Goal: Task Accomplishment & Management: Manage account settings

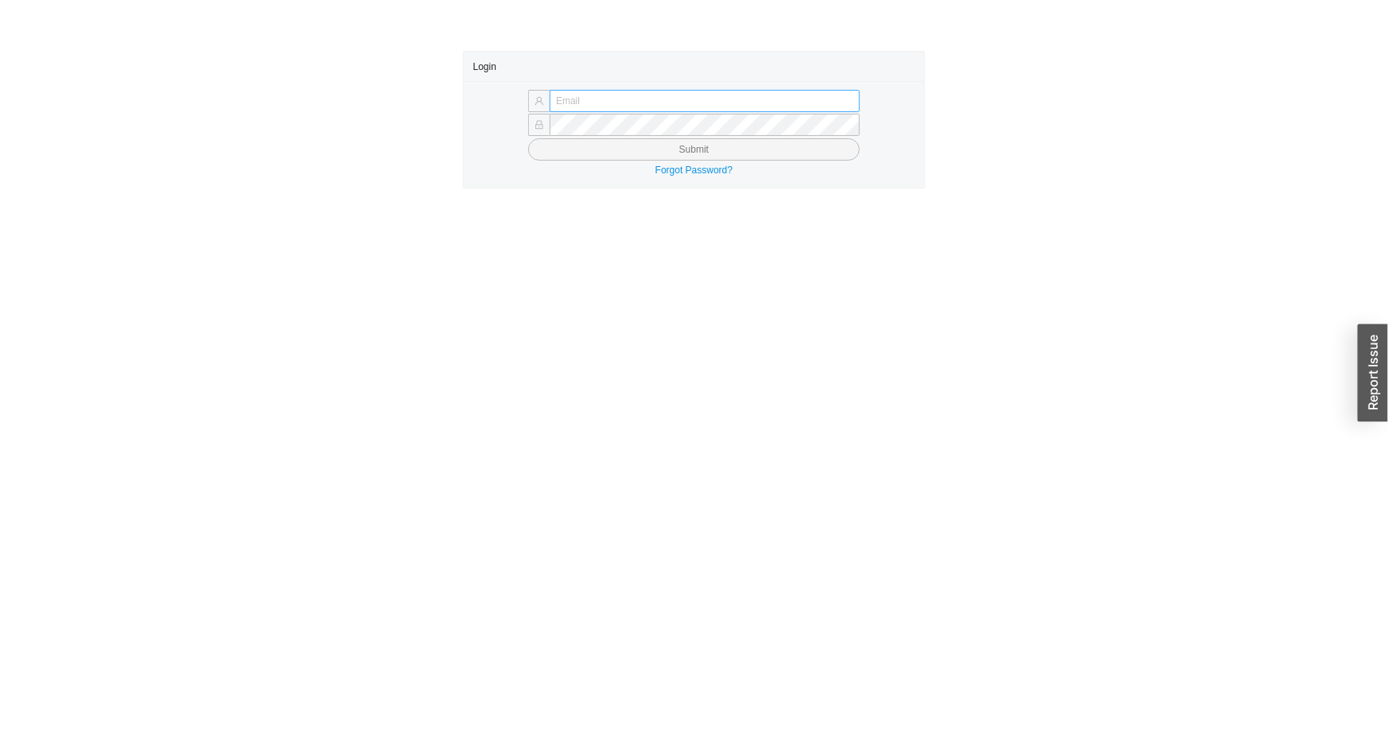
type input "[EMAIL_ADDRESS][DOMAIN_NAME]"
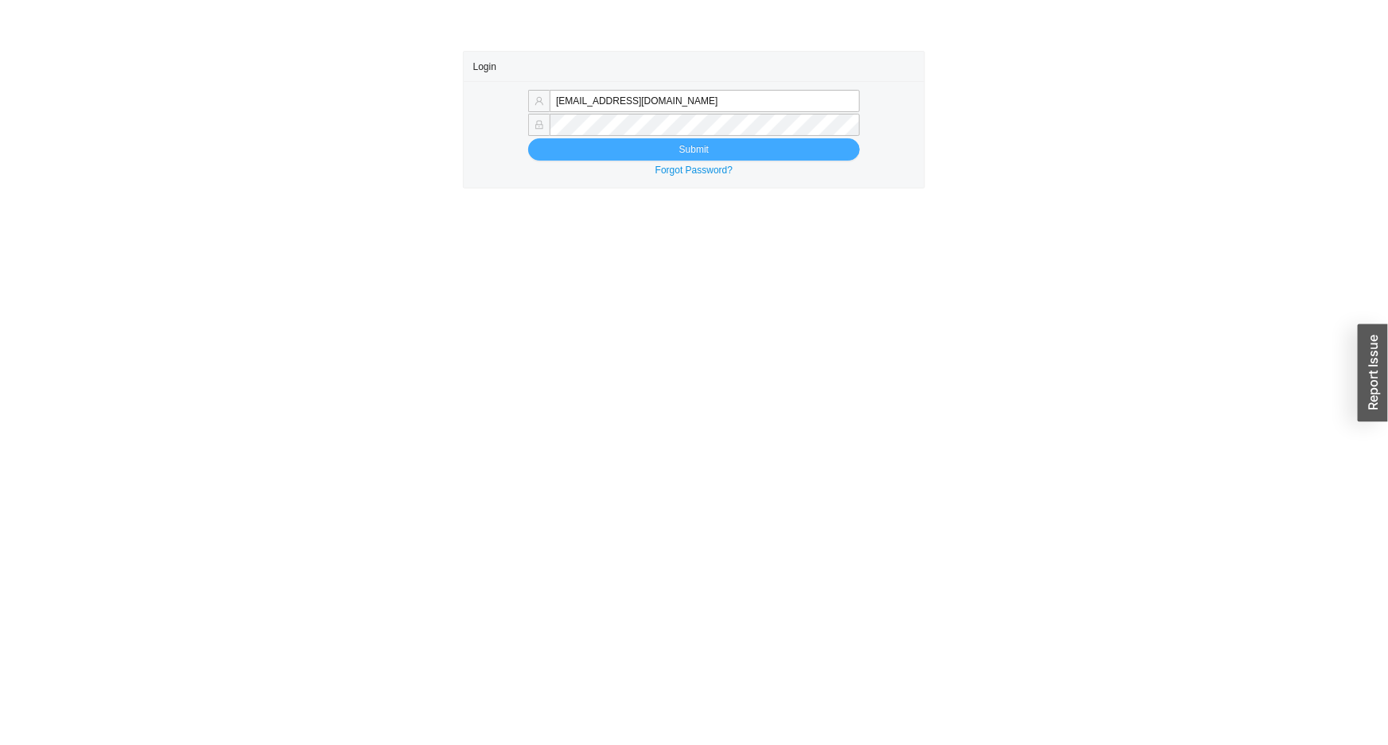
click at [627, 148] on button "Submit" at bounding box center [694, 149] width 332 height 22
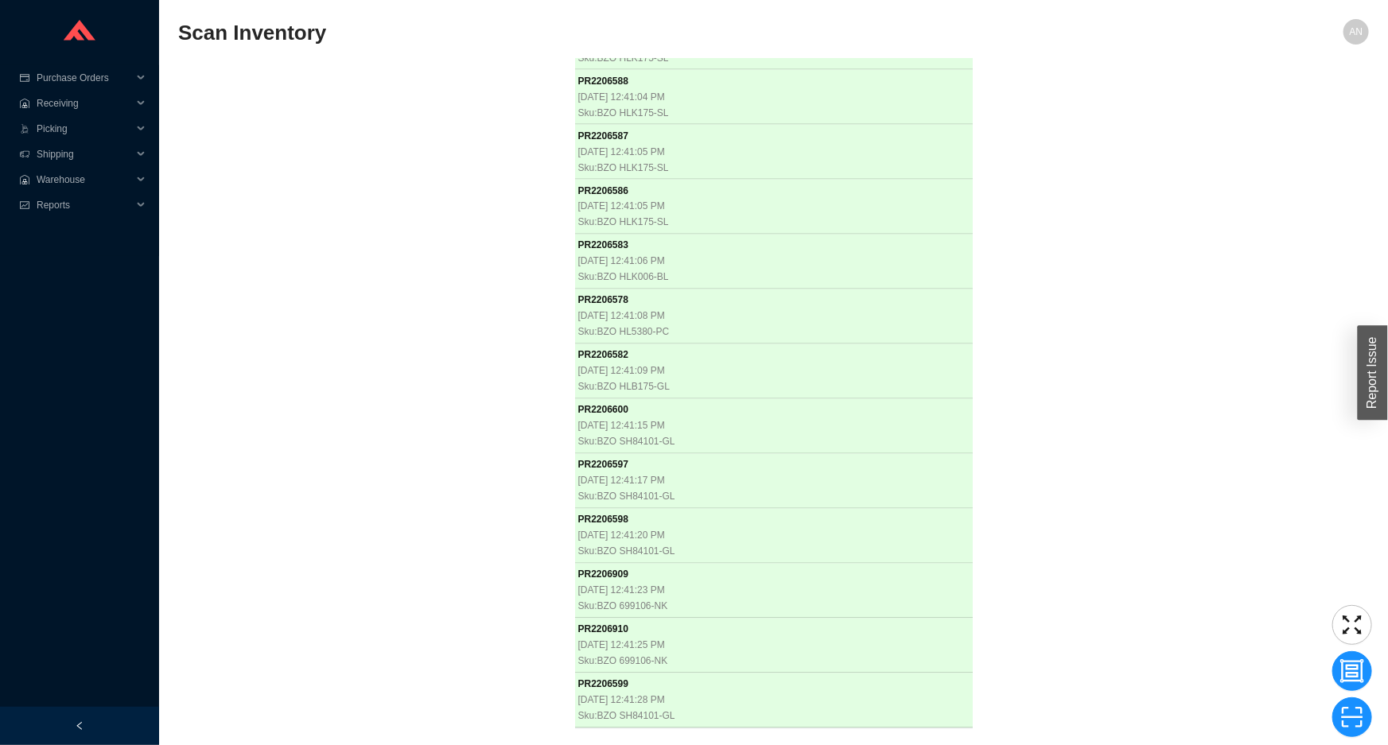
scroll to position [19709, 0]
click at [408, 280] on div "PR 2205718 [DATE] 12:49:53 PM Sku: ICE S-230.01 PR 2205719 [DATE] 12:49:54 PM S…" at bounding box center [773, 394] width 1190 height 670
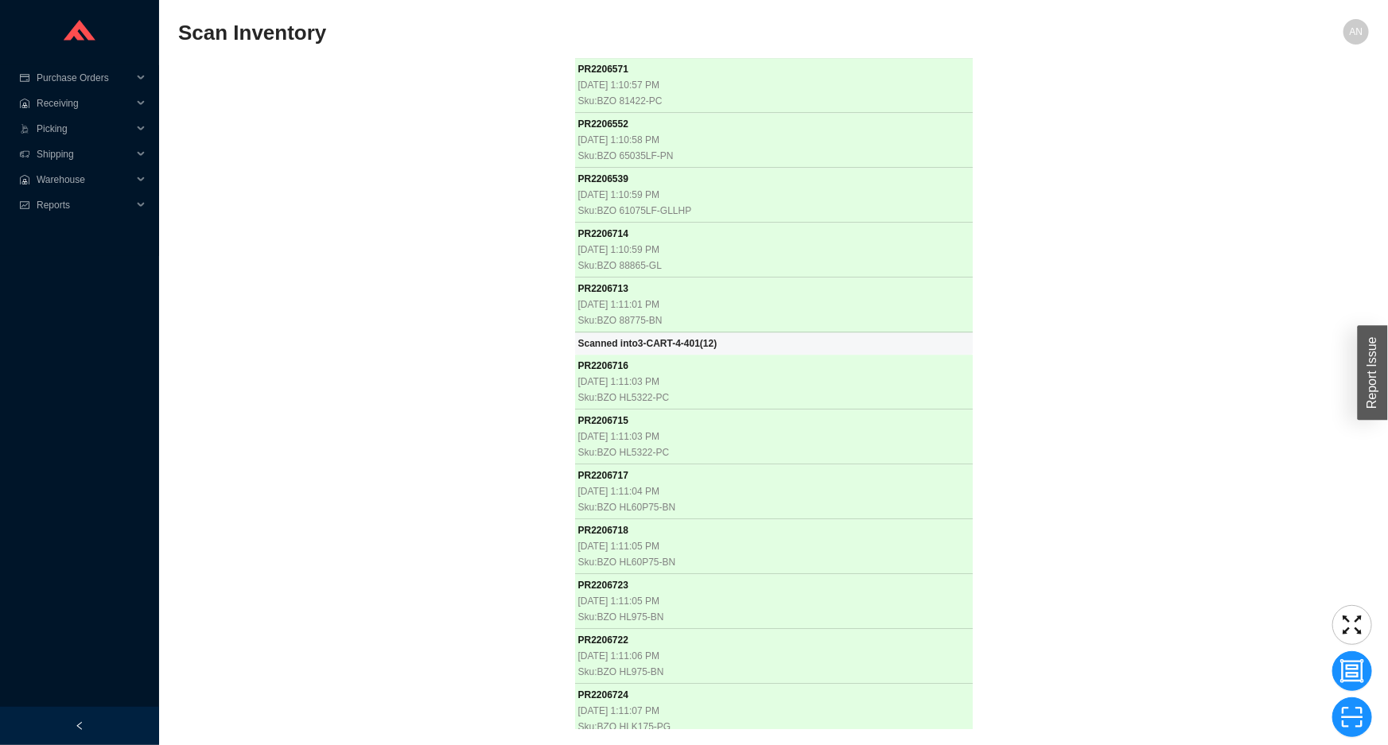
scroll to position [26307, 0]
click at [379, 421] on div "PR 2205718 [DATE] 12:49:53 PM Sku: ICE S-230.01 PR 2205719 [DATE] 12:49:54 PM S…" at bounding box center [773, 394] width 1190 height 670
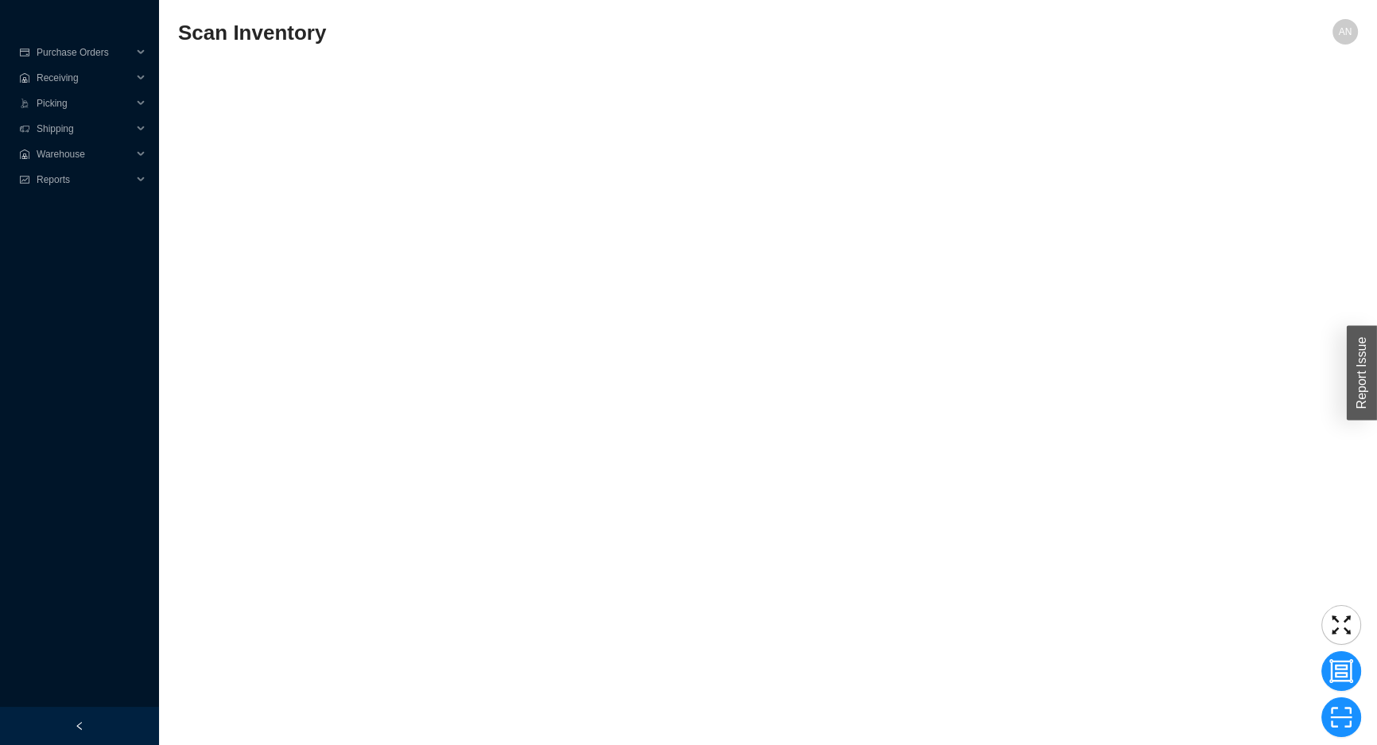
scroll to position [33102, 0]
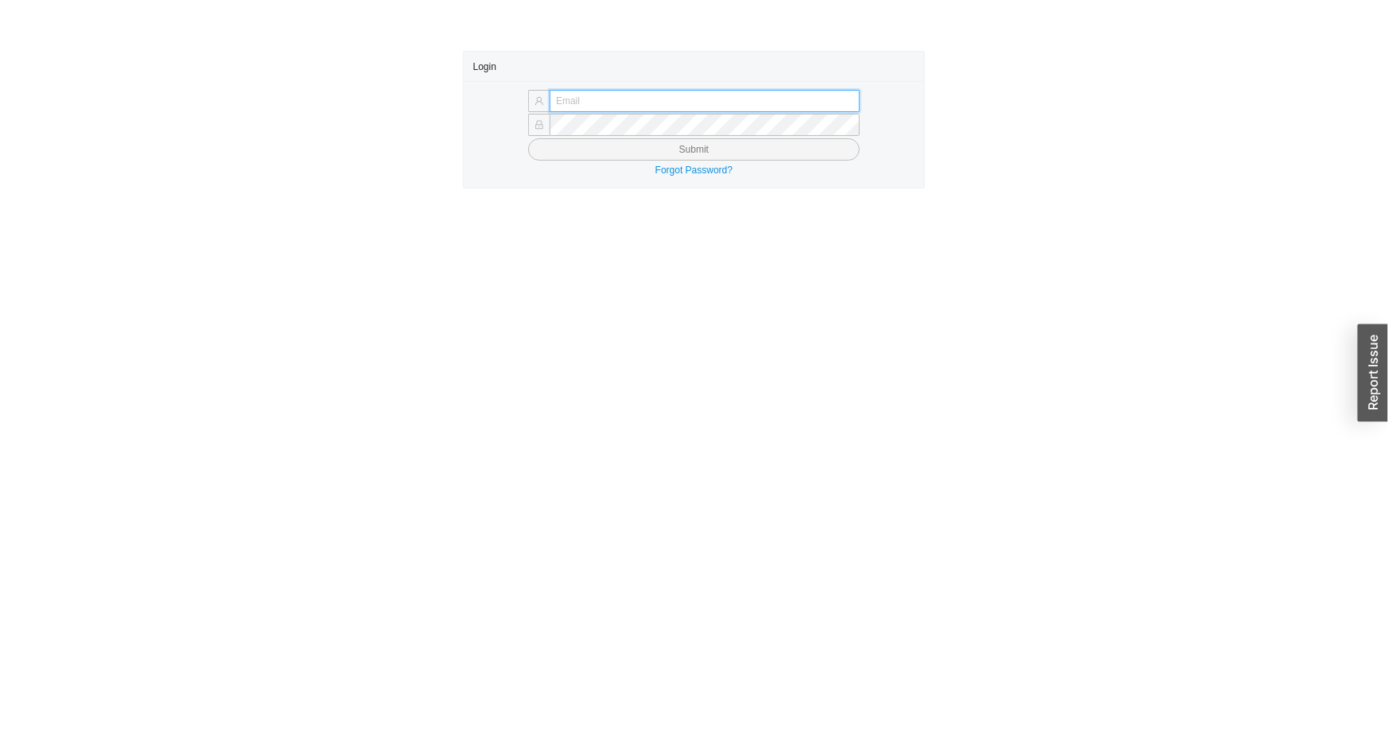
type input "[EMAIL_ADDRESS][DOMAIN_NAME]"
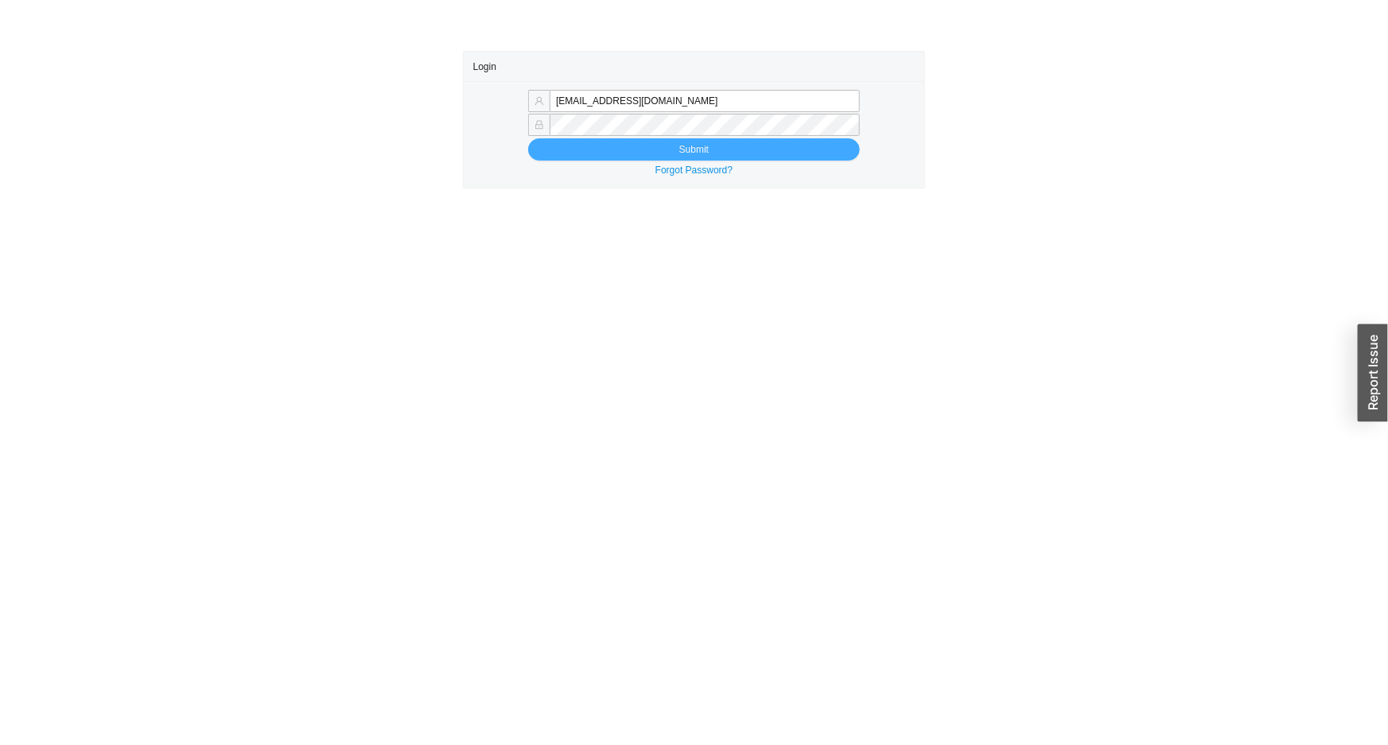
click at [615, 150] on button "Submit" at bounding box center [694, 149] width 332 height 22
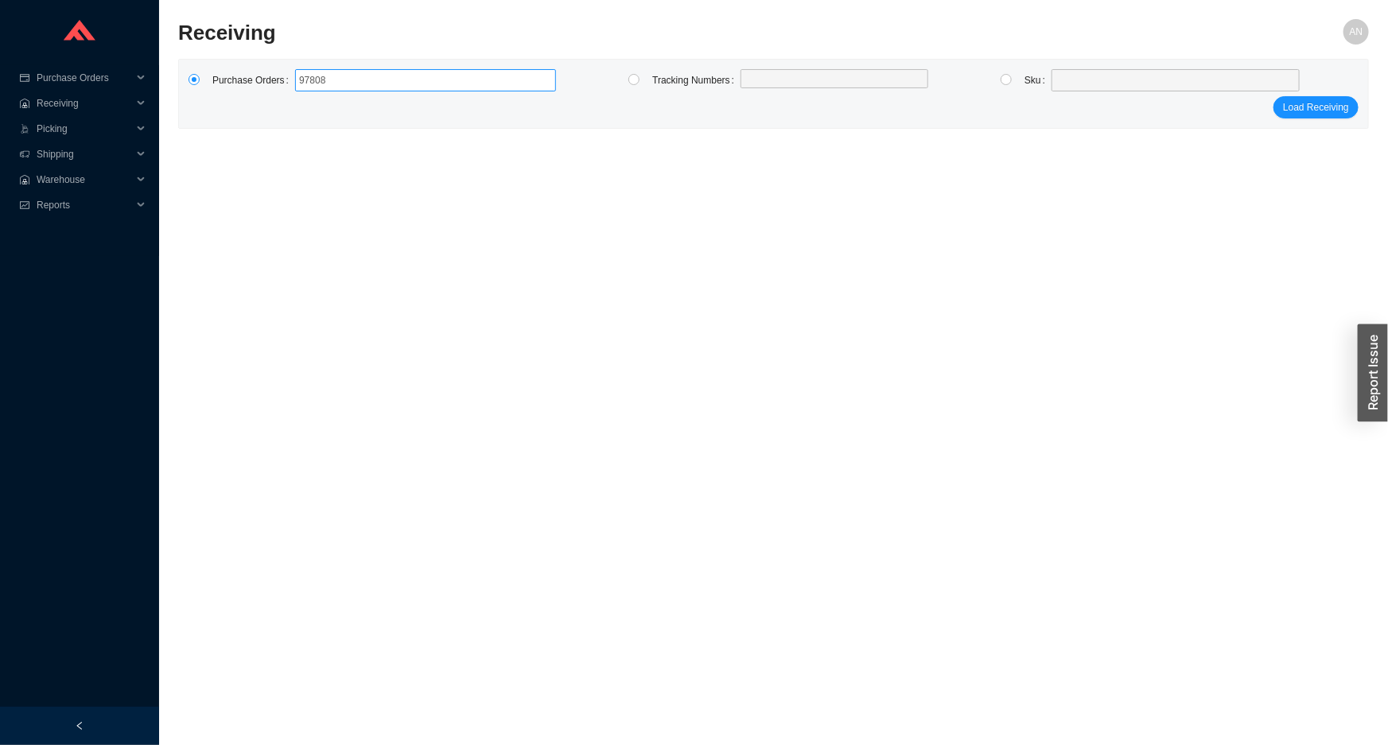
type input "978082"
click button "Load Receiving" at bounding box center [1315, 107] width 85 height 22
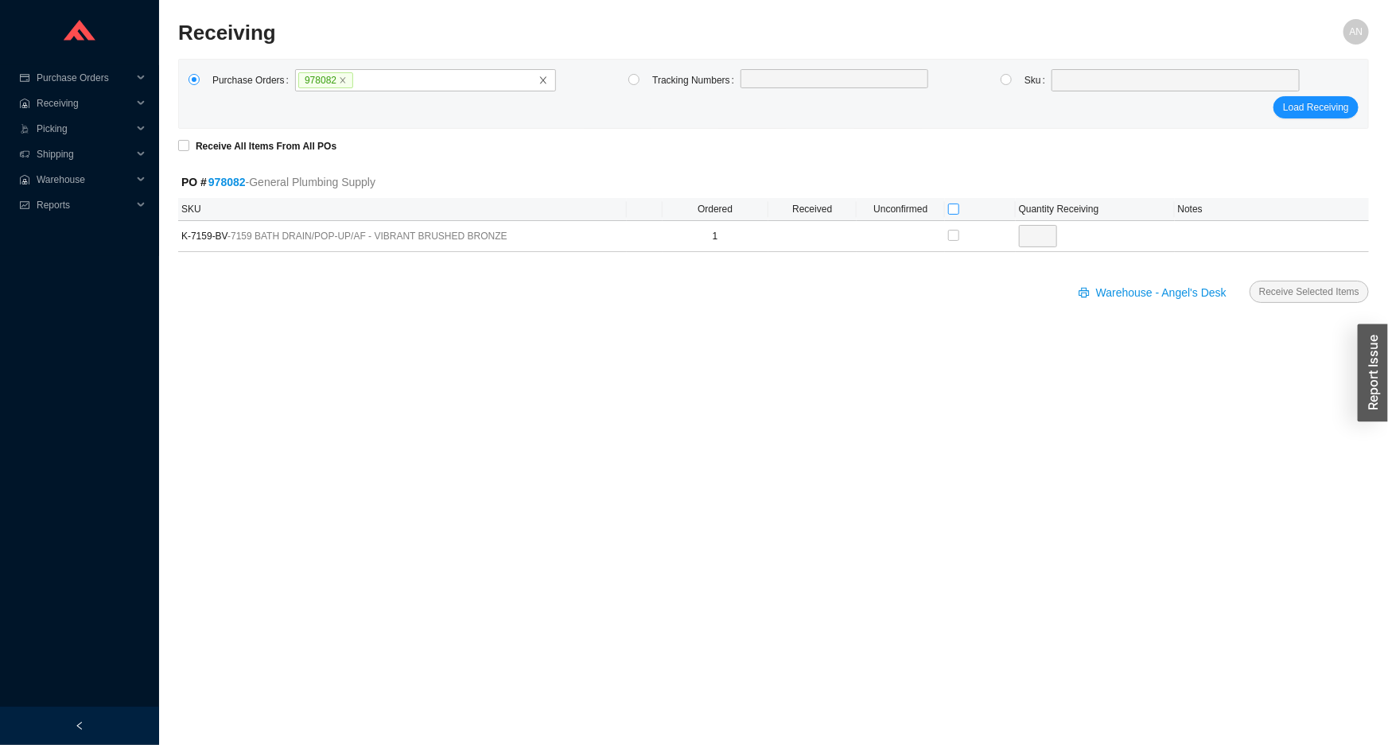
click at [949, 211] on input "checkbox" at bounding box center [953, 209] width 11 height 11
checkbox input "true"
type input "1"
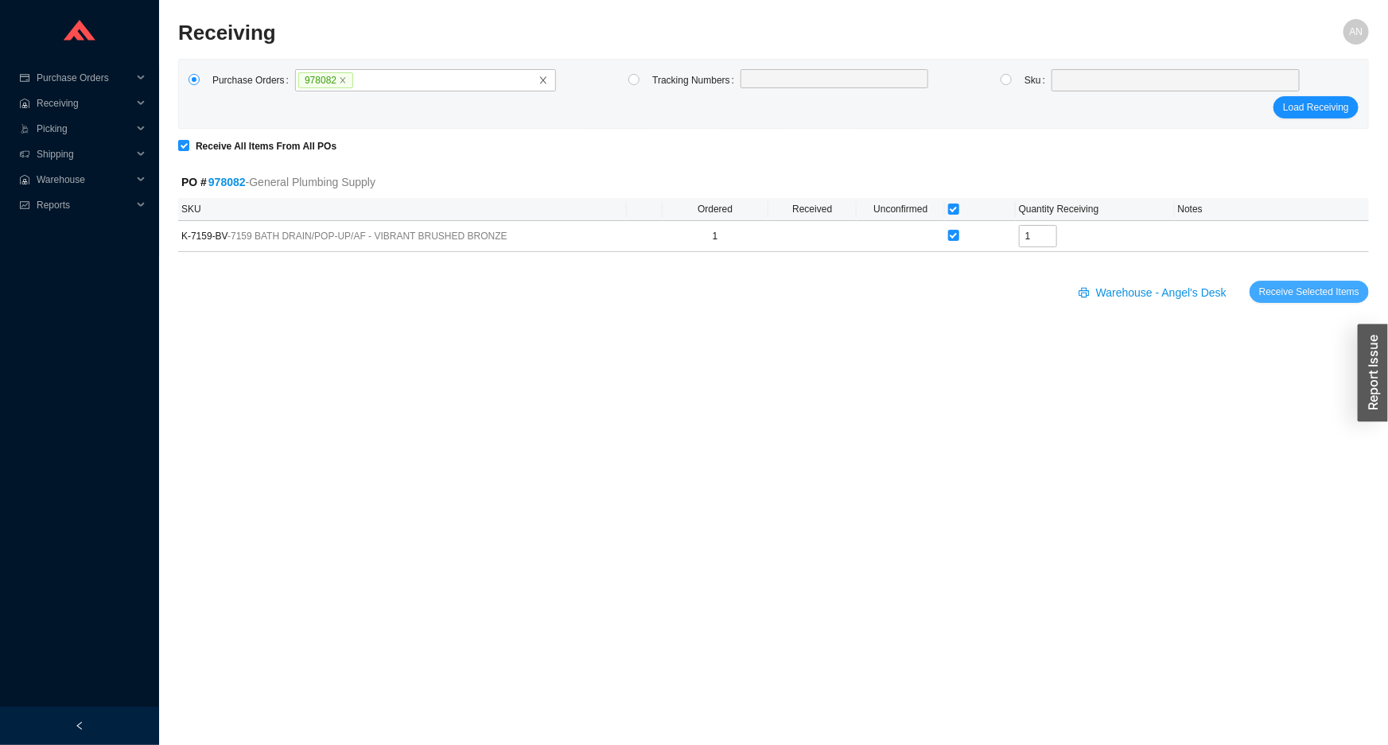
click at [1300, 294] on span "Receive Selected Items" at bounding box center [1309, 292] width 100 height 16
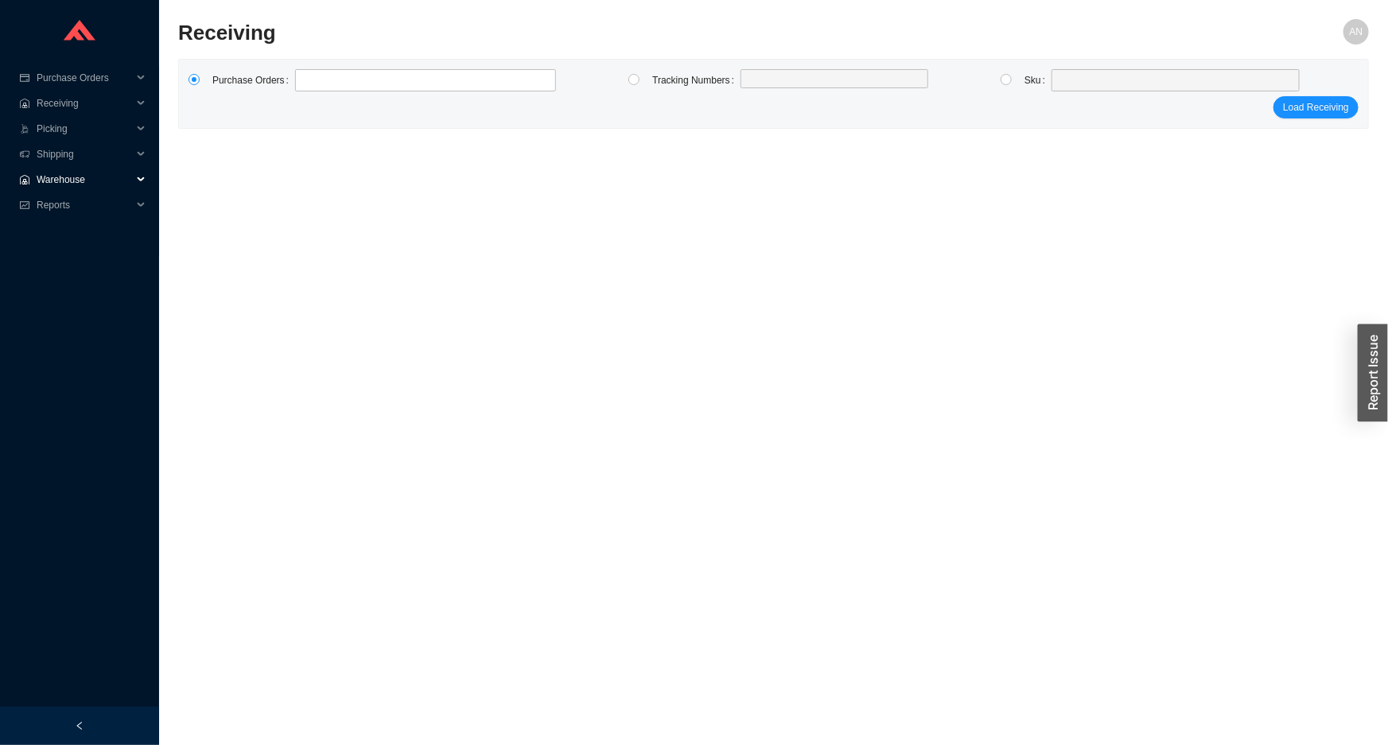
click at [70, 167] on span "Warehouse" at bounding box center [84, 179] width 95 height 25
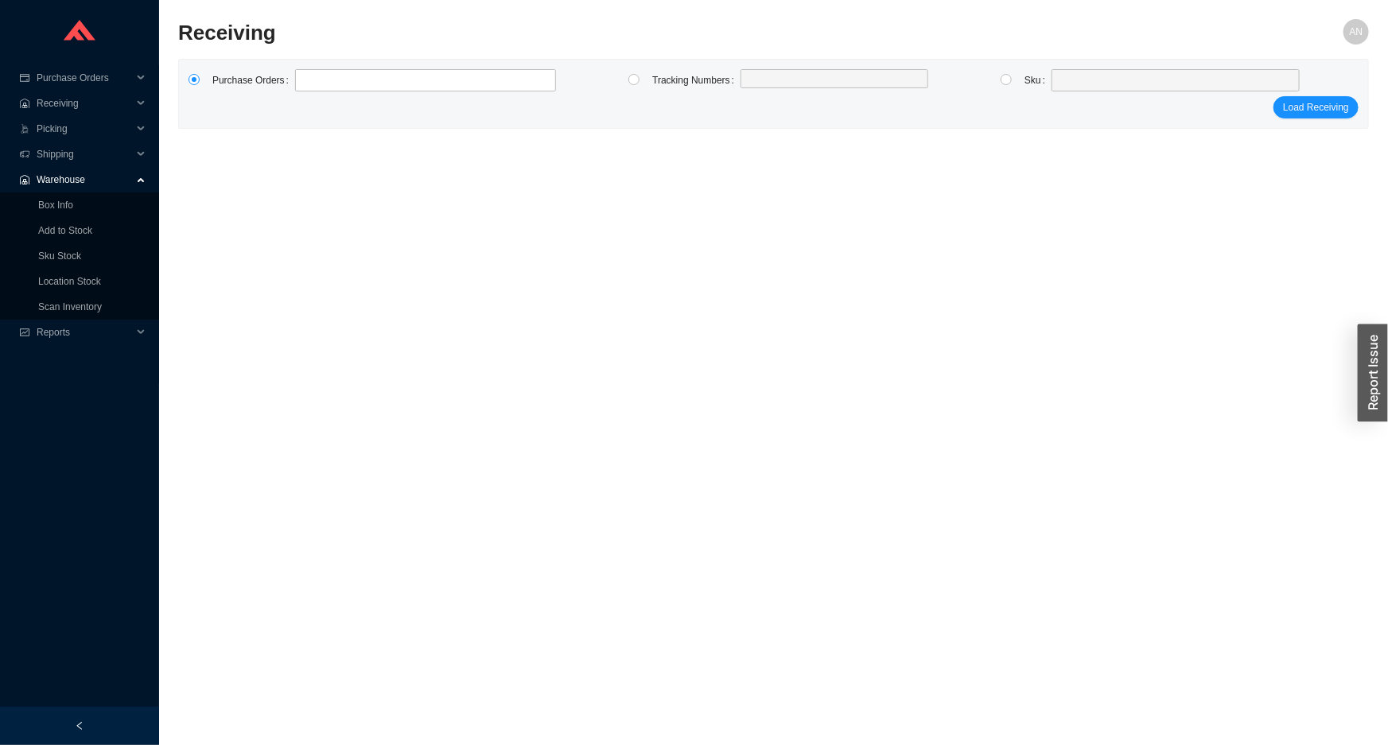
click at [72, 183] on span "Warehouse" at bounding box center [84, 179] width 95 height 25
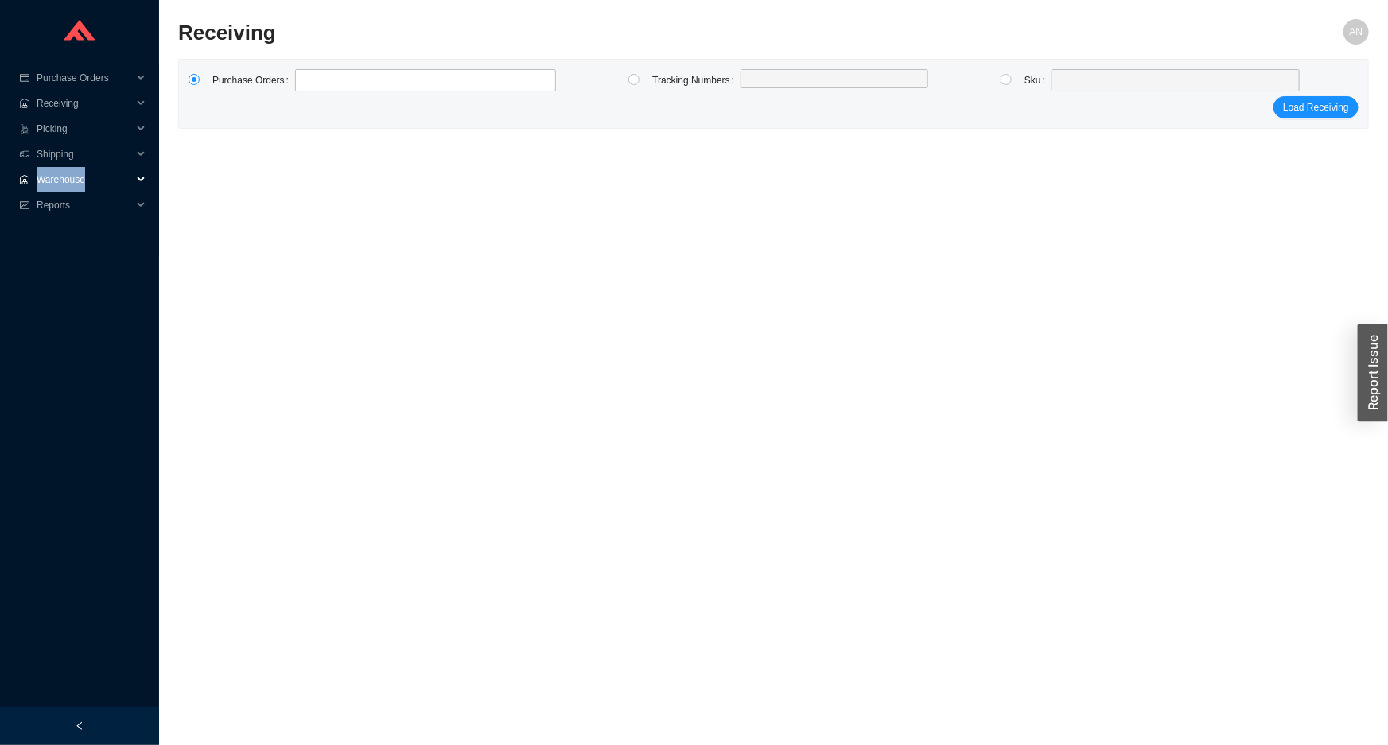
click at [72, 184] on span "Warehouse" at bounding box center [84, 179] width 95 height 25
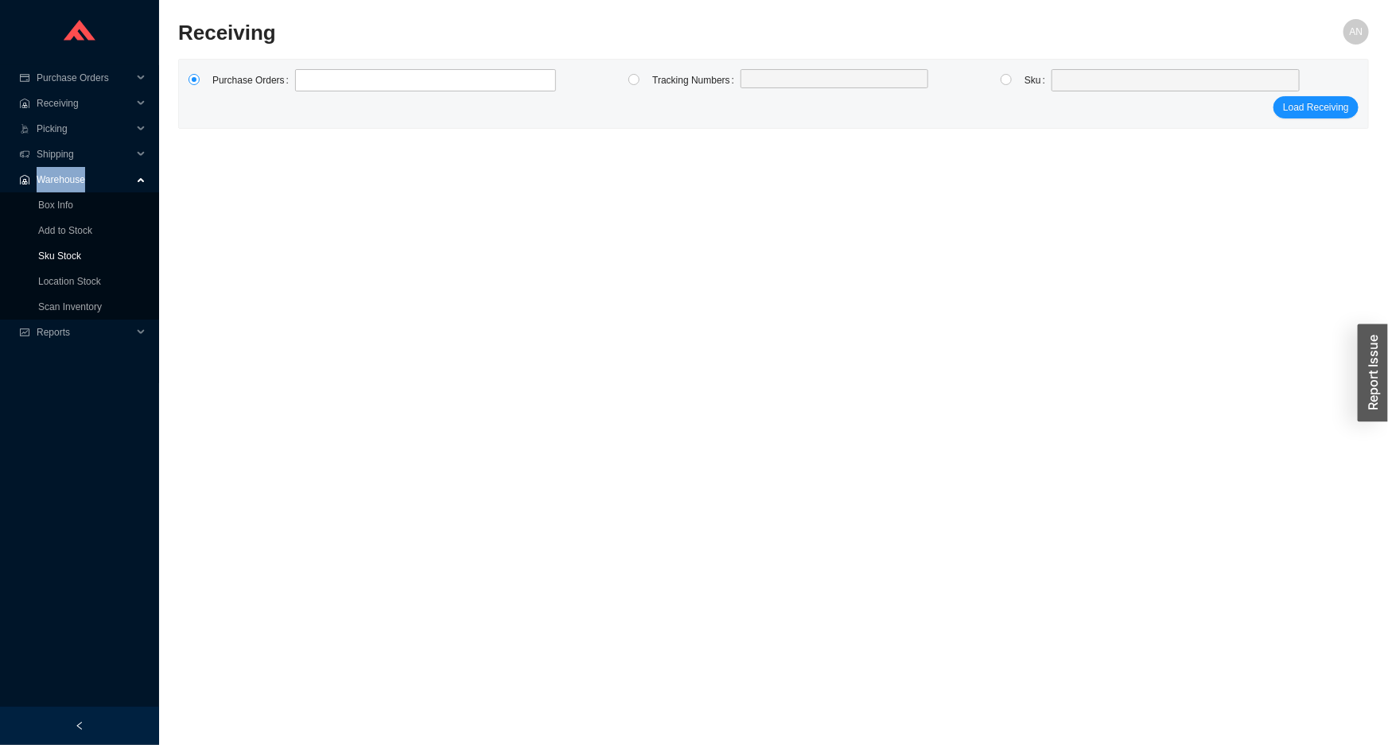
click at [74, 254] on link "Sku Stock" at bounding box center [59, 255] width 43 height 11
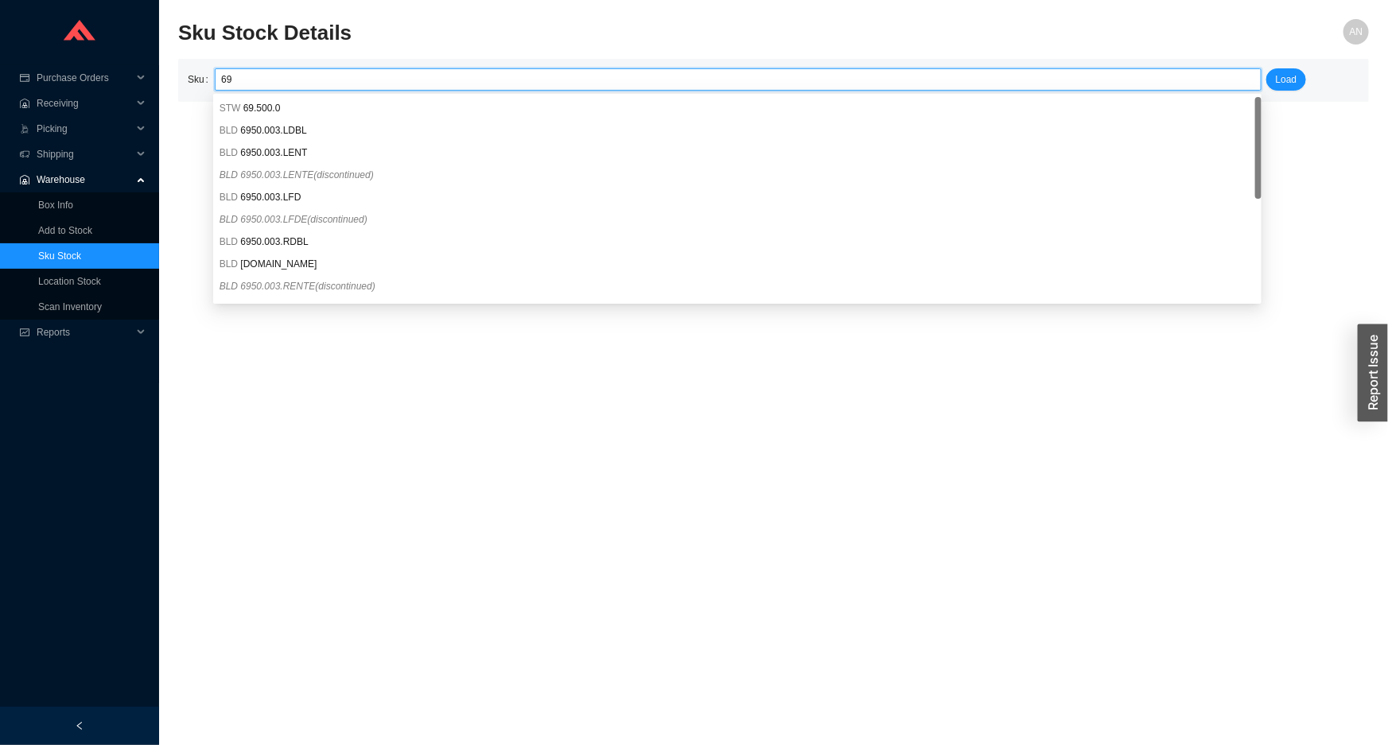
type input "6"
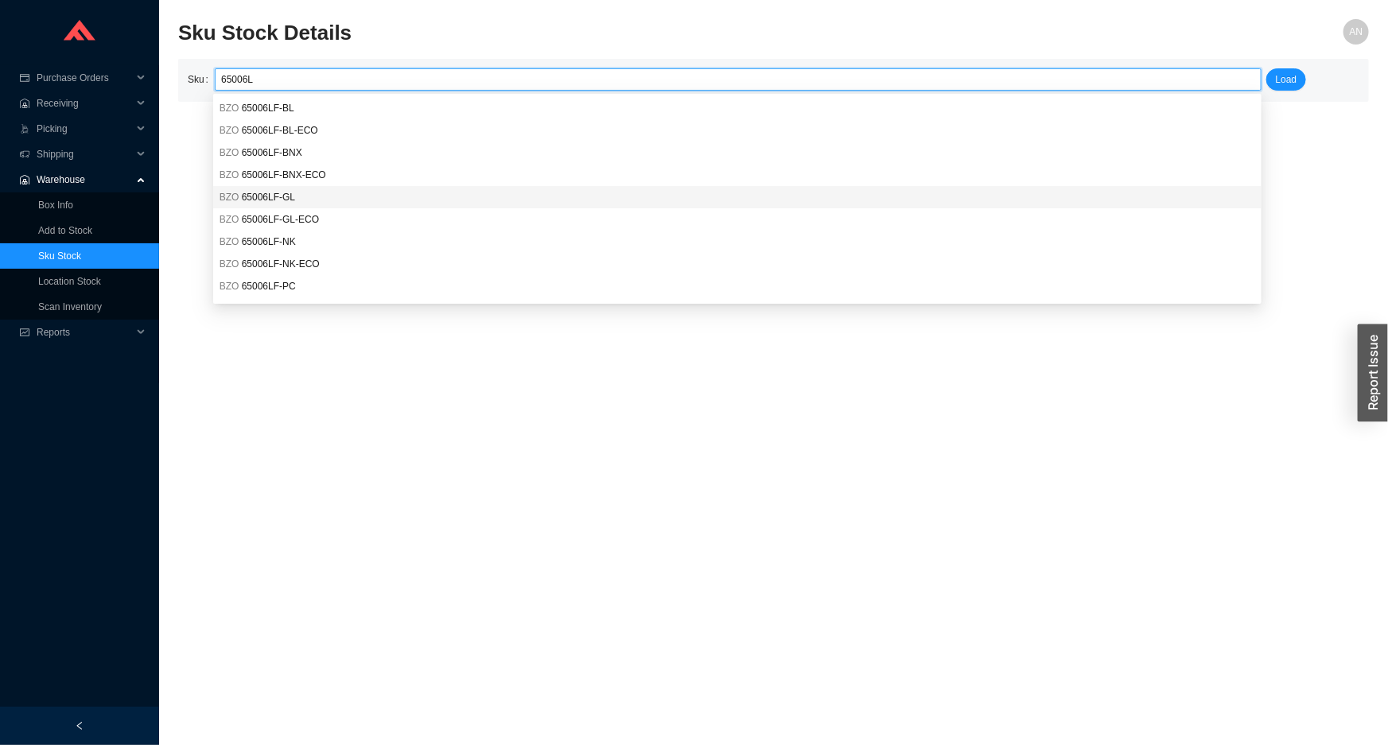
click at [272, 196] on span "65006LF-GL" at bounding box center [268, 197] width 53 height 11
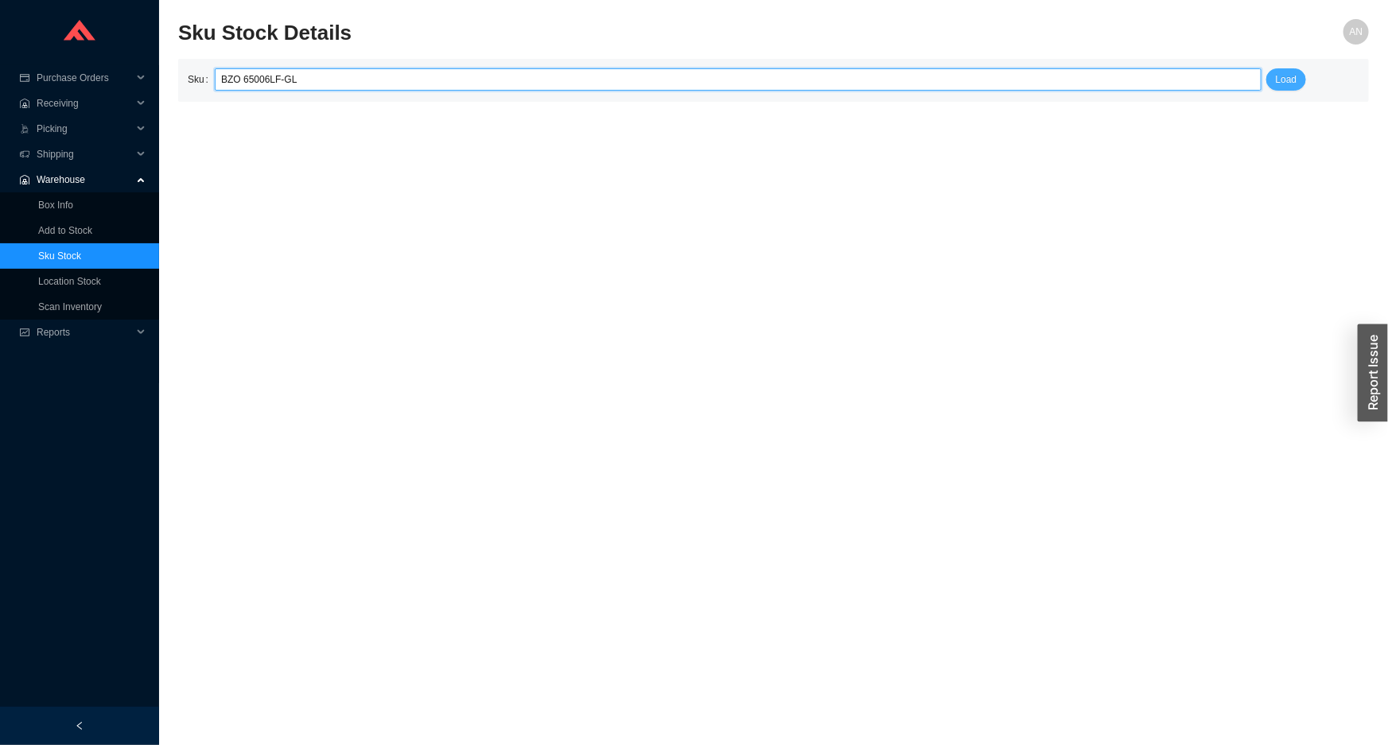
type input "BZO 65006LF-GL"
click at [1280, 82] on span "Load" at bounding box center [1286, 80] width 21 height 16
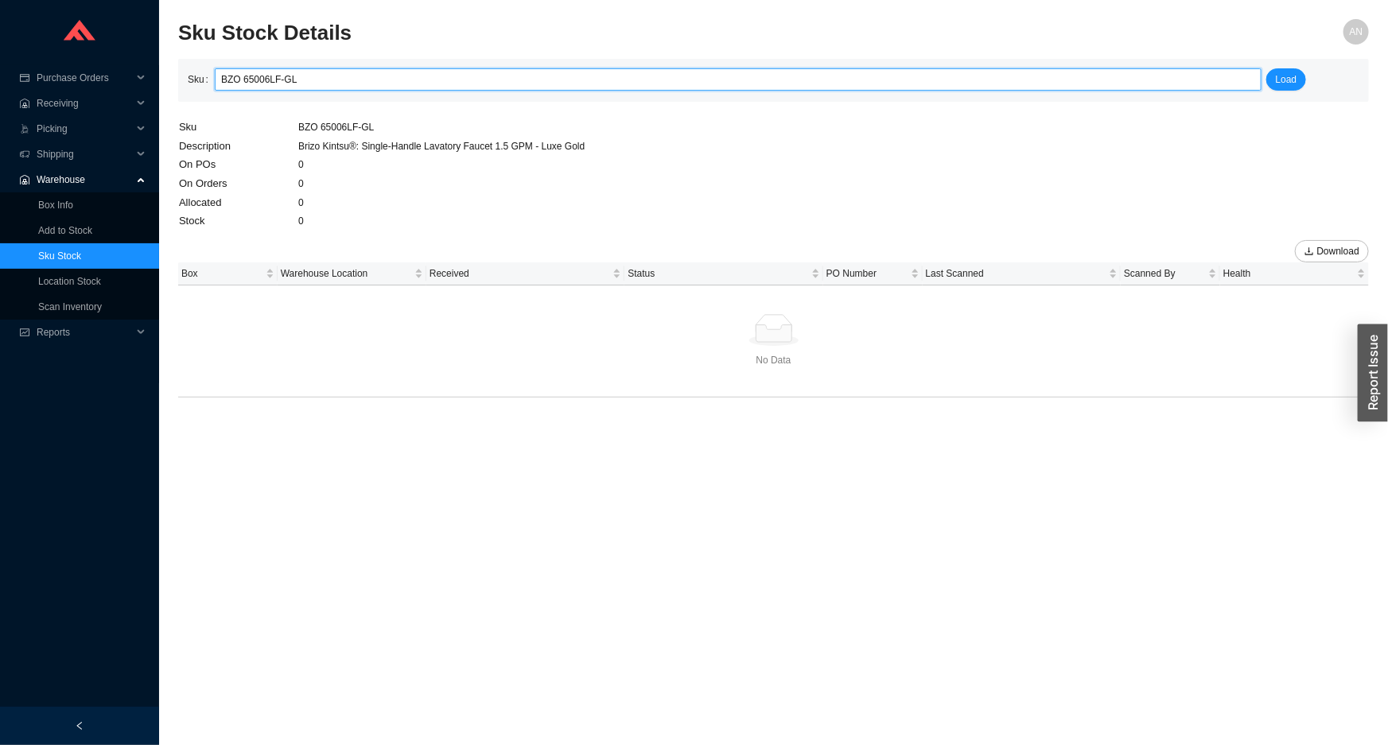
click at [294, 80] on input "BZO 65006LF-GL" at bounding box center [738, 79] width 1034 height 21
click at [300, 87] on input "BZO 65006LF-GL" at bounding box center [738, 79] width 1034 height 21
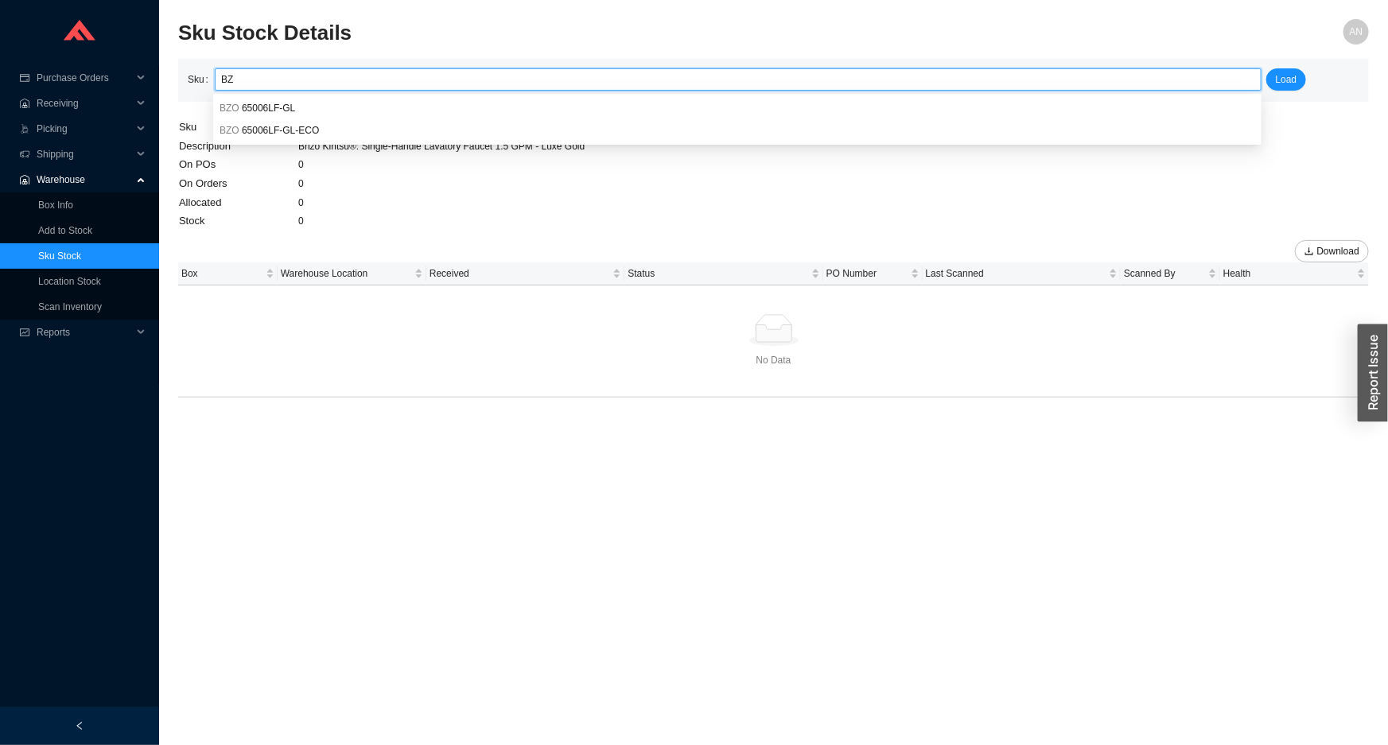
type input "B"
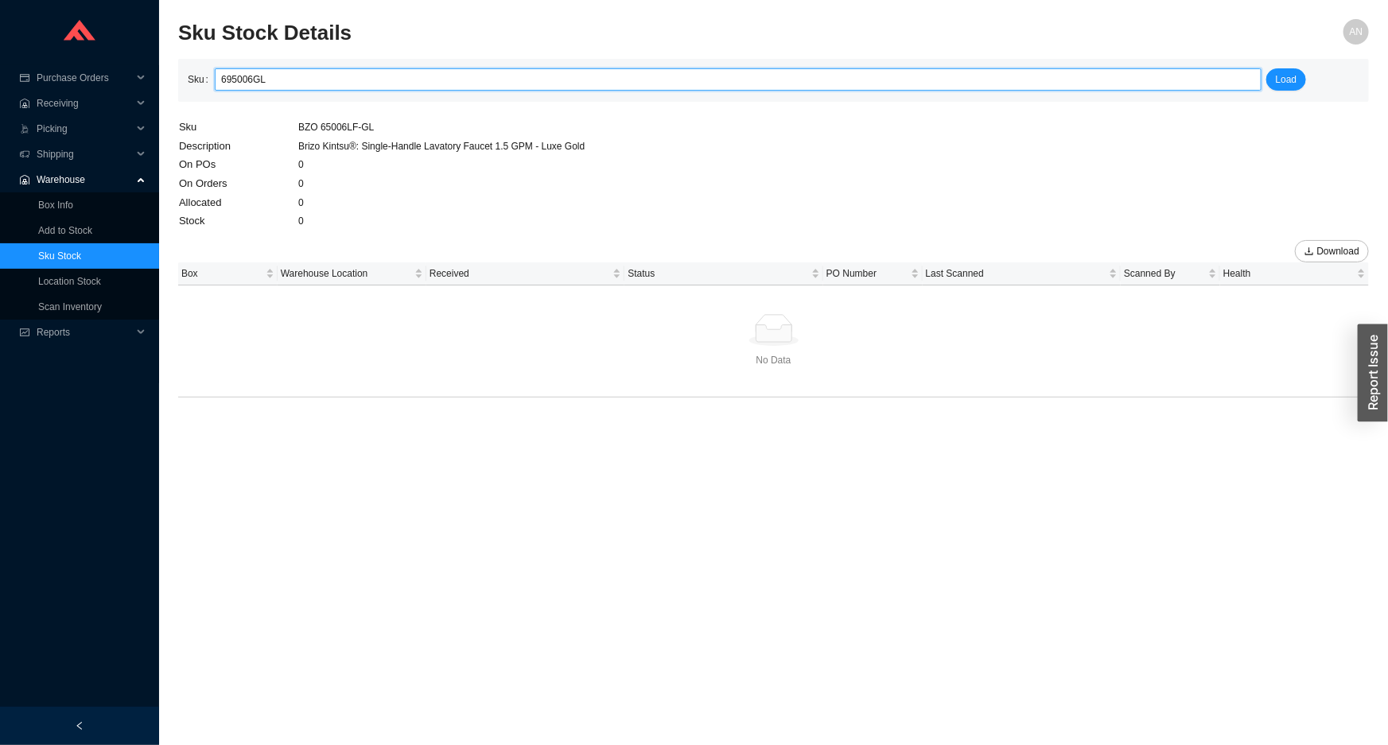
click at [250, 80] on input "695006GL" at bounding box center [738, 79] width 1034 height 21
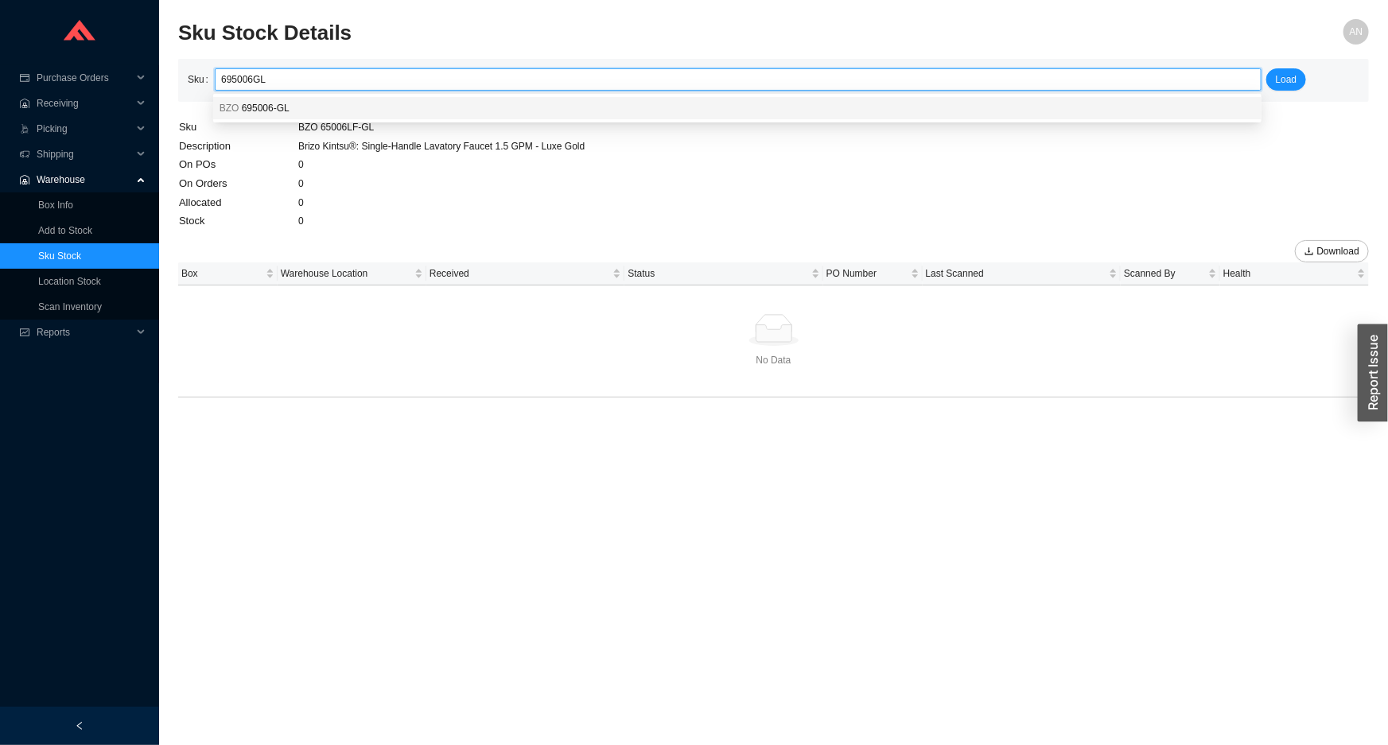
click at [252, 106] on span "695006-GL" at bounding box center [266, 108] width 48 height 11
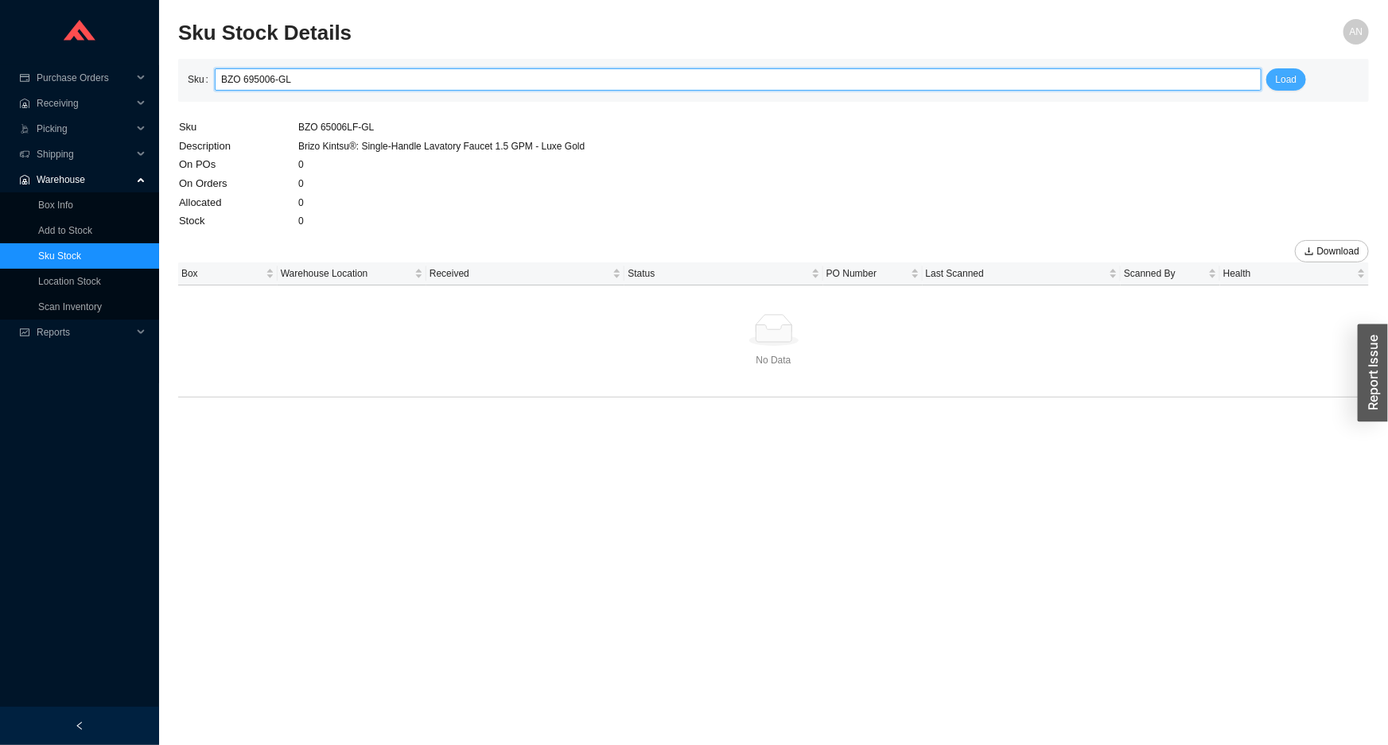
type input "BZO 695006-GL"
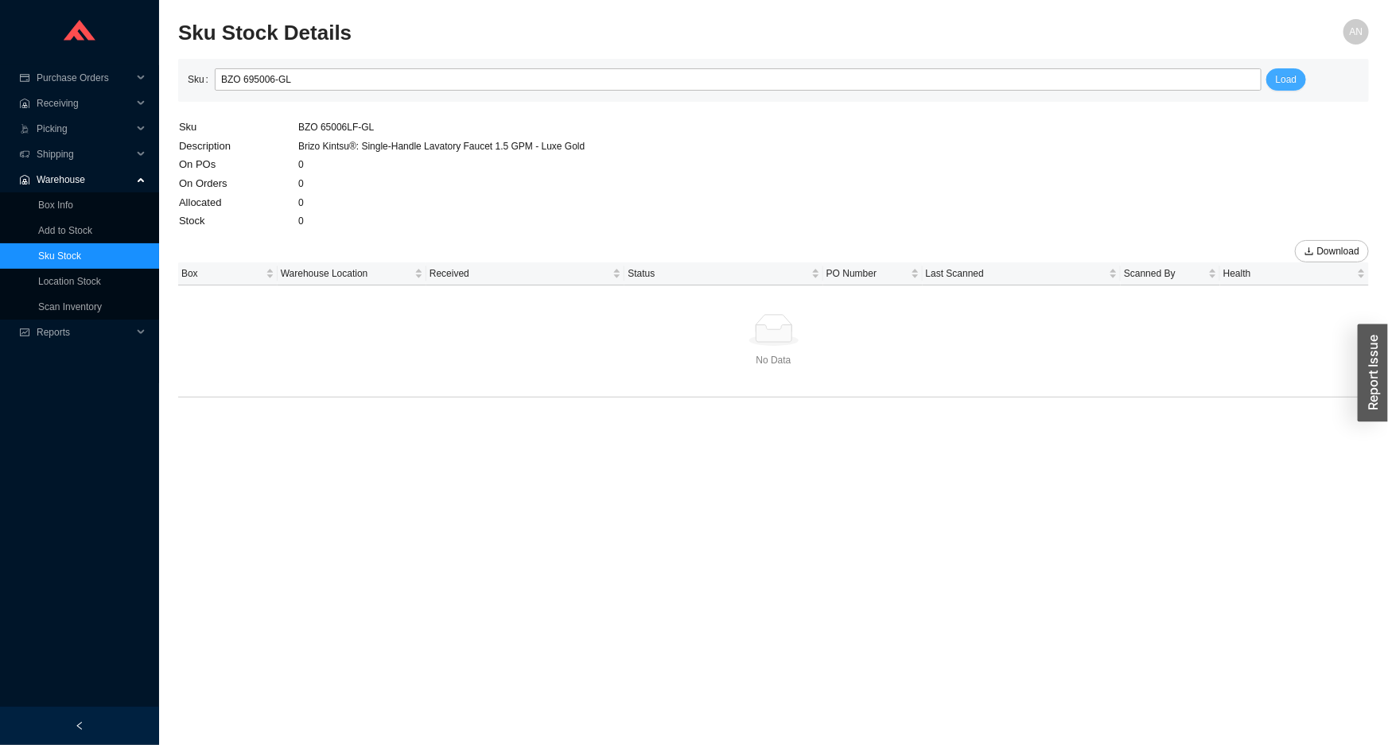
click at [1270, 72] on button "Load" at bounding box center [1286, 79] width 41 height 22
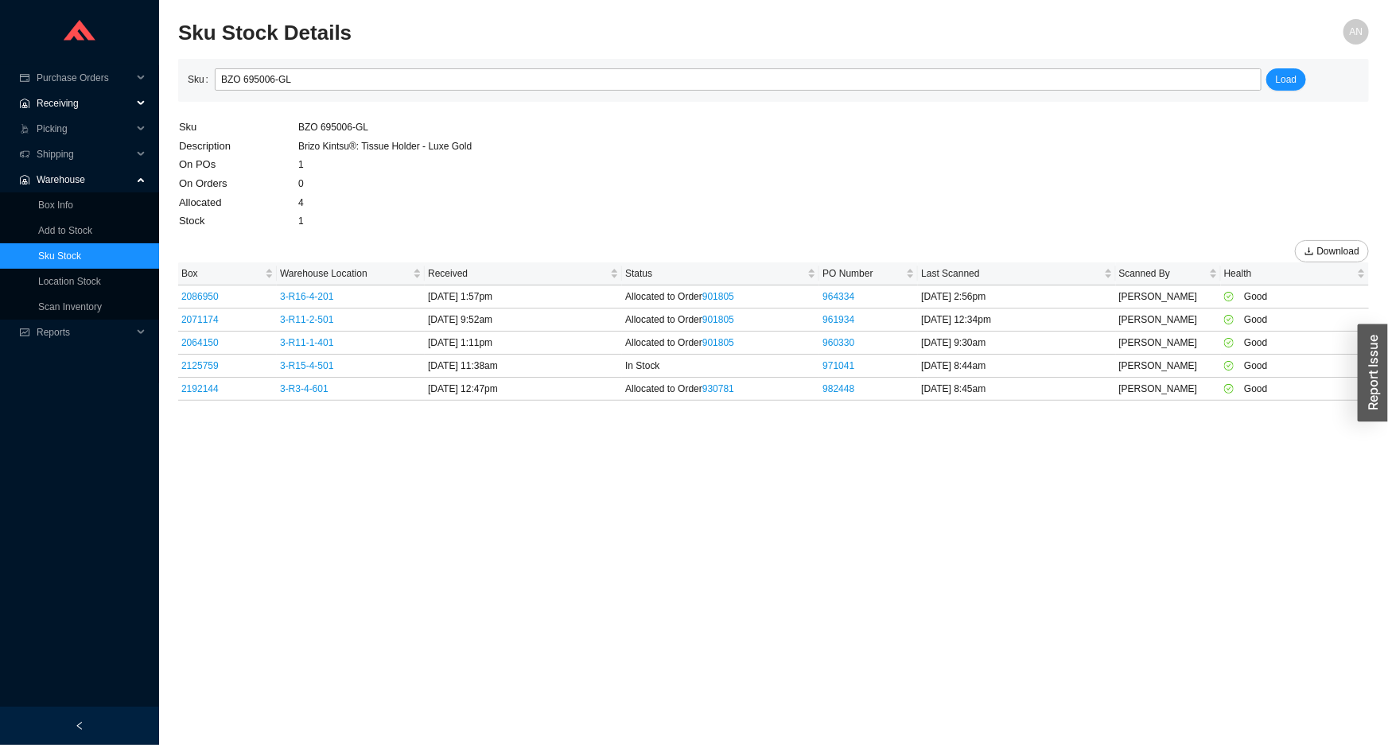
click at [63, 103] on span "Receiving" at bounding box center [84, 103] width 95 height 25
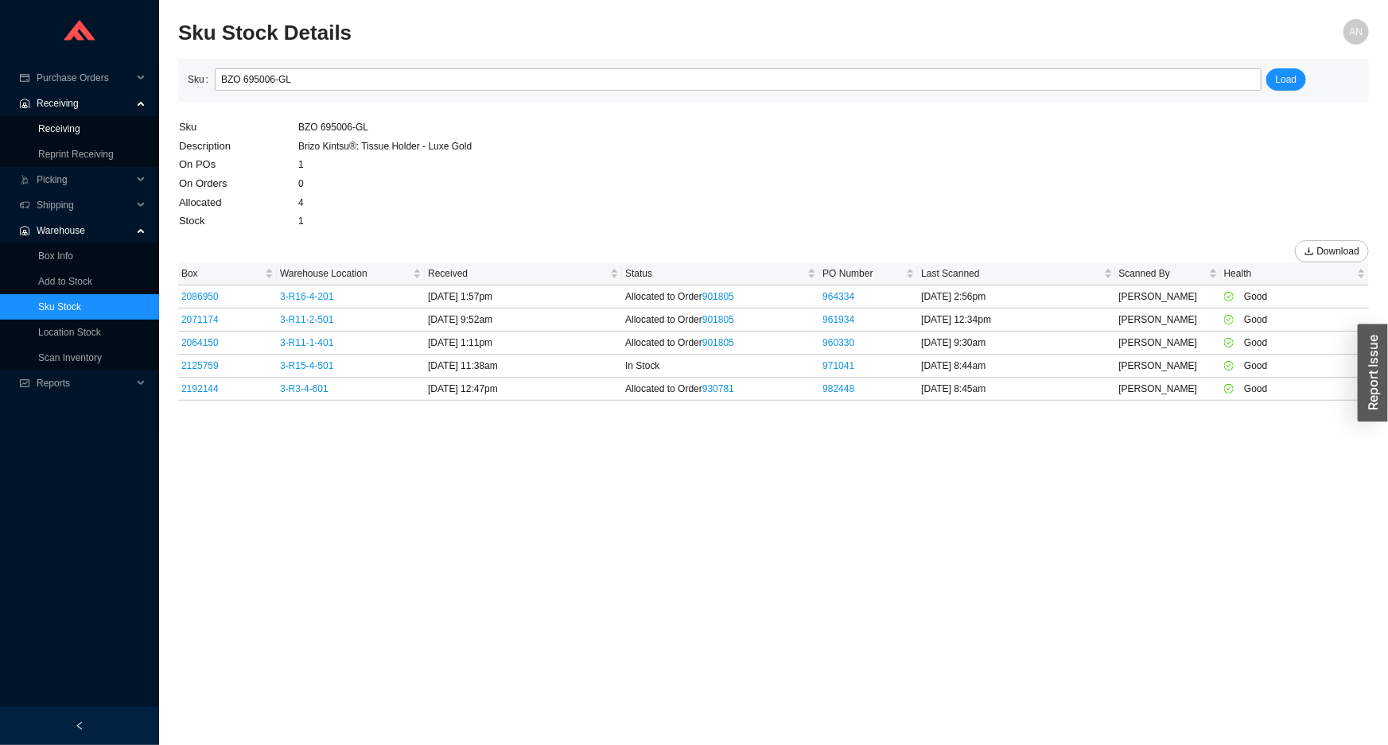
click at [49, 132] on link "Receiving" at bounding box center [59, 128] width 42 height 11
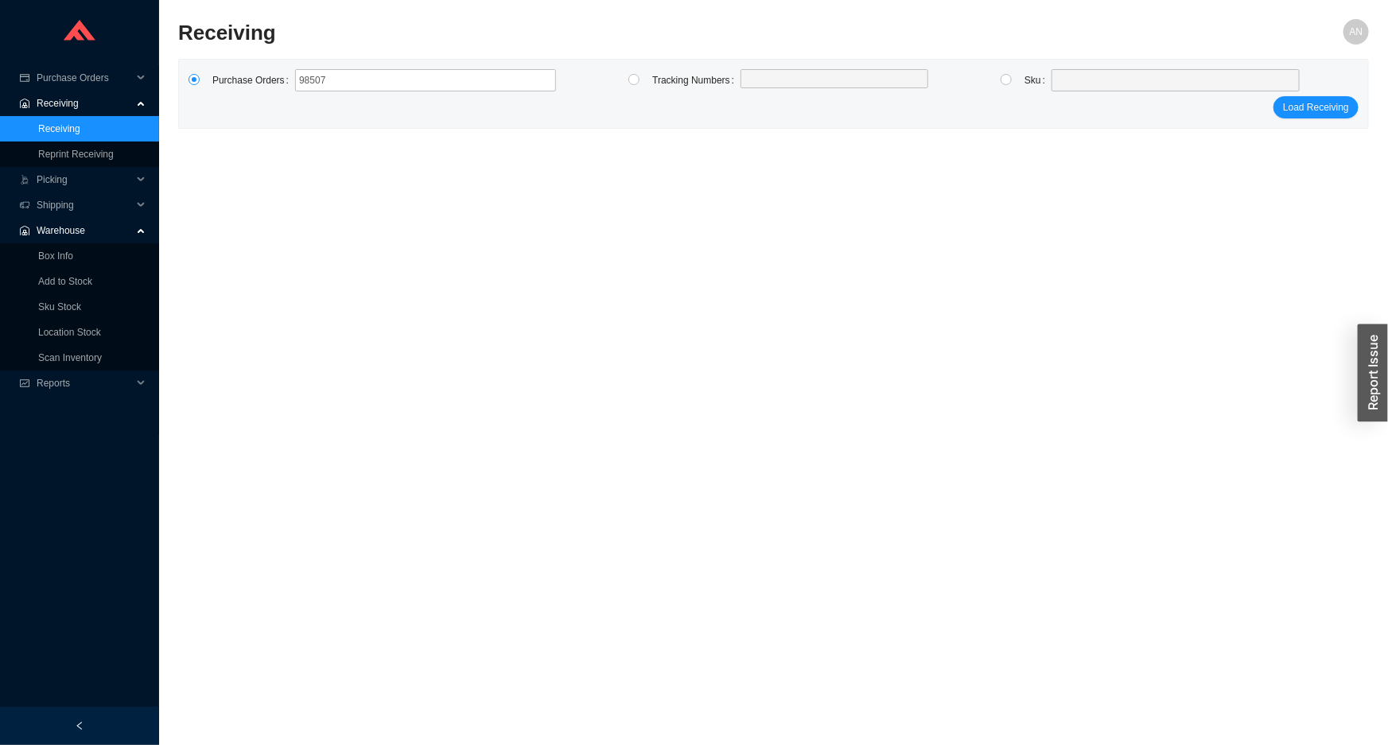
type input "985079"
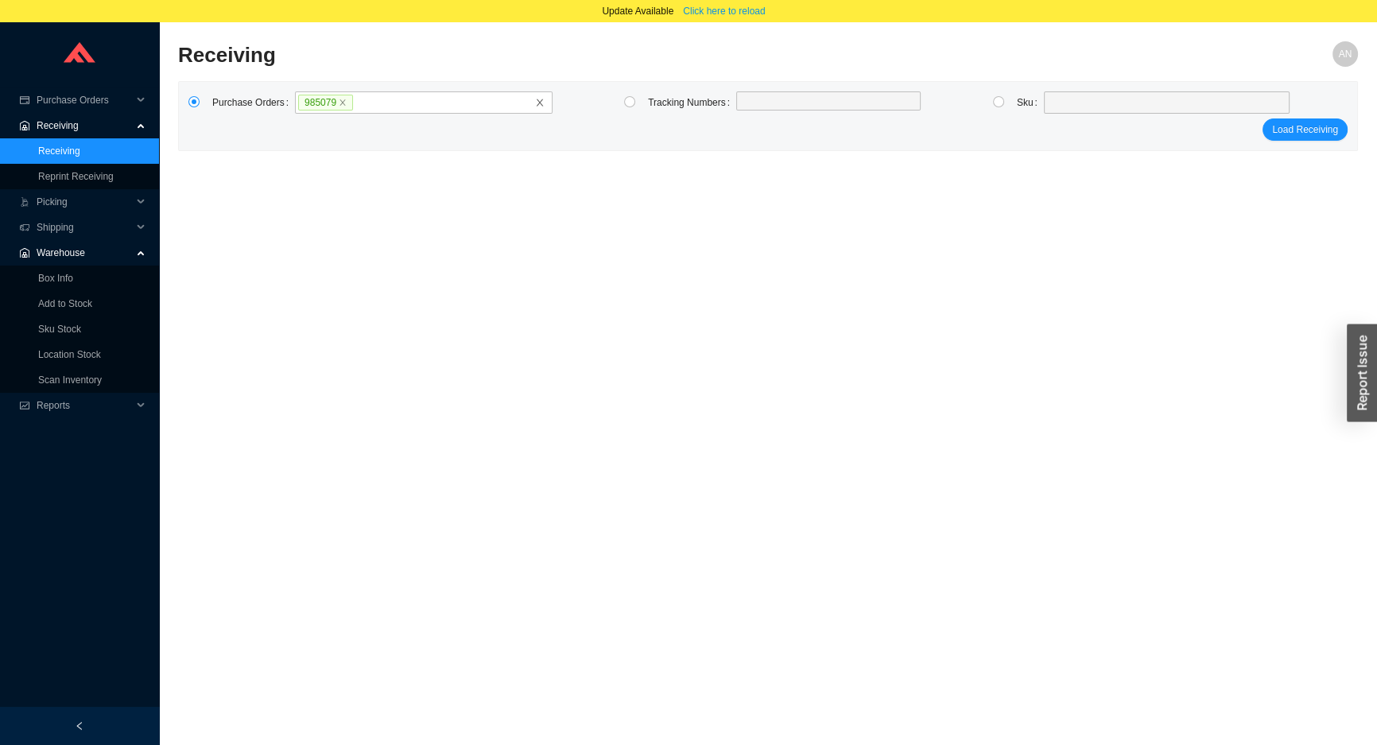
click button "Load Receiving" at bounding box center [1305, 129] width 85 height 22
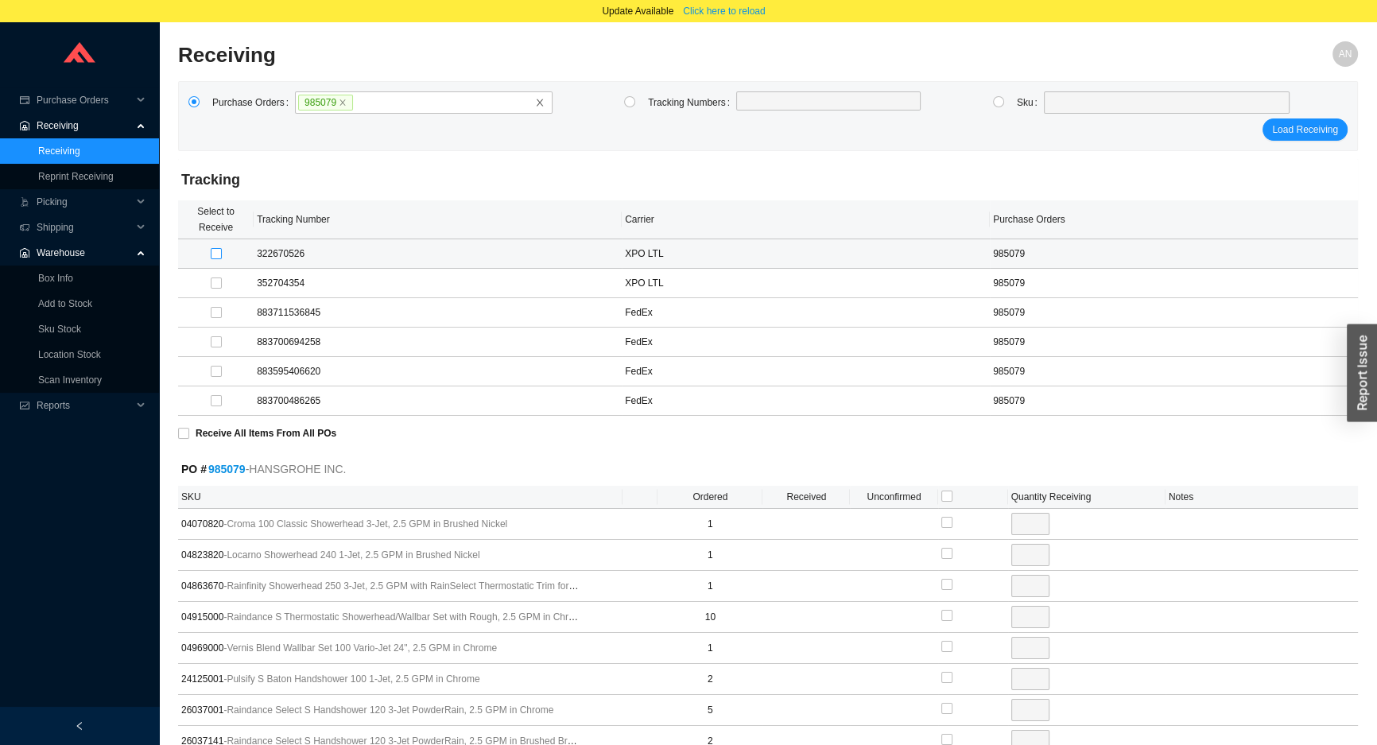
click at [211, 254] on input "checkbox" at bounding box center [216, 253] width 11 height 11
checkbox input "true"
type input "1"
checkbox input "true"
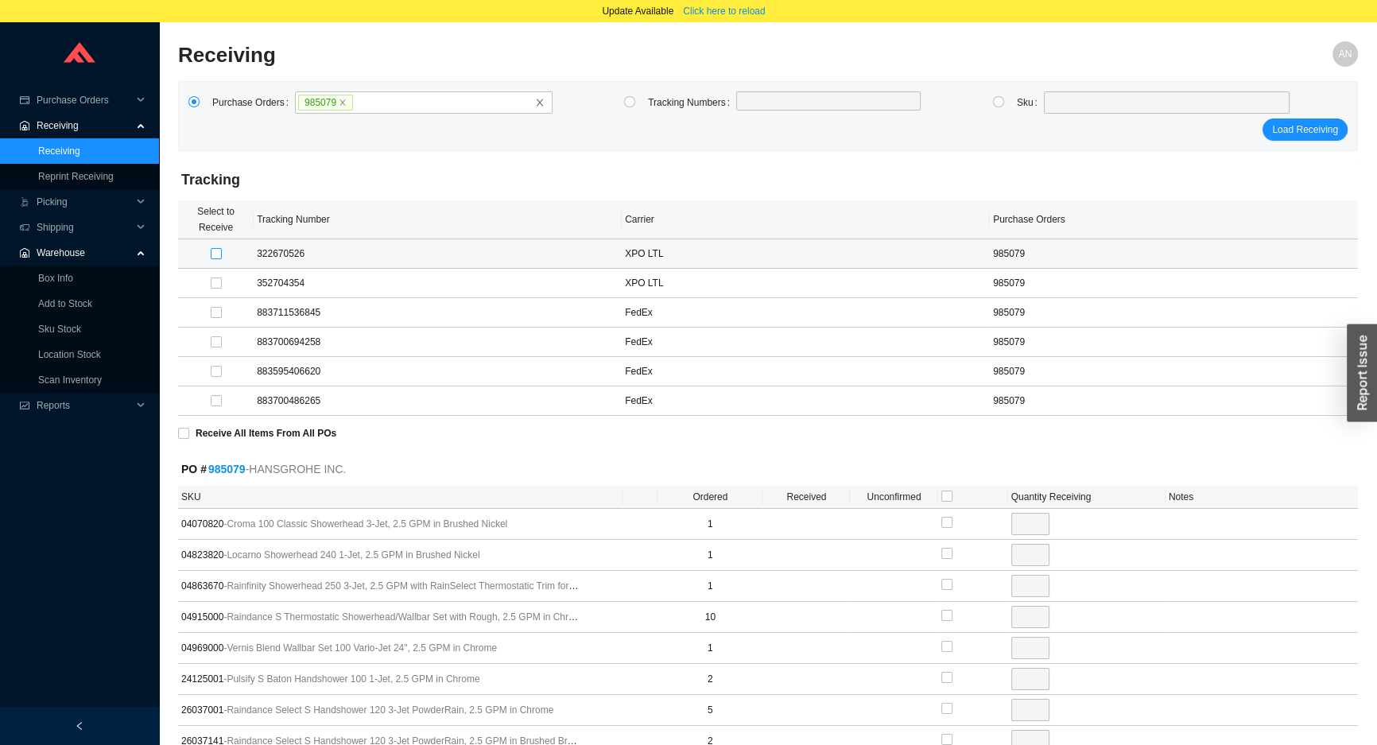
type input "1"
checkbox input "true"
type input "10"
checkbox input "true"
type input "1"
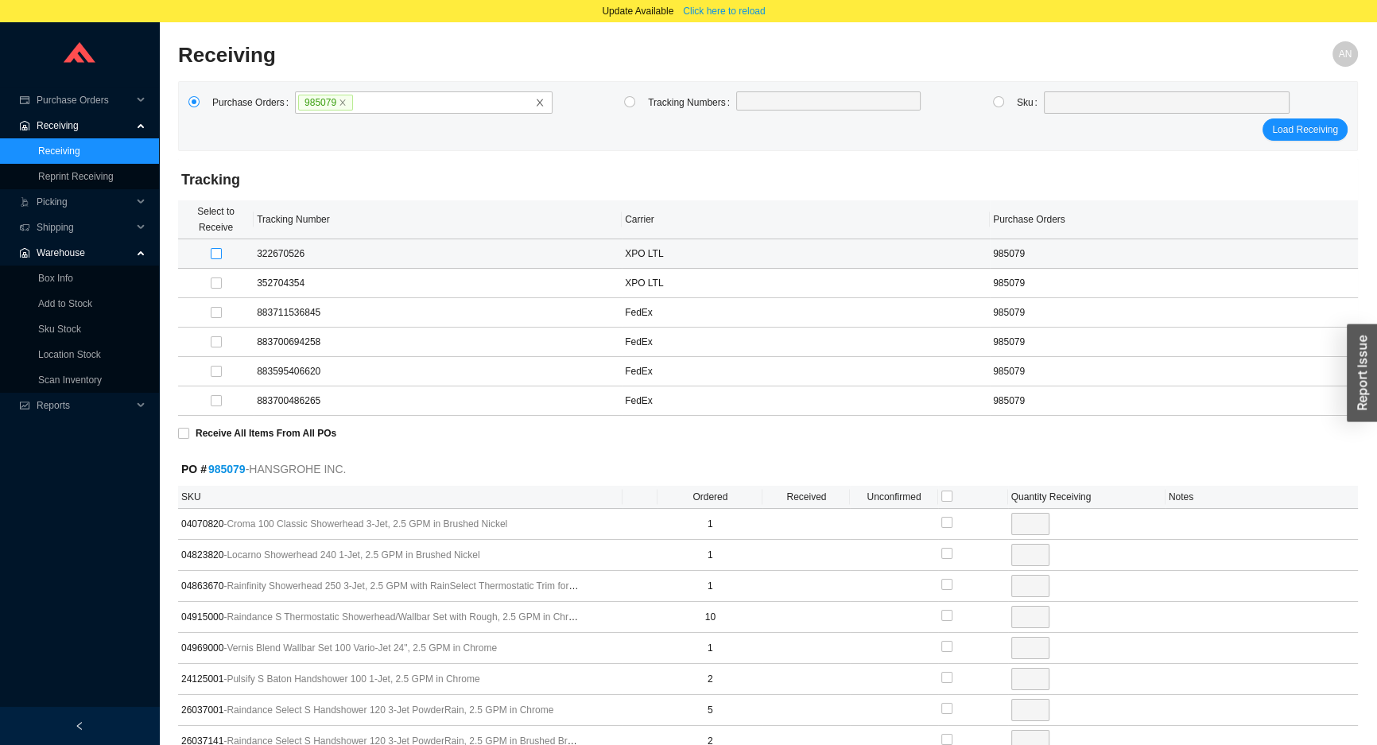
checkbox input "true"
type input "5"
checkbox input "true"
type input "2"
checkbox input "true"
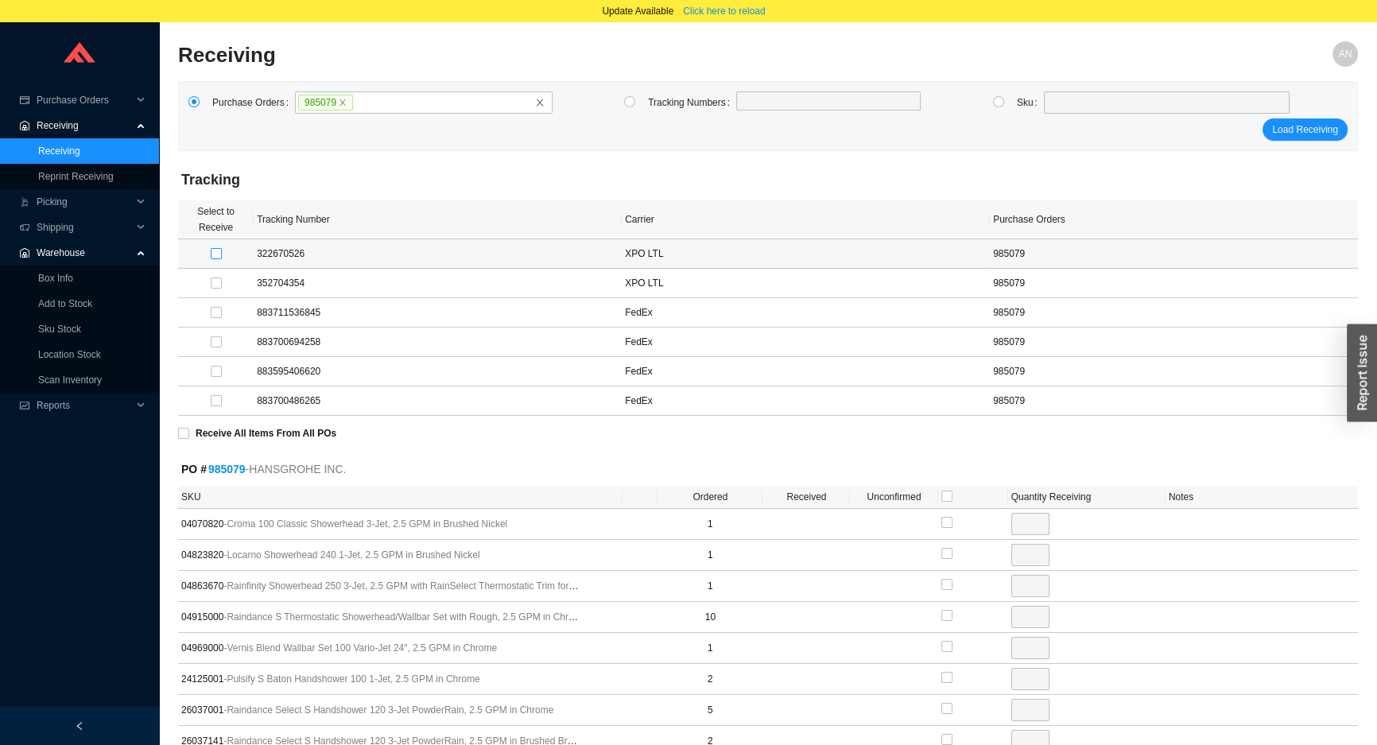
type input "3"
checkbox input "true"
type input "1"
checkbox input "true"
type input "1"
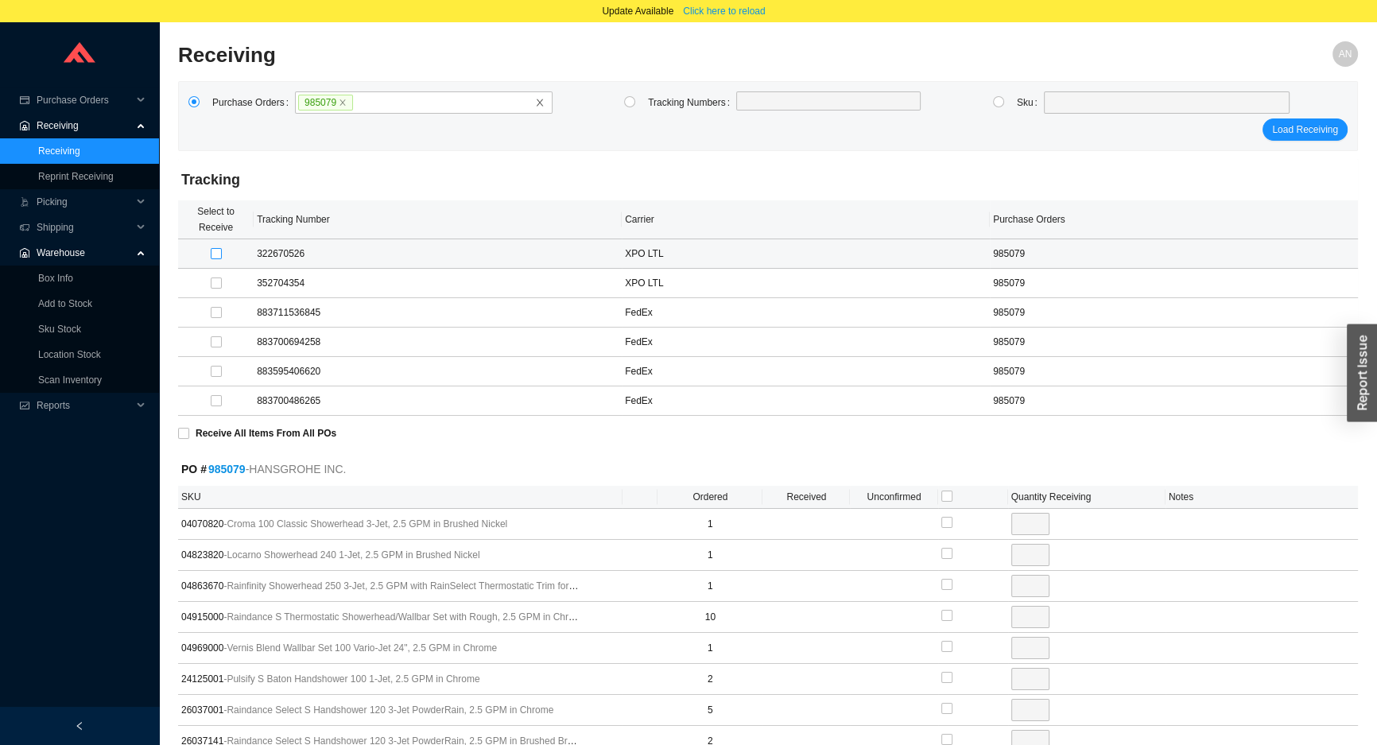
checkbox input "true"
type input "4"
checkbox input "true"
type input "3"
checkbox input "true"
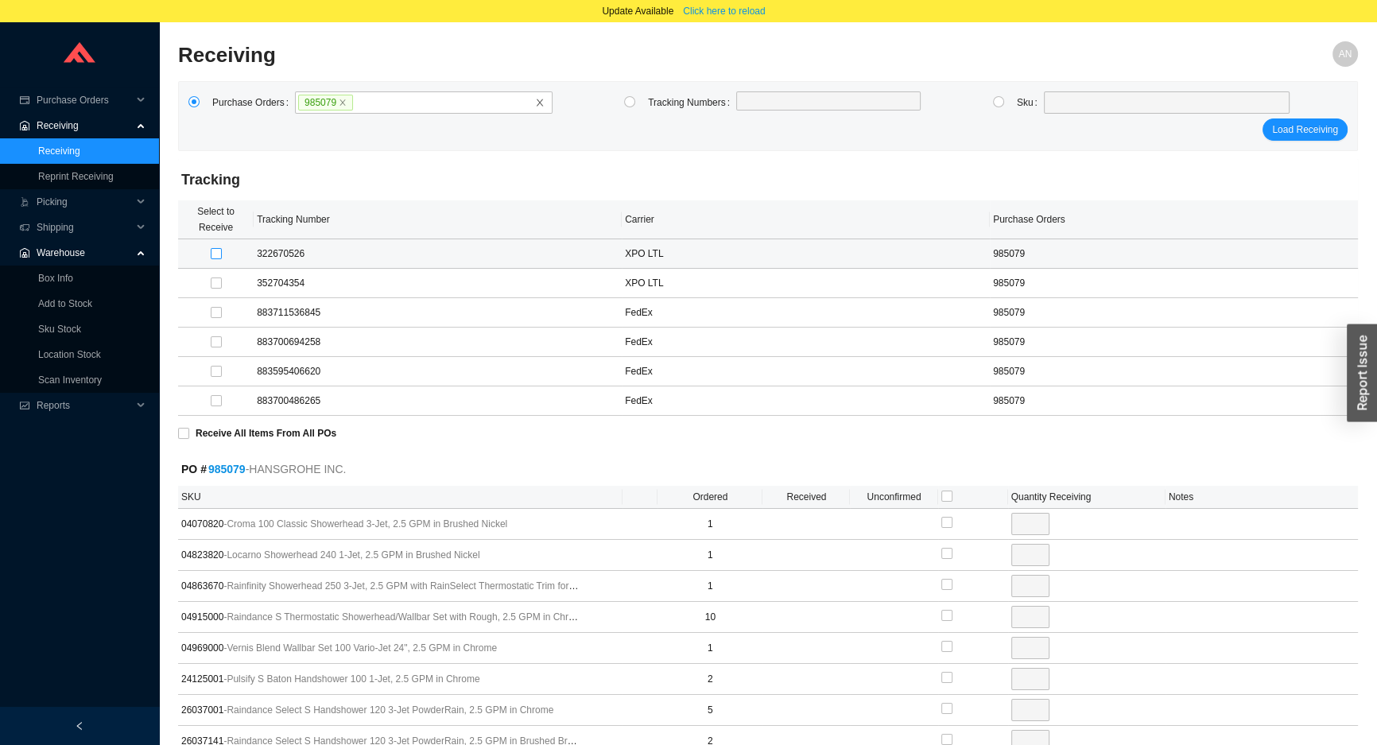
type input "2"
checkbox input "true"
type input "4"
checkbox input "true"
type input "1"
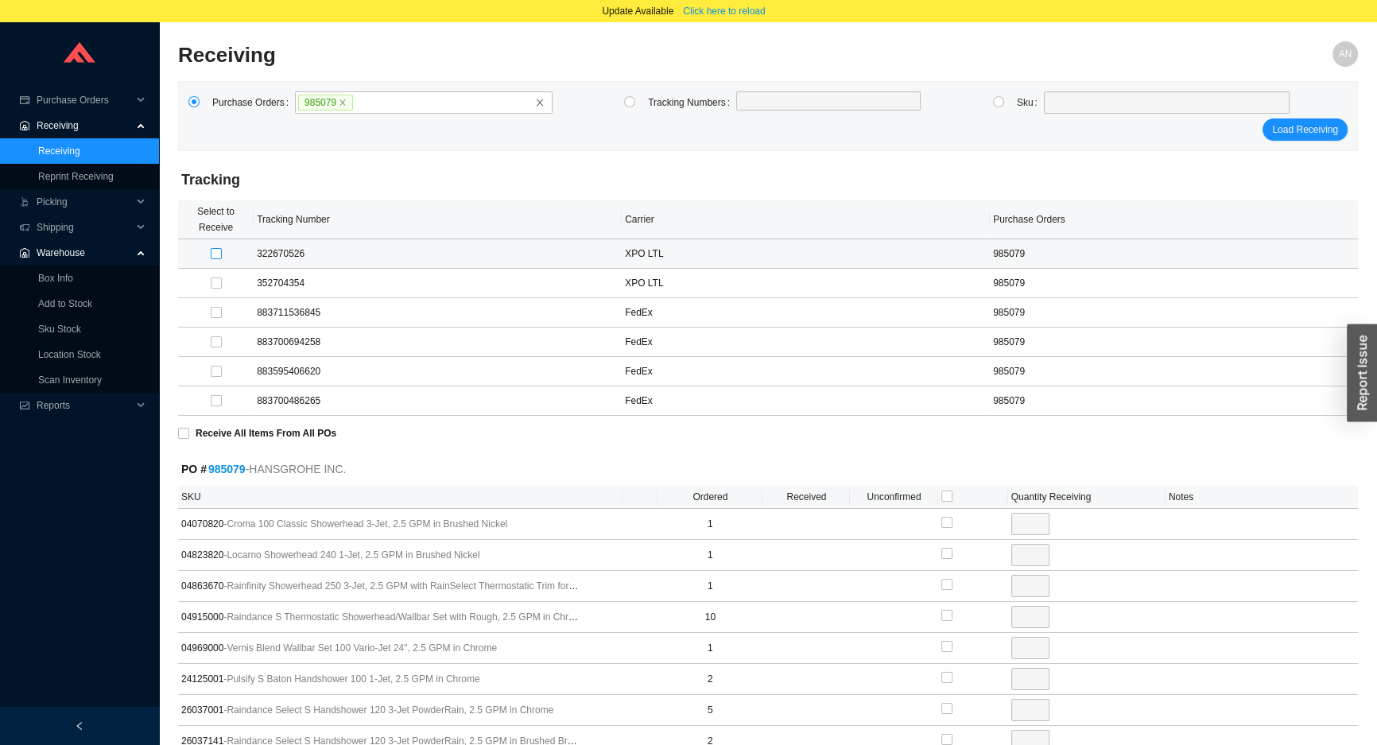
checkbox input "true"
type input "1"
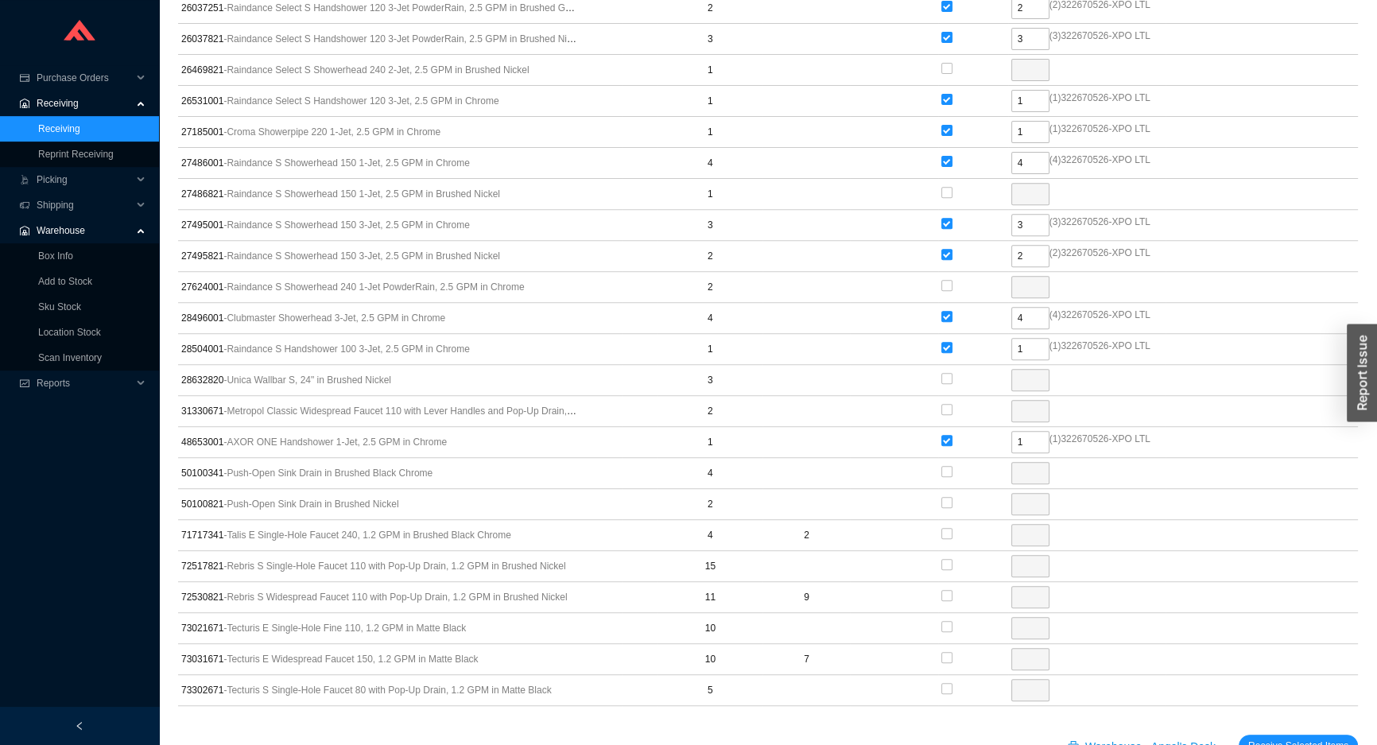
scroll to position [806, 0]
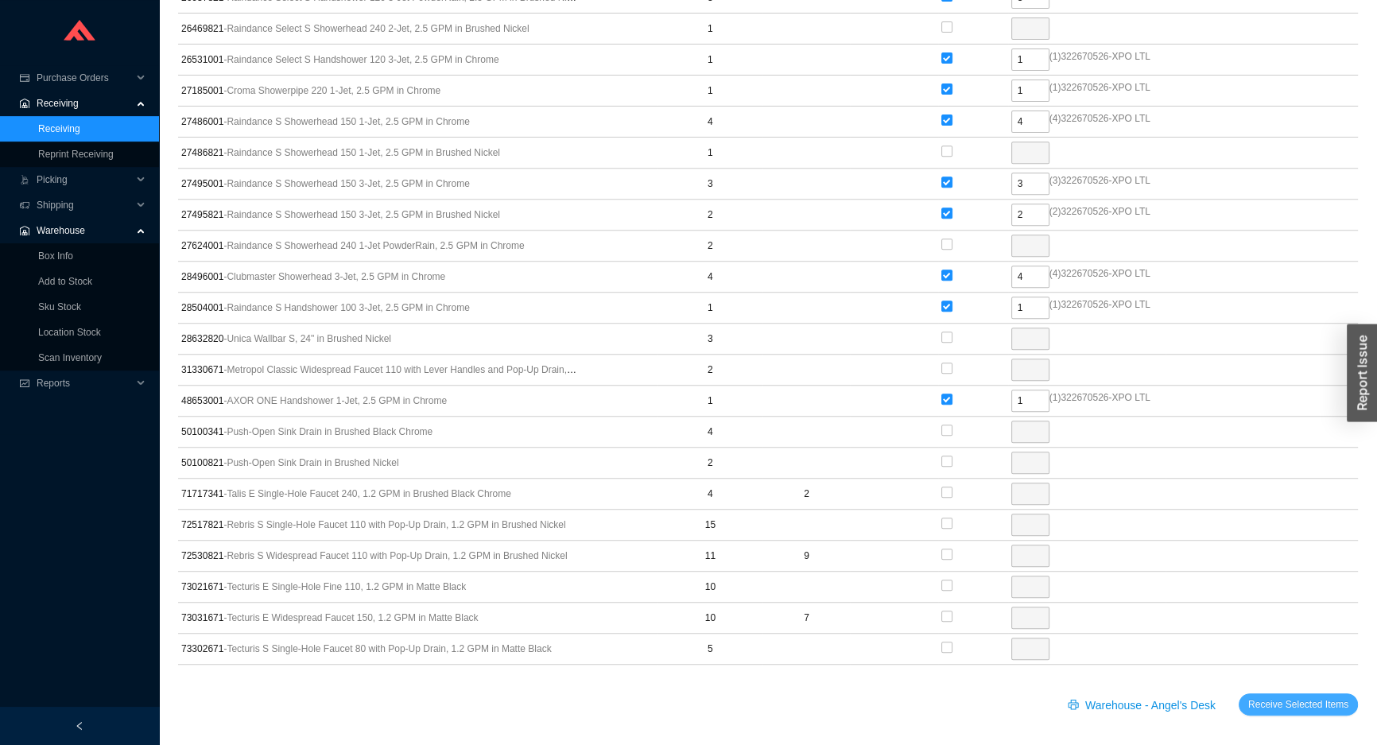
click at [1295, 701] on span "Receive Selected Items" at bounding box center [1298, 705] width 100 height 16
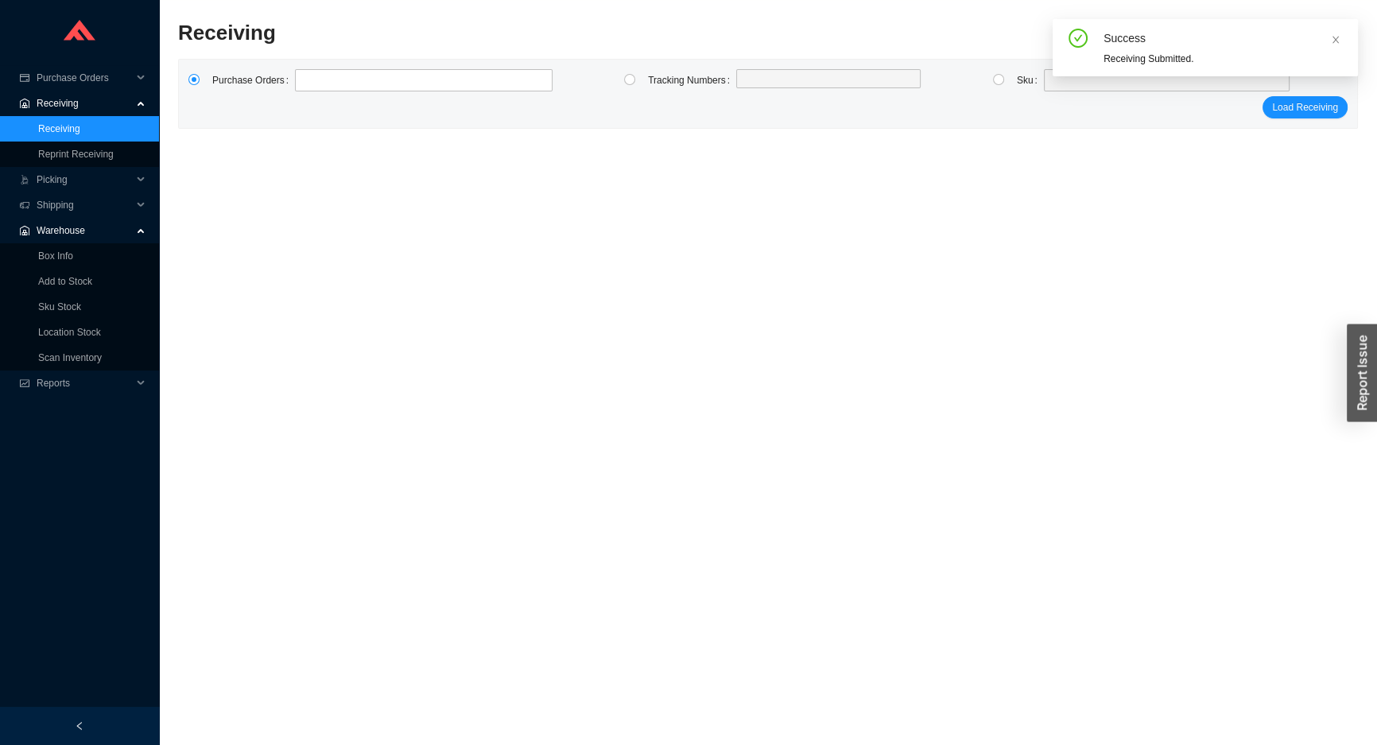
scroll to position [22, 0]
click at [302, 76] on input at bounding box center [302, 80] width 11 height 17
type input "985486"
click button "Load Receiving" at bounding box center [1305, 107] width 85 height 22
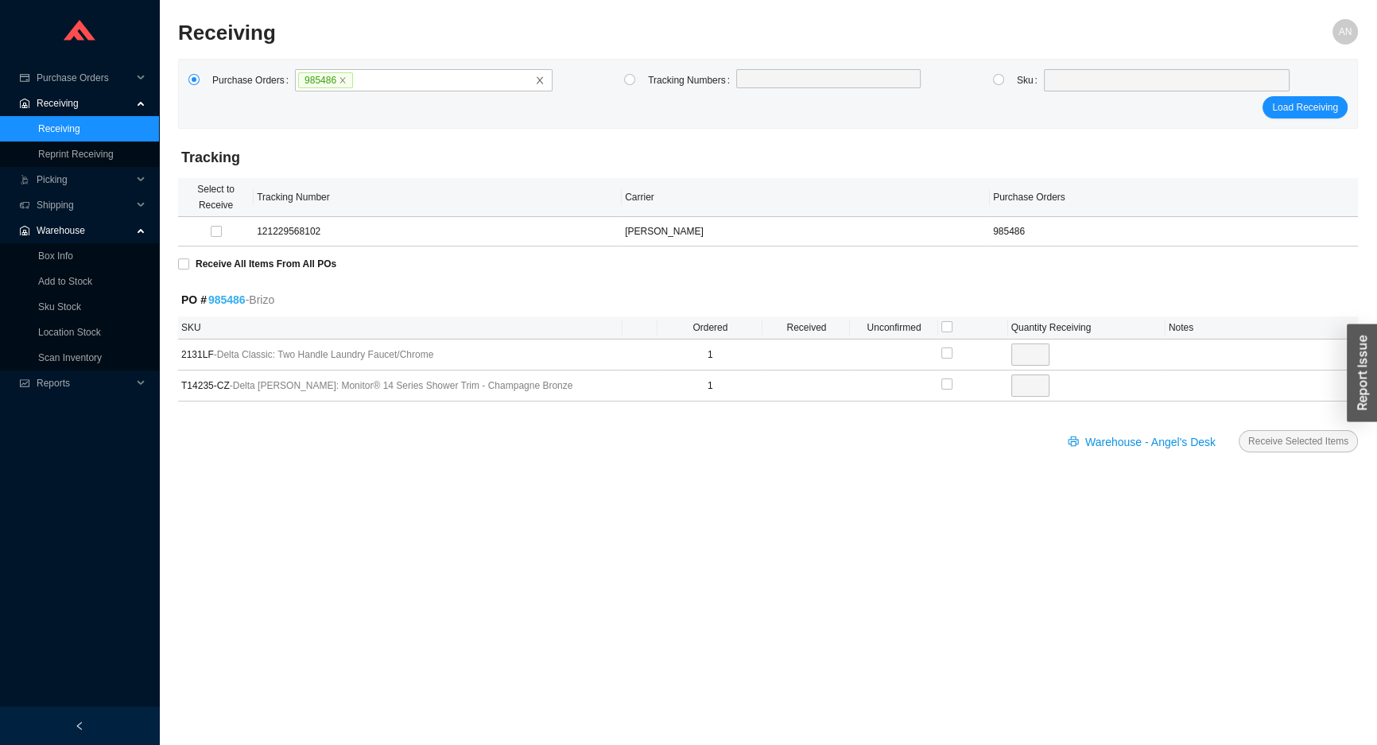
click at [233, 302] on link "985486" at bounding box center [226, 299] width 37 height 13
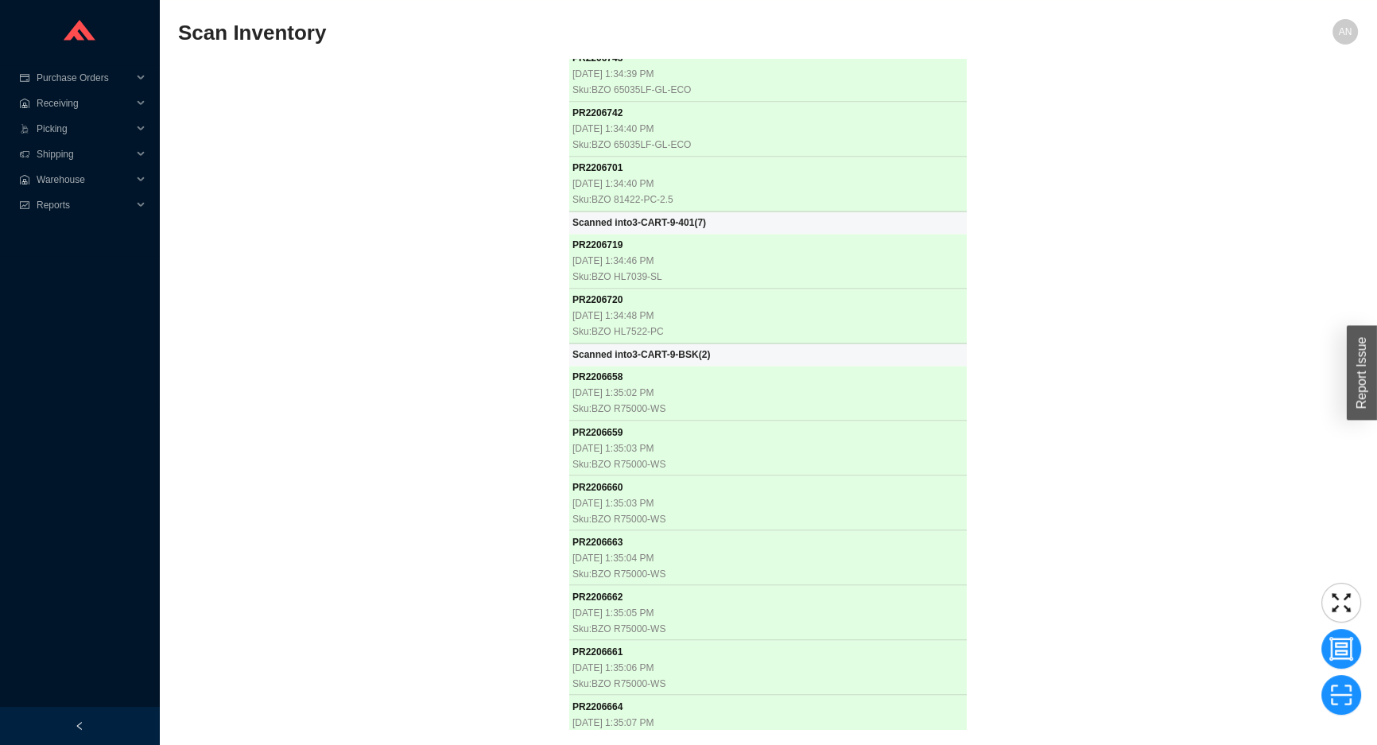
scroll to position [33694, 0]
click at [410, 381] on div "PR 2205718 [DATE] 12:49:53 PM Sku: ICE S-230.01 PR 2205719 [DATE] 12:49:54 PM S…" at bounding box center [768, 394] width 1180 height 670
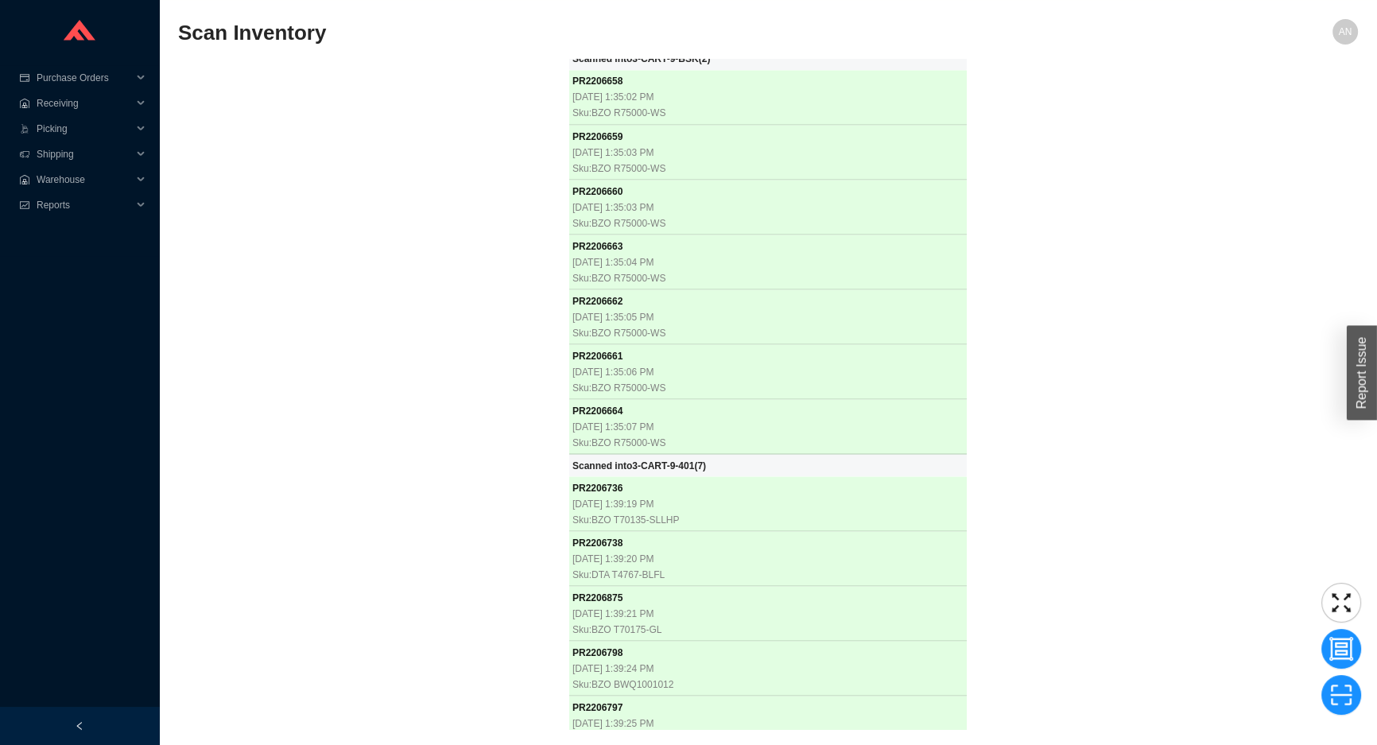
scroll to position [33990, 0]
click at [309, 153] on div "PR 2205718 [DATE] 12:49:53 PM Sku: ICE S-230.01 PR 2205719 [DATE] 12:49:54 PM S…" at bounding box center [768, 394] width 1180 height 670
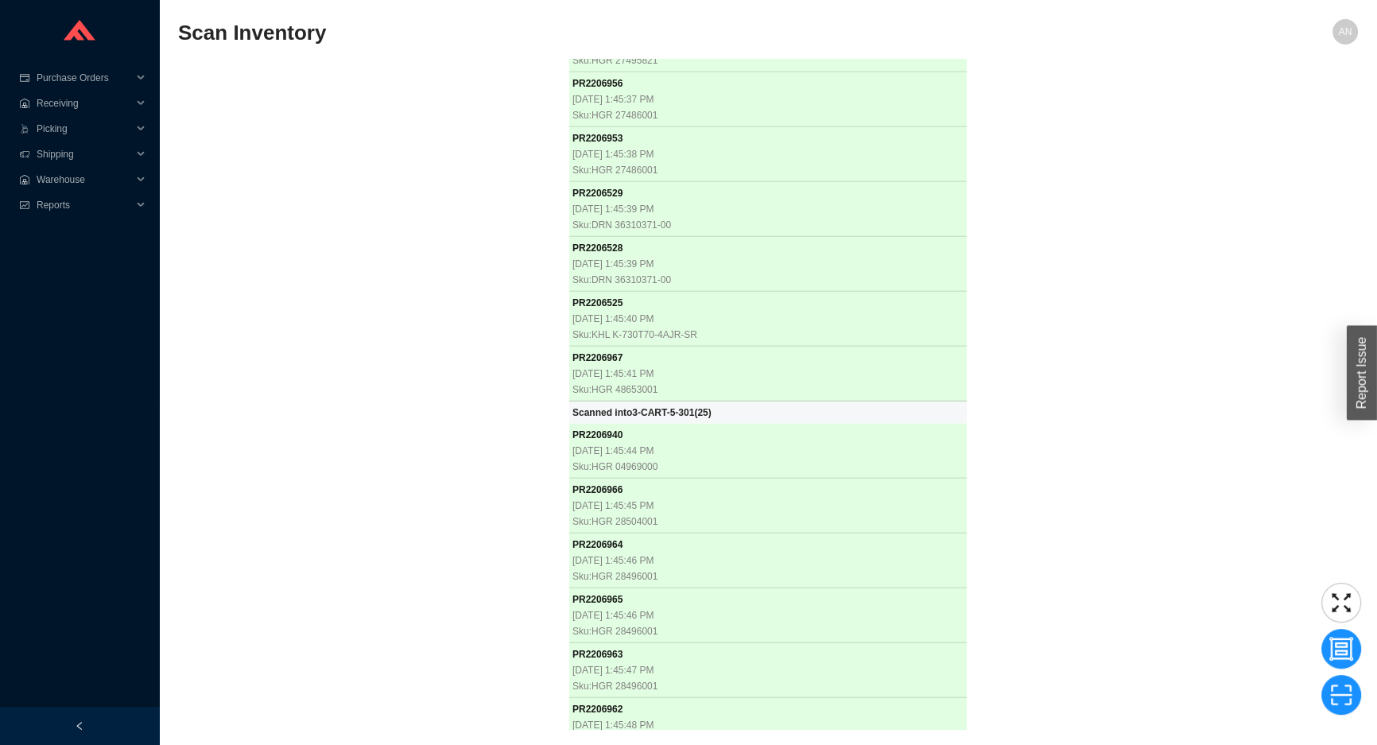
scroll to position [35733, 0]
click at [281, 423] on div "PR 2205718 [DATE] 12:49:53 PM Sku: ICE S-230.01 PR 2205719 [DATE] 12:49:54 PM S…" at bounding box center [768, 394] width 1180 height 670
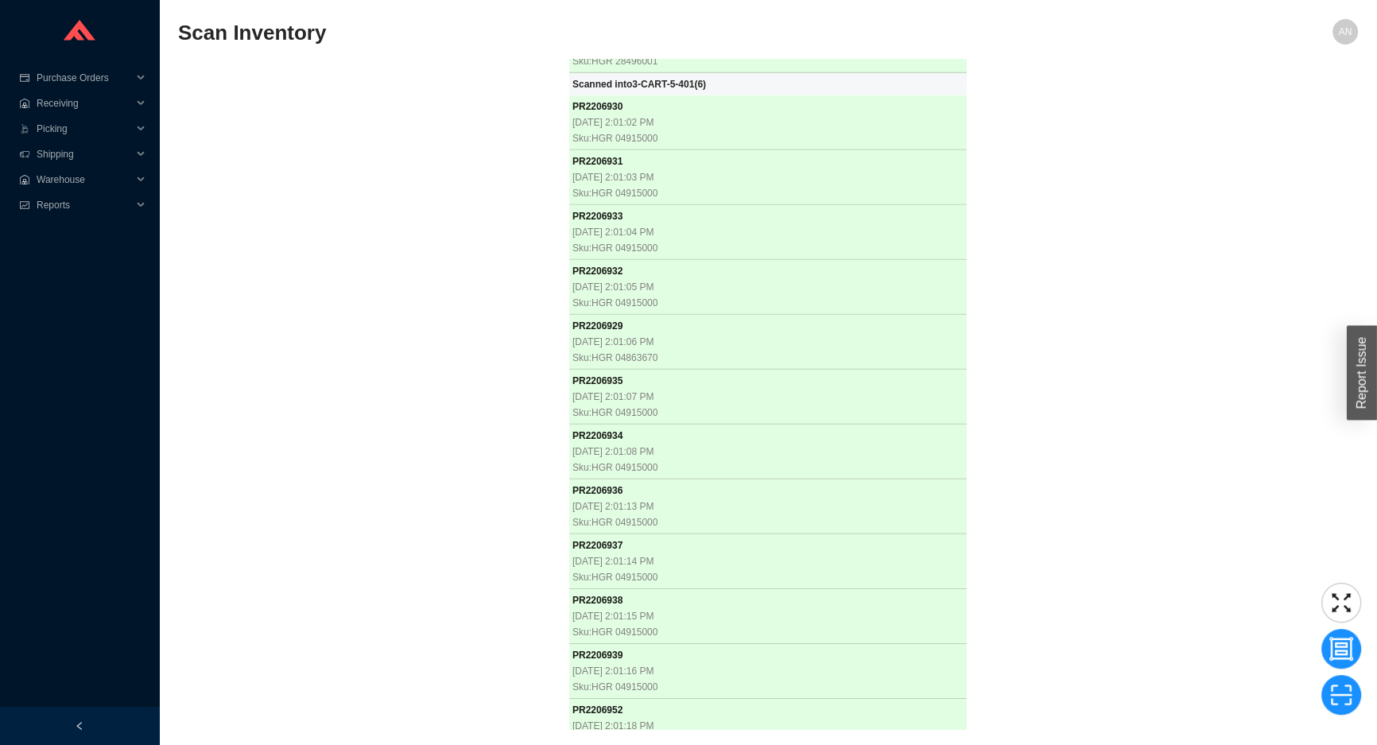
scroll to position [36413, 0]
click at [392, 142] on div "PR 2205718 8/19/2025, 12:49:53 PM Sku: ICE S-230.01 PR 2205719 8/19/2025, 12:49…" at bounding box center [768, 394] width 1180 height 670
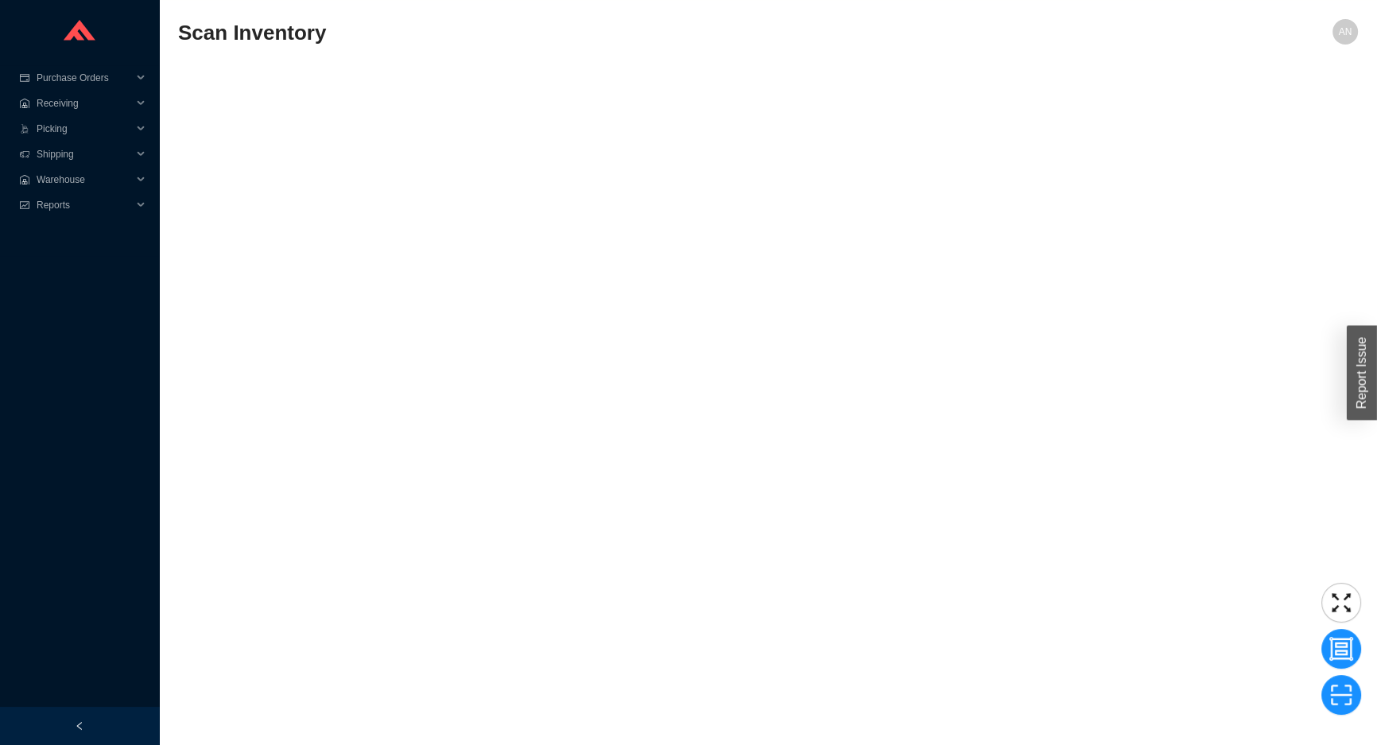
scroll to position [44908, 0]
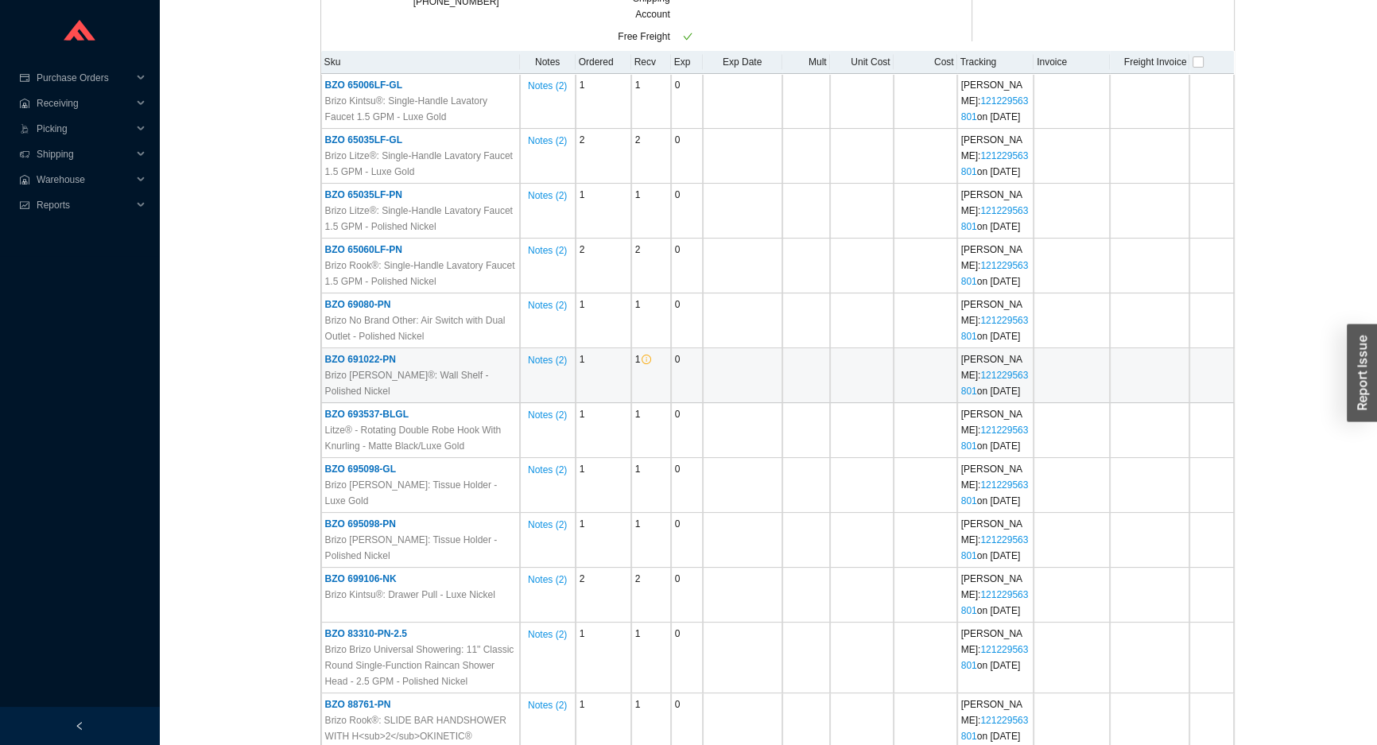
scroll to position [361, 0]
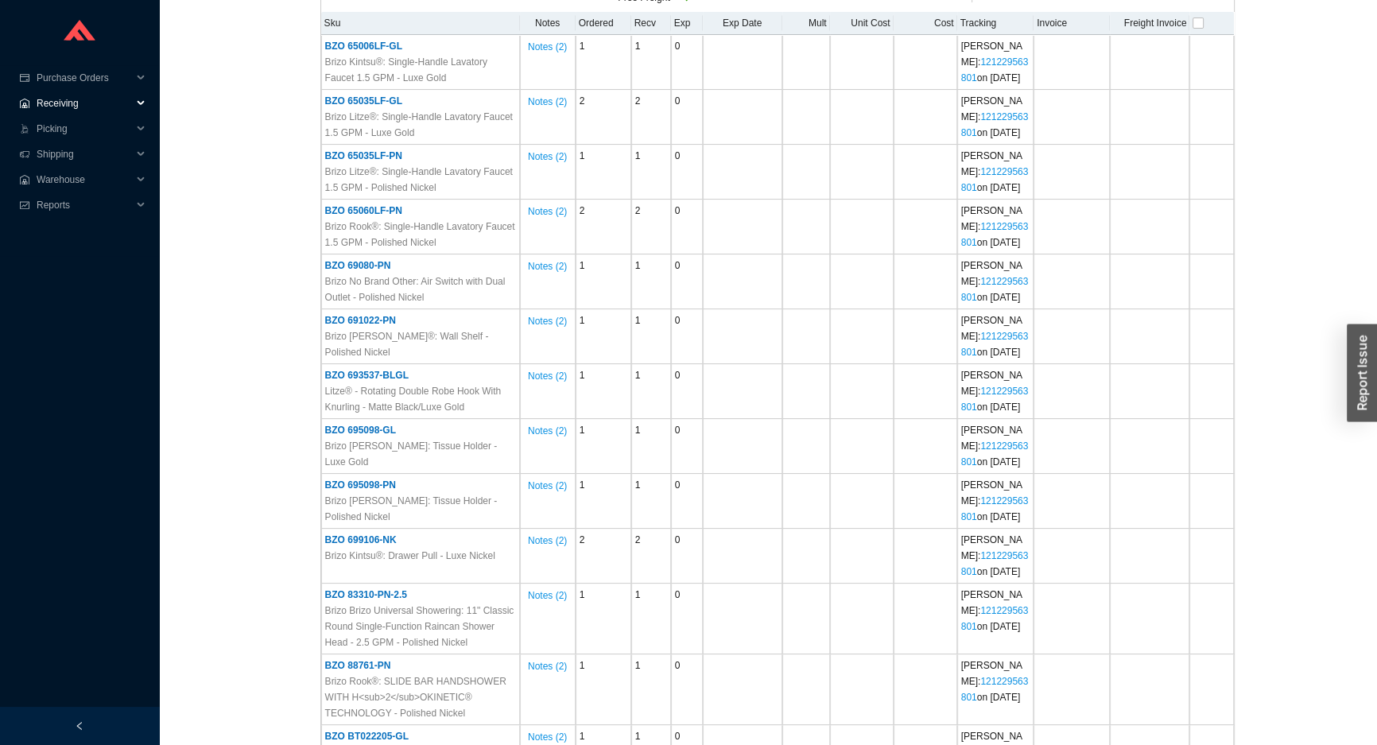
click at [61, 103] on span "Receiving" at bounding box center [84, 103] width 95 height 25
drag, startPoint x: 61, startPoint y: 124, endPoint x: 157, endPoint y: 97, distance: 99.2
click at [62, 124] on link "Receiving" at bounding box center [59, 128] width 42 height 11
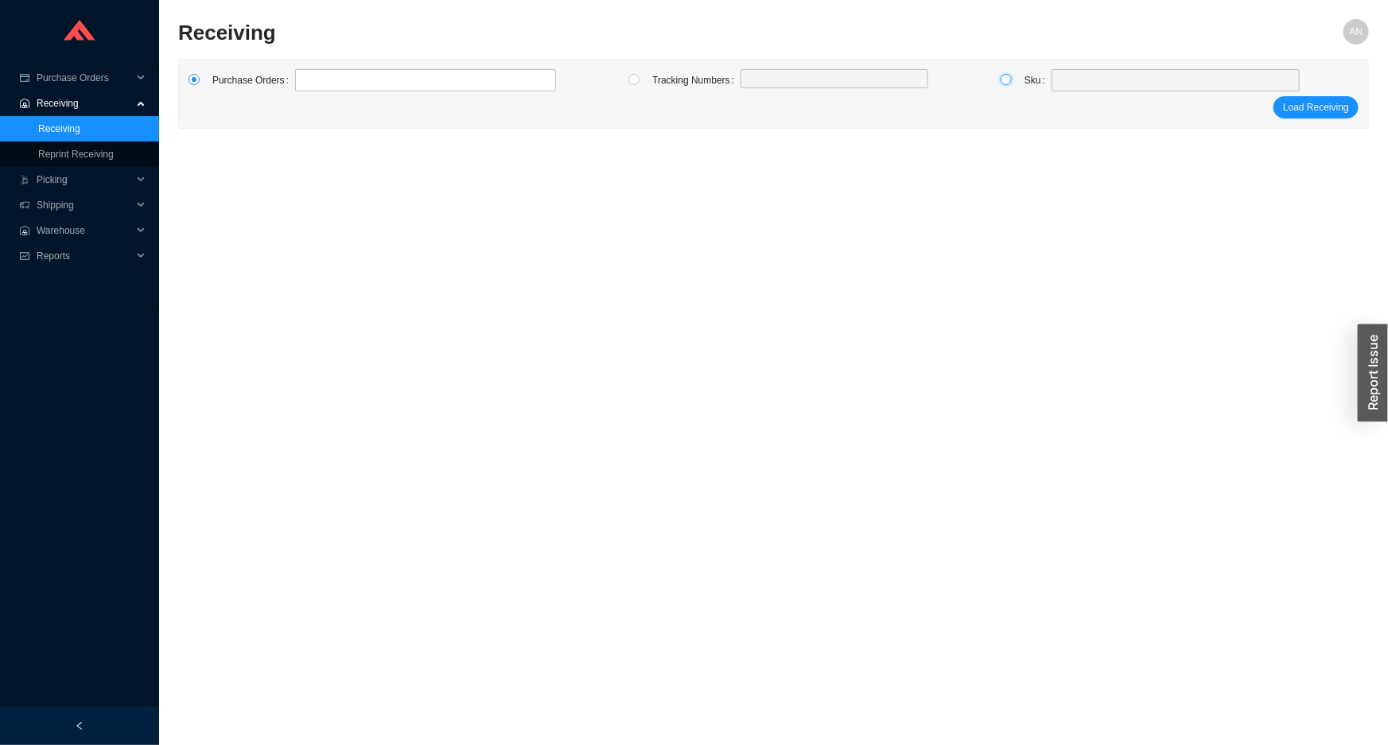
drag, startPoint x: 1004, startPoint y: 78, endPoint x: 1023, endPoint y: 76, distance: 19.2
click at [1006, 76] on input "radio" at bounding box center [1005, 79] width 11 height 11
radio input "true"
click at [1059, 77] on span at bounding box center [1175, 80] width 235 height 21
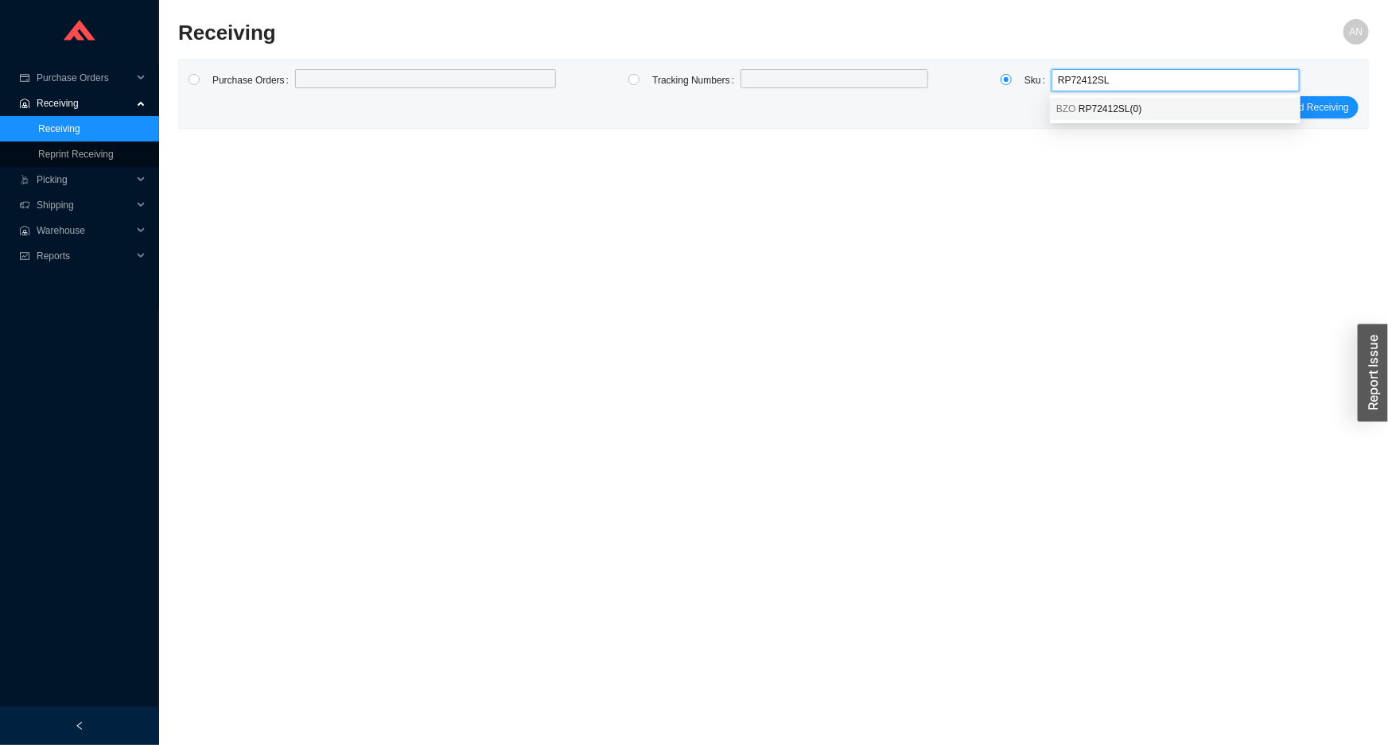
type input "RP72412SL"
click at [1140, 148] on main "Receiving AN Purchase Orders Tracking Numbers Sku Load Receiving" at bounding box center [773, 382] width 1190 height 726
click at [64, 230] on span "Warehouse" at bounding box center [84, 230] width 95 height 25
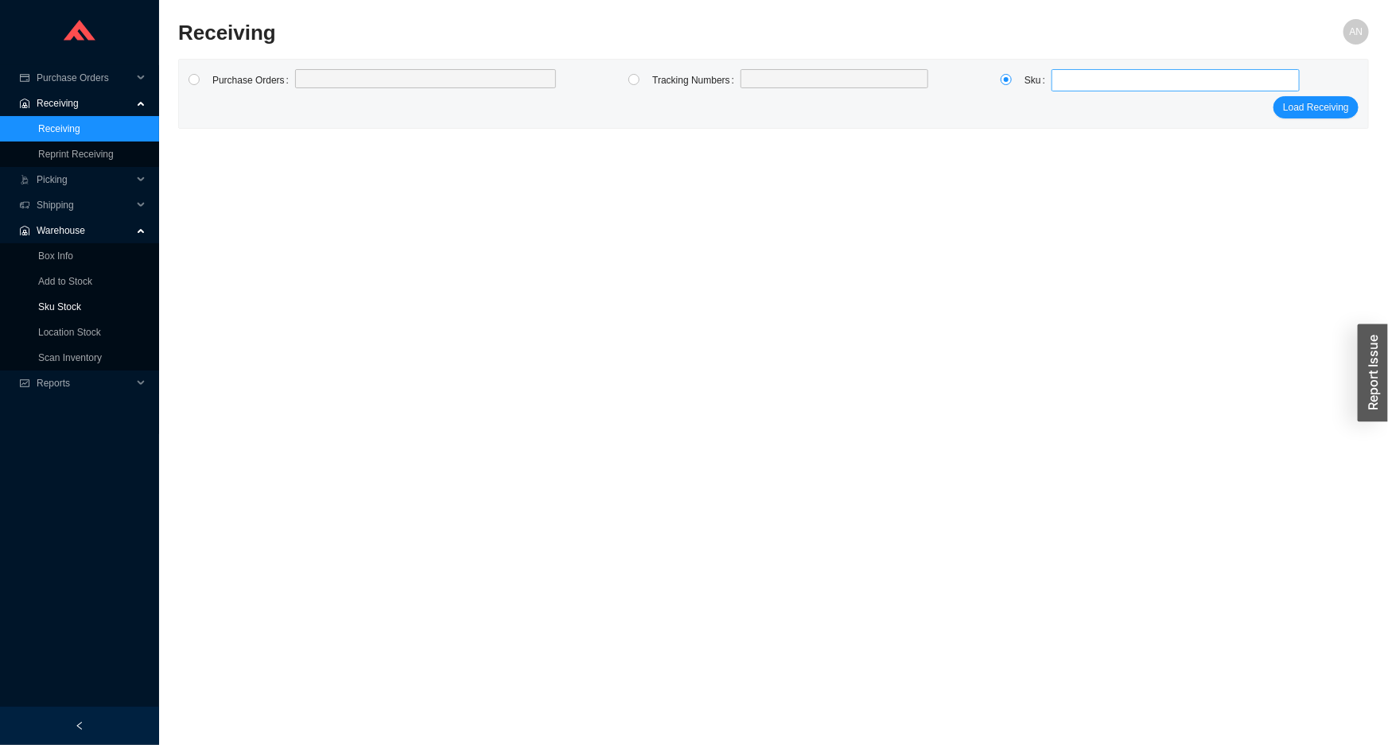
click at [72, 309] on link "Sku Stock" at bounding box center [59, 306] width 43 height 11
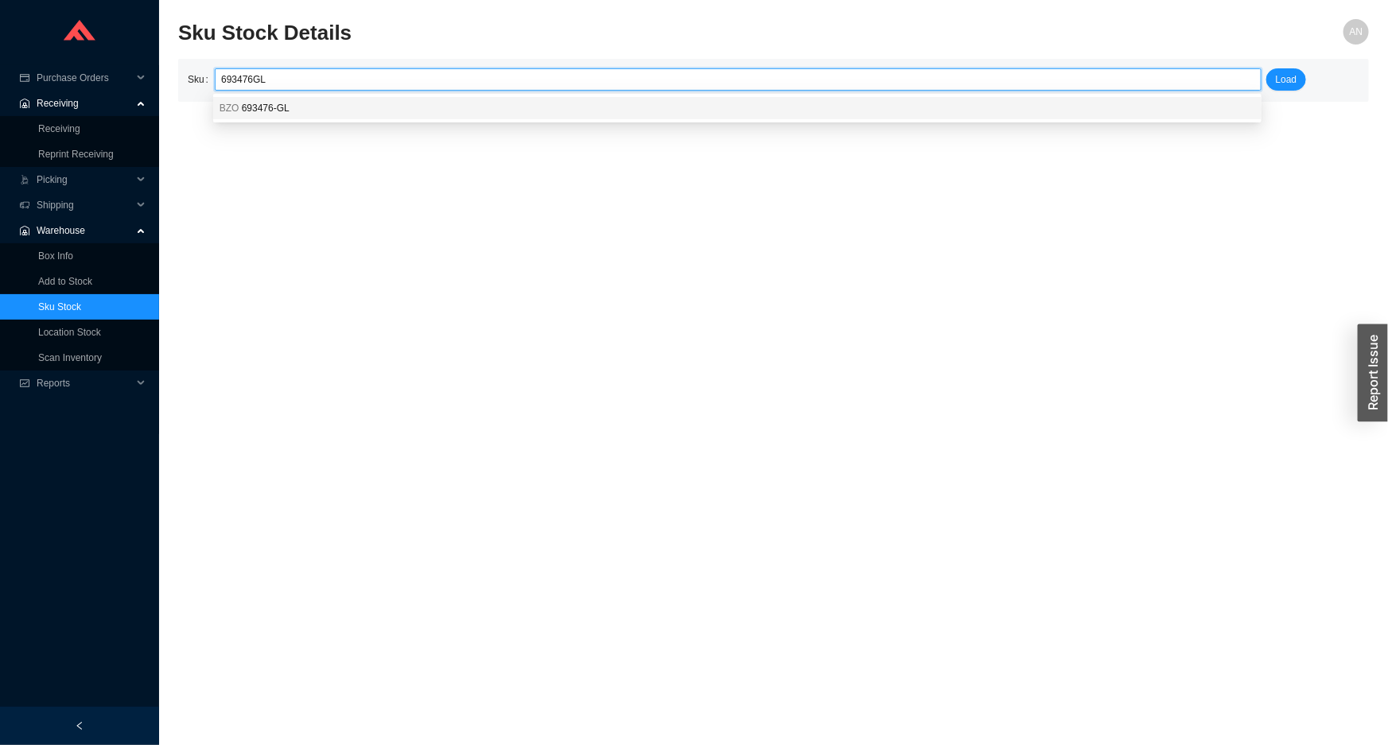
click at [245, 108] on span "693476-GL" at bounding box center [266, 108] width 48 height 11
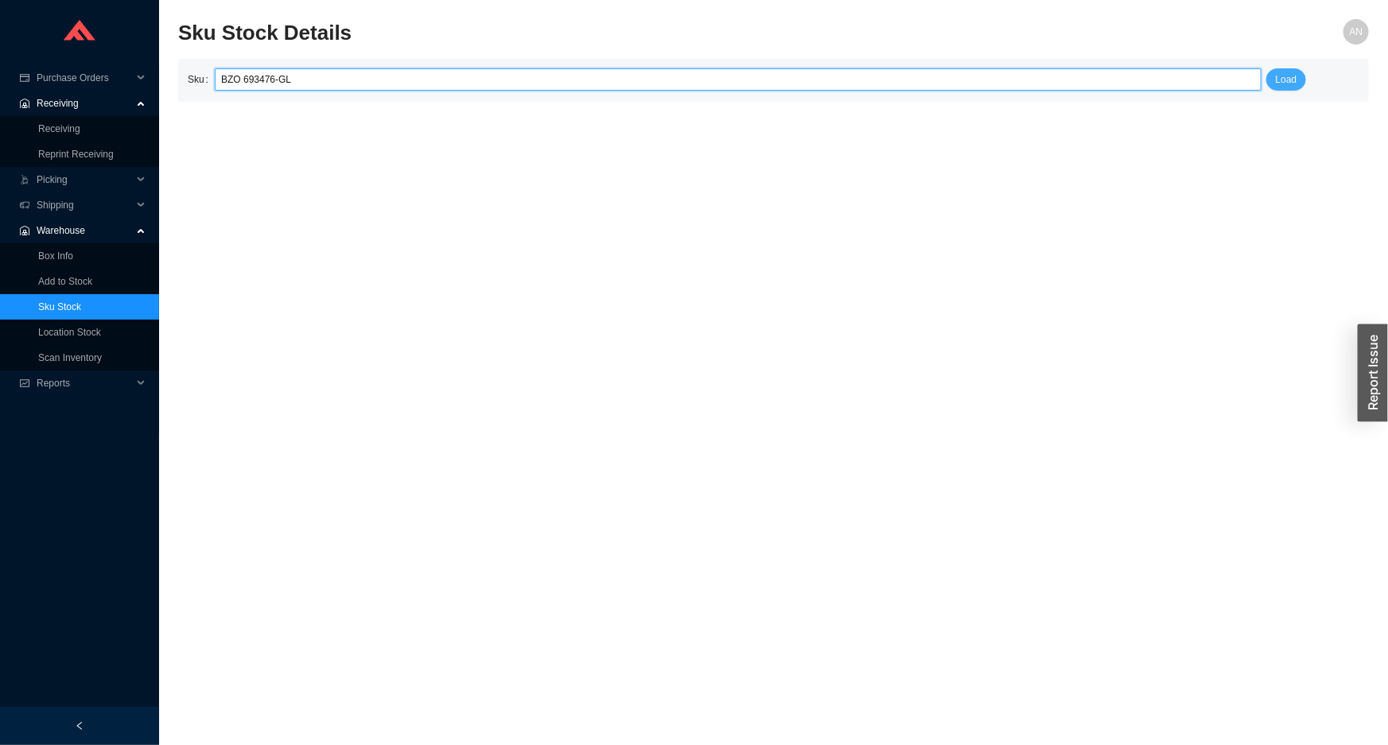
type input "BZO 693476-GL"
click at [1278, 83] on span "Load" at bounding box center [1286, 80] width 21 height 16
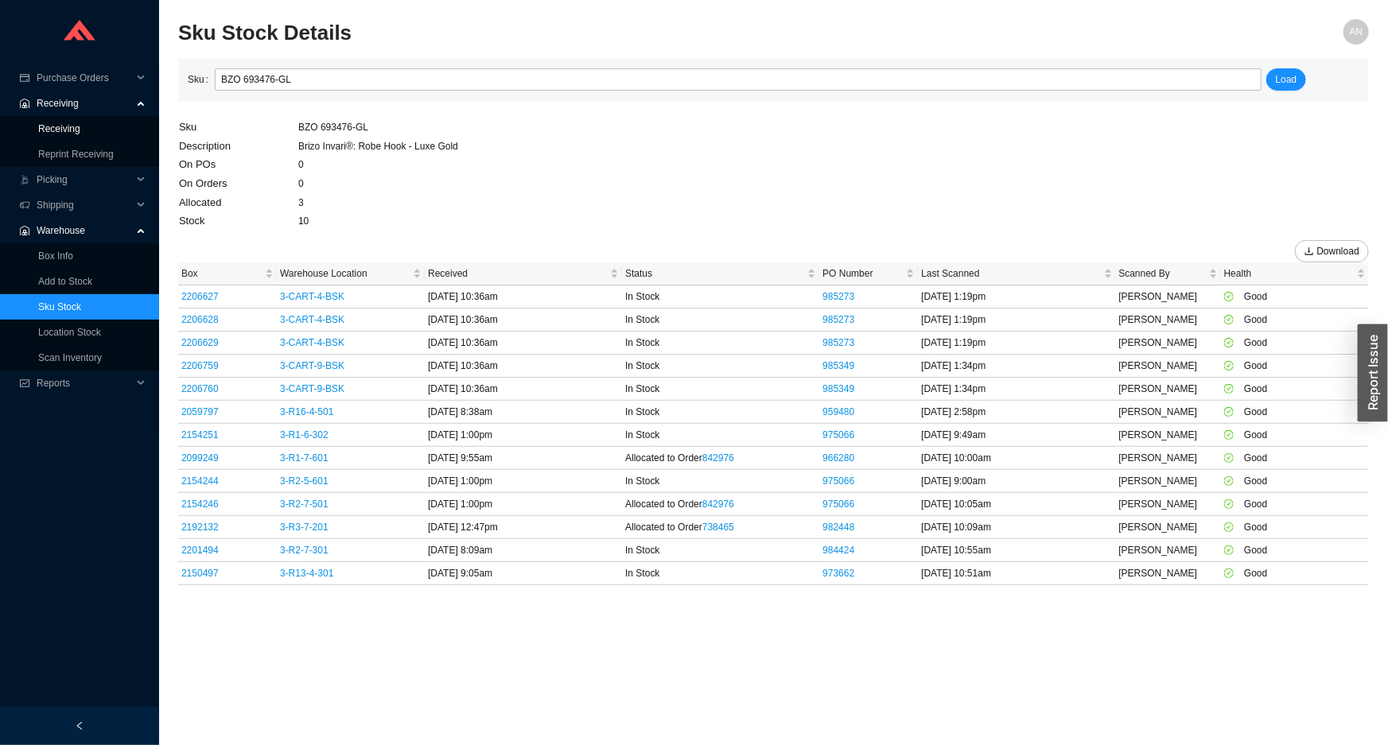
click at [72, 123] on link "Receiving" at bounding box center [59, 128] width 42 height 11
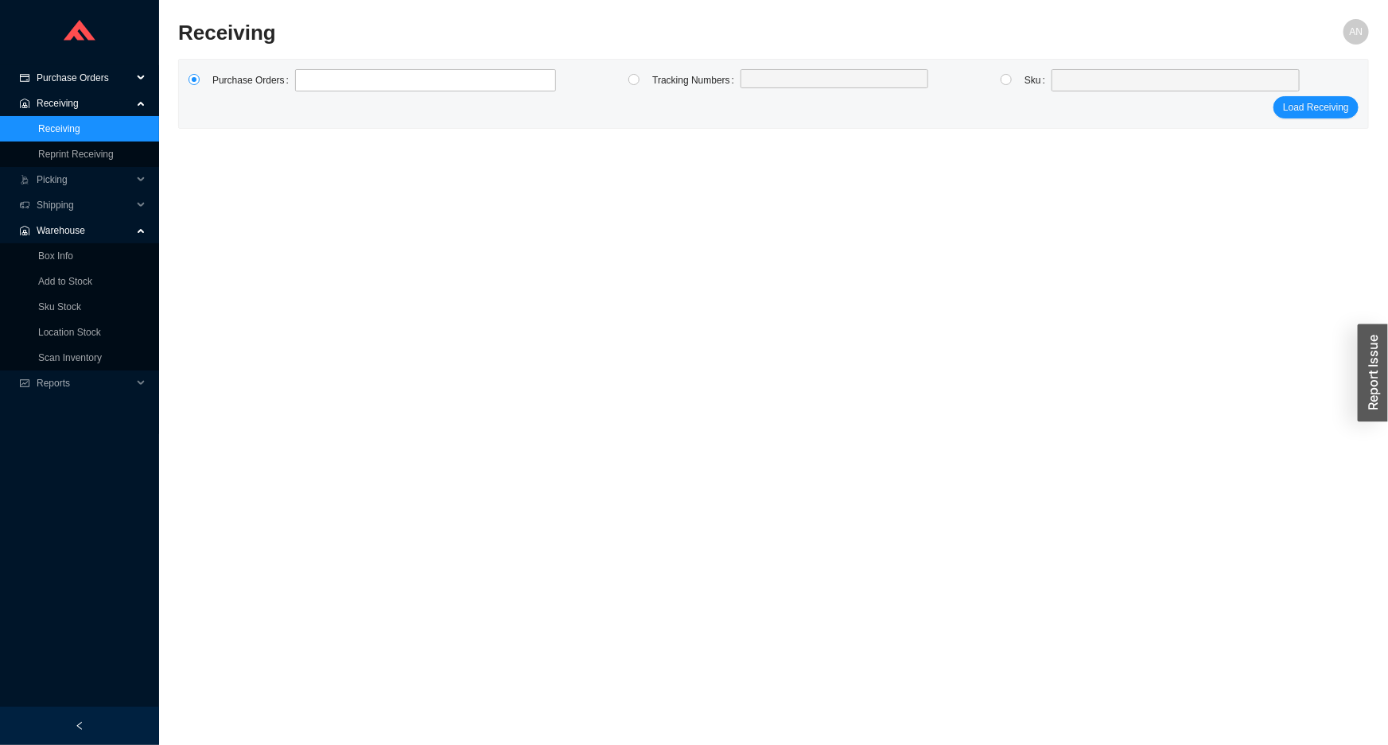
click at [93, 80] on span "Purchase Orders" at bounding box center [84, 77] width 95 height 25
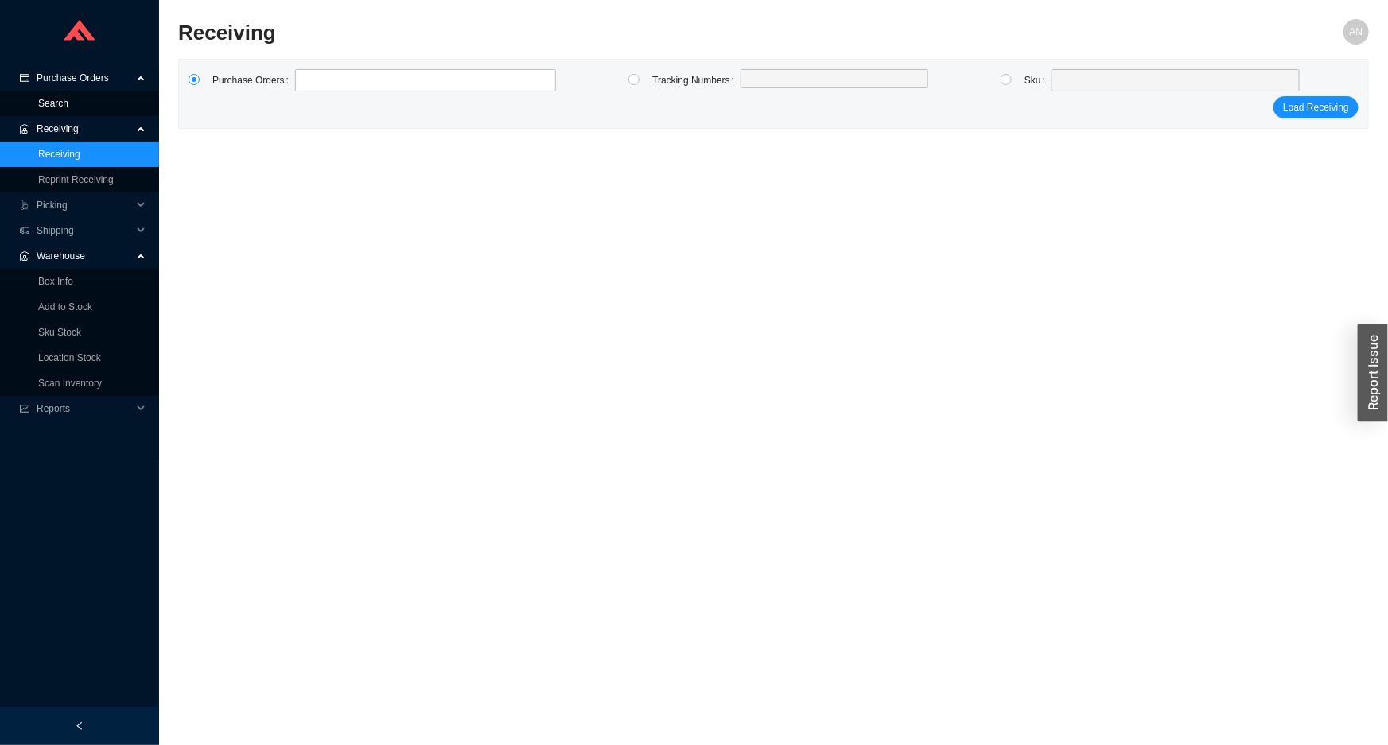
click at [68, 99] on link "Search" at bounding box center [53, 103] width 30 height 11
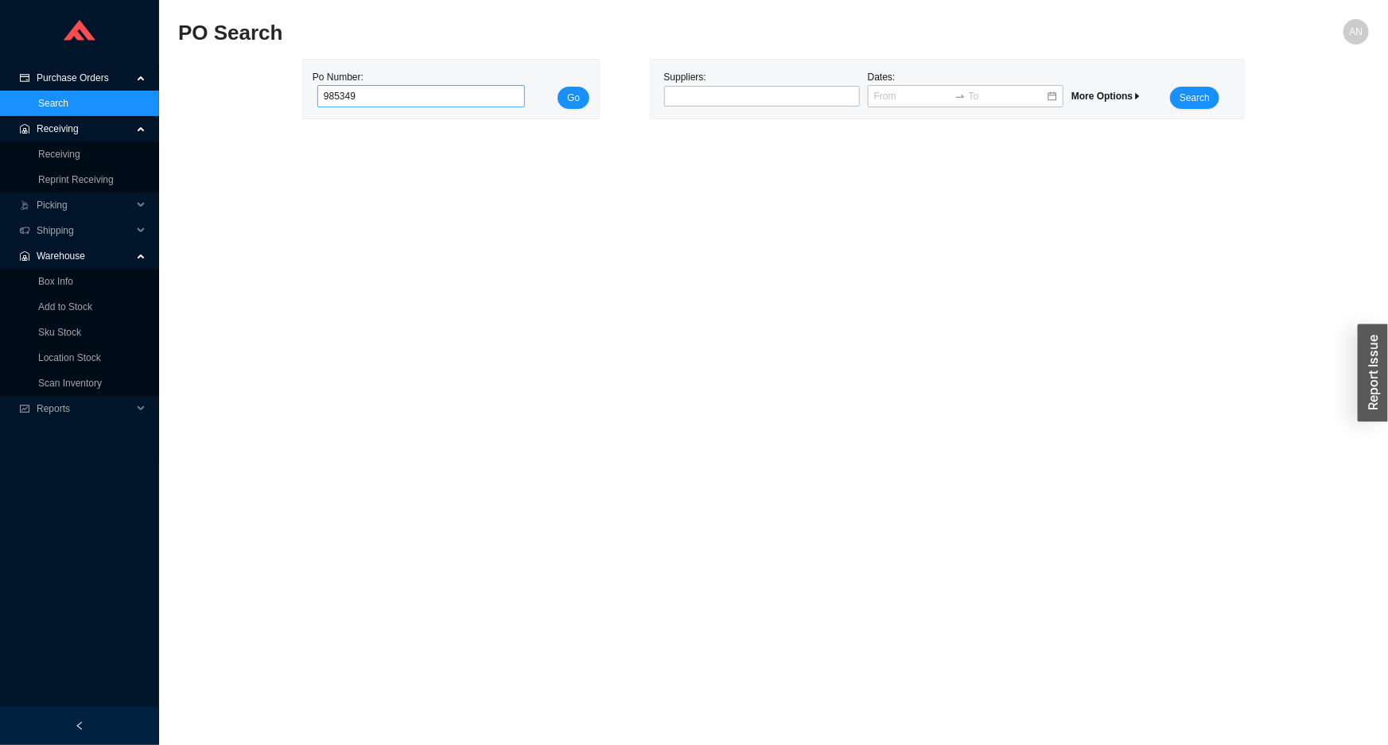
click at [557, 87] on button "Go" at bounding box center [573, 98] width 32 height 22
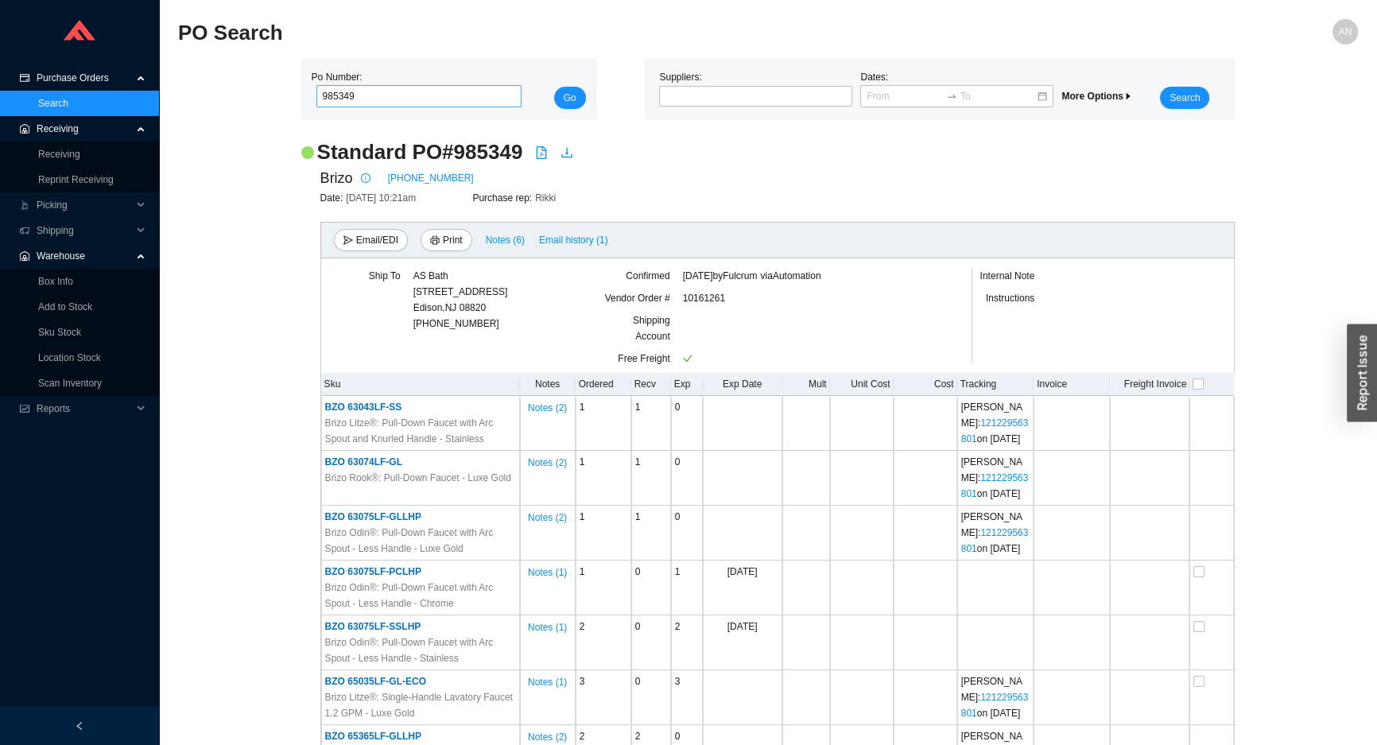
click at [554, 87] on button "Go" at bounding box center [570, 98] width 32 height 22
click at [367, 95] on input "985349" at bounding box center [419, 96] width 206 height 22
click at [554, 87] on button "Go" at bounding box center [570, 98] width 32 height 22
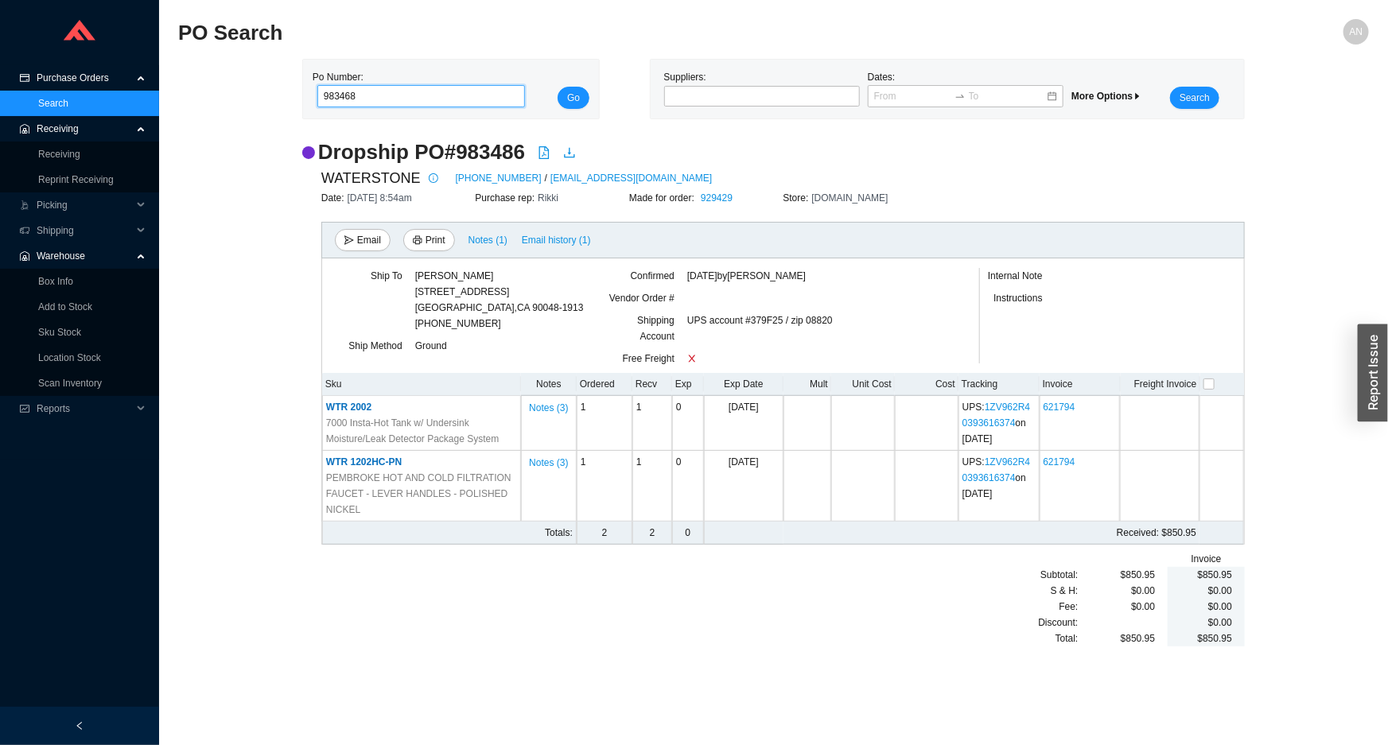
click at [557, 87] on button "Go" at bounding box center [573, 98] width 32 height 22
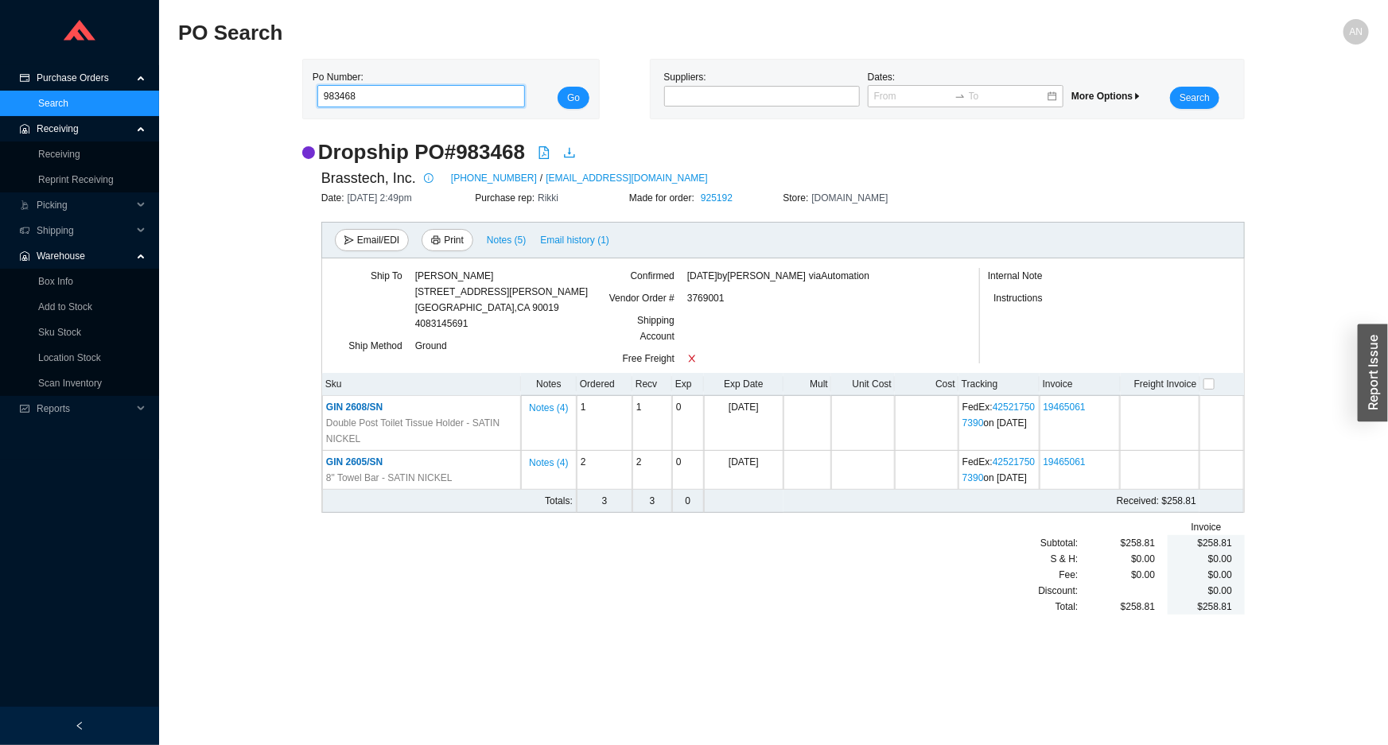
click at [363, 95] on input "983468" at bounding box center [421, 96] width 208 height 22
type input "9"
type input "985349"
click at [557, 87] on button "Go" at bounding box center [573, 98] width 32 height 22
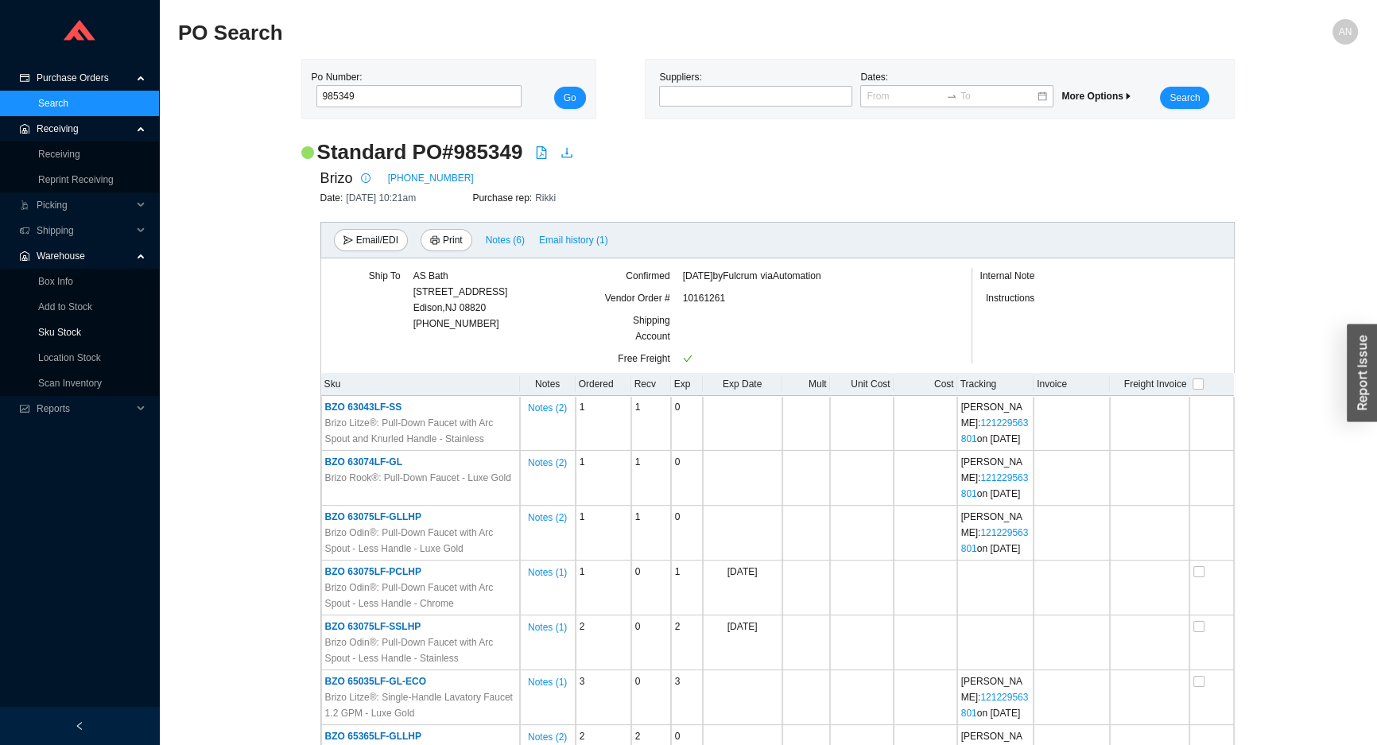
click at [71, 331] on link "Sku Stock" at bounding box center [59, 332] width 43 height 11
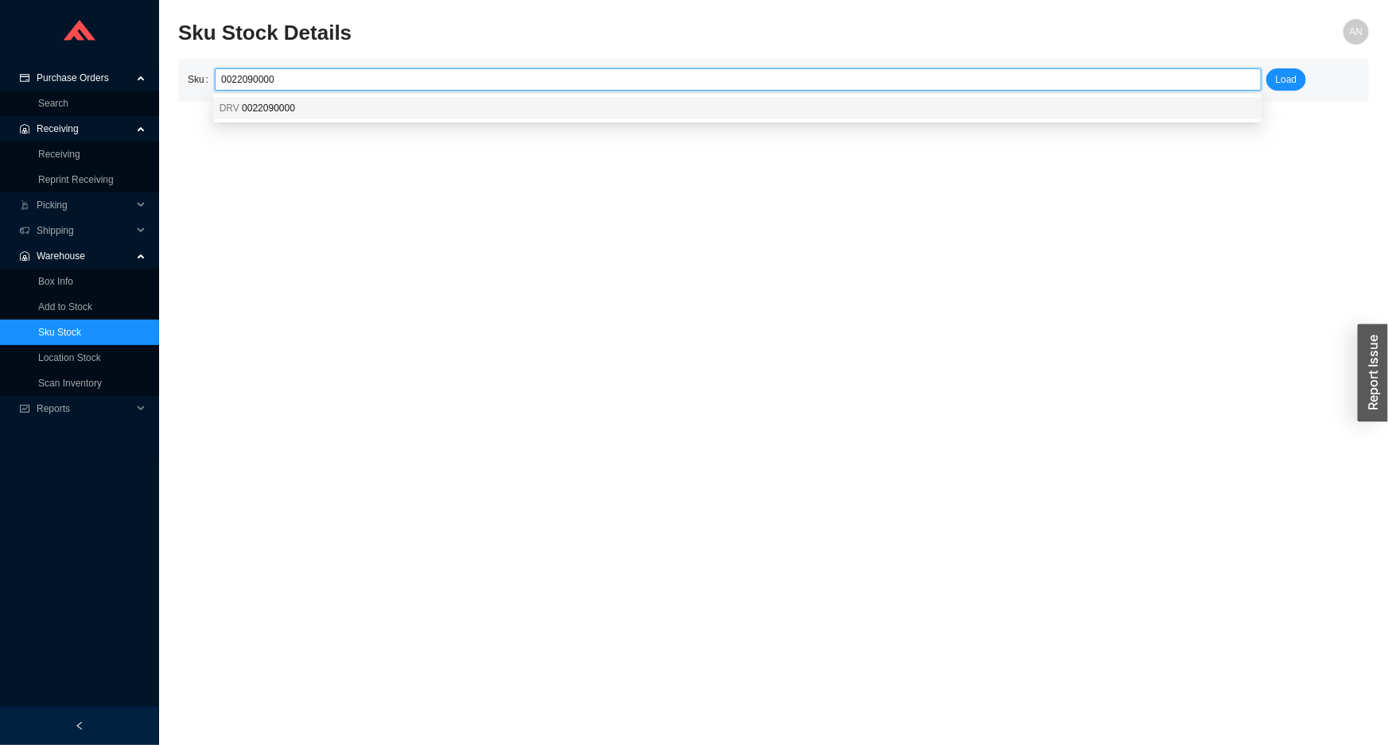
click at [260, 110] on span "0022090000" at bounding box center [268, 108] width 53 height 11
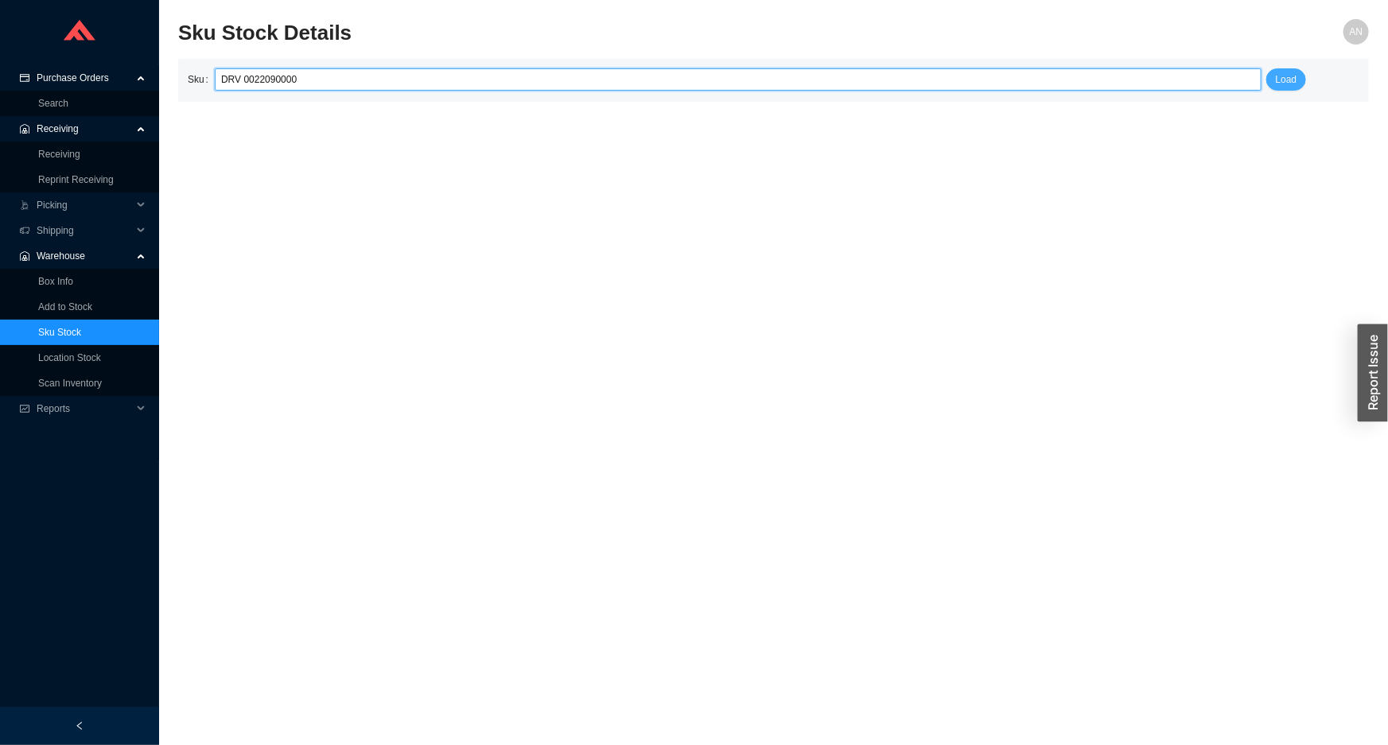
type input "DRV 0022090000"
click at [1272, 81] on button "Load" at bounding box center [1286, 79] width 41 height 22
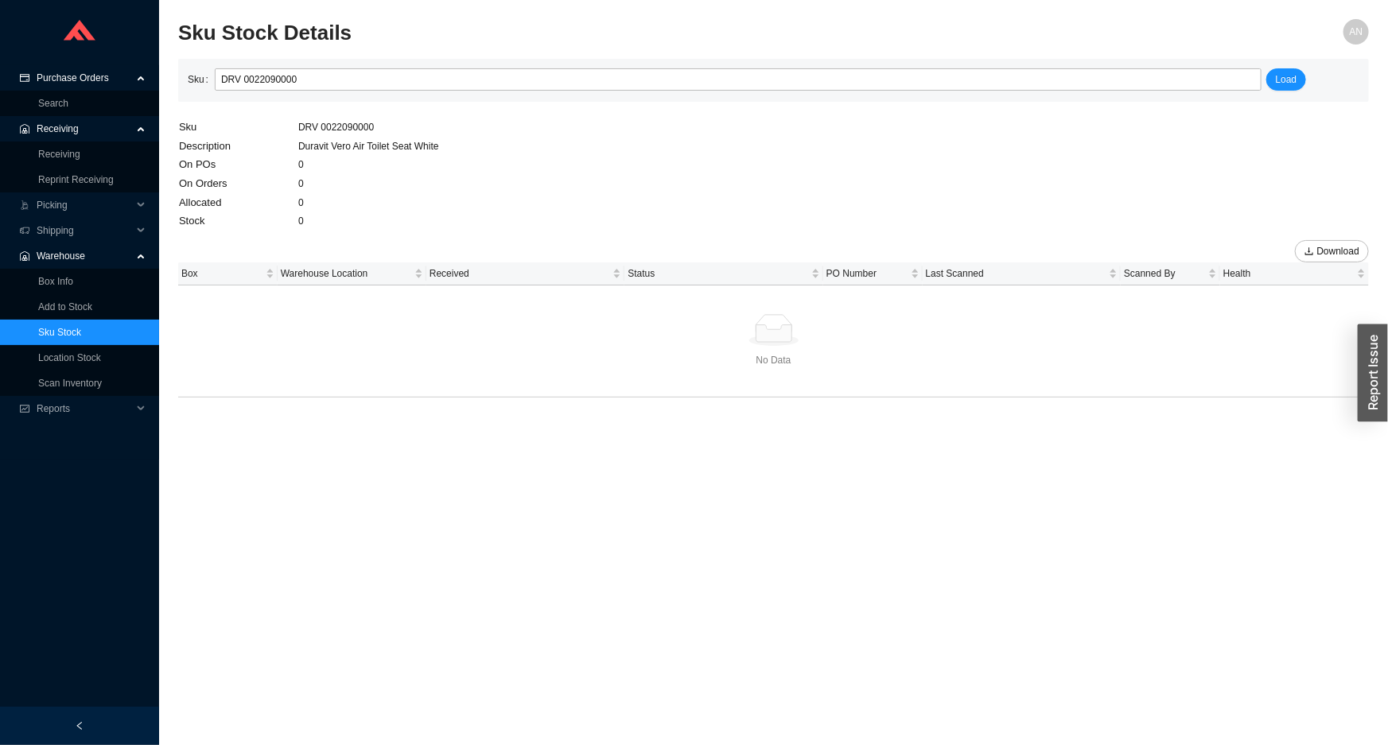
click at [389, 175] on td "0" at bounding box center [368, 183] width 142 height 19
click at [1280, 83] on span "Load" at bounding box center [1286, 80] width 21 height 16
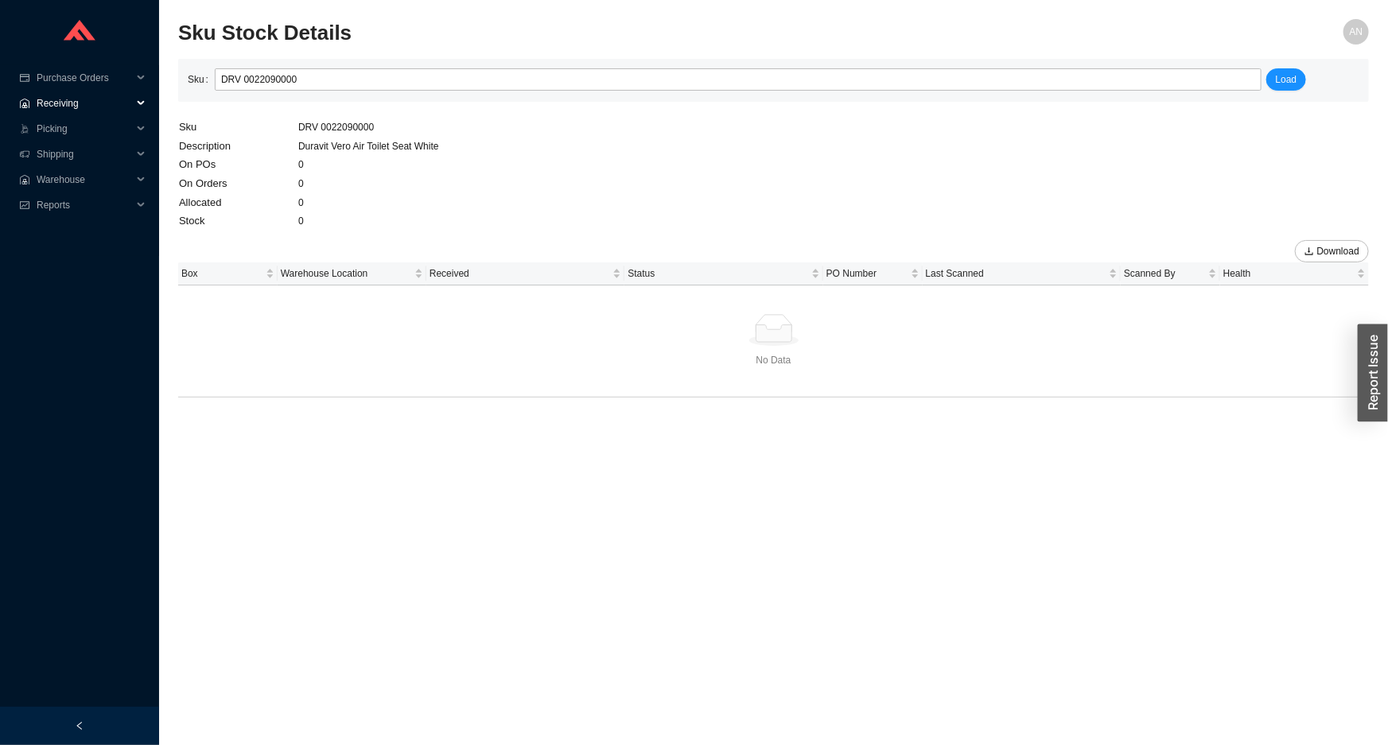
click at [75, 95] on span "Receiving" at bounding box center [84, 103] width 95 height 25
click at [80, 134] on link "Receiving" at bounding box center [59, 128] width 42 height 11
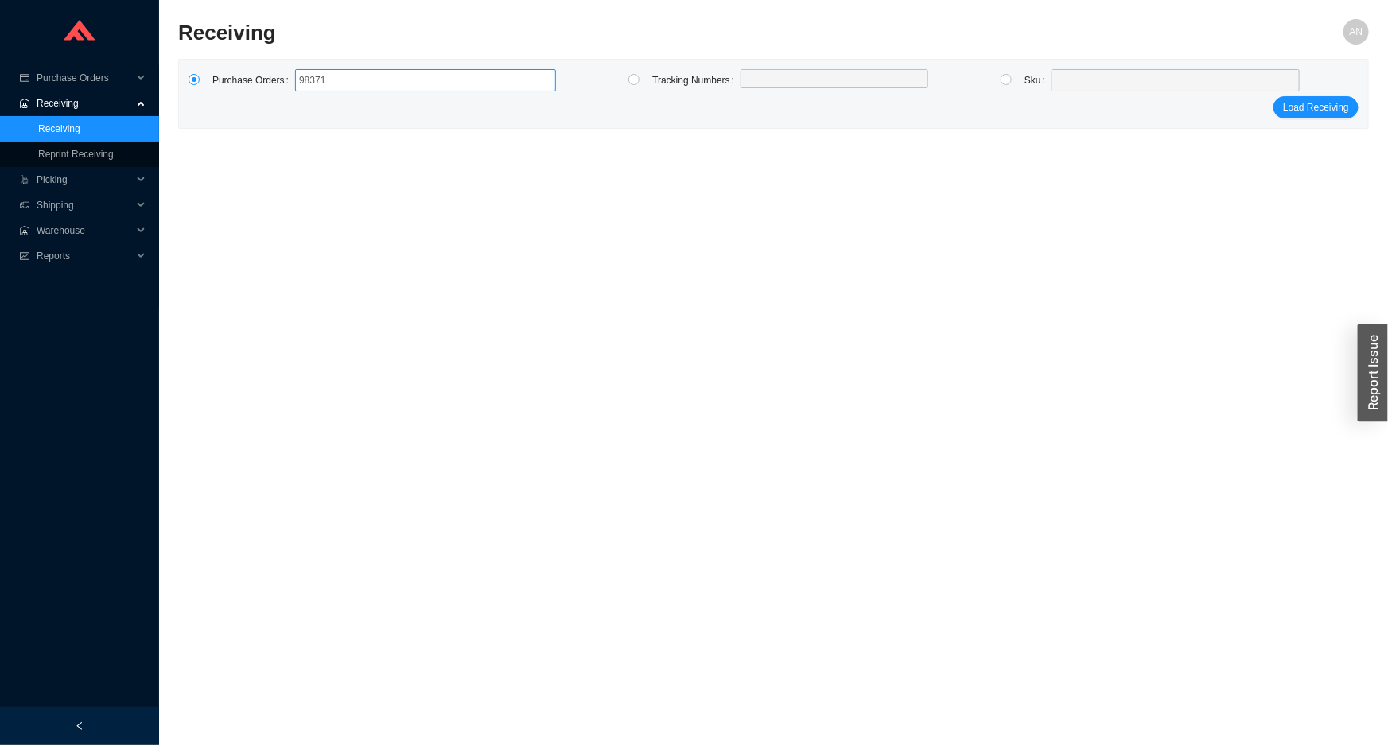
type input "983713"
type input "985270"
type input "985223"
click button "Load Receiving" at bounding box center [1315, 107] width 85 height 22
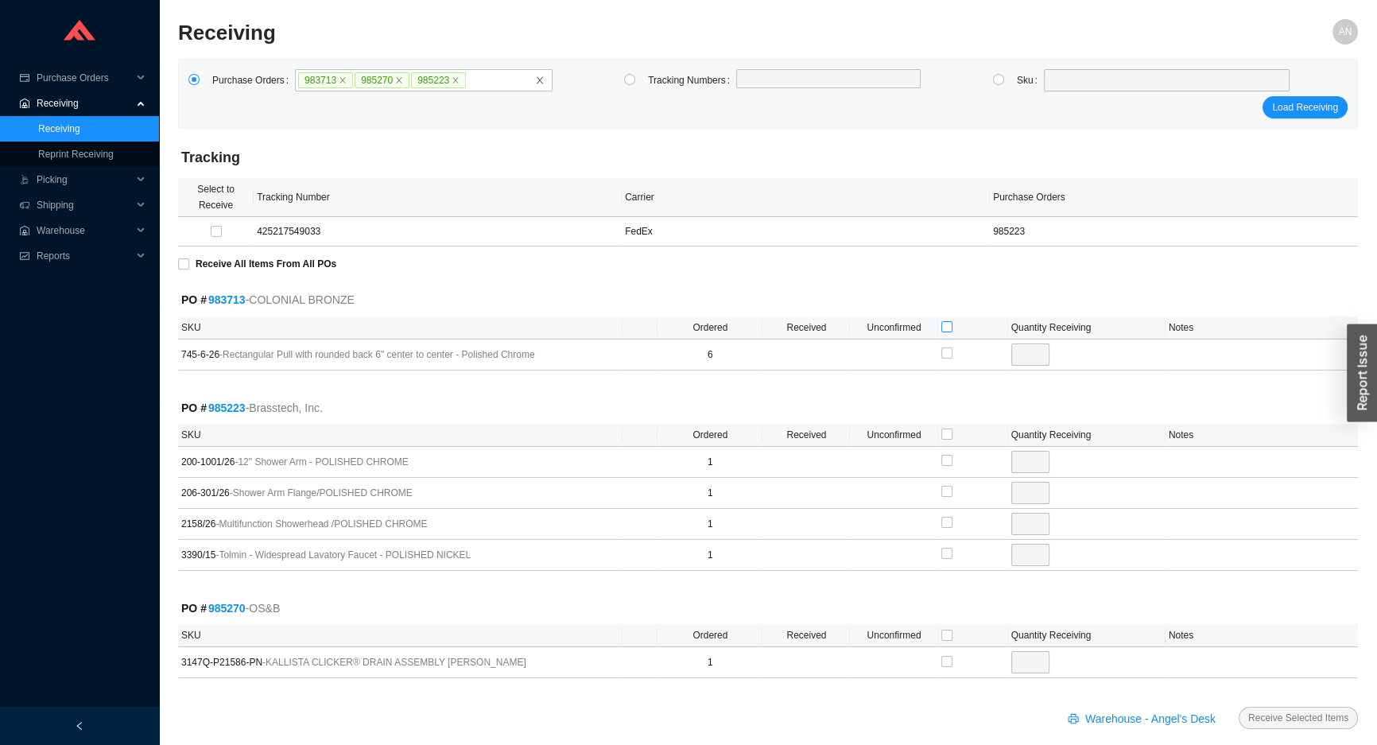
click at [942, 326] on input "checkbox" at bounding box center [947, 326] width 11 height 11
checkbox input "true"
type input "6"
click at [946, 634] on input "checkbox" at bounding box center [947, 635] width 11 height 11
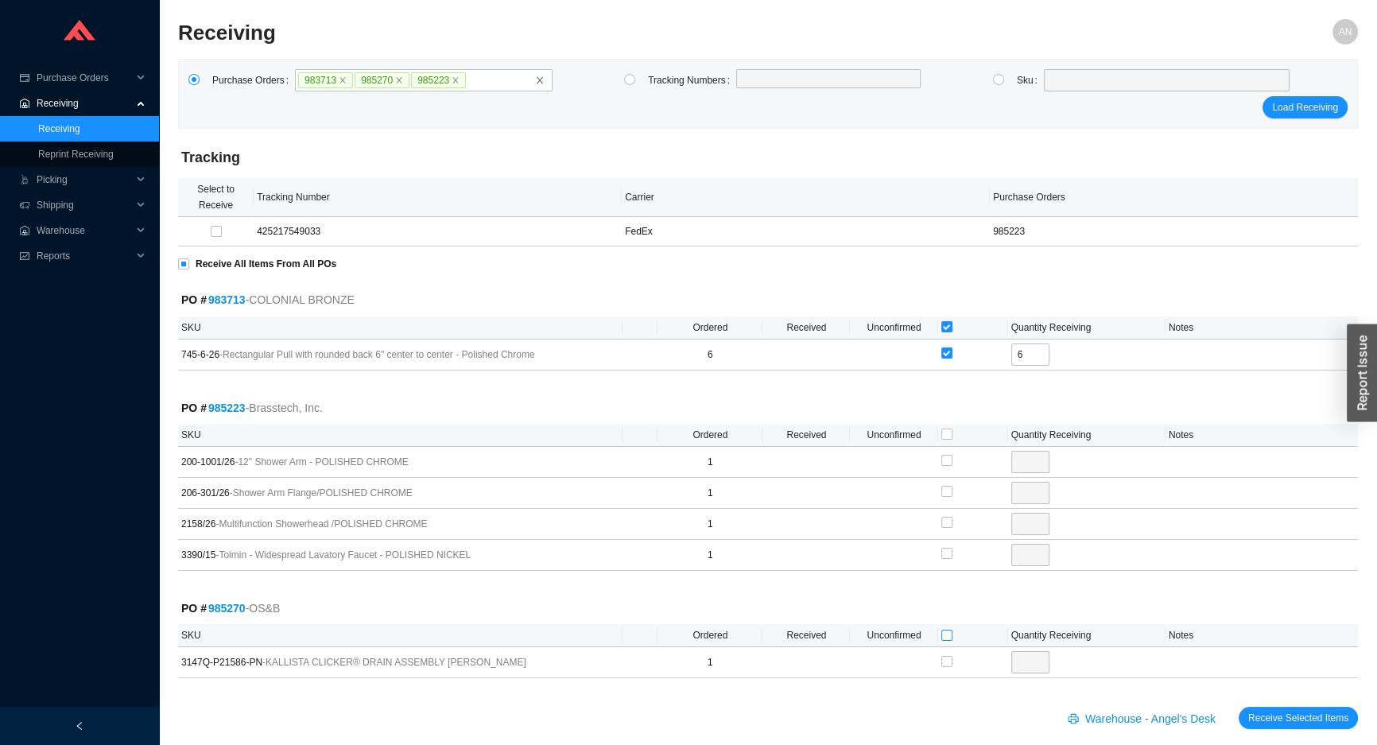
checkbox input "true"
type input "1"
click at [944, 461] on input "checkbox" at bounding box center [947, 460] width 11 height 11
checkbox input "true"
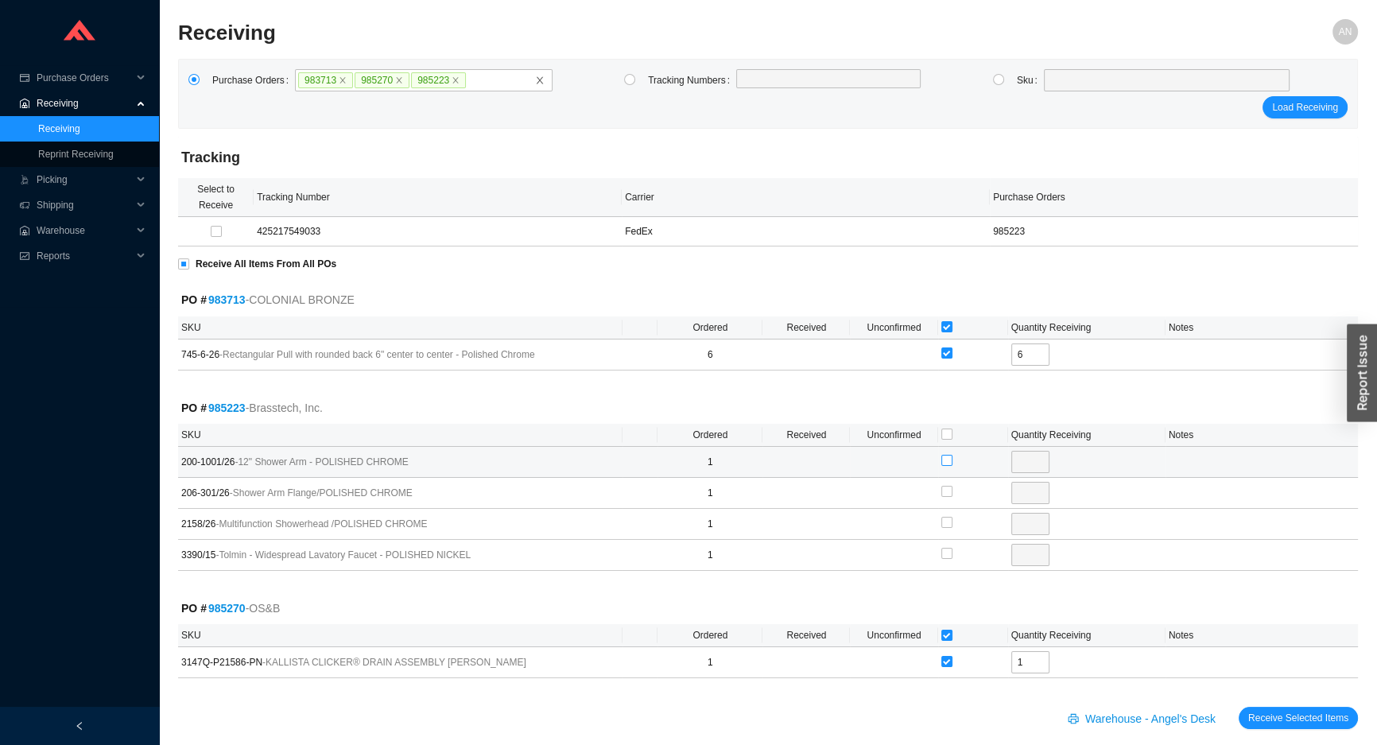
type input "1"
click at [943, 519] on input "checkbox" at bounding box center [947, 522] width 11 height 11
checkbox input "true"
type input "1"
click at [1290, 713] on span "Receive Selected Items" at bounding box center [1298, 718] width 100 height 16
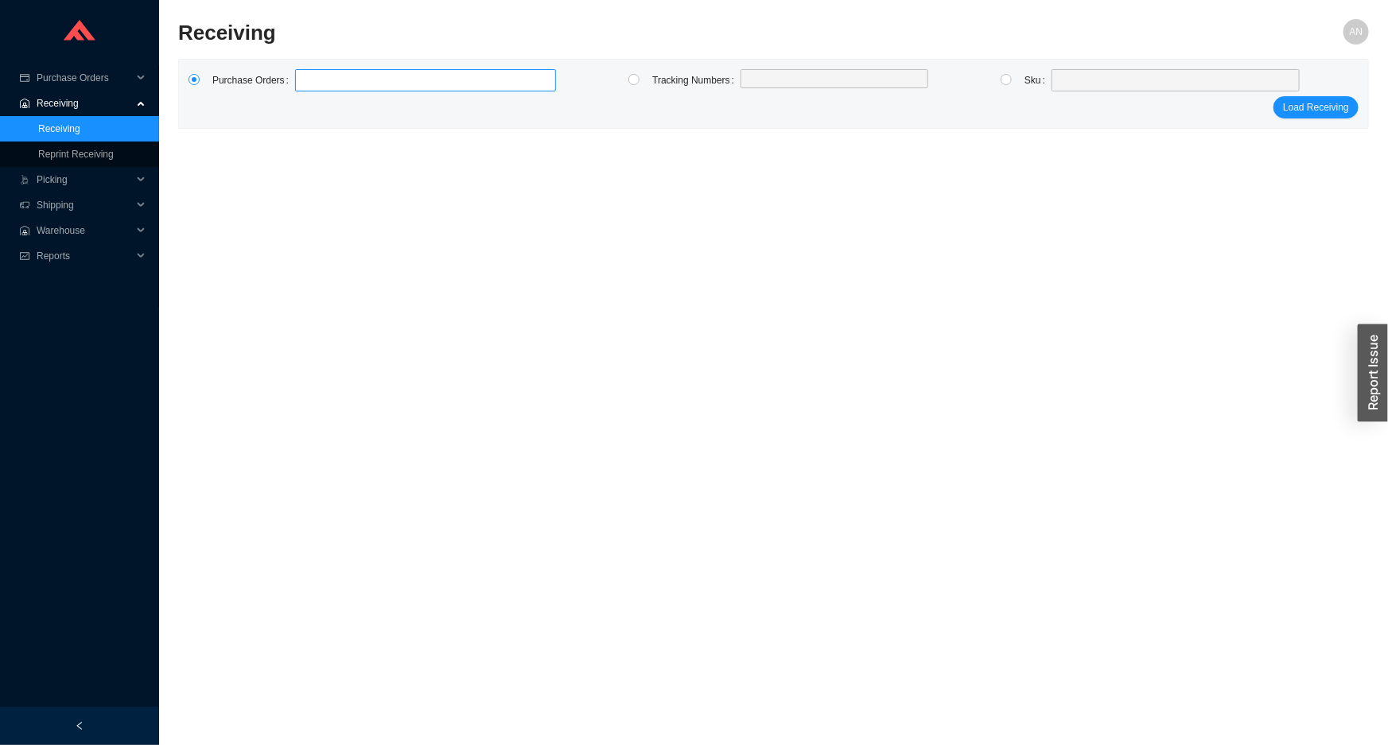
click at [336, 90] on label at bounding box center [425, 80] width 261 height 22
click at [309, 89] on input at bounding box center [302, 80] width 11 height 17
type input "984818"
type input "985471"
type input "984209"
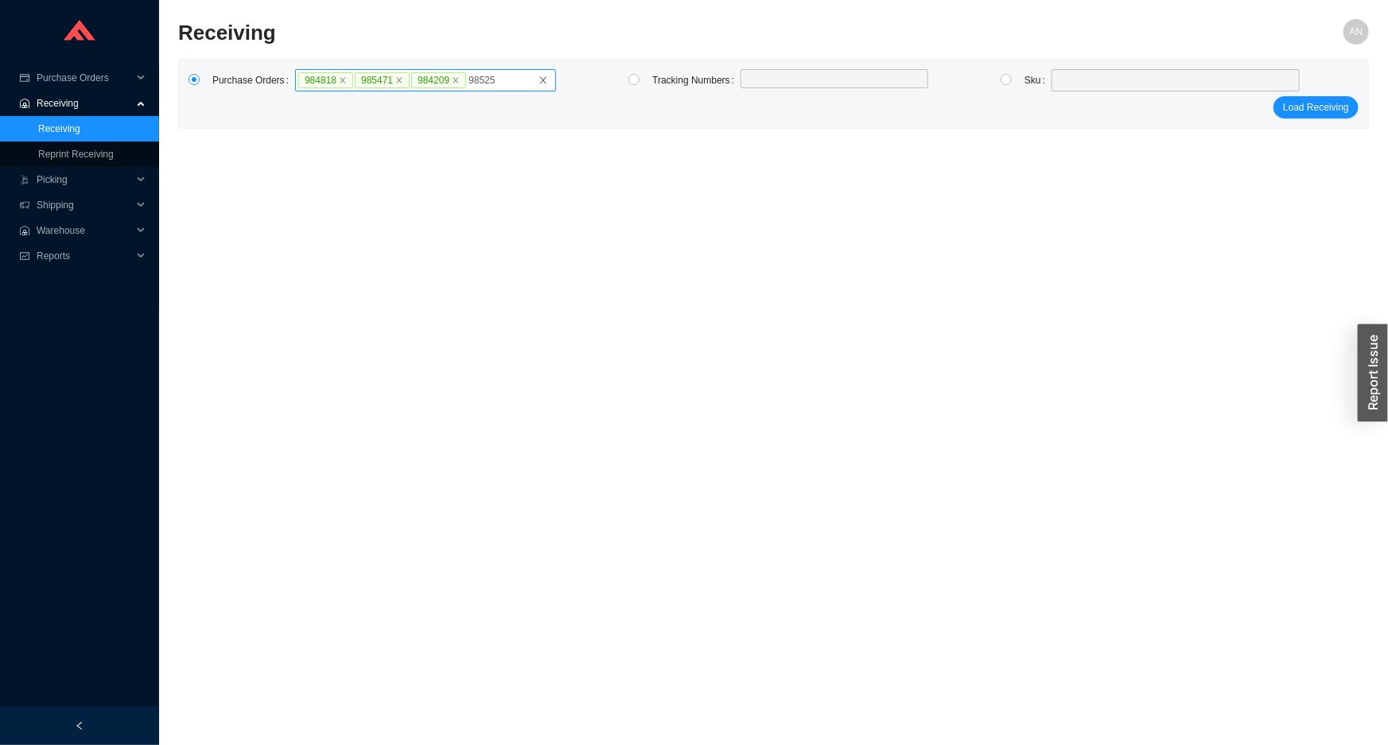
type input "985257"
type input "985249"
click button "Load Receiving" at bounding box center [1315, 123] width 85 height 22
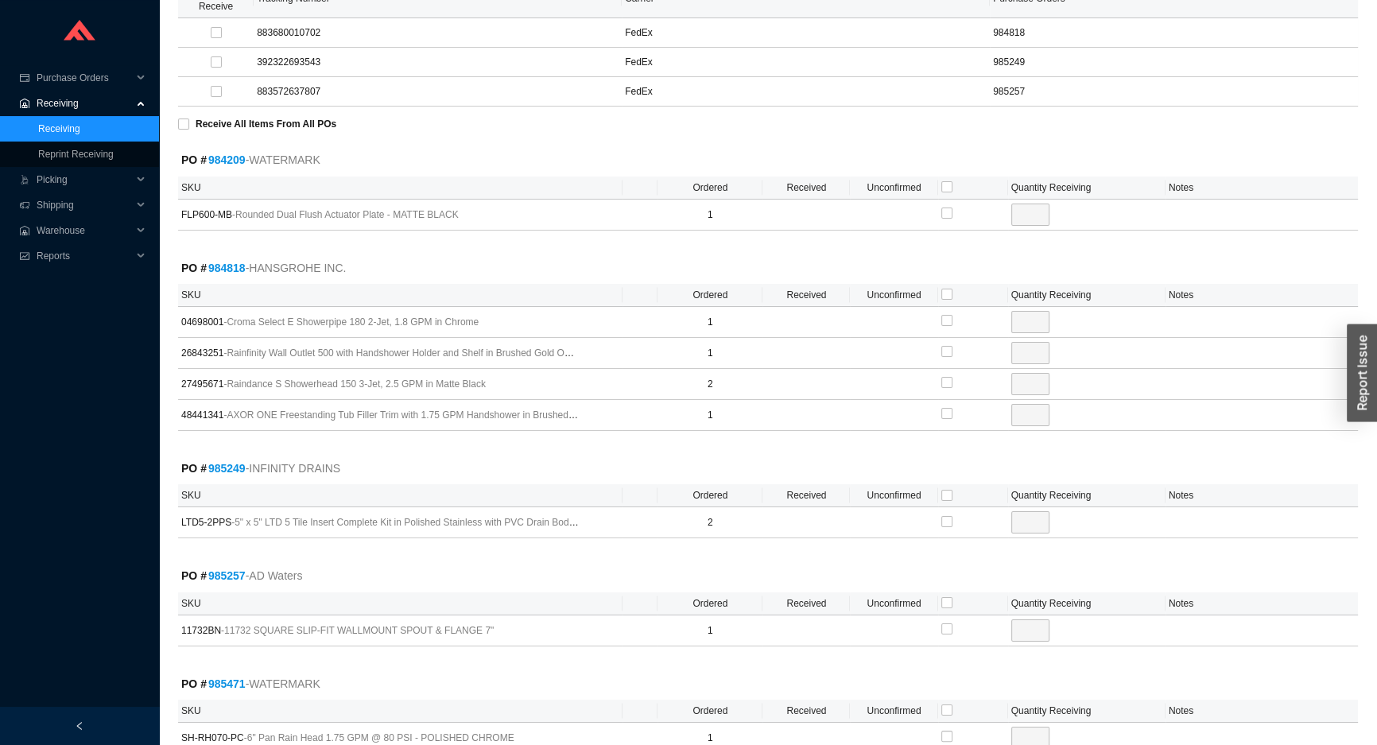
scroll to position [216, 0]
click at [947, 382] on input "checkbox" at bounding box center [947, 380] width 11 height 11
checkbox input "true"
type input "2"
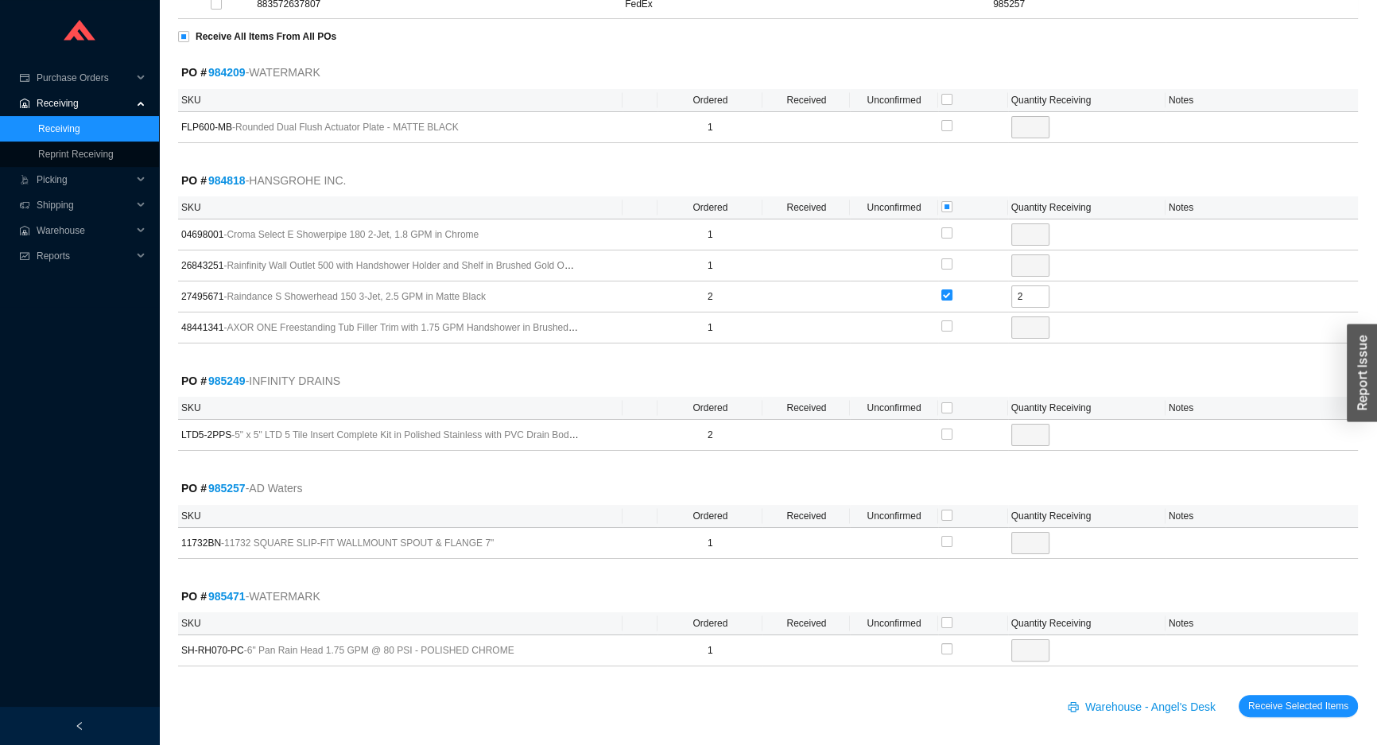
scroll to position [306, 0]
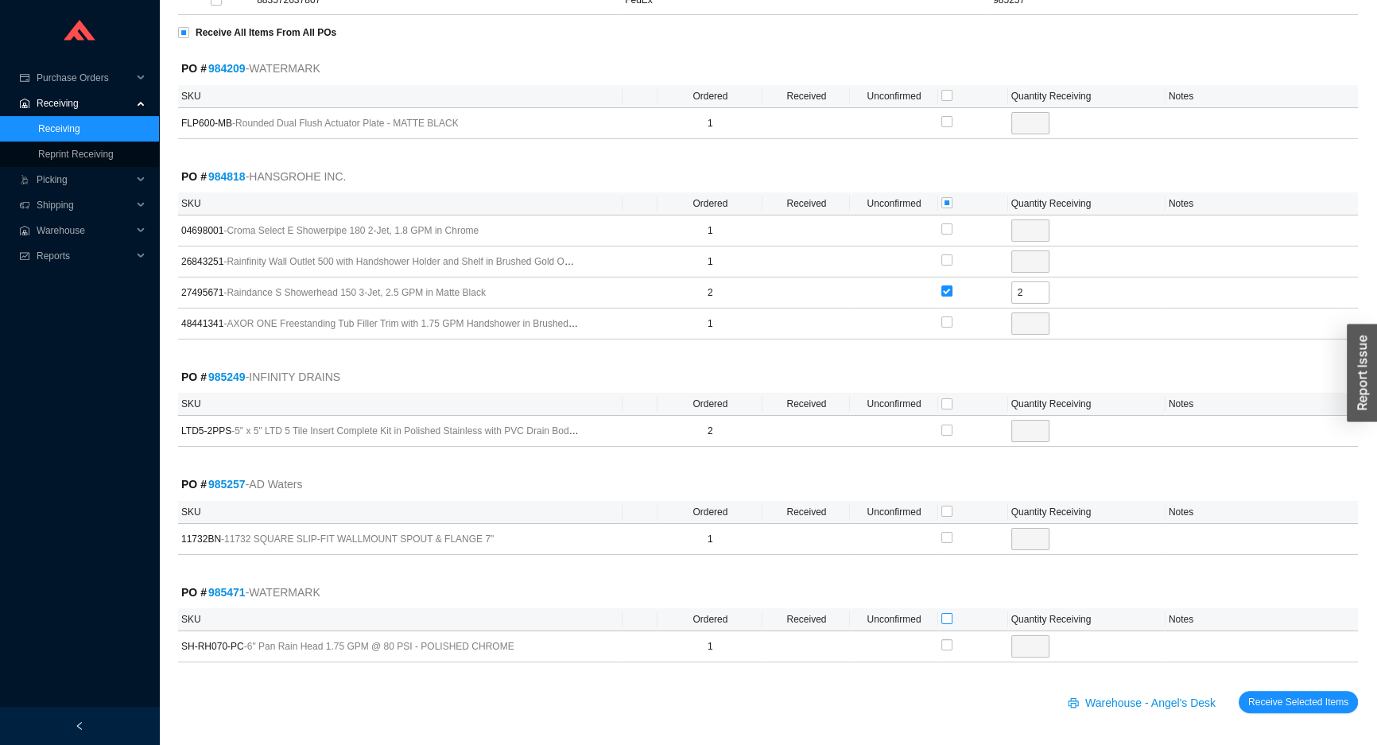
click at [946, 617] on input "checkbox" at bounding box center [947, 618] width 11 height 11
checkbox input "true"
type input "1"
click at [946, 509] on input "checkbox" at bounding box center [947, 511] width 11 height 11
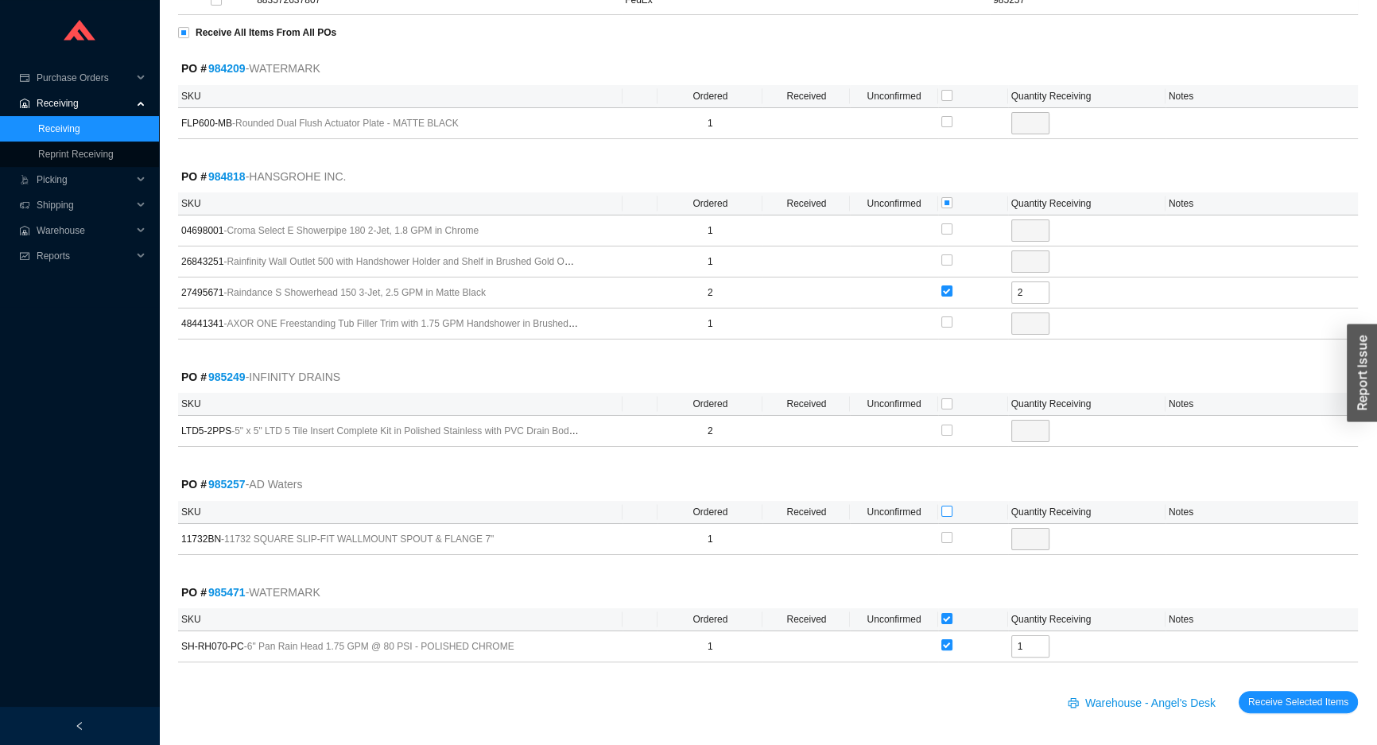
checkbox input "true"
type input "1"
click at [945, 401] on input "checkbox" at bounding box center [947, 403] width 11 height 11
checkbox input "true"
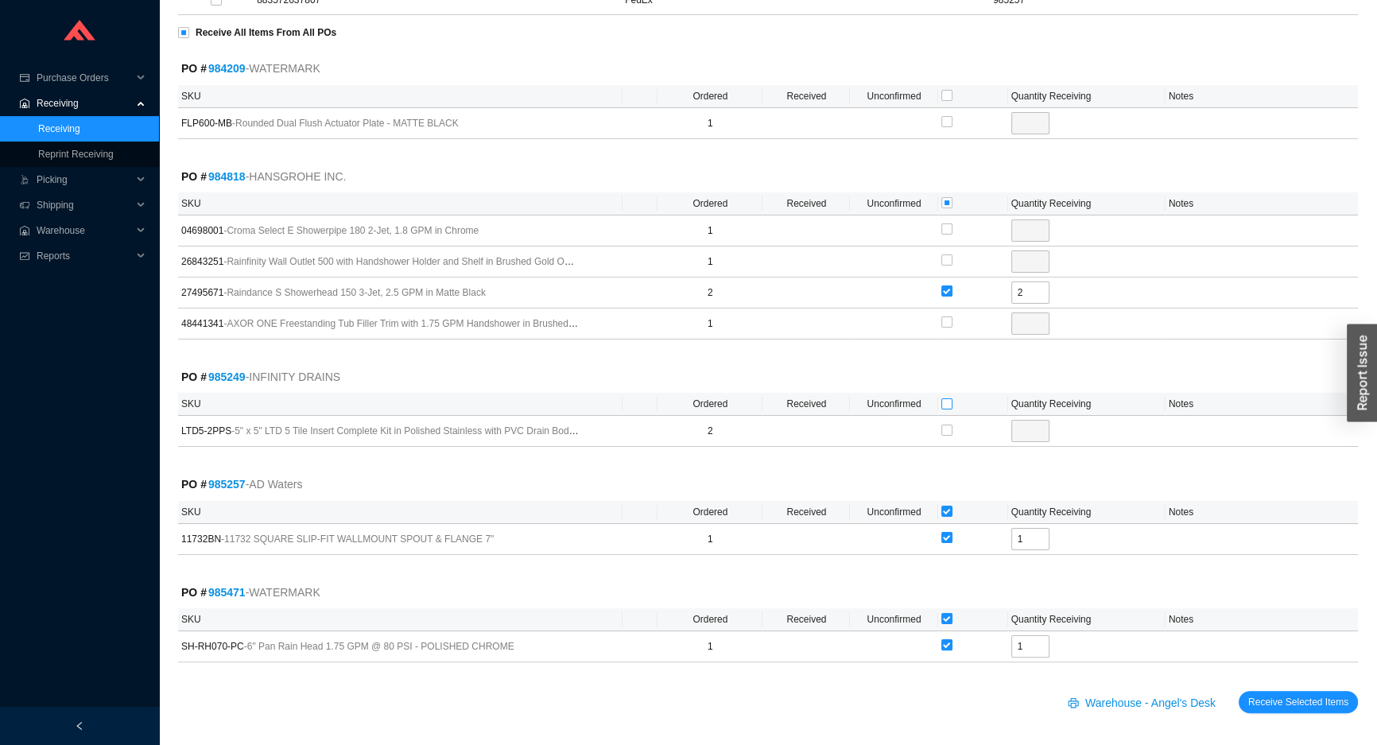
checkbox input "true"
type input "2"
click at [1277, 699] on span "Receive Selected Items" at bounding box center [1298, 702] width 100 height 16
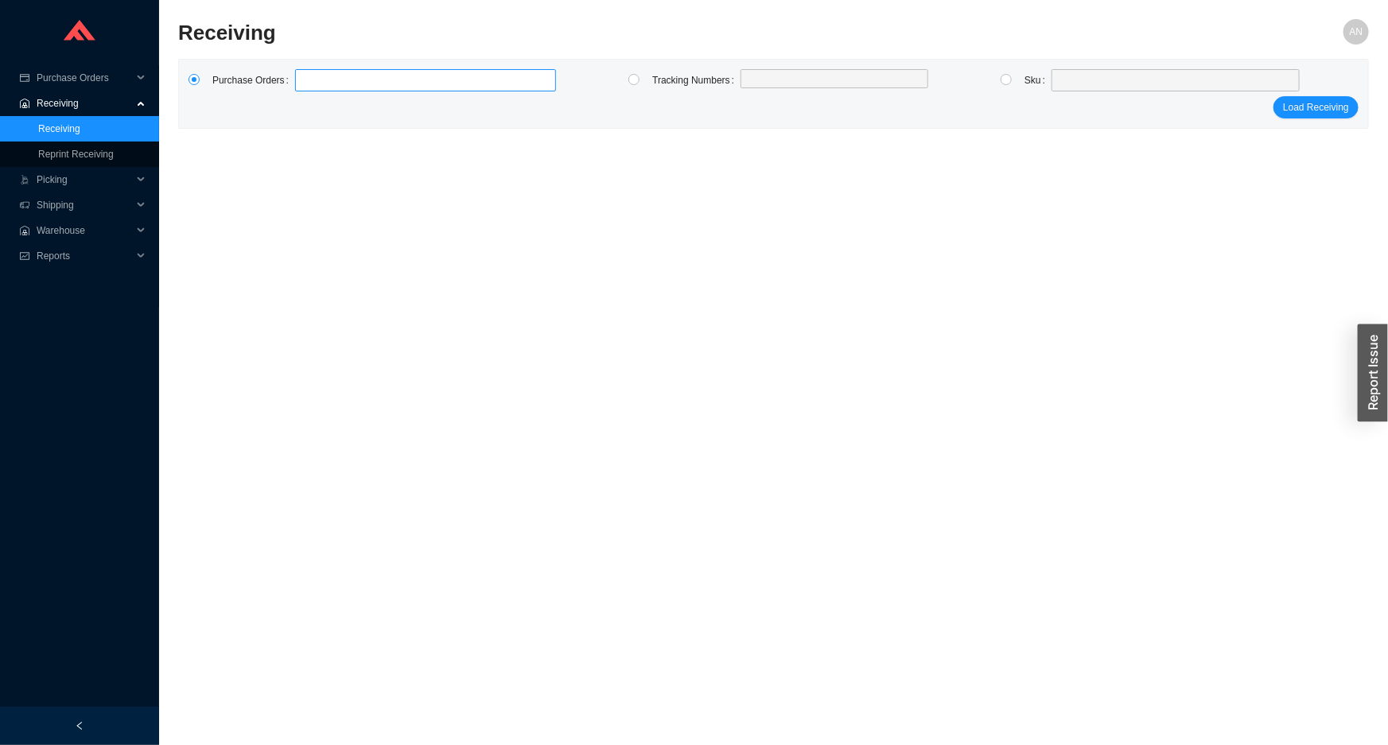
click at [348, 76] on label at bounding box center [425, 80] width 261 height 22
click at [309, 76] on input at bounding box center [302, 80] width 11 height 17
type input "984209"
click button "Load Receiving" at bounding box center [1315, 107] width 85 height 22
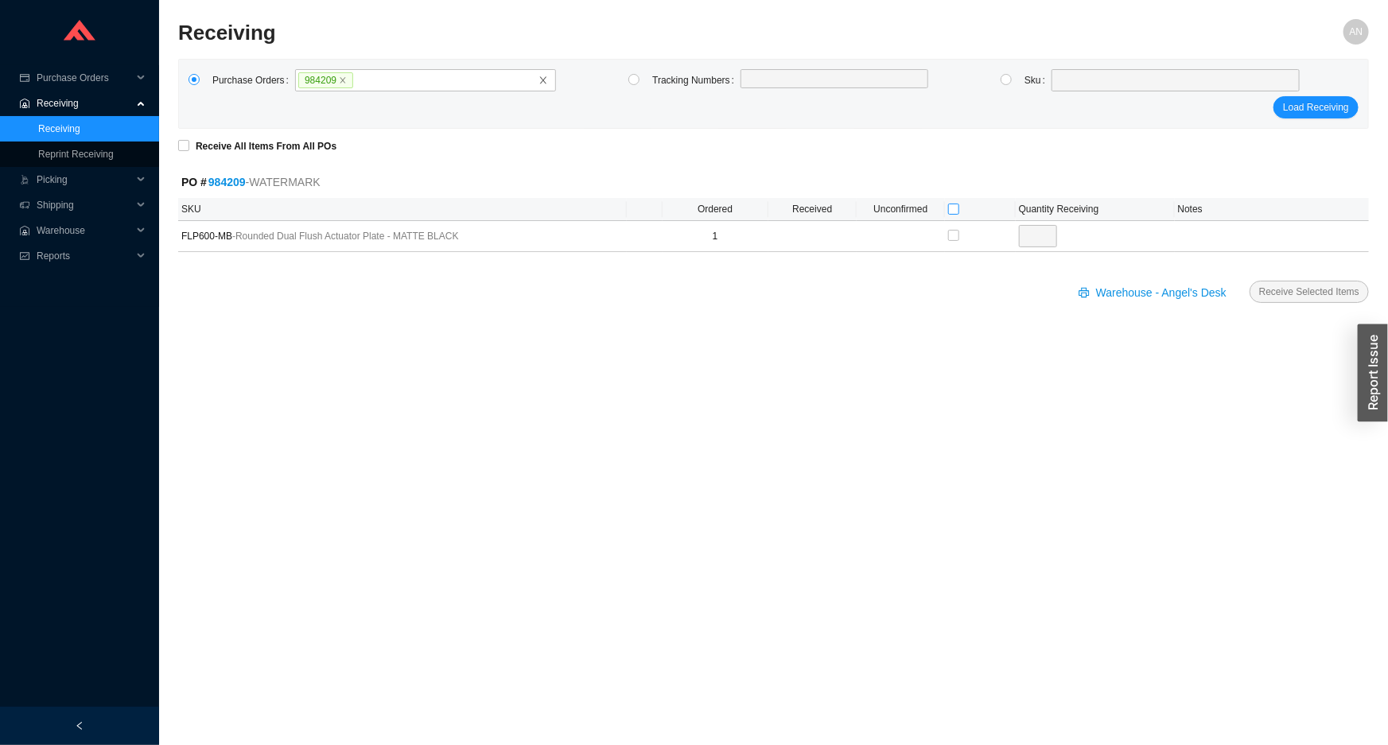
click at [949, 207] on input "checkbox" at bounding box center [953, 209] width 11 height 11
checkbox input "true"
type input "1"
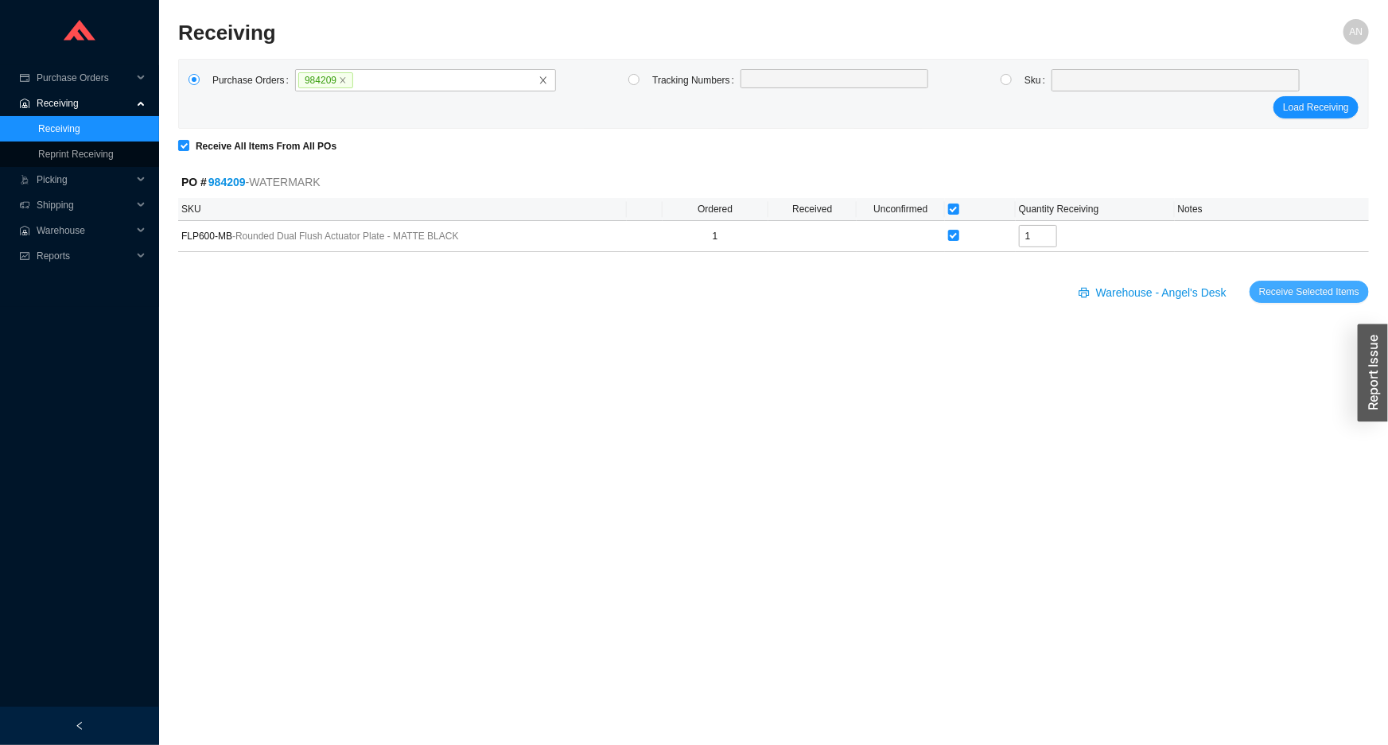
click at [1268, 289] on span "Receive Selected Items" at bounding box center [1309, 292] width 100 height 16
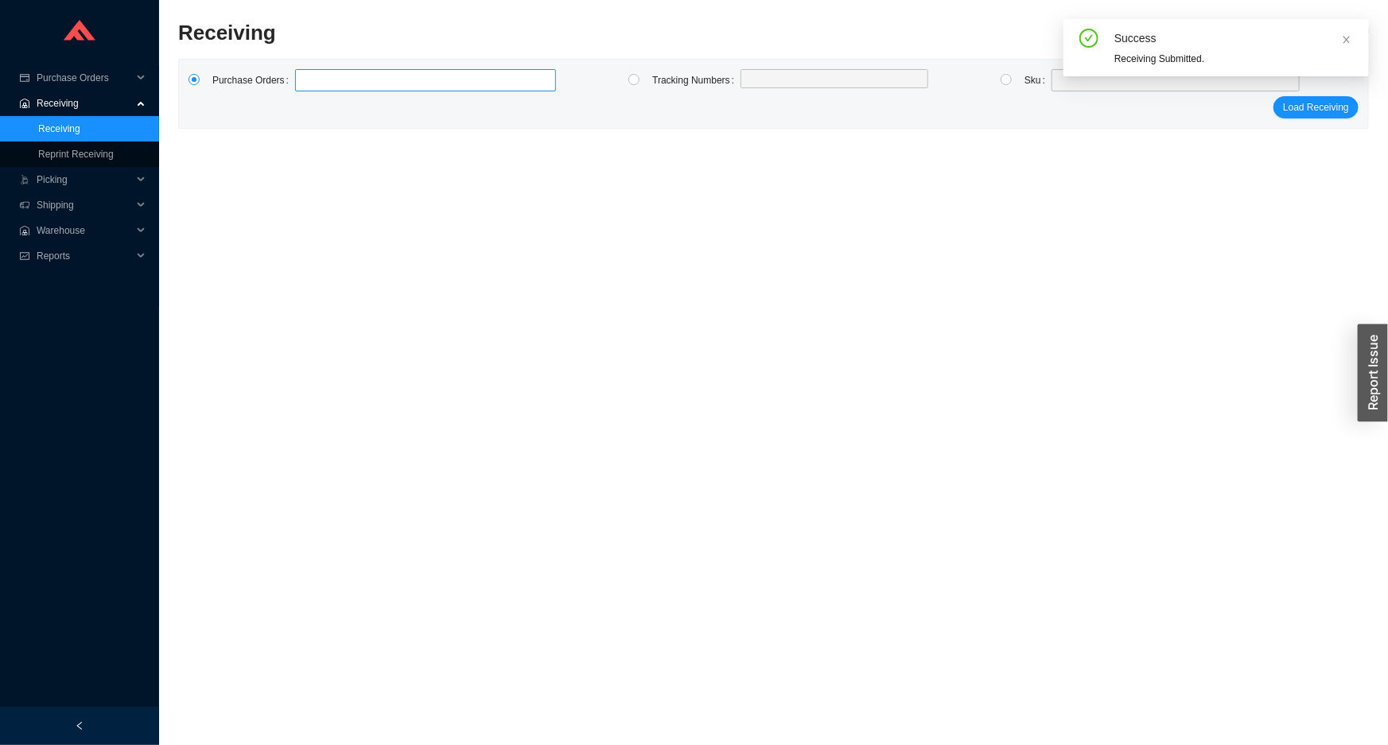
click at [304, 76] on input at bounding box center [302, 80] width 11 height 17
type input "981551"
type input "985278"
type input "981631"
click button "Load Receiving" at bounding box center [1315, 107] width 85 height 22
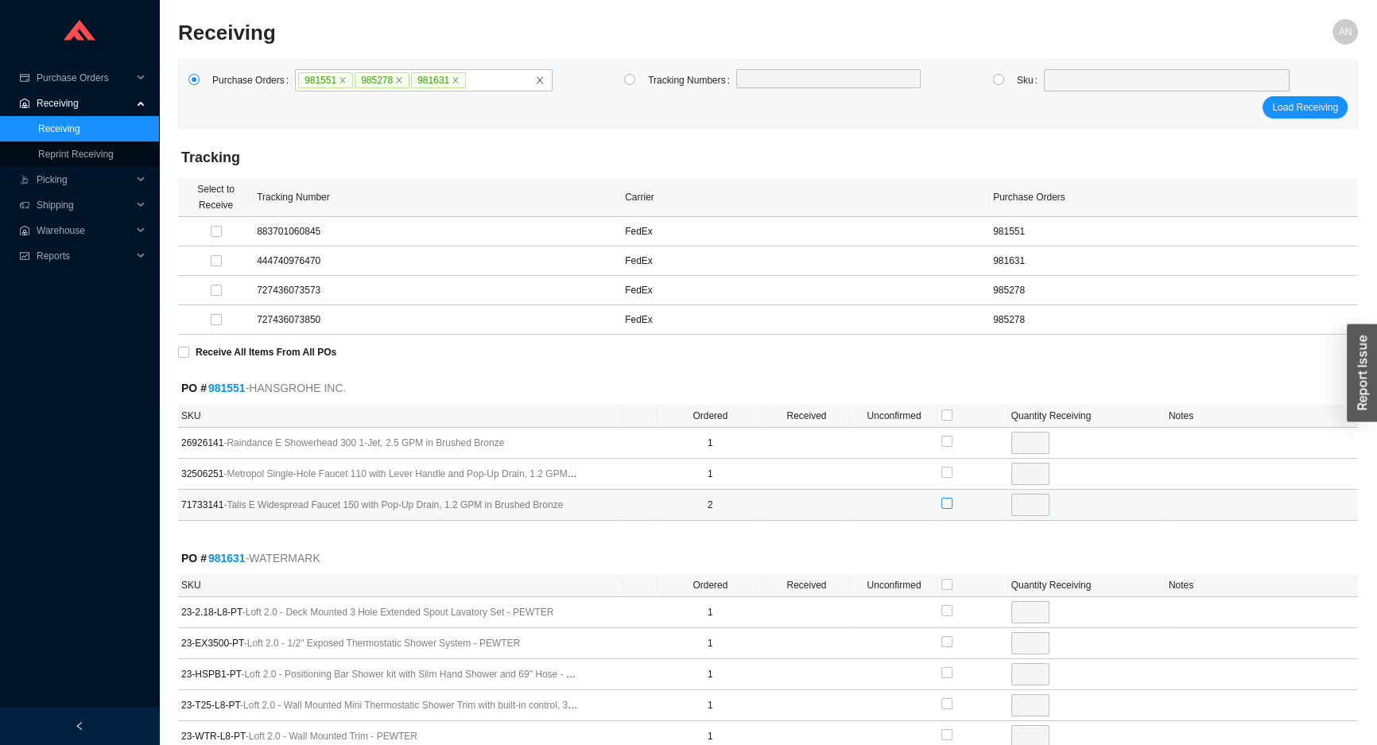
click at [946, 501] on input "checkbox" at bounding box center [947, 503] width 11 height 11
checkbox input "true"
type input "2"
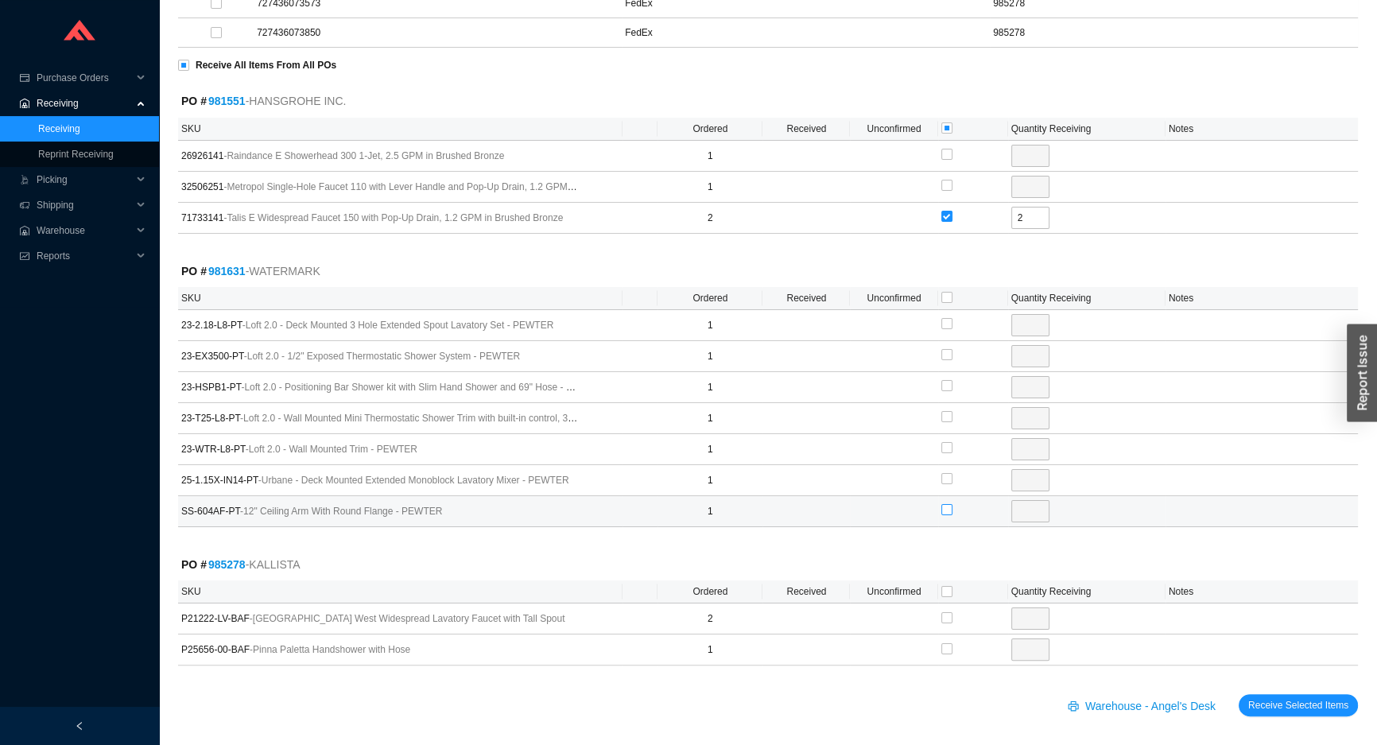
scroll to position [290, 0]
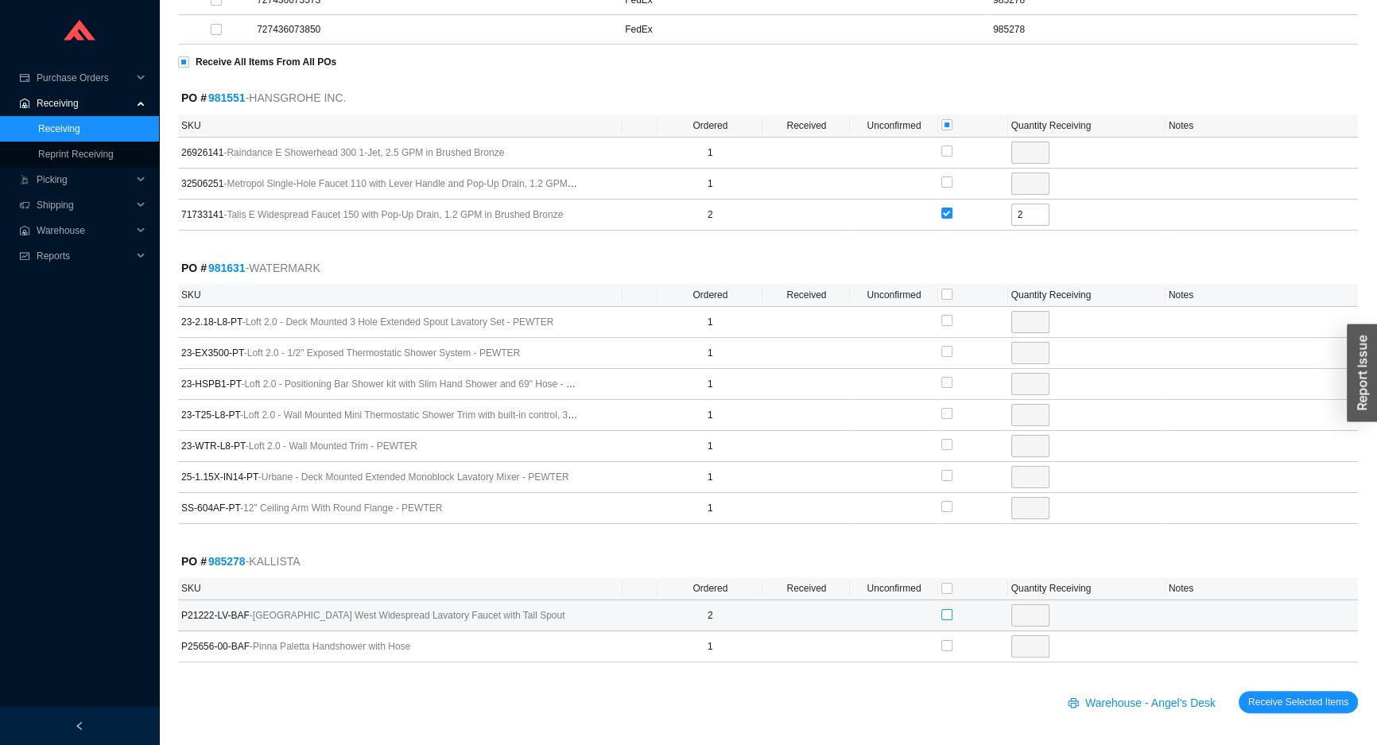
click at [943, 612] on input "checkbox" at bounding box center [947, 614] width 11 height 11
checkbox input "true"
type input "2"
click at [1031, 614] on input "2" at bounding box center [1031, 615] width 38 height 22
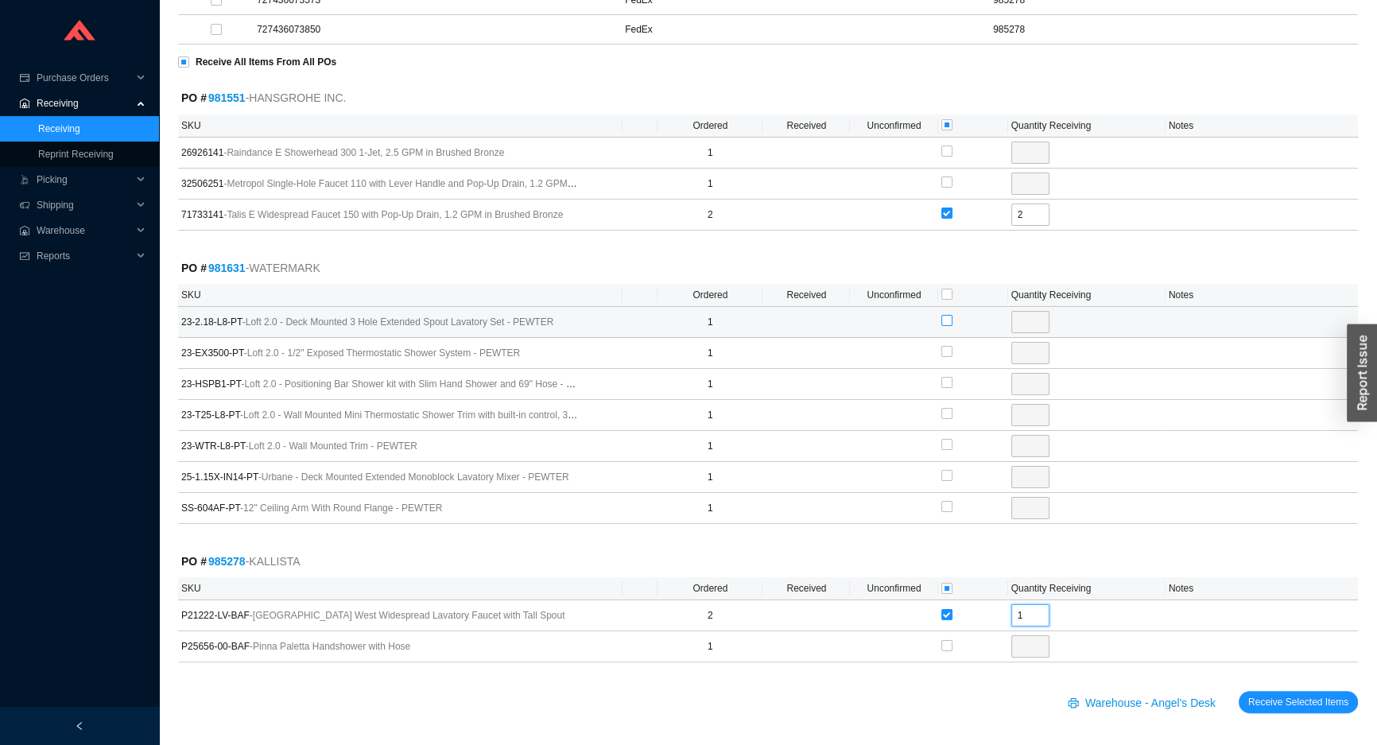
type input "1"
click at [944, 316] on input "checkbox" at bounding box center [947, 320] width 11 height 11
checkbox input "true"
type input "1"
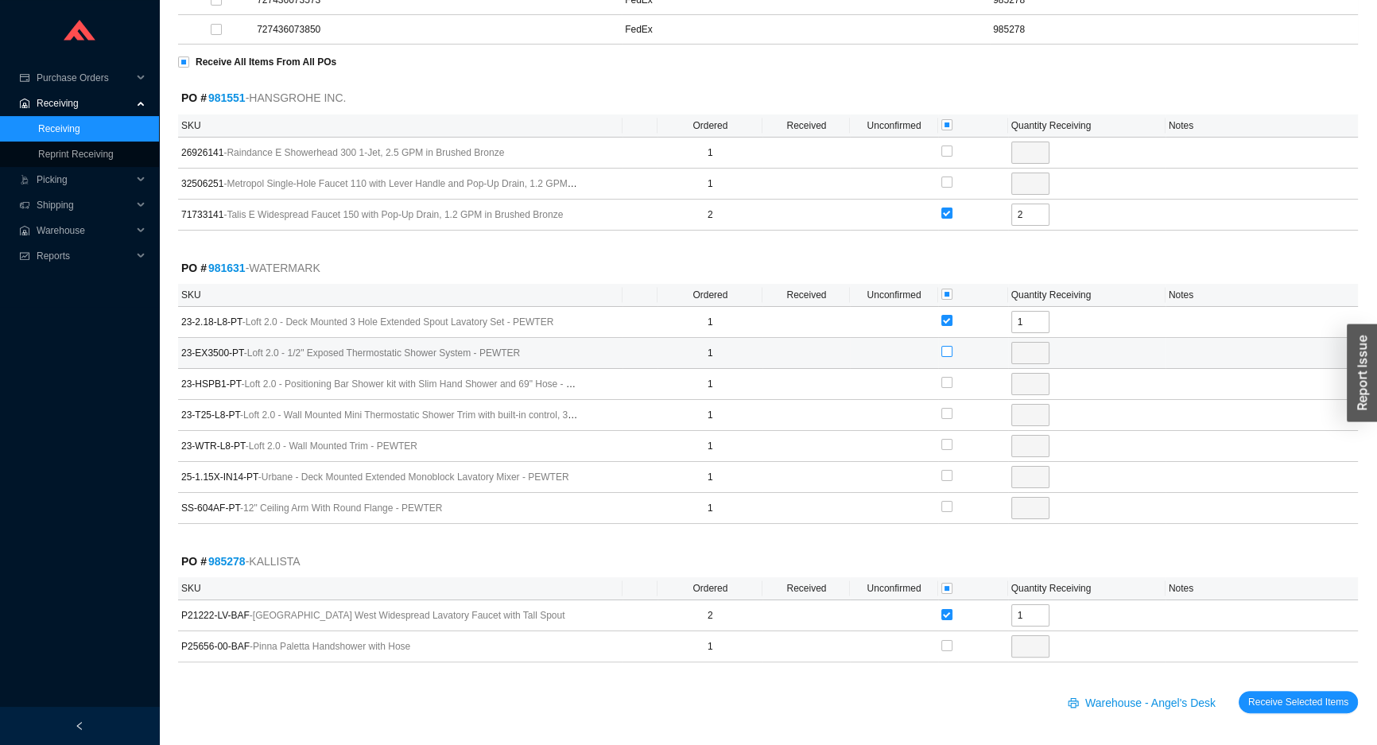
click at [942, 344] on label at bounding box center [947, 352] width 11 height 16
click at [942, 346] on input "checkbox" at bounding box center [947, 351] width 11 height 11
checkbox input "true"
type input "1"
click at [942, 381] on input "checkbox" at bounding box center [947, 382] width 11 height 11
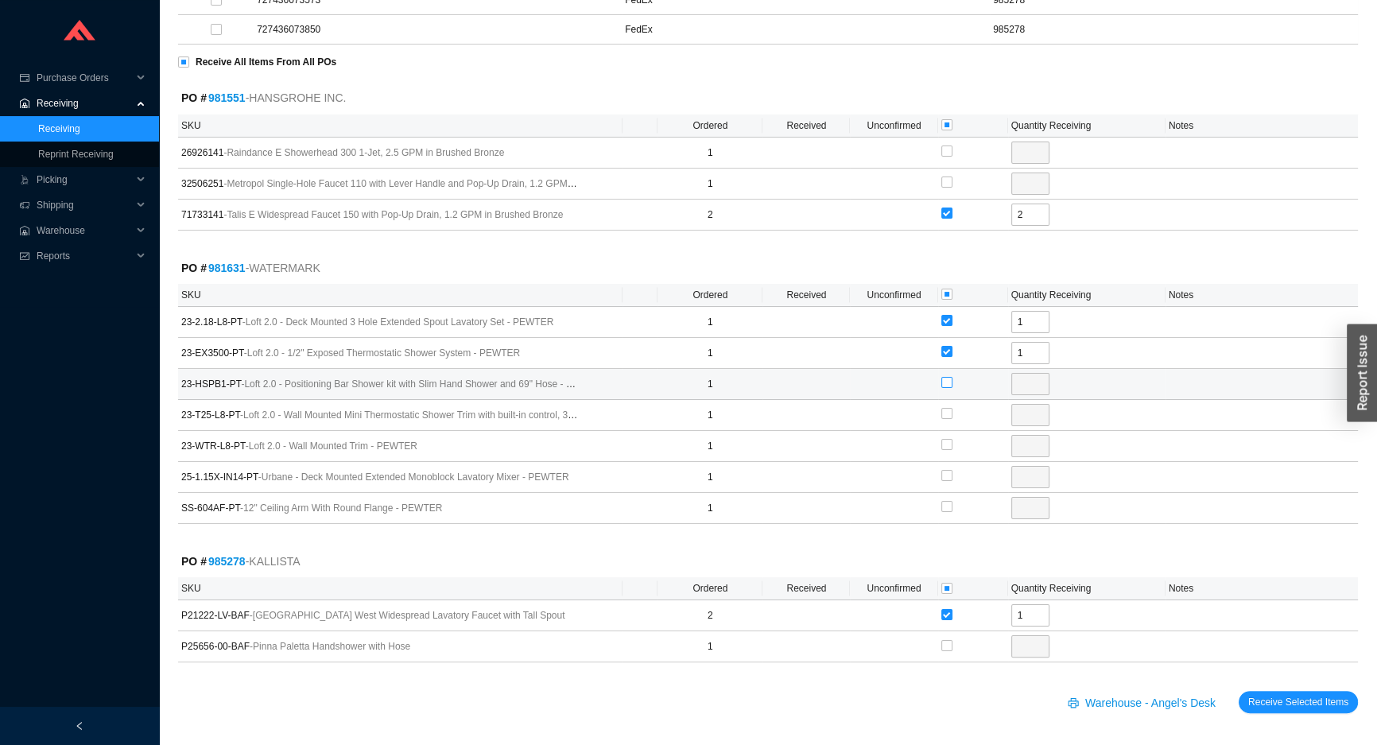
checkbox input "true"
type input "1"
click at [944, 414] on input "checkbox" at bounding box center [947, 413] width 11 height 11
checkbox input "true"
type input "1"
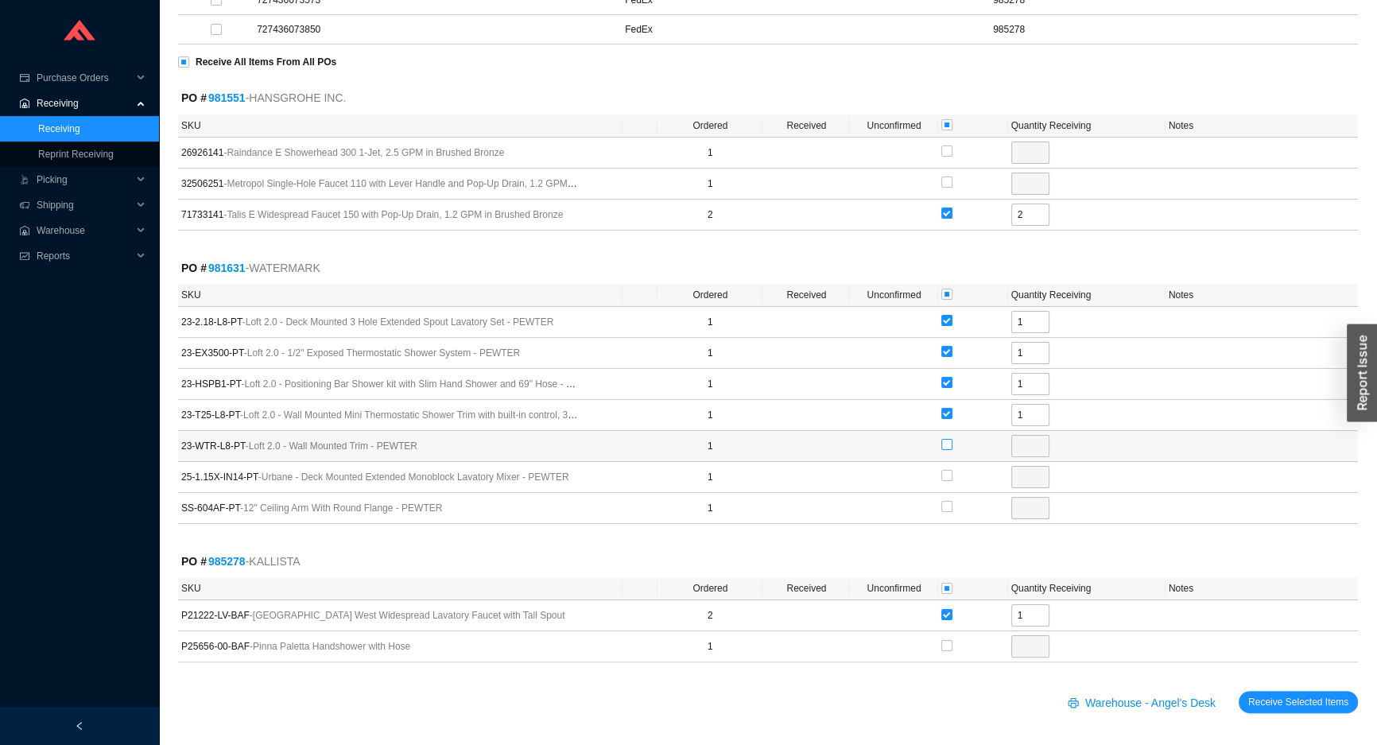
click at [946, 445] on input "checkbox" at bounding box center [947, 444] width 11 height 11
checkbox input "true"
type input "1"
click at [942, 293] on input "checkbox" at bounding box center [947, 294] width 11 height 11
checkbox input "true"
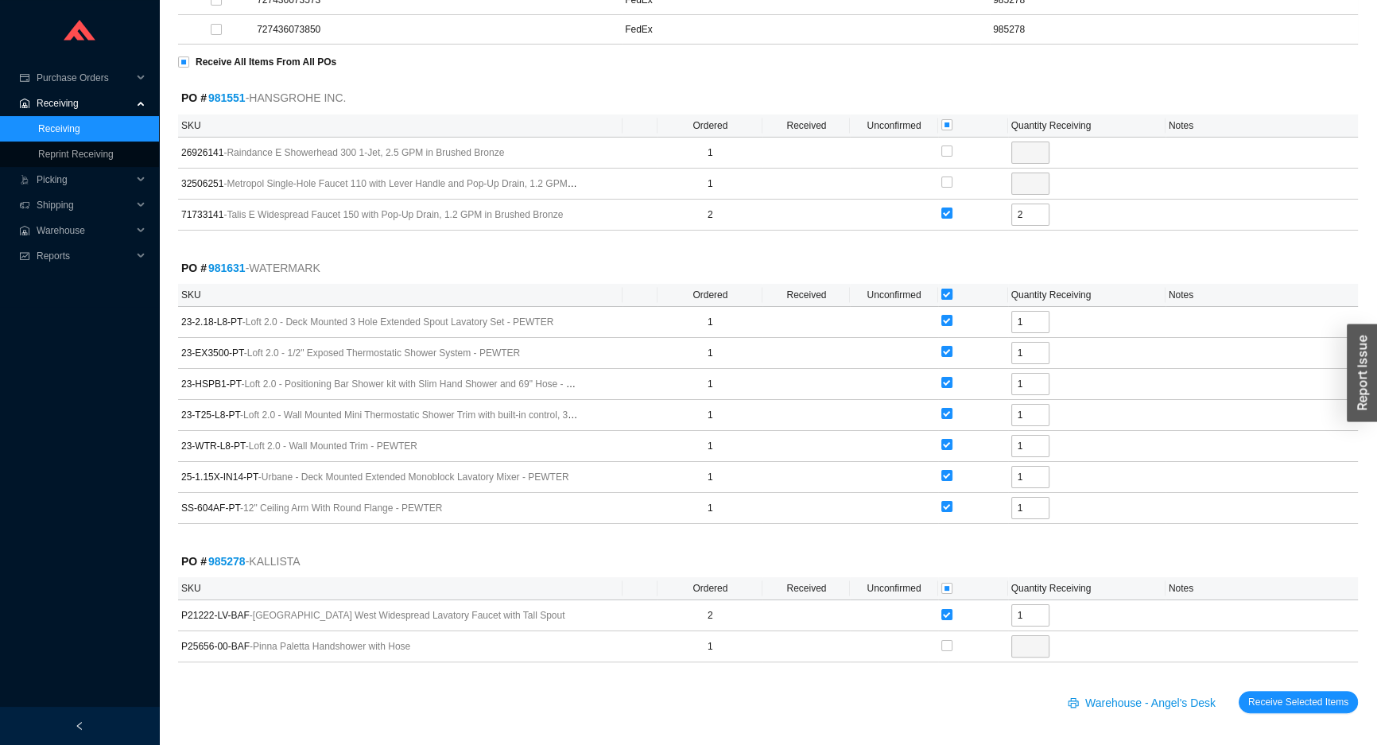
checkbox input "true"
type input "1"
checkbox input "true"
type input "1"
click at [1264, 694] on span "Receive Selected Items" at bounding box center [1298, 702] width 100 height 16
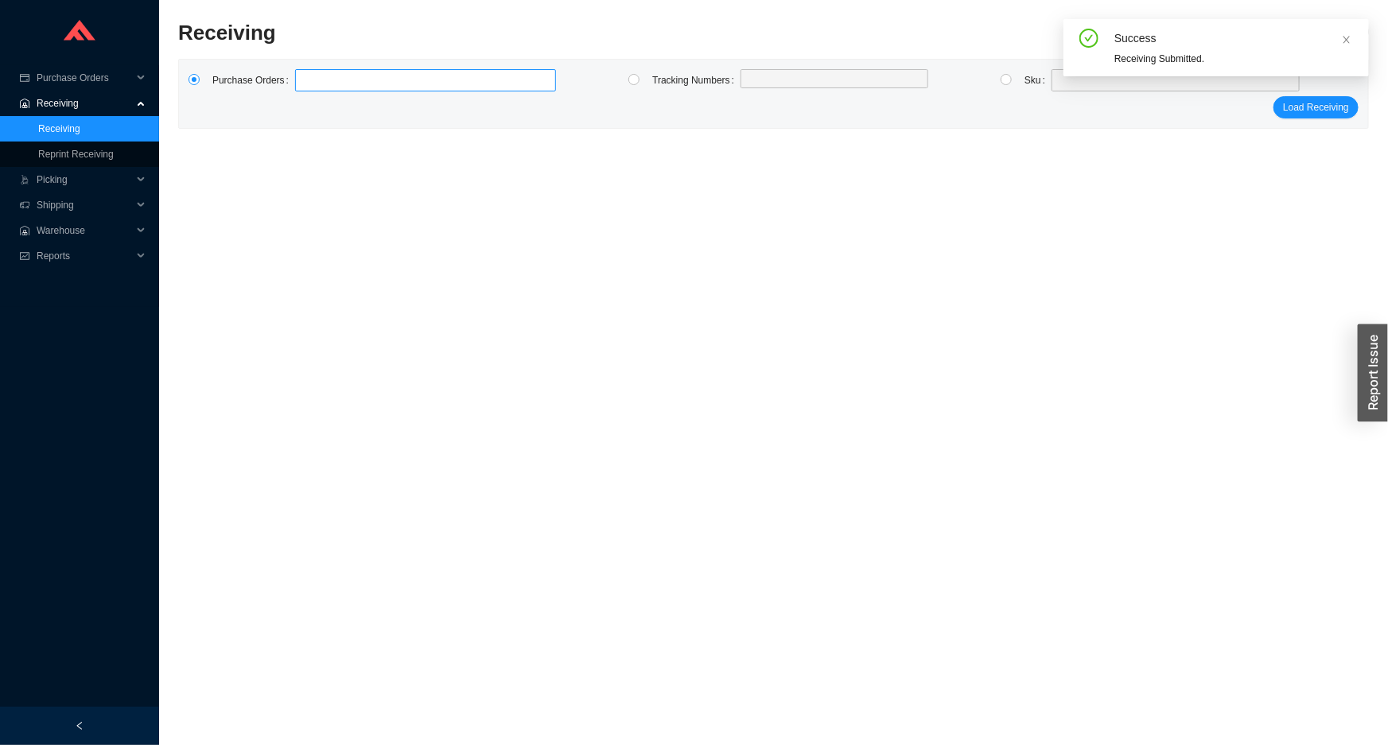
click at [358, 80] on label at bounding box center [425, 80] width 261 height 22
click at [309, 80] on input at bounding box center [302, 80] width 11 height 17
type input "985214"
type input "985419"
type input "985079"
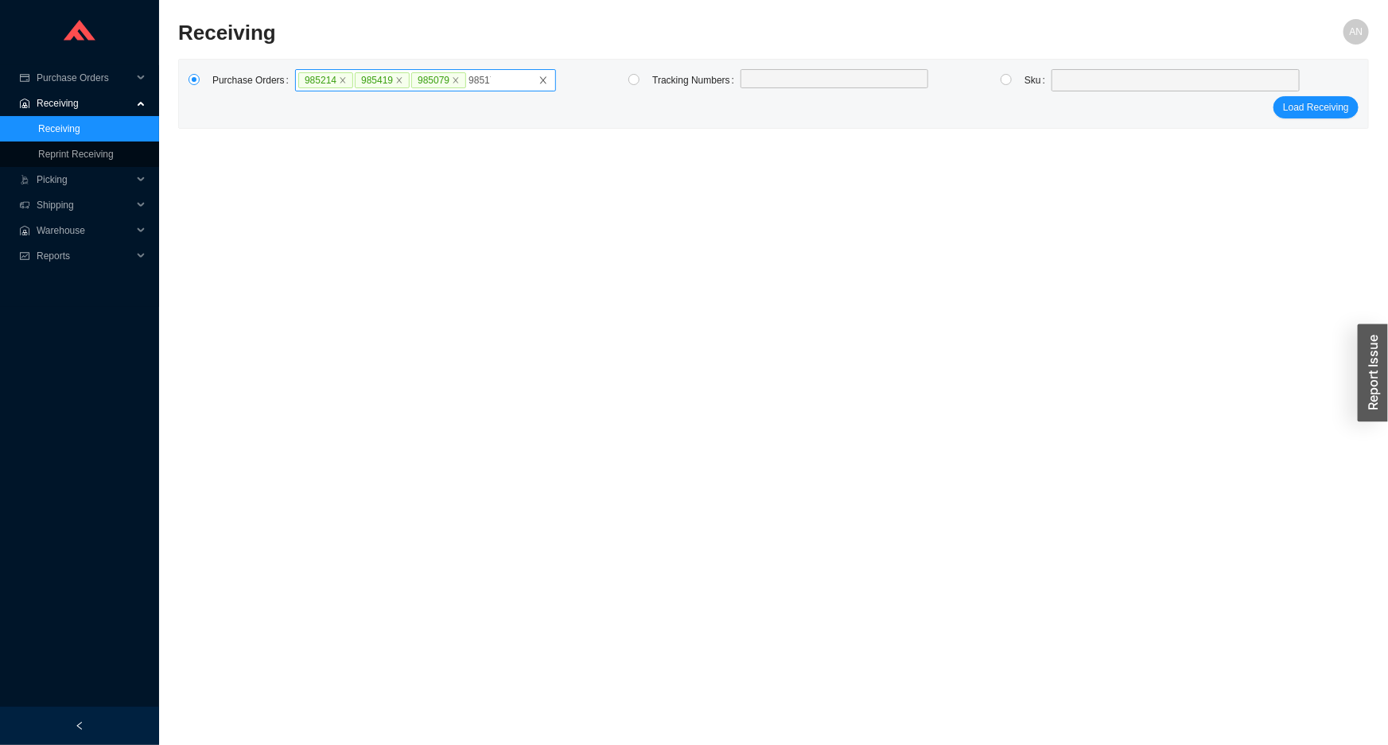
type input "985174"
click button "Load Receiving" at bounding box center [1315, 107] width 85 height 22
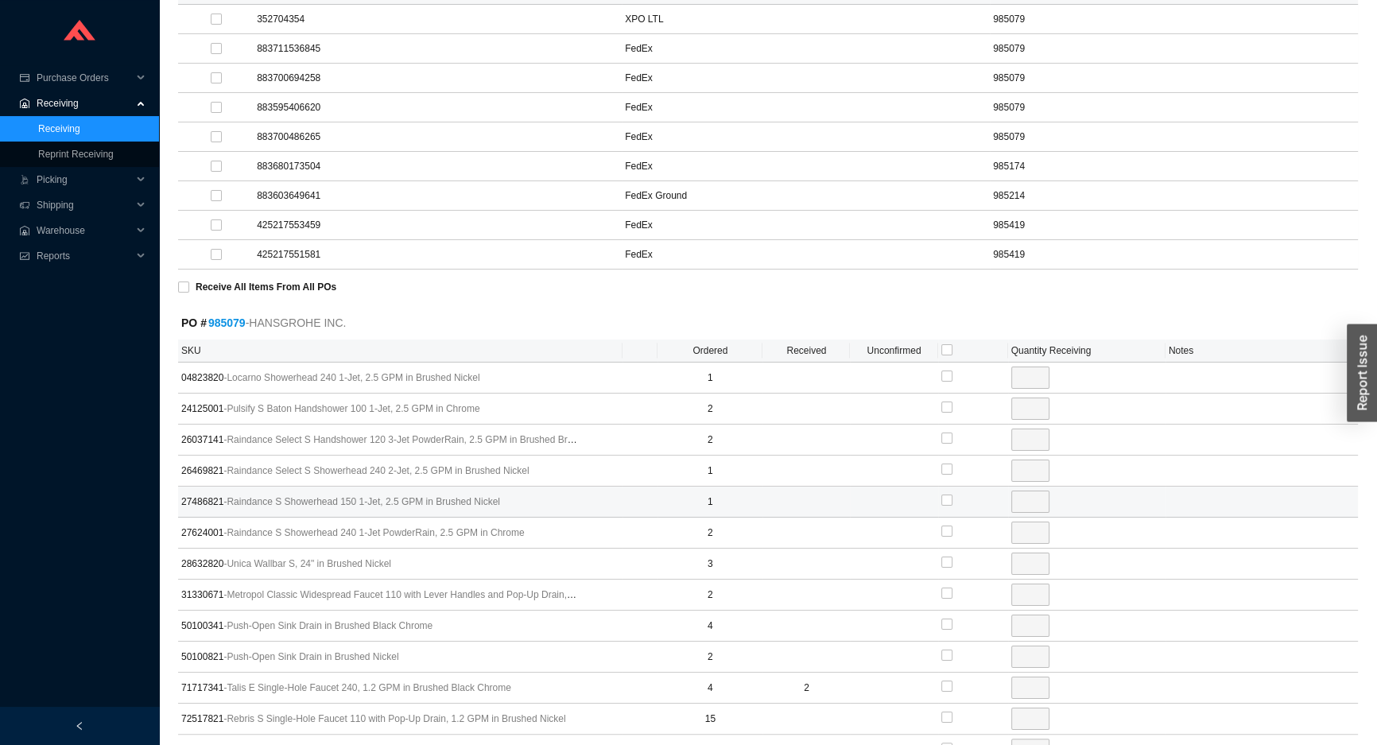
scroll to position [289, 0]
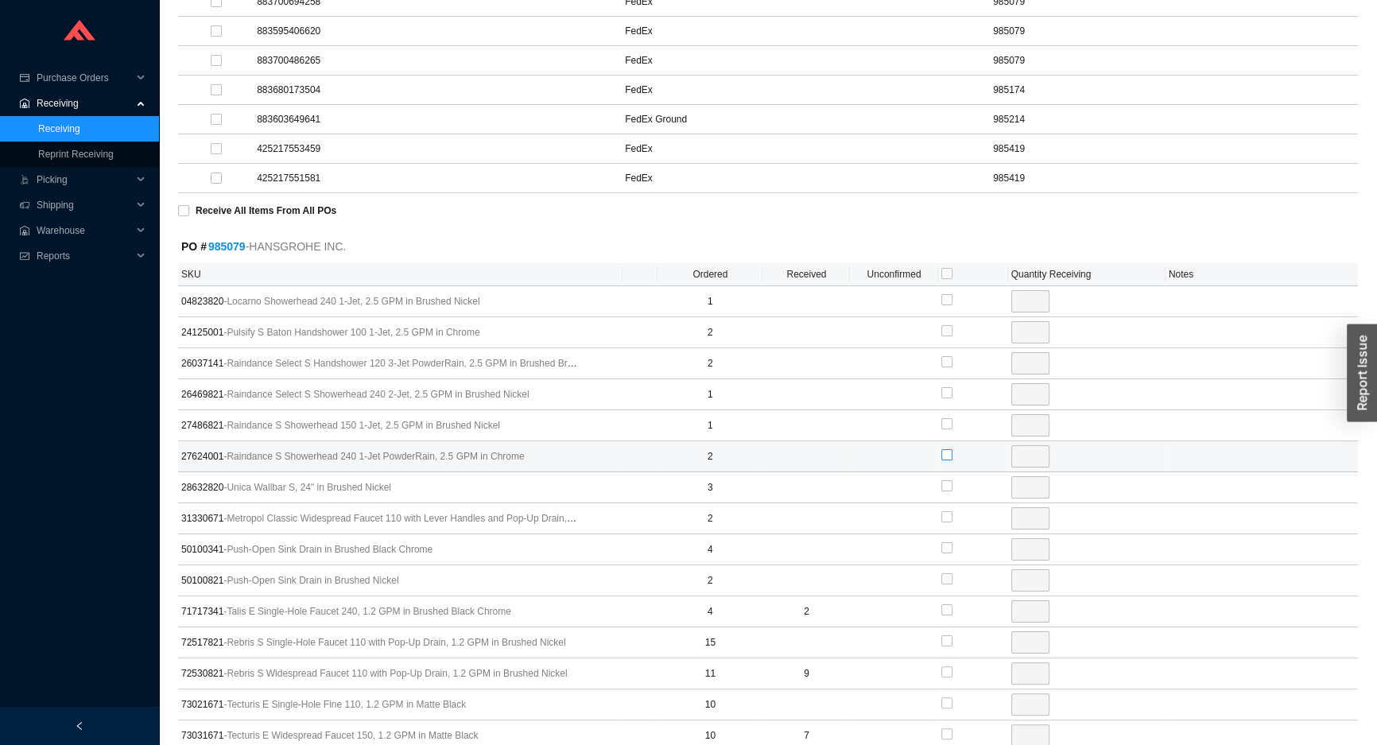
click at [946, 452] on input "checkbox" at bounding box center [947, 454] width 11 height 11
checkbox input "true"
type input "2"
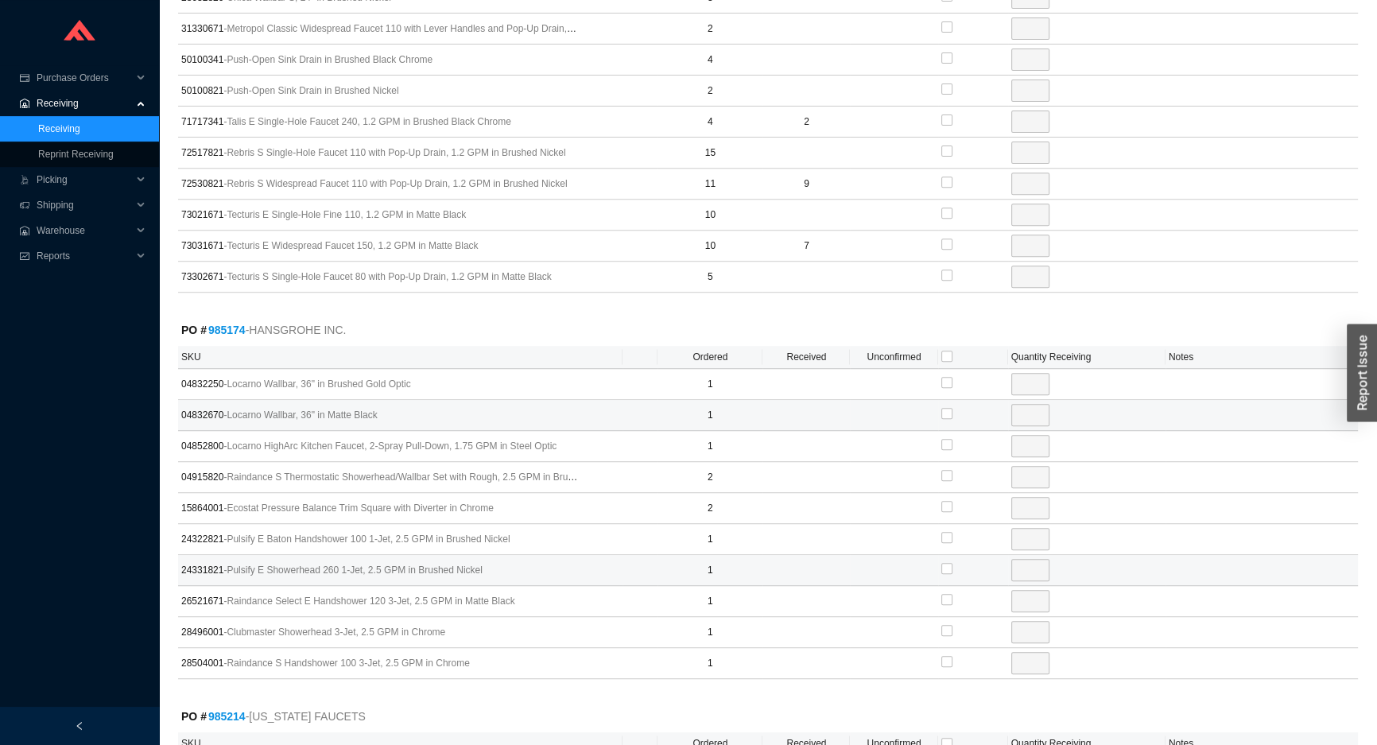
scroll to position [867, 0]
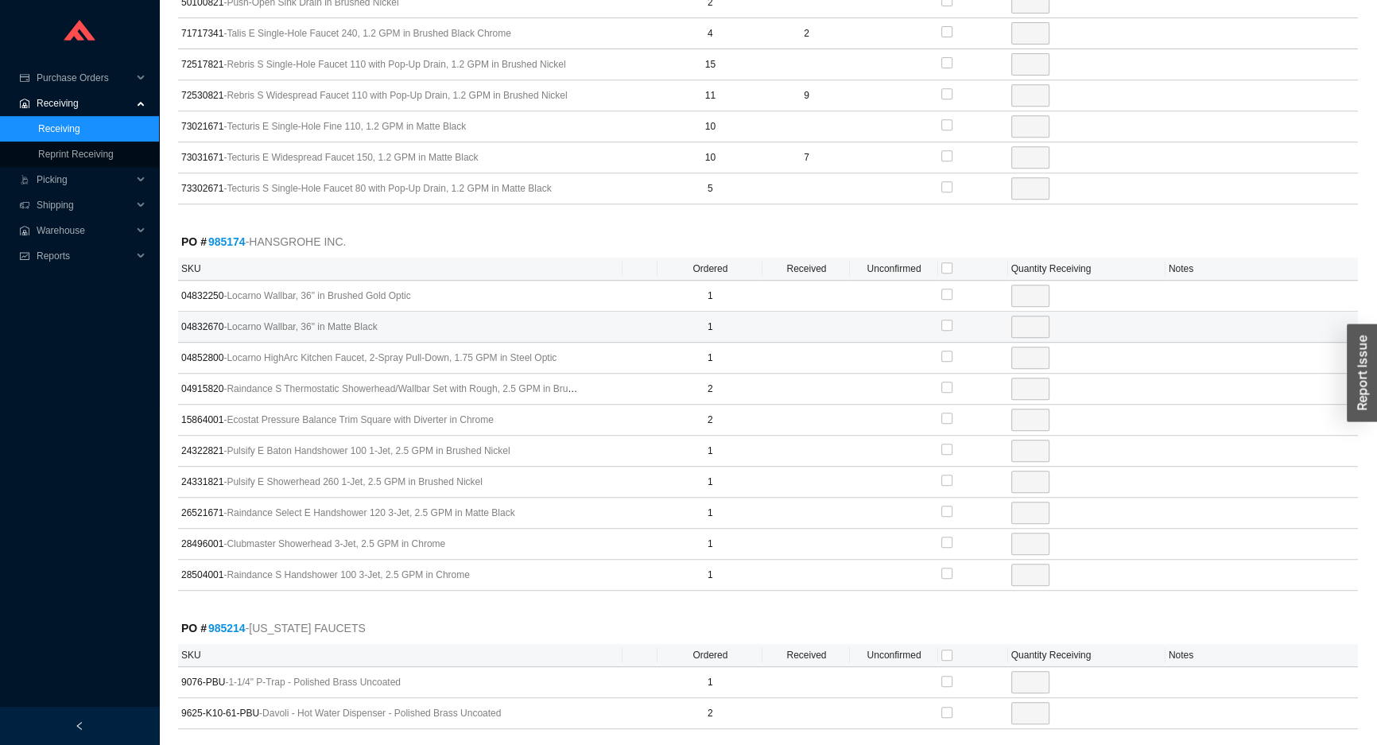
click at [953, 320] on div at bounding box center [974, 327] width 64 height 24
click at [946, 320] on input "checkbox" at bounding box center [947, 325] width 11 height 11
checkbox input "true"
type input "1"
click at [946, 445] on input "checkbox" at bounding box center [947, 449] width 11 height 11
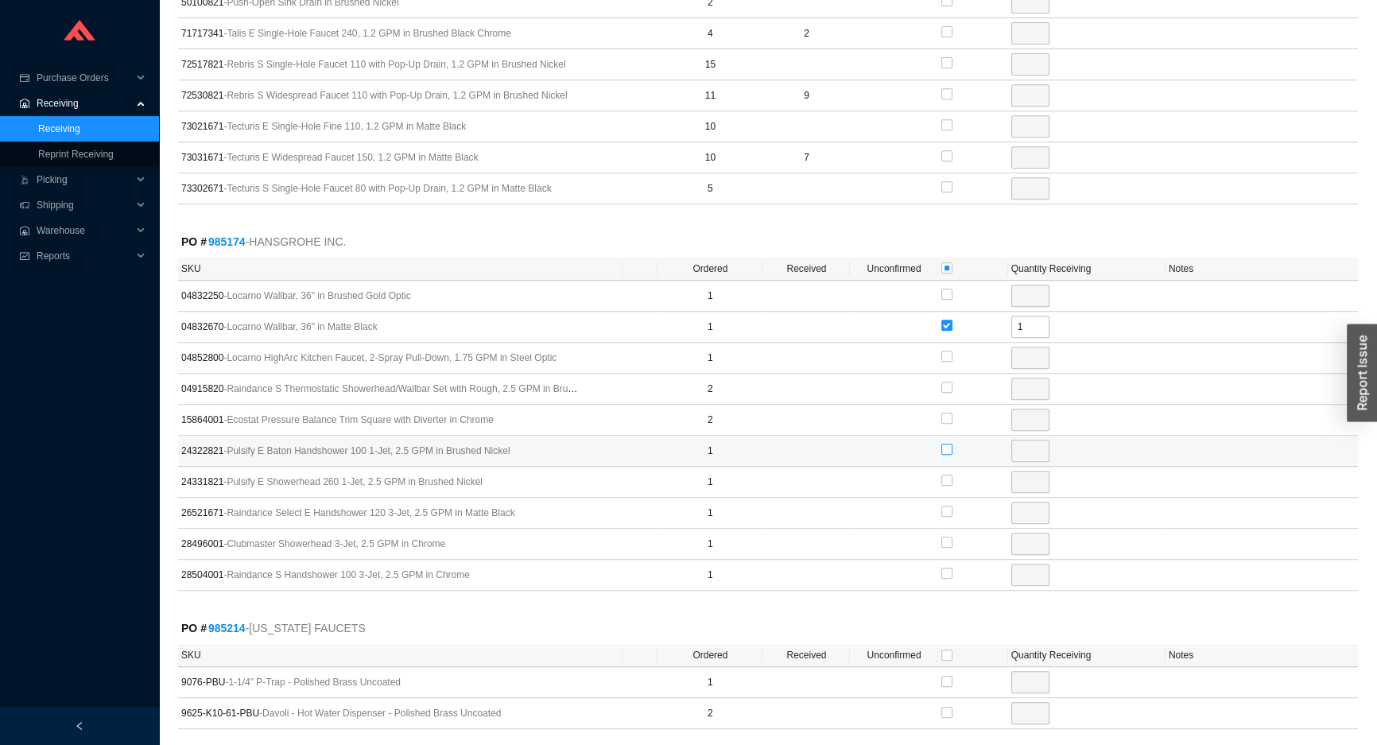
checkbox input "true"
type input "1"
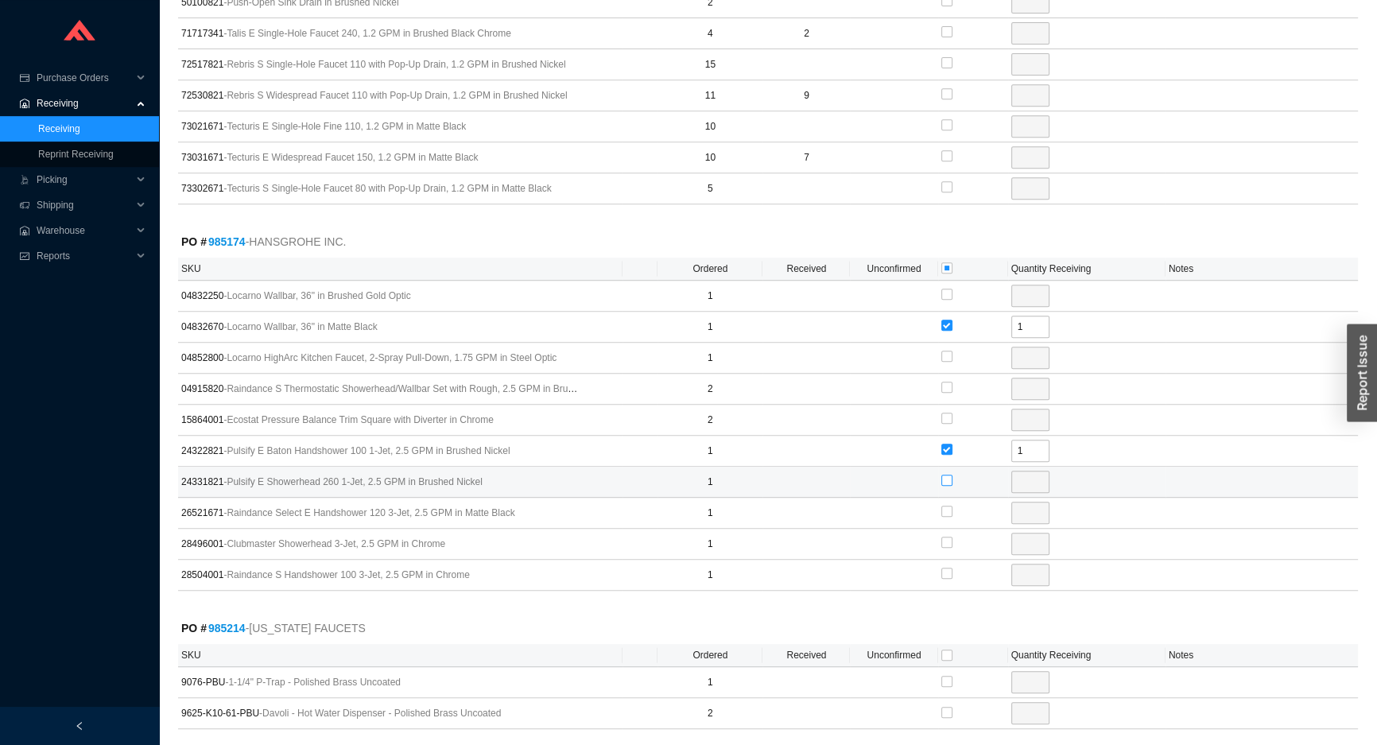
click at [947, 480] on input "checkbox" at bounding box center [947, 480] width 11 height 11
checkbox input "true"
type input "1"
click at [947, 538] on input "checkbox" at bounding box center [947, 542] width 11 height 11
checkbox input "true"
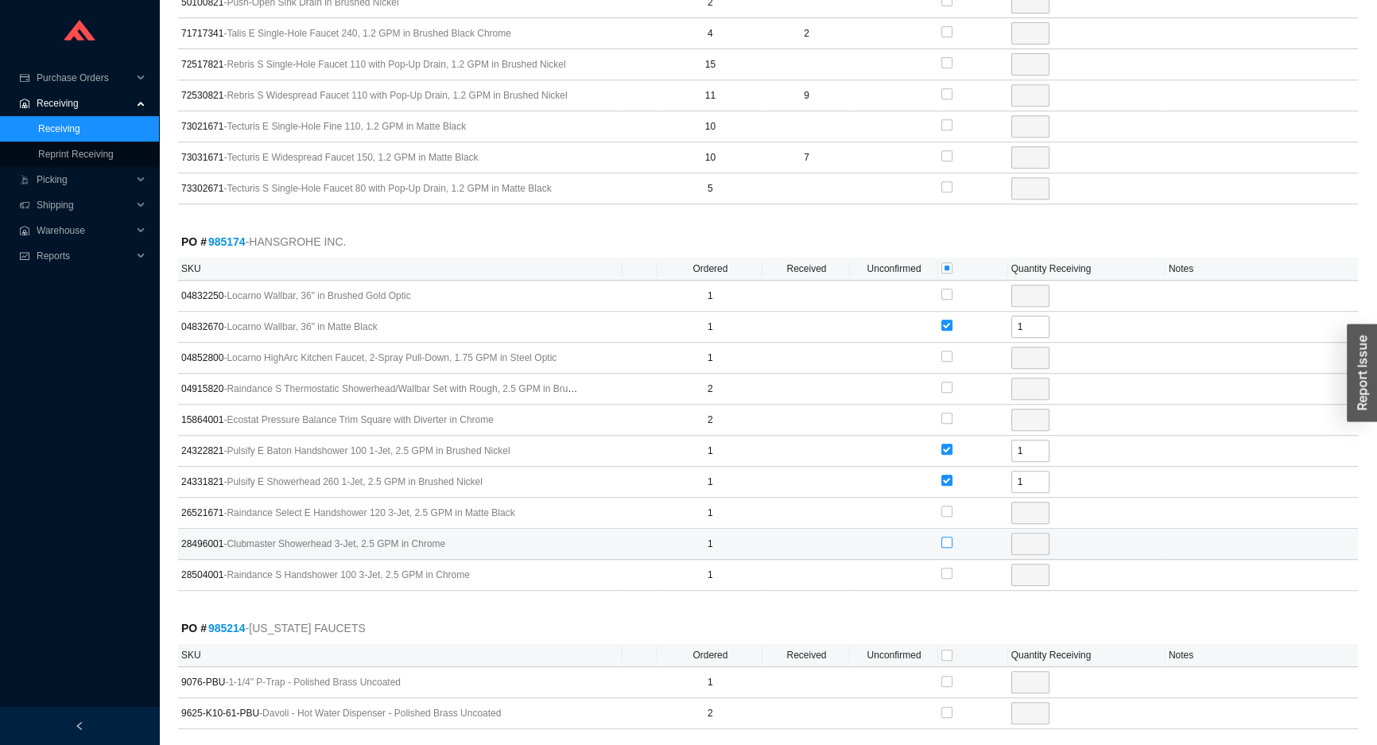
type input "1"
click at [948, 569] on input "checkbox" at bounding box center [947, 573] width 11 height 11
checkbox input "true"
type input "1"
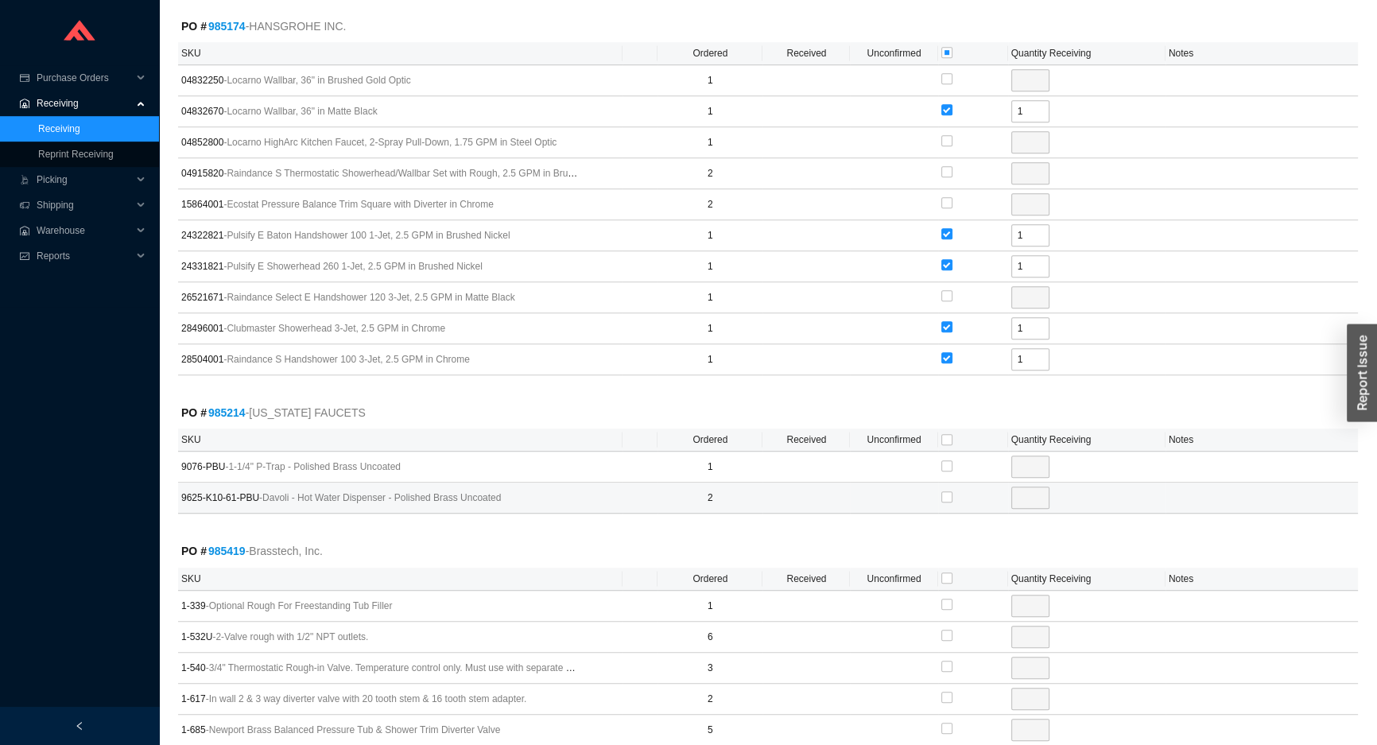
scroll to position [1084, 0]
click at [946, 433] on input "checkbox" at bounding box center [947, 438] width 11 height 11
checkbox input "true"
type input "1"
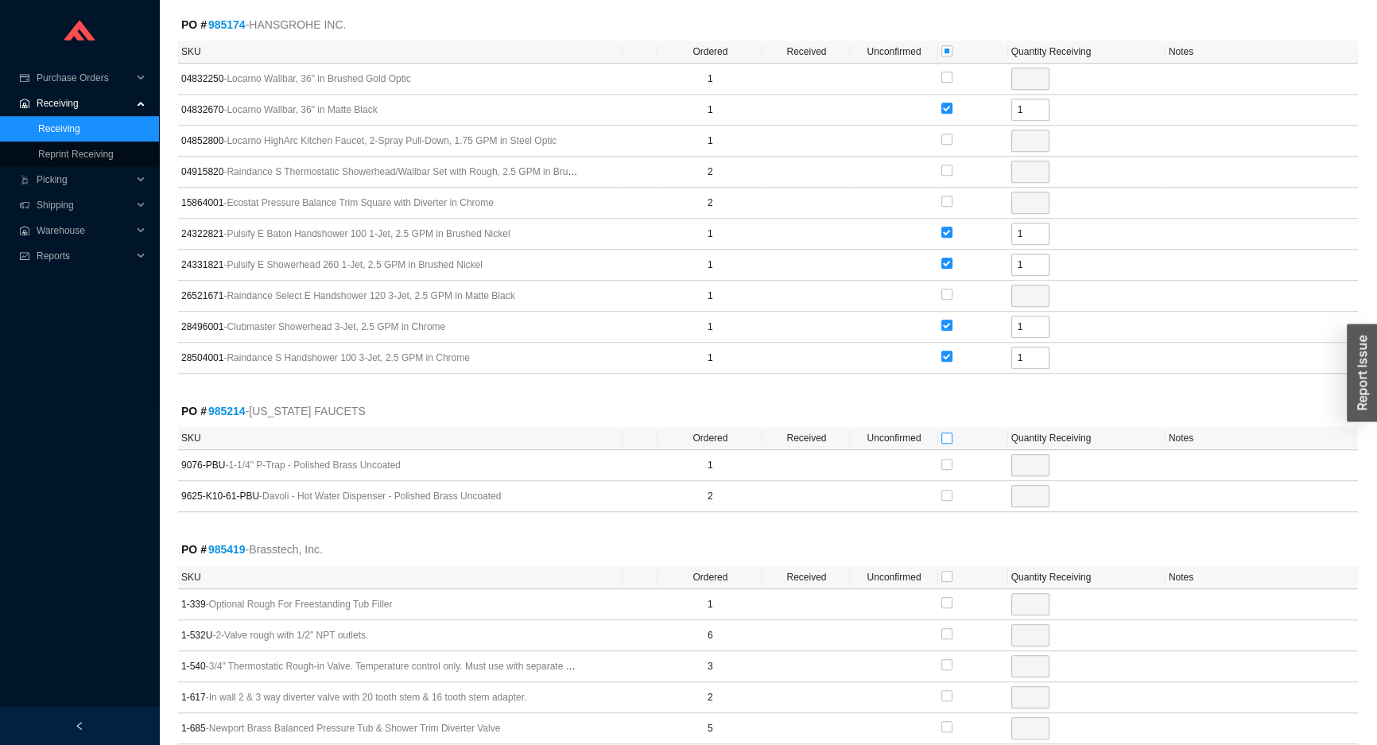
checkbox input "true"
type input "2"
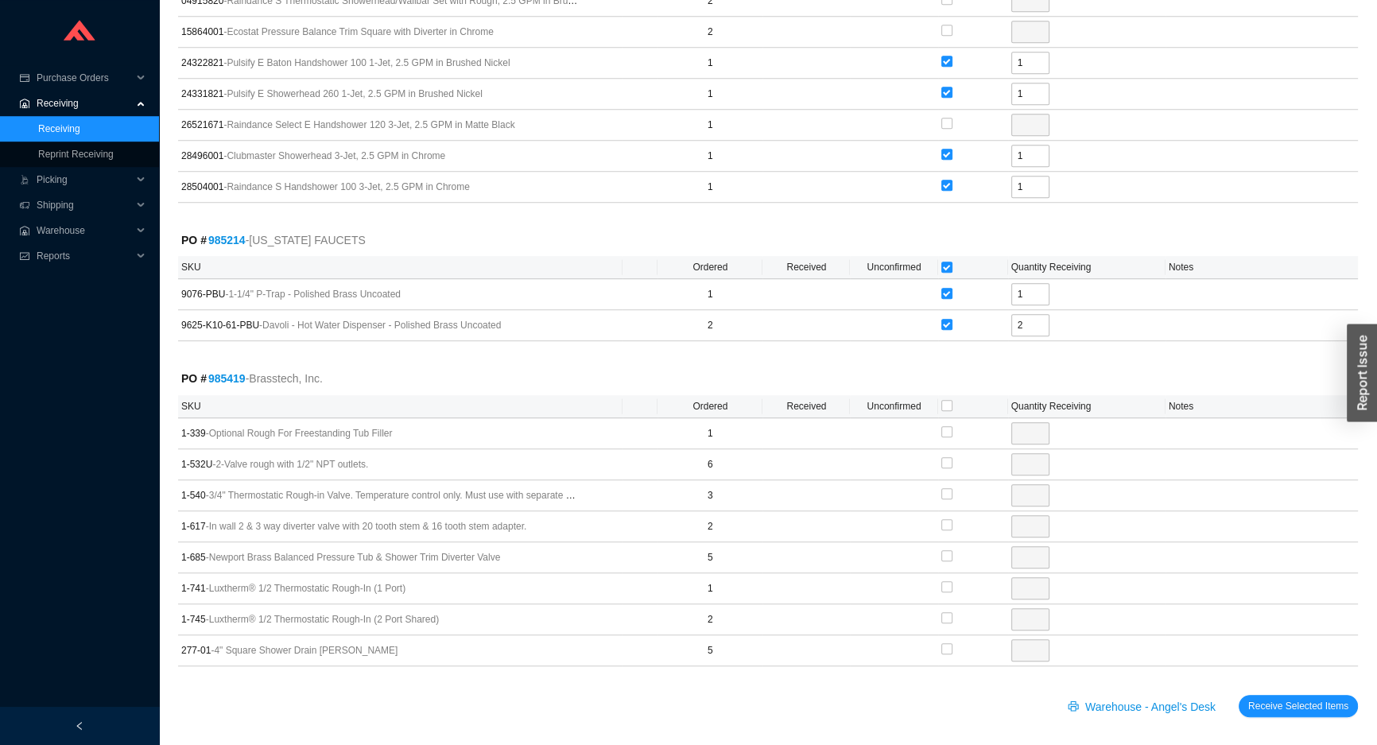
scroll to position [1256, 0]
click at [944, 612] on input "checkbox" at bounding box center [947, 617] width 11 height 11
checkbox input "true"
type input "2"
click at [945, 492] on input "checkbox" at bounding box center [947, 492] width 11 height 11
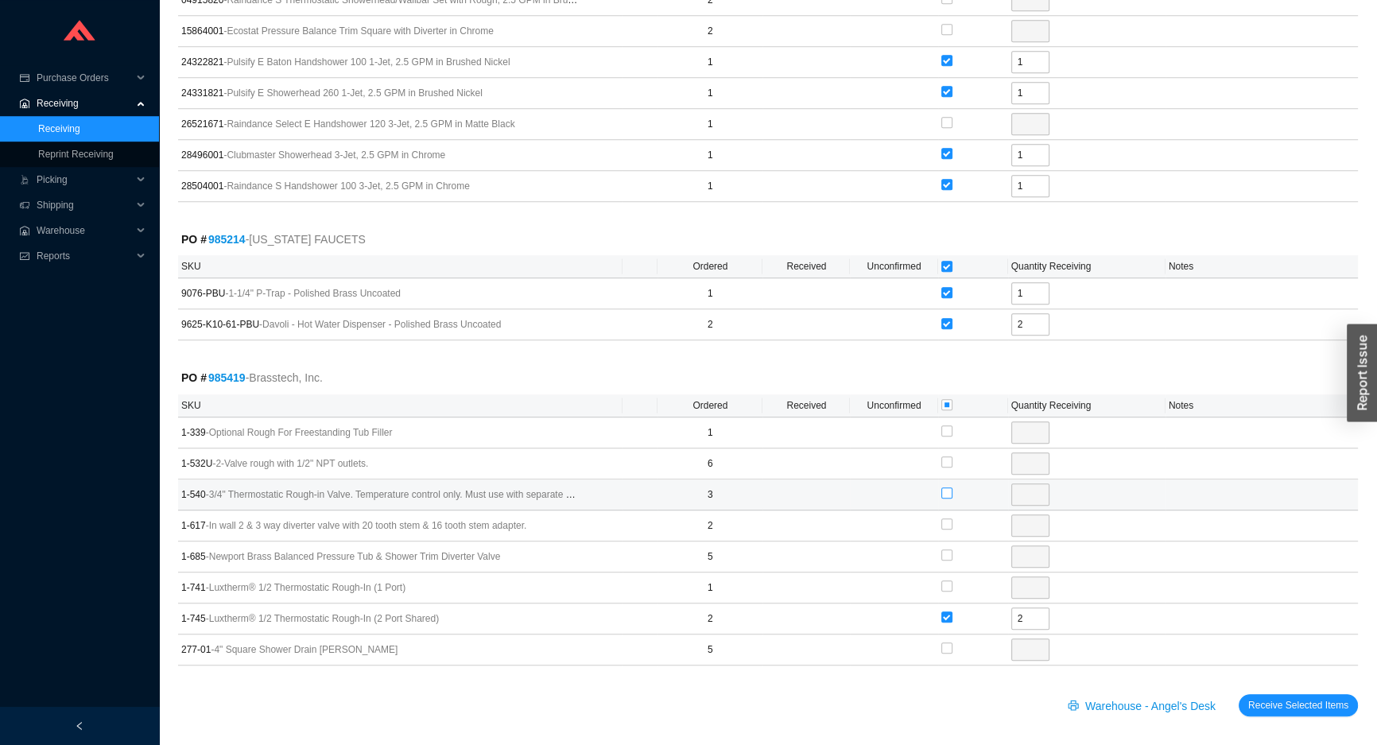
checkbox input "true"
type input "3"
click at [944, 581] on input "checkbox" at bounding box center [947, 586] width 11 height 11
checkbox input "true"
type input "1"
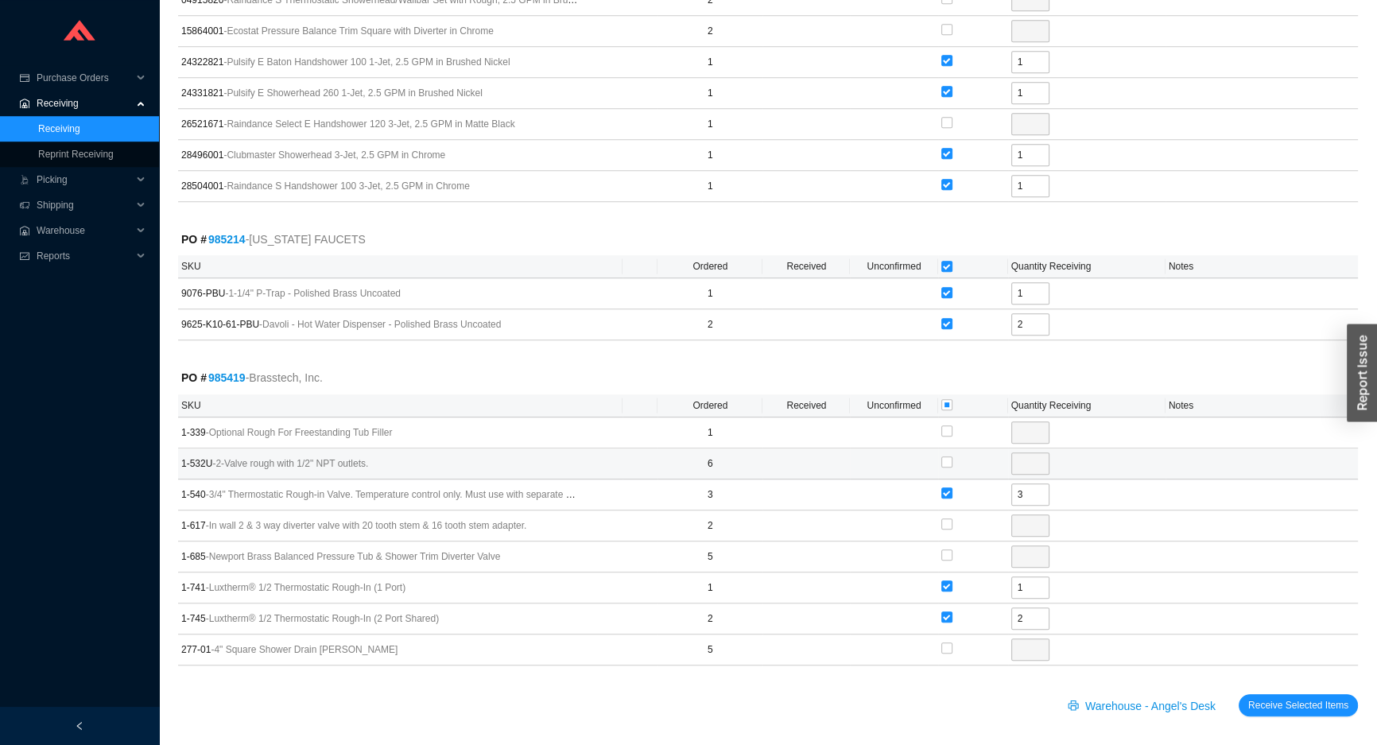
click at [938, 461] on td at bounding box center [973, 464] width 70 height 31
click at [943, 460] on input "checkbox" at bounding box center [947, 461] width 11 height 11
checkbox input "true"
type input "6"
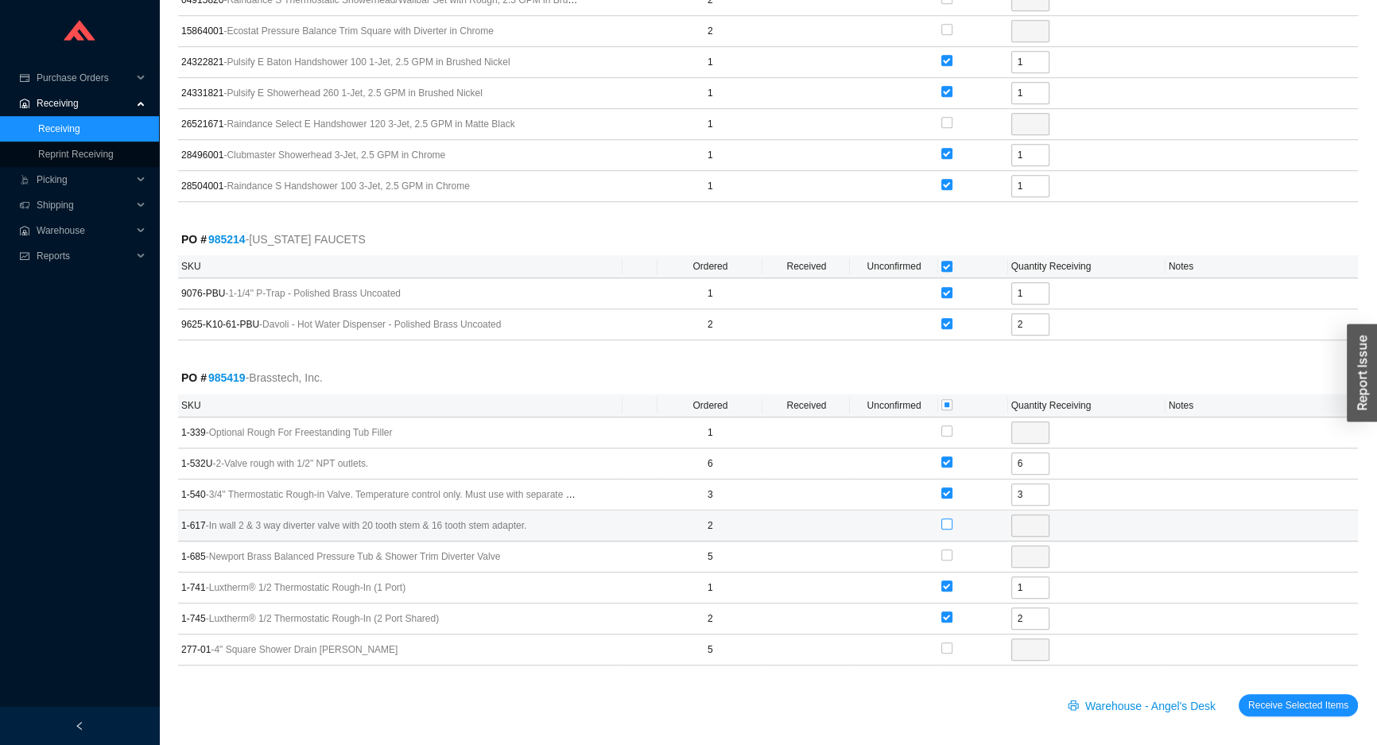
click at [949, 518] on input "checkbox" at bounding box center [947, 523] width 11 height 11
checkbox input "true"
type input "2"
click at [946, 555] on input "checkbox" at bounding box center [947, 554] width 11 height 11
checkbox input "true"
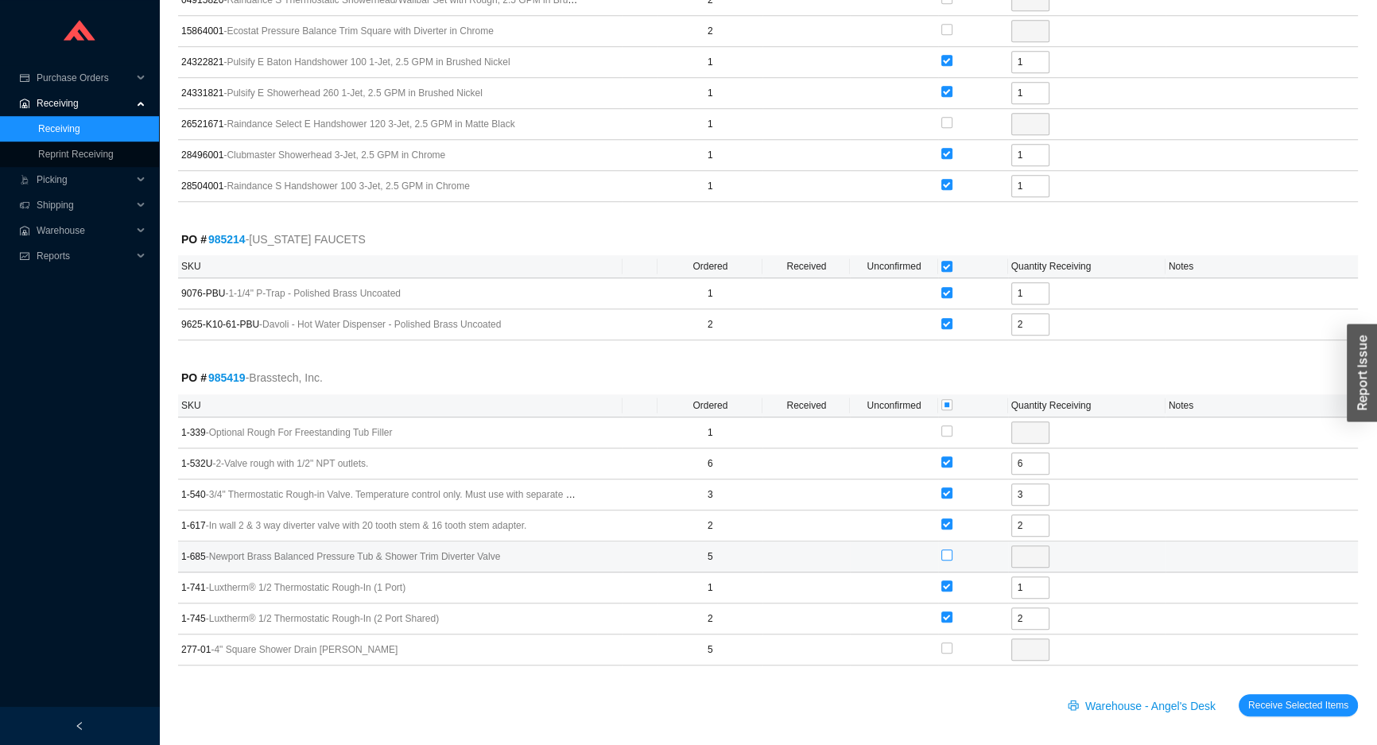
type input "5"
click at [942, 646] on input "checkbox" at bounding box center [947, 648] width 11 height 11
checkbox input "true"
type input "5"
click at [1268, 697] on span "Receive Selected Items" at bounding box center [1298, 705] width 100 height 16
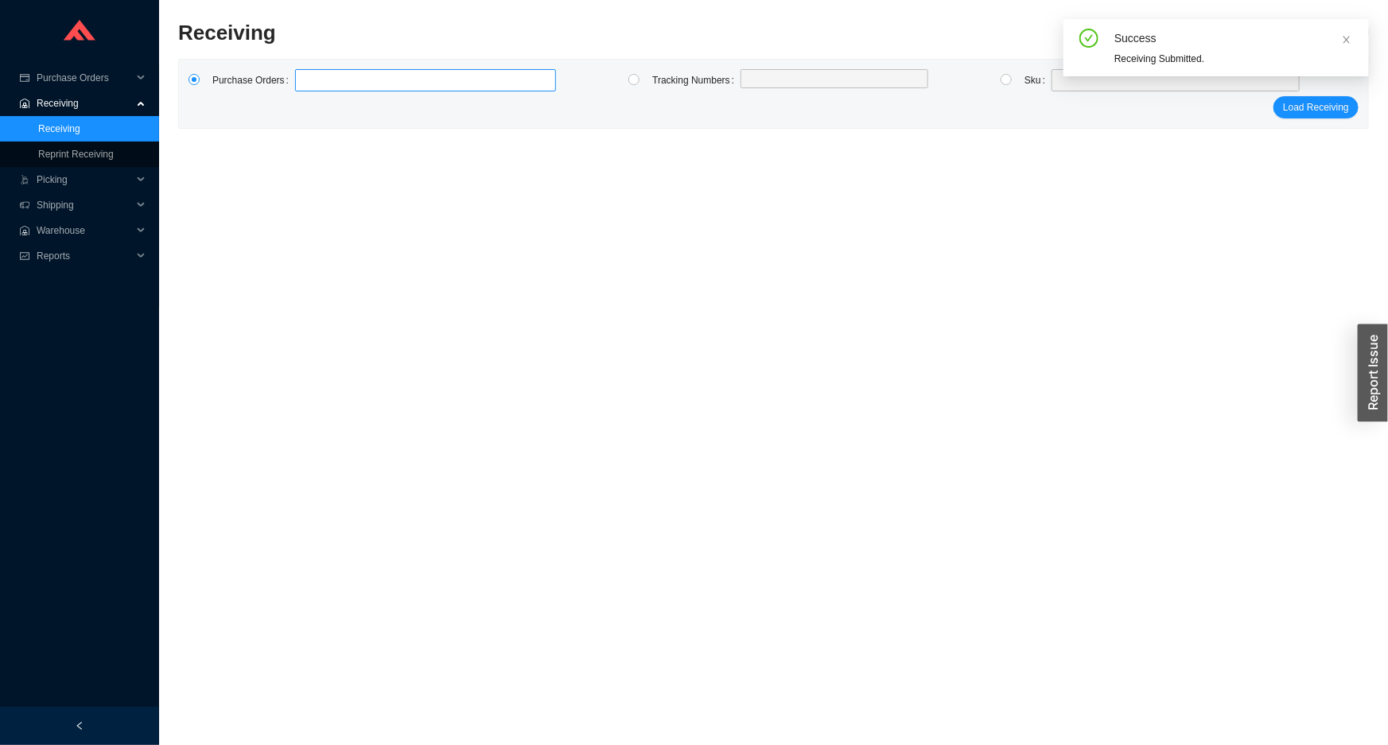
click at [306, 82] on label at bounding box center [425, 80] width 261 height 22
click at [306, 82] on input at bounding box center [302, 80] width 11 height 17
type input "985278"
type input "985079"
type input "985371"
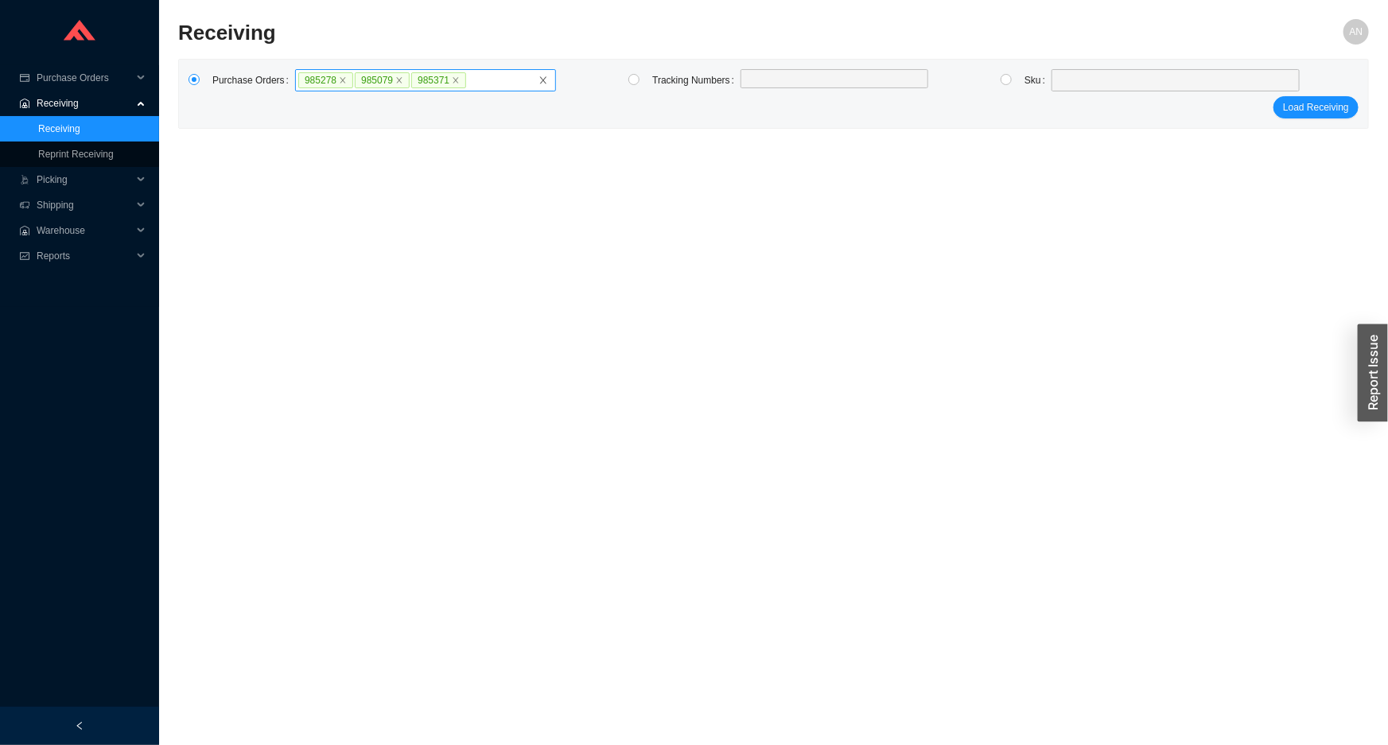
click button "Load Receiving" at bounding box center [1315, 107] width 85 height 22
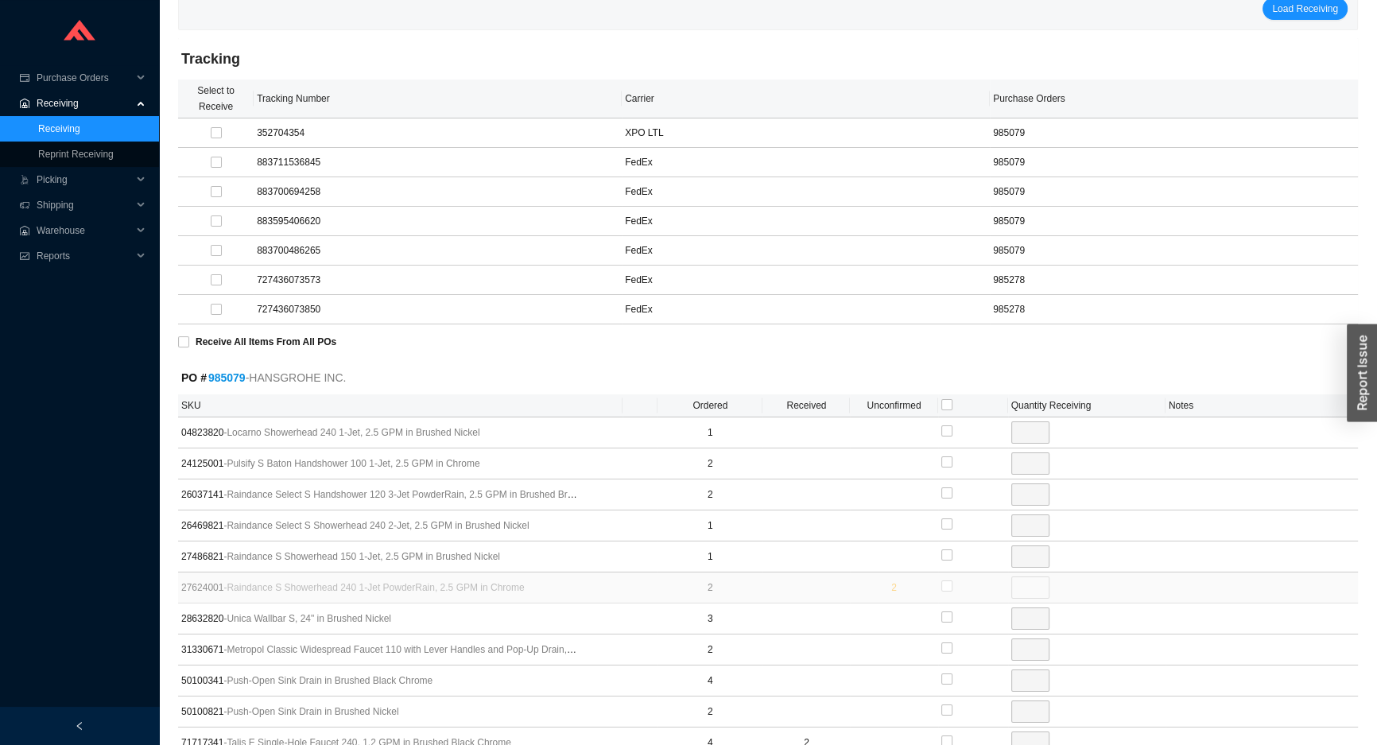
scroll to position [289, 0]
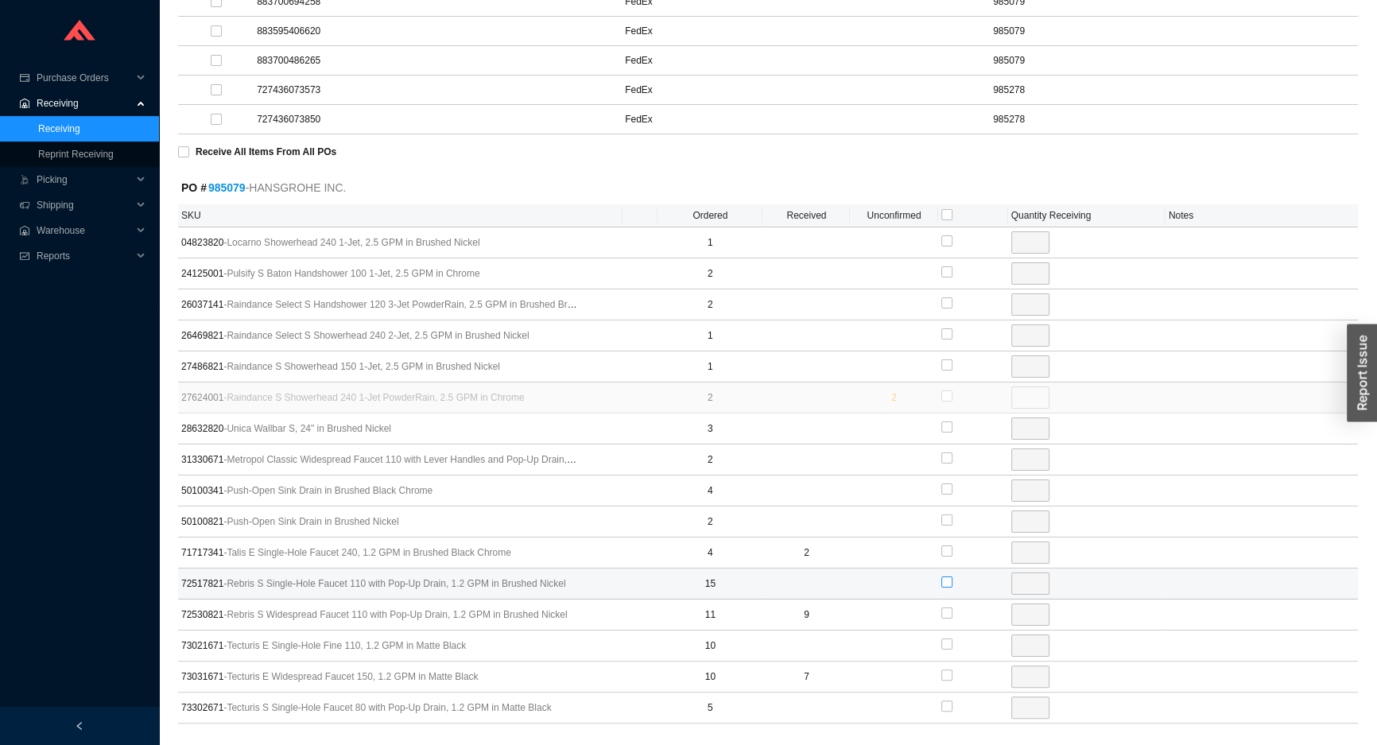
click at [943, 581] on input "checkbox" at bounding box center [947, 582] width 11 height 11
checkbox input "true"
type input "15"
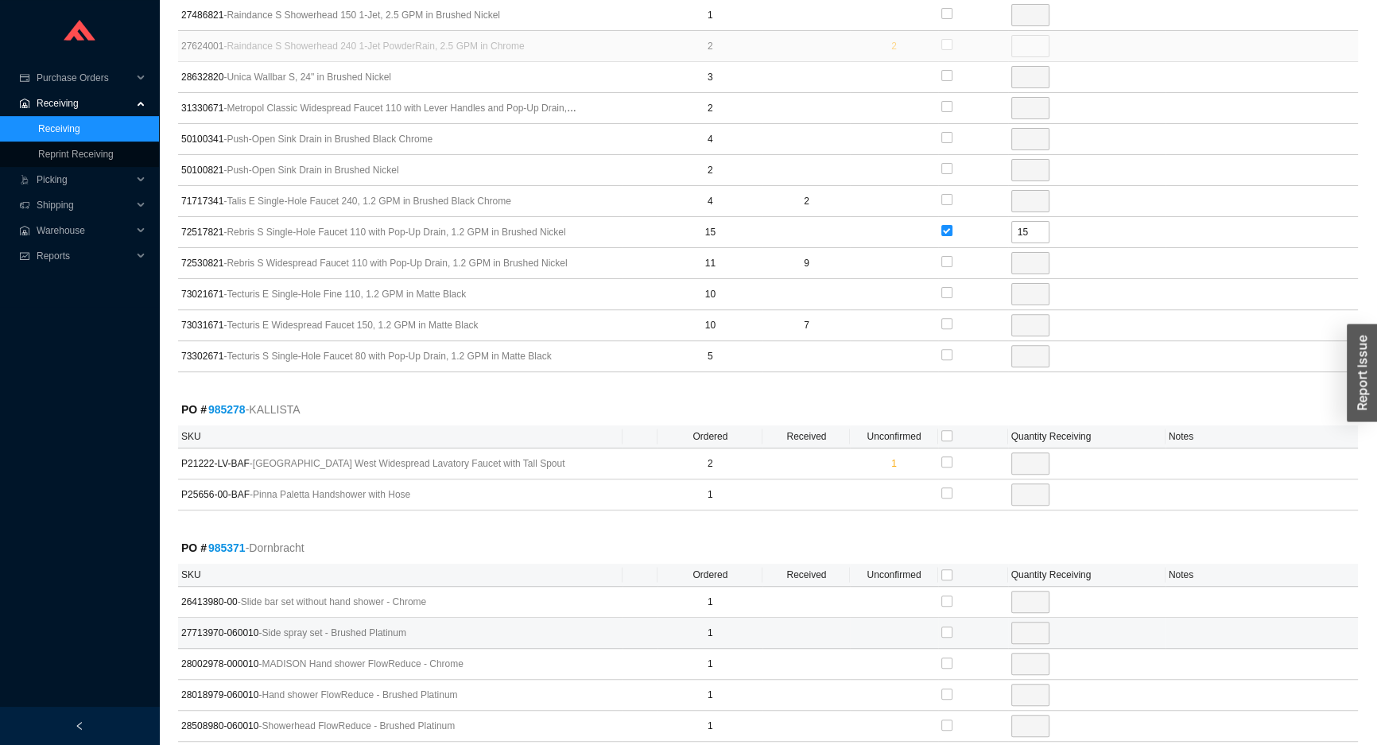
scroll to position [723, 0]
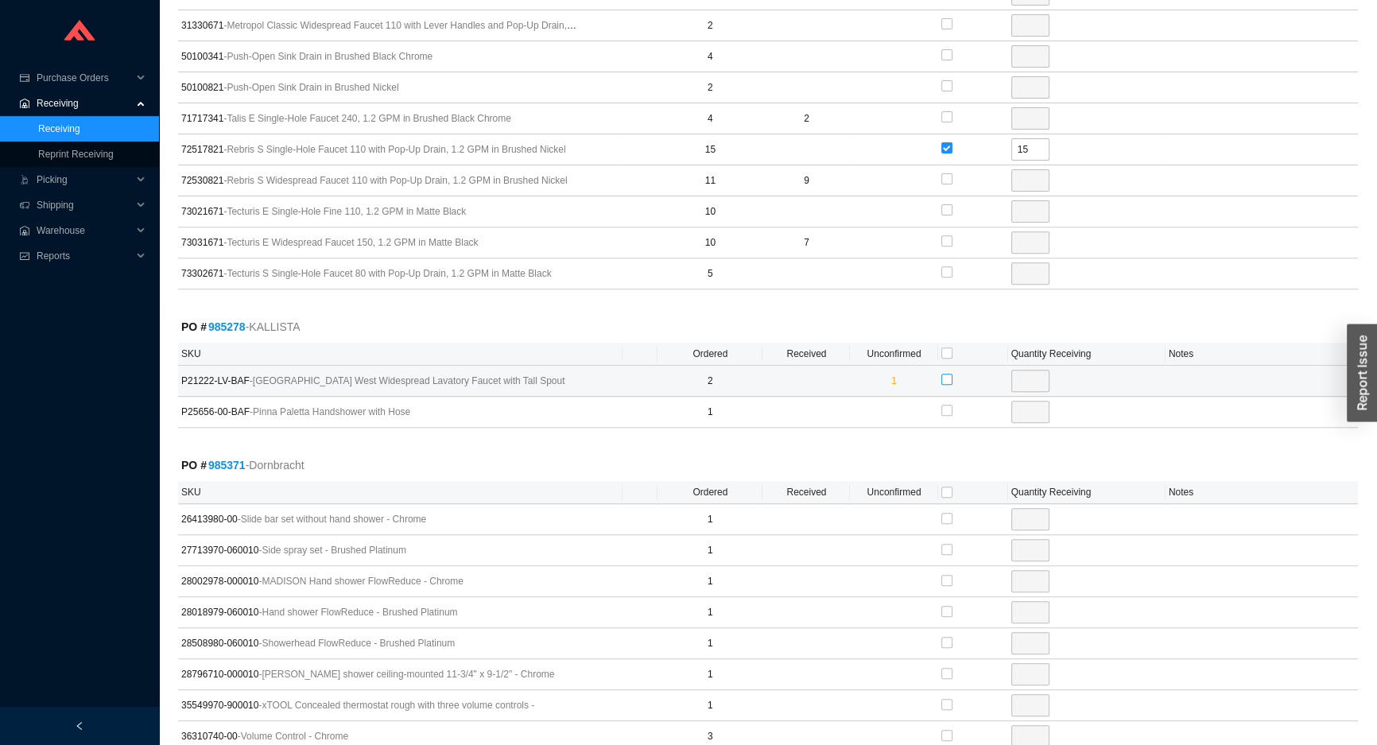
click at [945, 375] on input "checkbox" at bounding box center [947, 379] width 11 height 11
checkbox input "true"
type input "1"
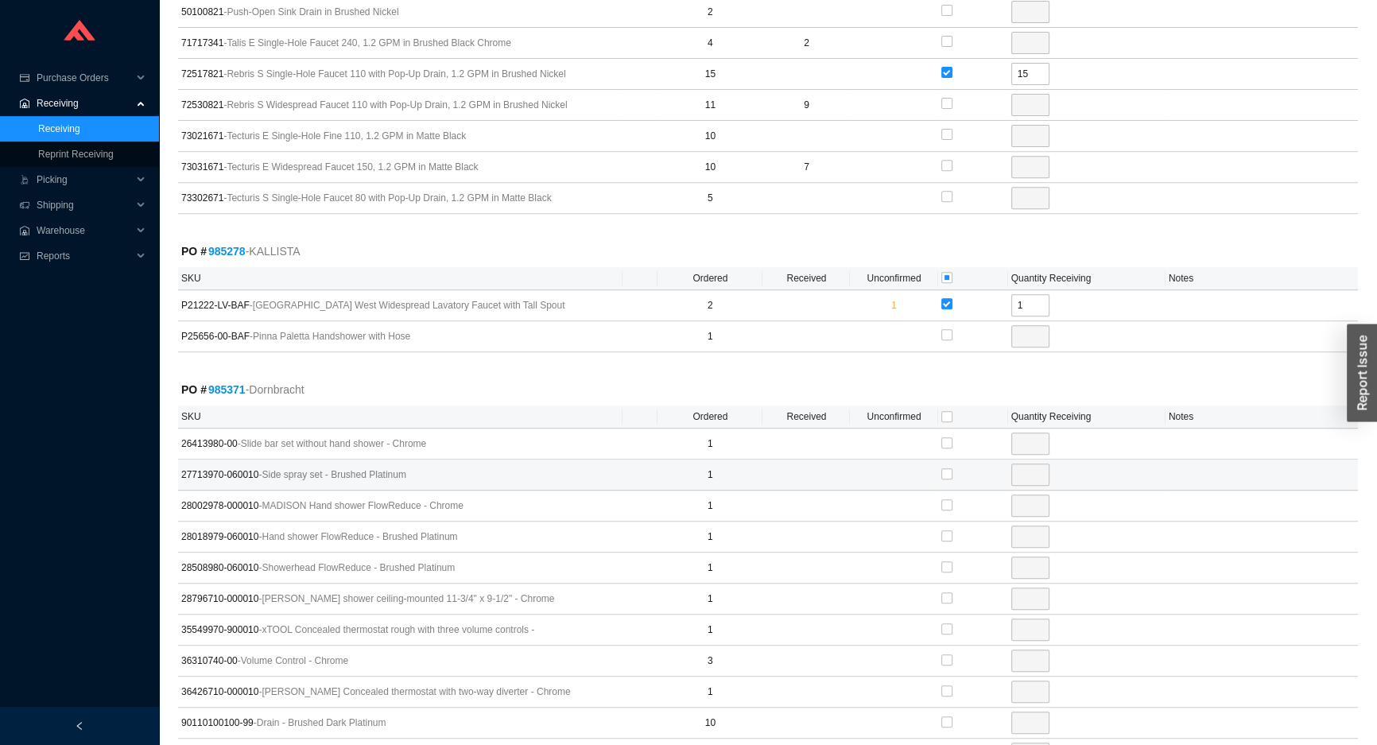
scroll to position [867, 0]
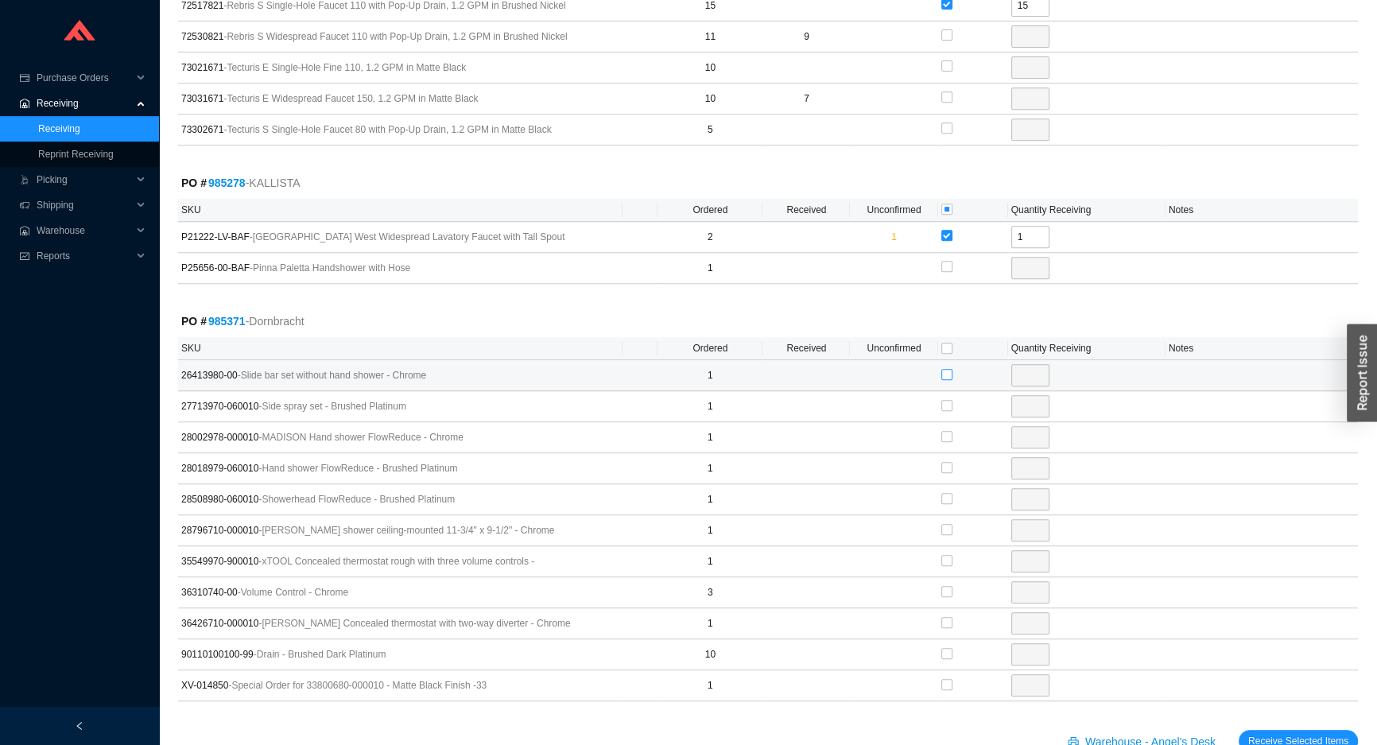
click at [946, 371] on input "checkbox" at bounding box center [947, 374] width 11 height 11
checkbox input "true"
type input "1"
click at [942, 402] on input "checkbox" at bounding box center [947, 405] width 11 height 11
checkbox input "true"
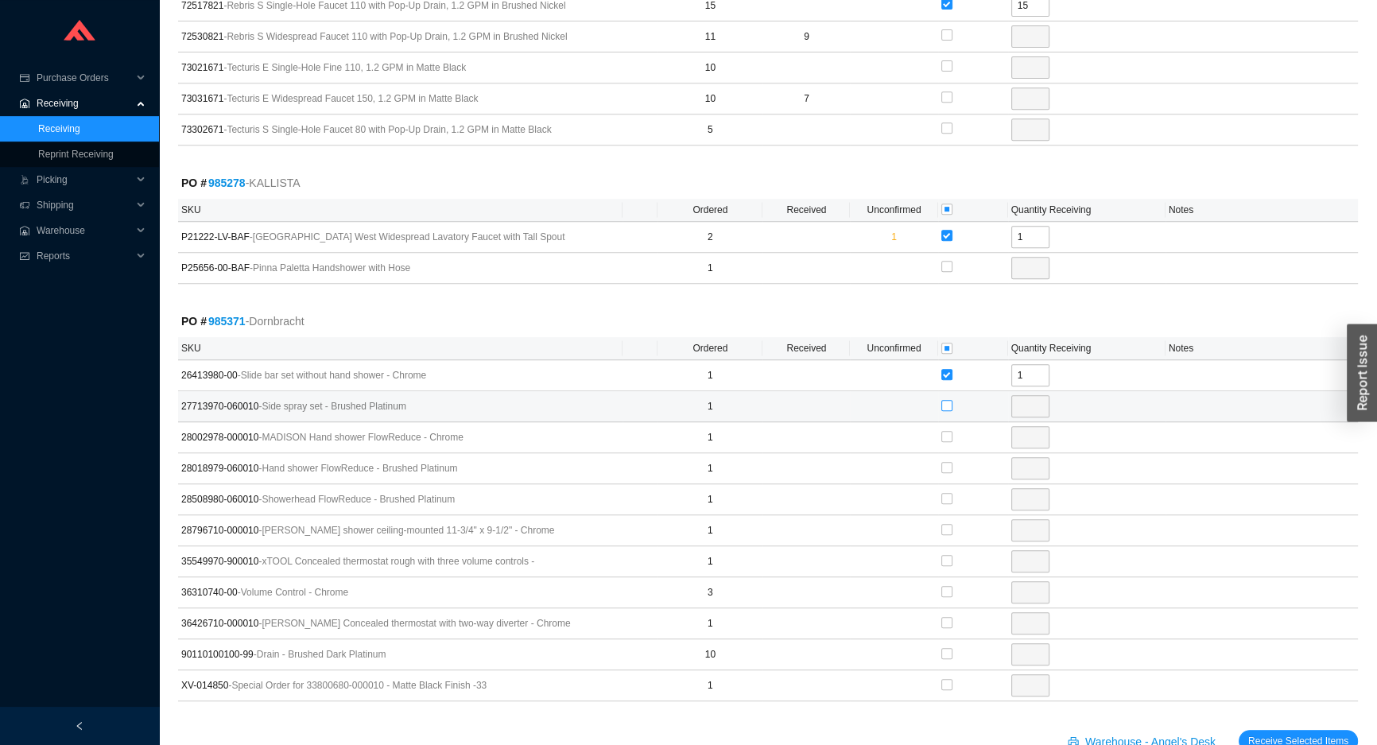
type input "1"
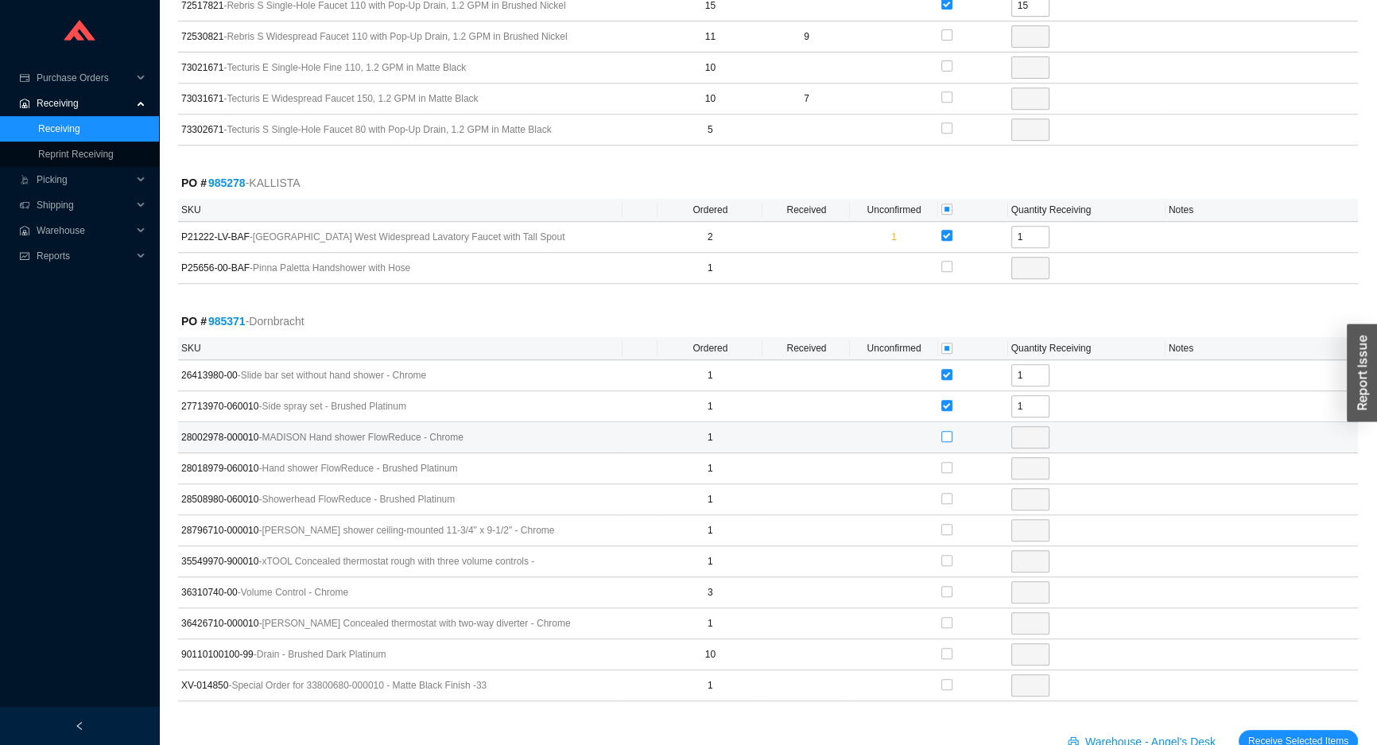
click at [947, 431] on input "checkbox" at bounding box center [947, 436] width 11 height 11
checkbox input "true"
type input "1"
click at [943, 464] on input "checkbox" at bounding box center [947, 467] width 11 height 11
checkbox input "true"
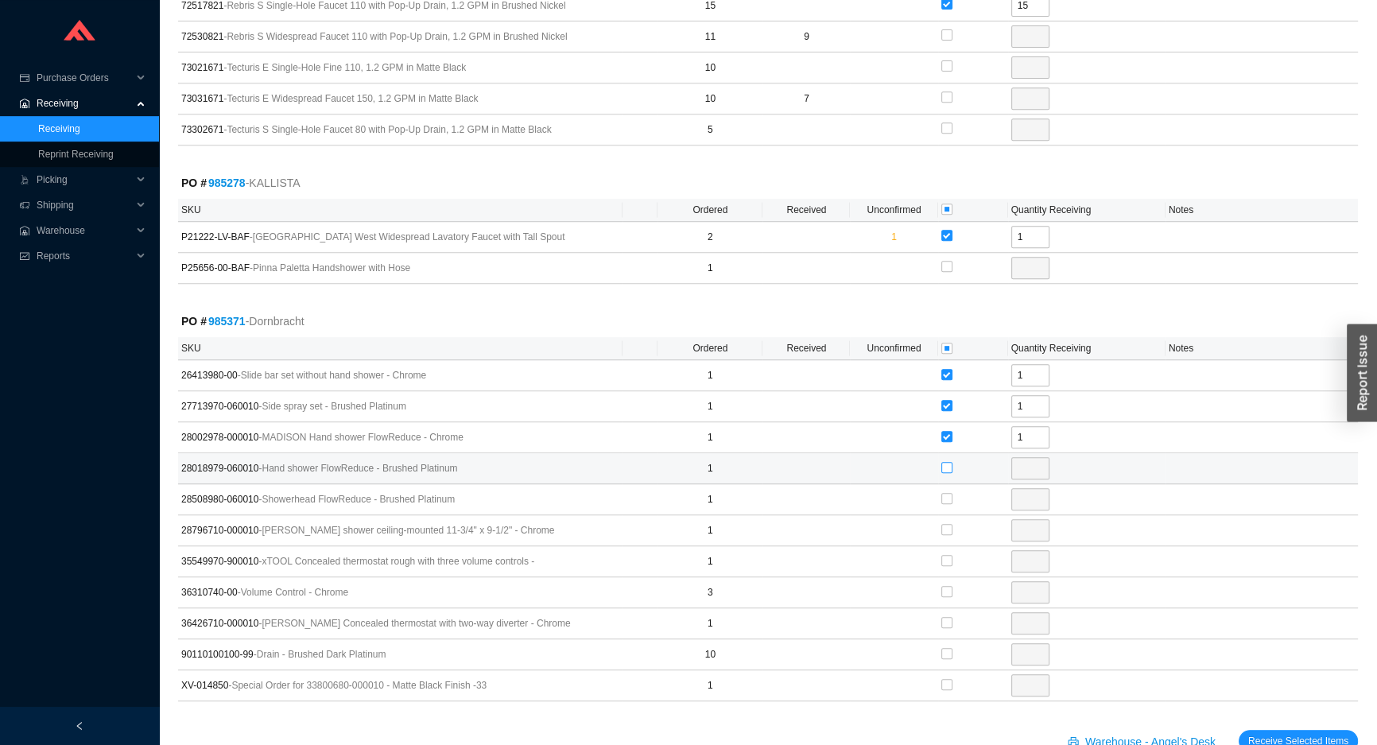
type input "1"
click at [944, 496] on input "checkbox" at bounding box center [947, 498] width 11 height 11
checkbox input "true"
type input "1"
click at [948, 525] on input "checkbox" at bounding box center [947, 529] width 11 height 11
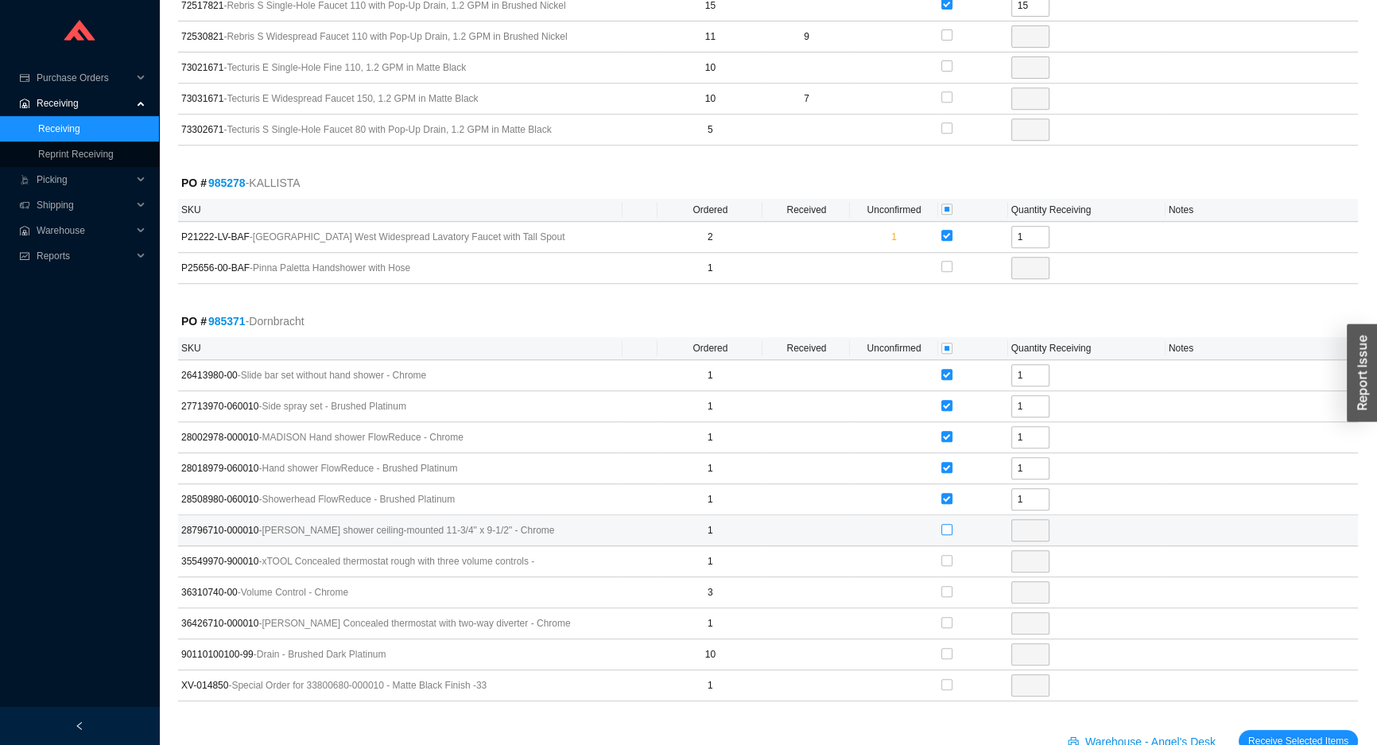
checkbox input "true"
type input "1"
click at [946, 556] on input "checkbox" at bounding box center [947, 560] width 11 height 11
checkbox input "true"
type input "1"
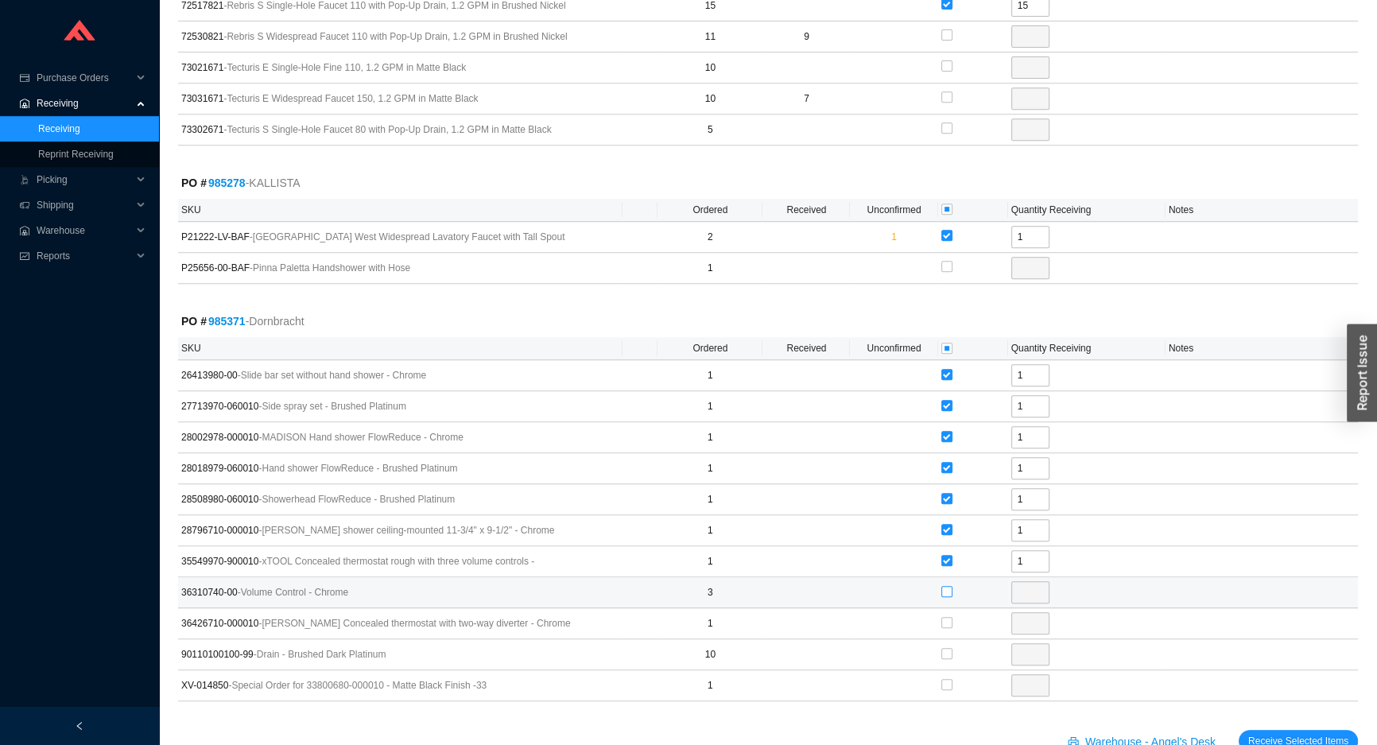
click at [944, 587] on input "checkbox" at bounding box center [947, 591] width 11 height 11
checkbox input "true"
type input "3"
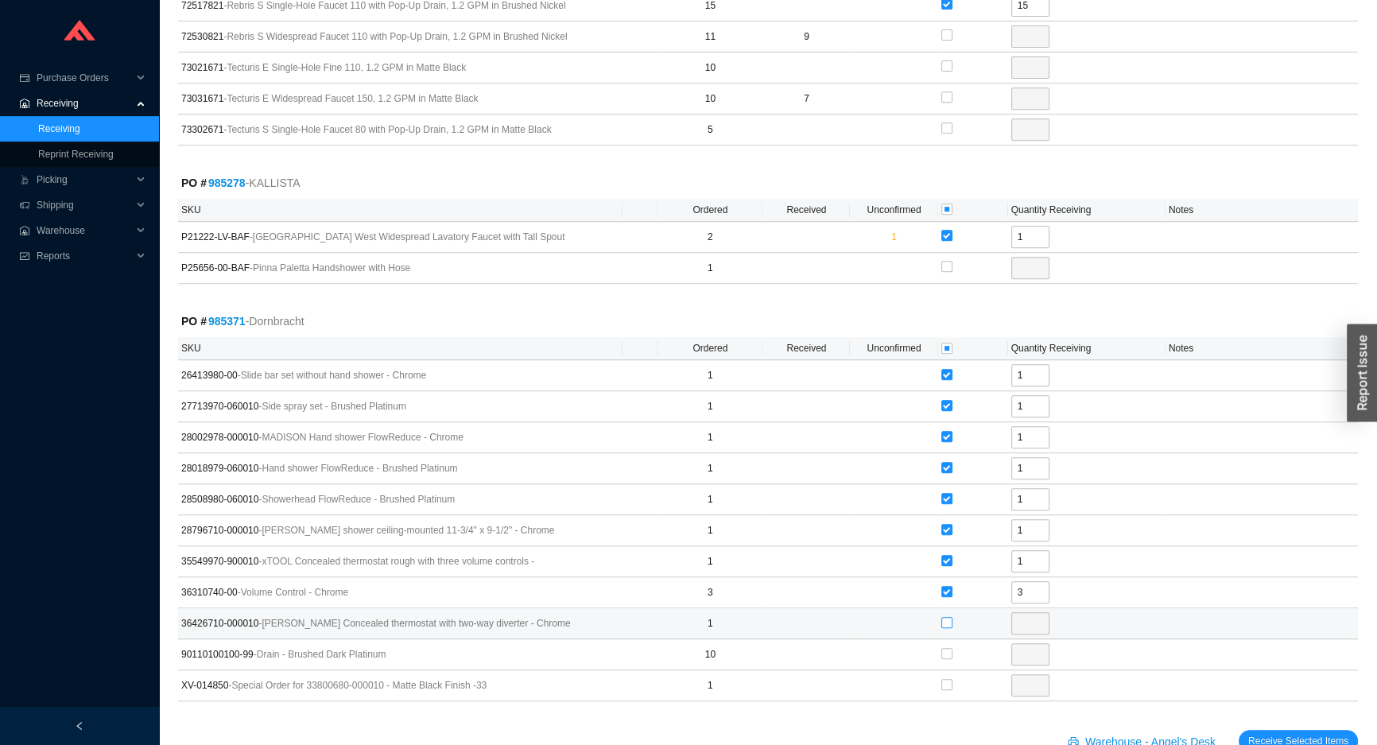
click at [946, 619] on input "checkbox" at bounding box center [947, 622] width 11 height 11
checkbox input "true"
type input "1"
click at [1284, 737] on span "Receive Selected Items" at bounding box center [1298, 741] width 100 height 16
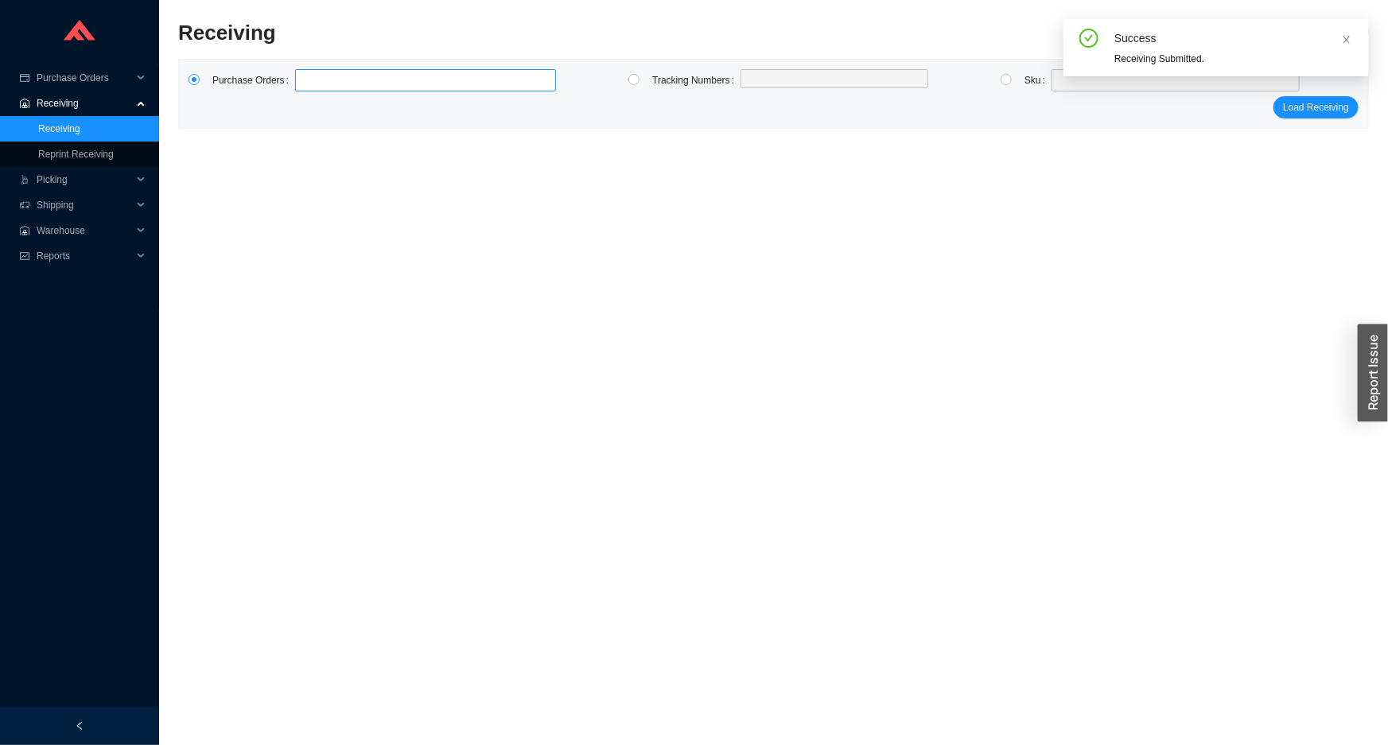
click at [382, 80] on label at bounding box center [425, 80] width 261 height 22
click at [309, 80] on input at bounding box center [302, 80] width 11 height 17
type input "980099"
type input "982021"
type input "973417"
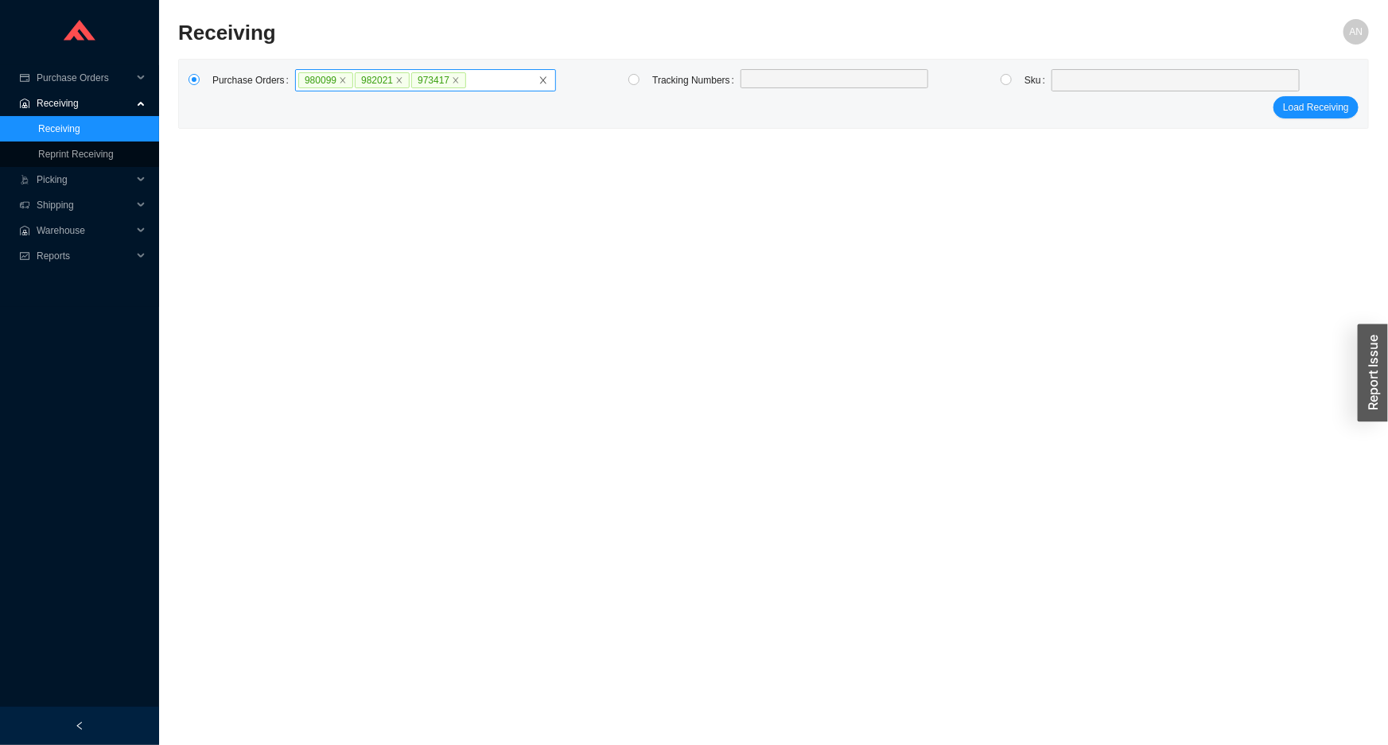
click button "Load Receiving" at bounding box center [1315, 107] width 85 height 22
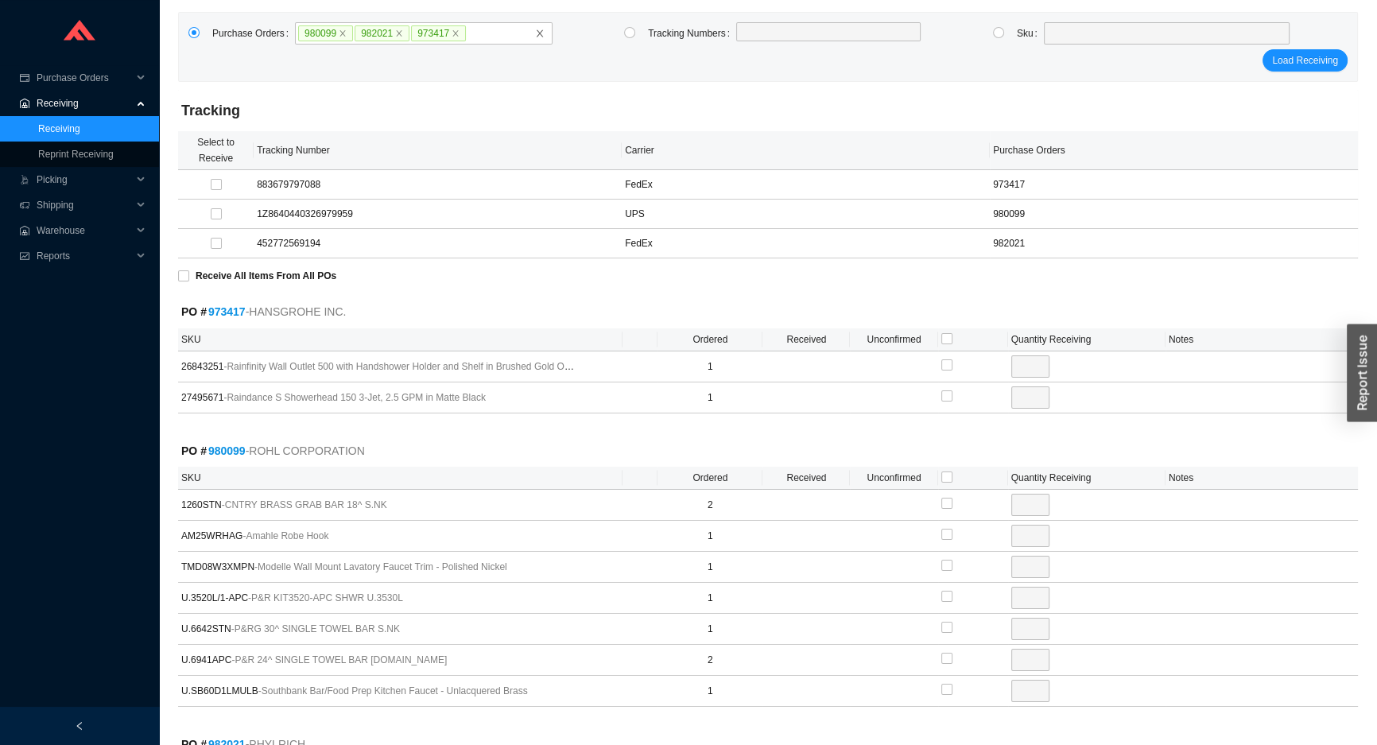
scroll to position [72, 0]
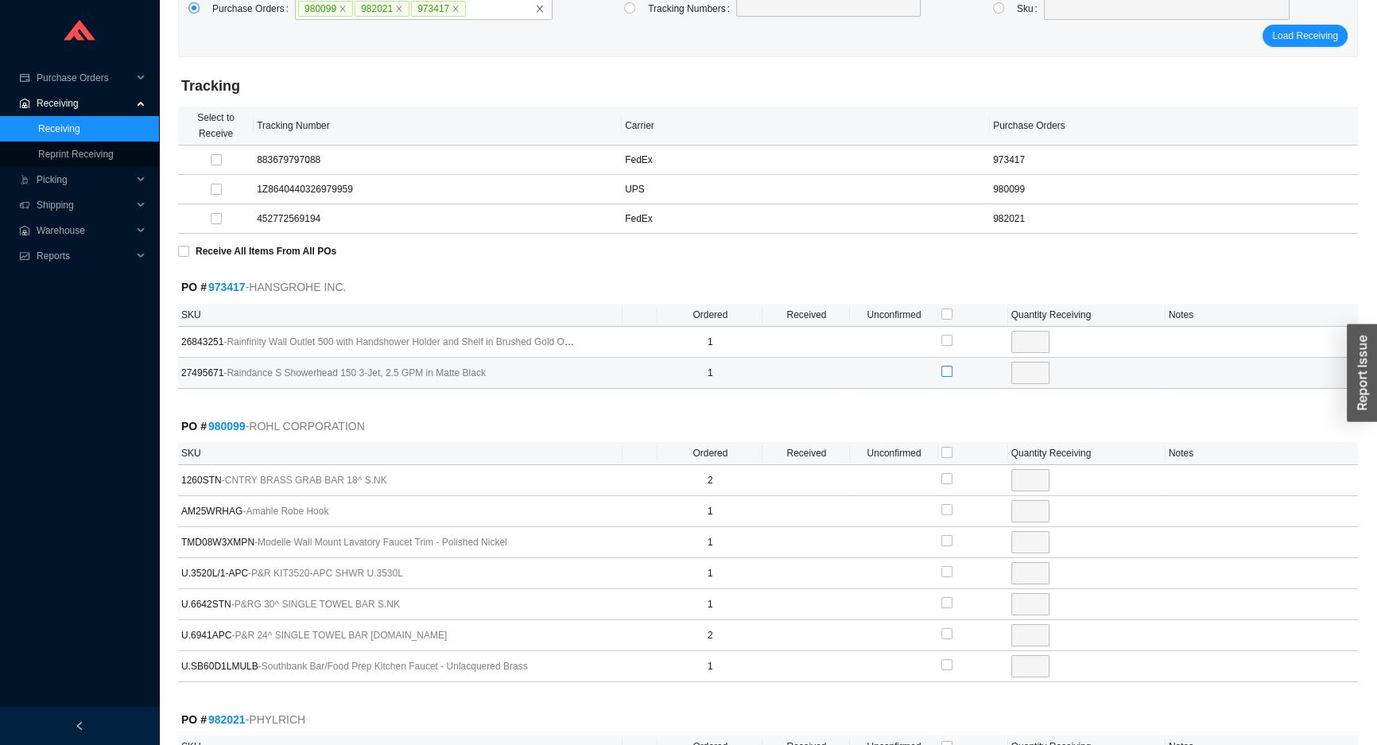
click at [943, 370] on input "checkbox" at bounding box center [947, 371] width 11 height 11
checkbox input "true"
type input "1"
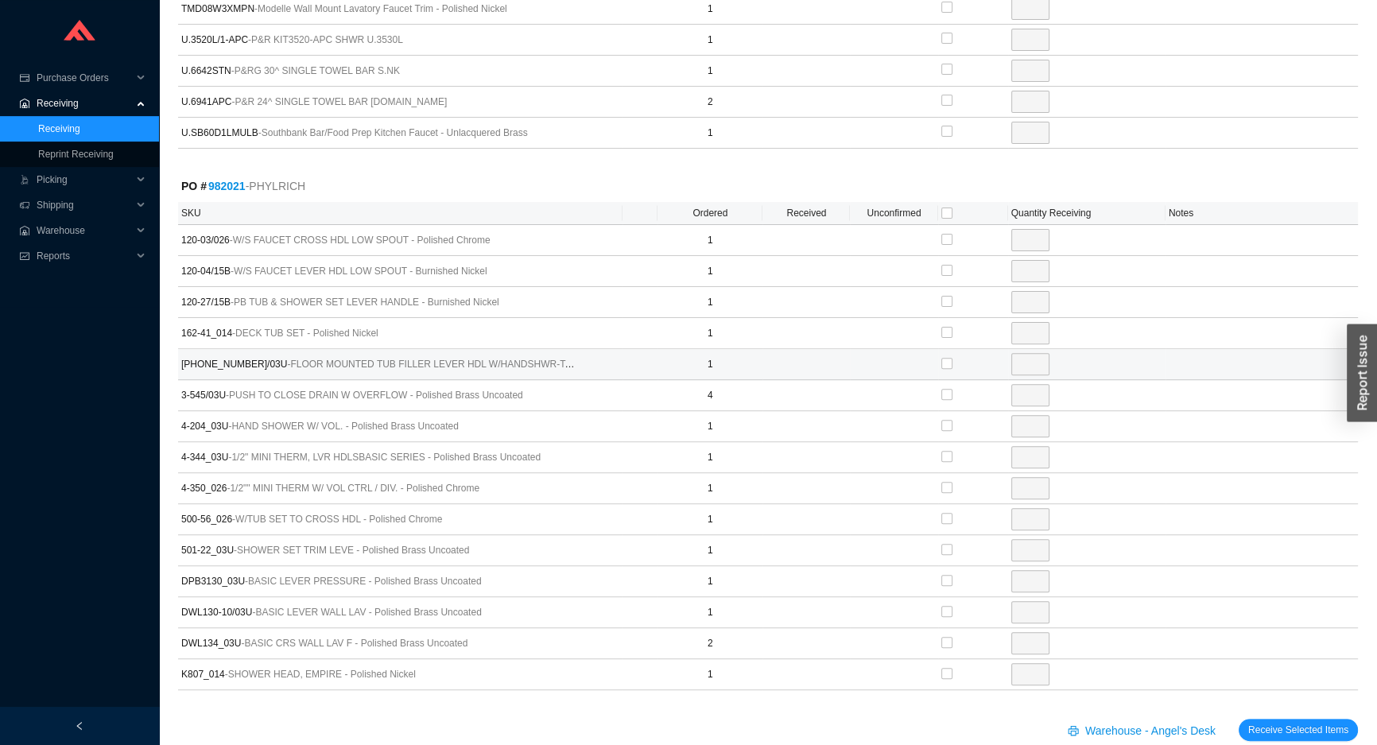
scroll to position [632, 0]
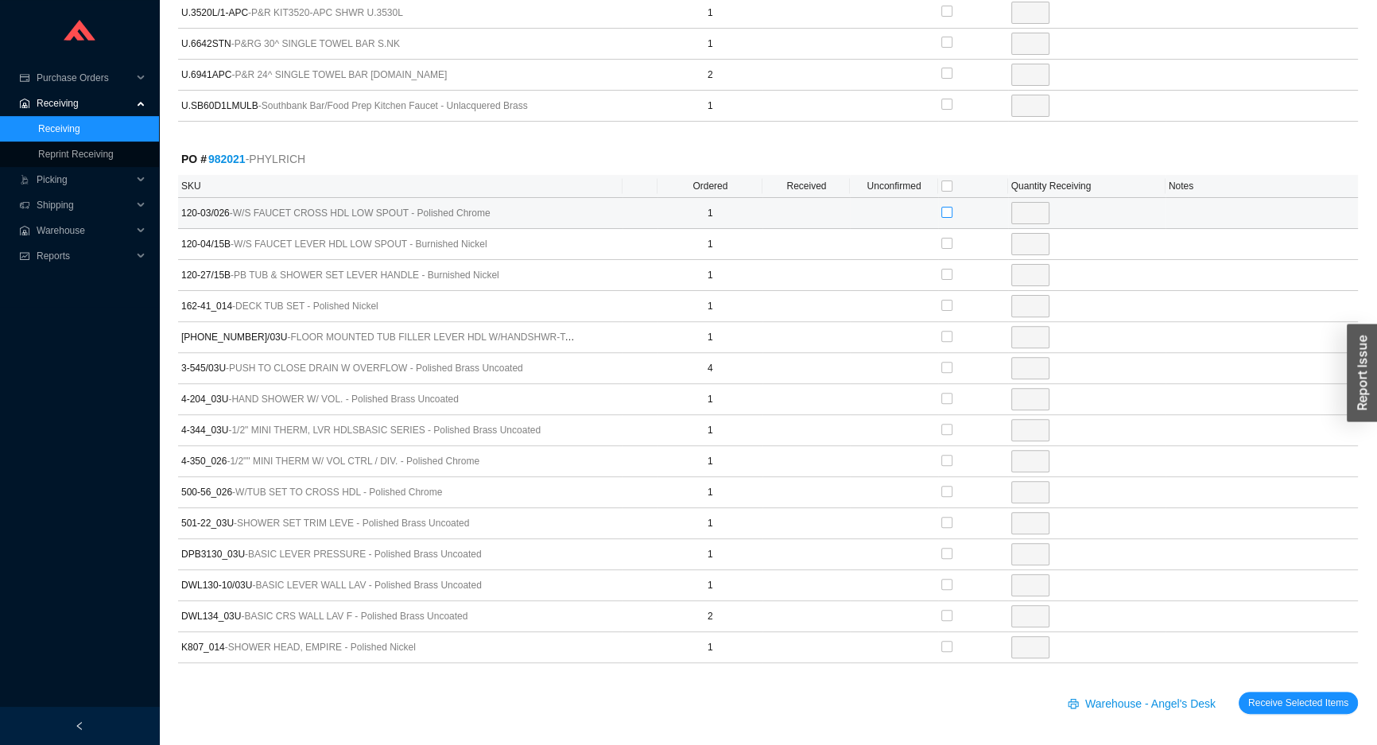
click at [946, 210] on input "checkbox" at bounding box center [947, 212] width 11 height 11
checkbox input "true"
type input "1"
click at [949, 245] on input "checkbox" at bounding box center [947, 243] width 11 height 11
checkbox input "true"
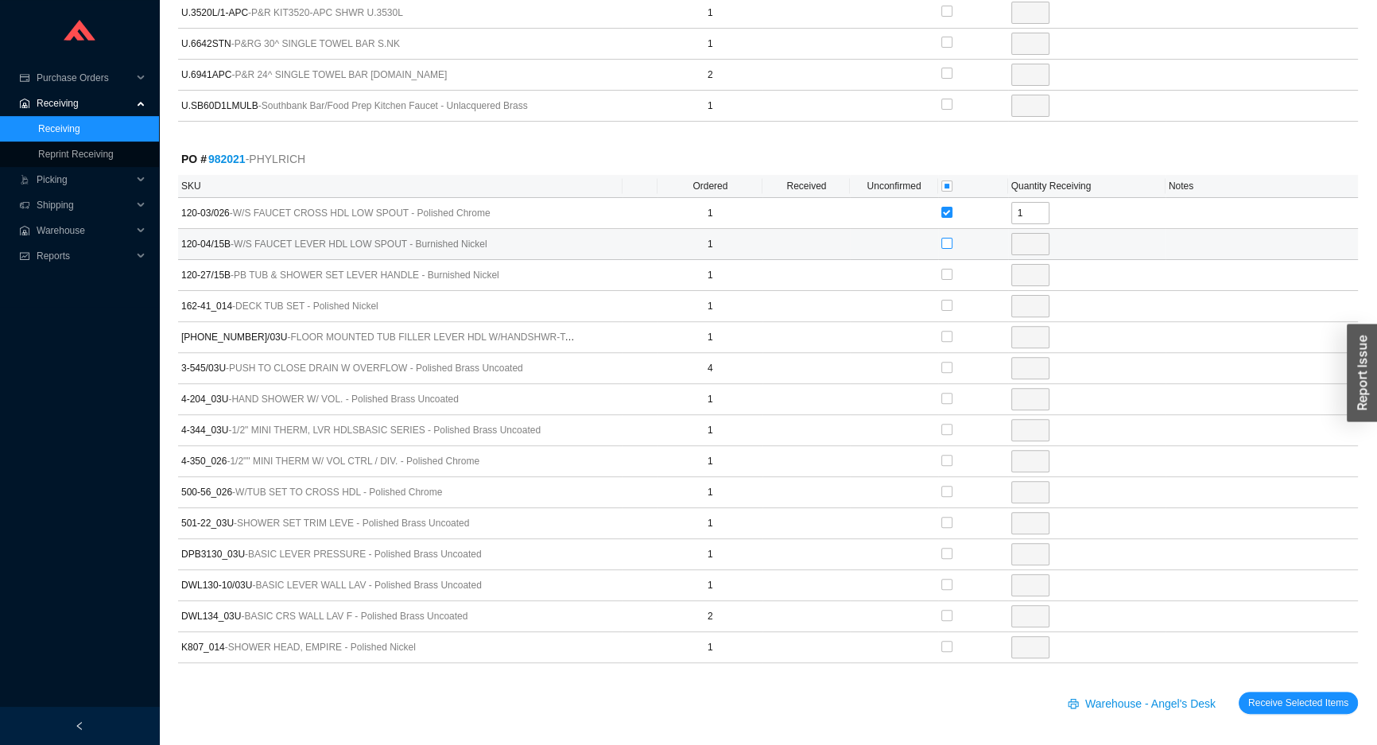
type input "1"
click at [942, 273] on input "checkbox" at bounding box center [947, 274] width 11 height 11
checkbox input "true"
type input "1"
click at [946, 365] on input "checkbox" at bounding box center [947, 367] width 11 height 11
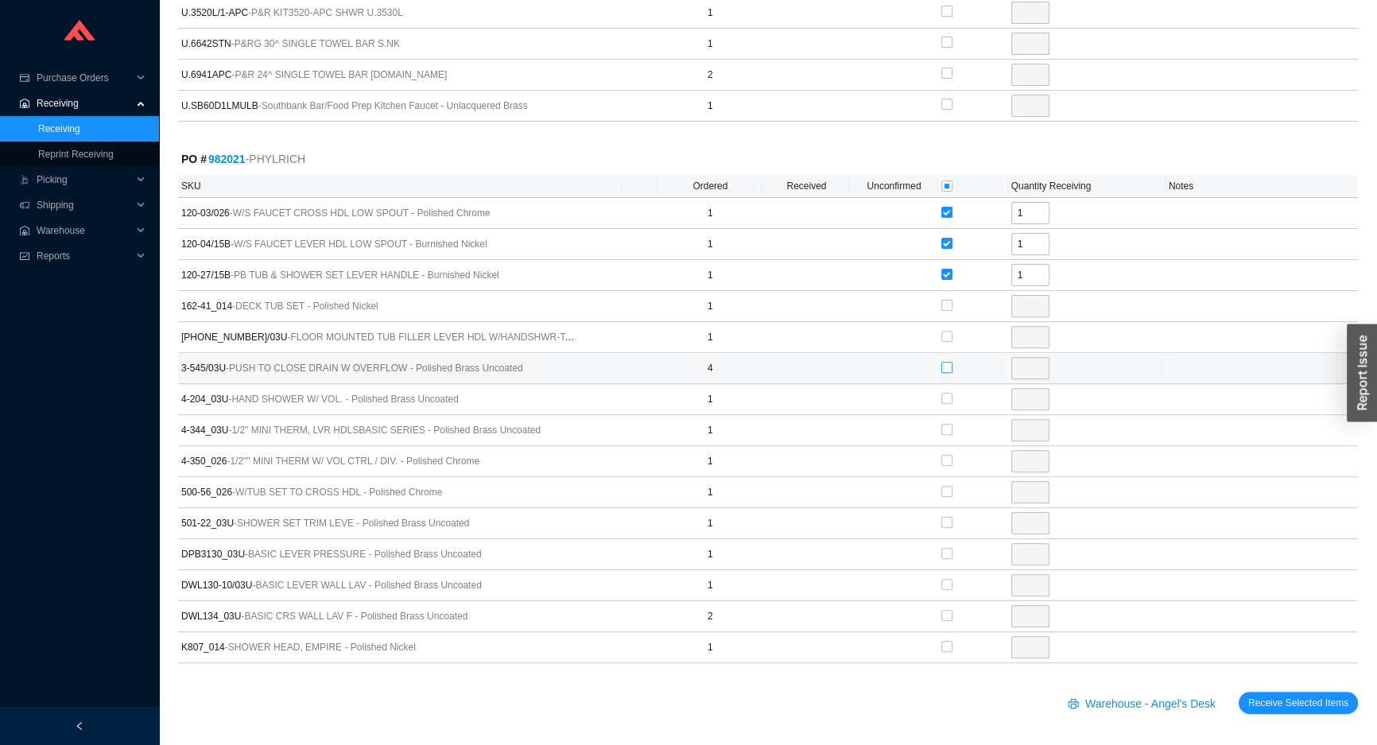
checkbox input "true"
type input "4"
click at [945, 427] on input "checkbox" at bounding box center [947, 429] width 11 height 11
checkbox input "true"
type input "1"
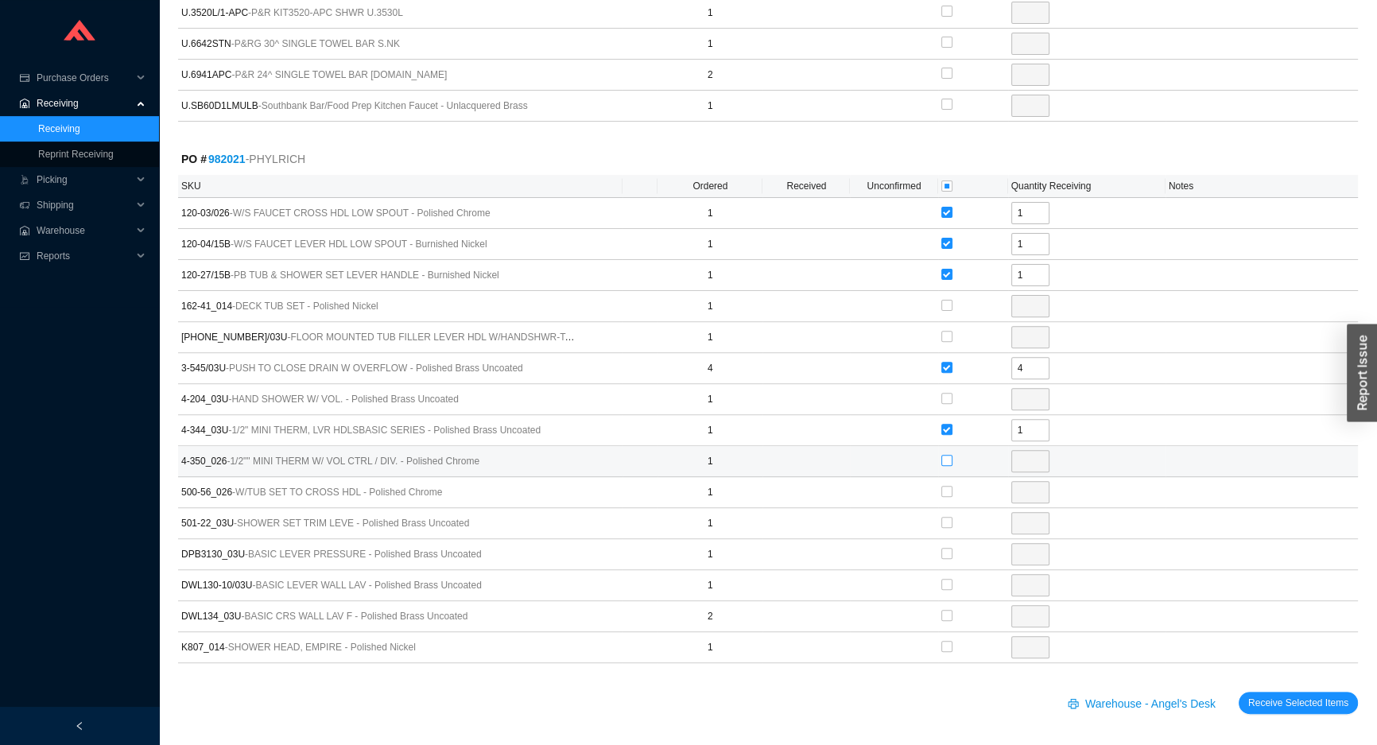
click at [946, 457] on input "checkbox" at bounding box center [947, 460] width 11 height 11
checkbox input "true"
type input "1"
click at [946, 493] on input "checkbox" at bounding box center [947, 491] width 11 height 11
checkbox input "true"
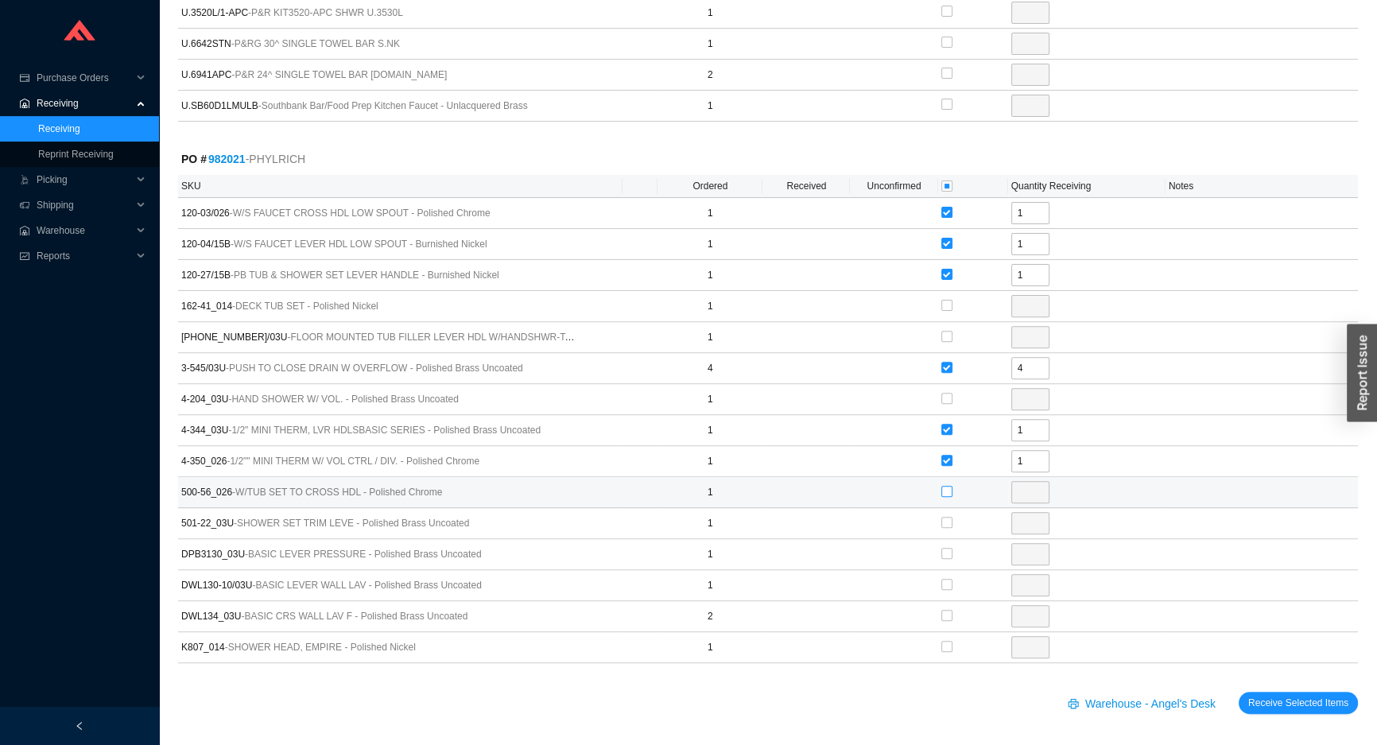
type input "1"
click at [946, 553] on input "checkbox" at bounding box center [947, 553] width 11 height 11
checkbox input "true"
type input "1"
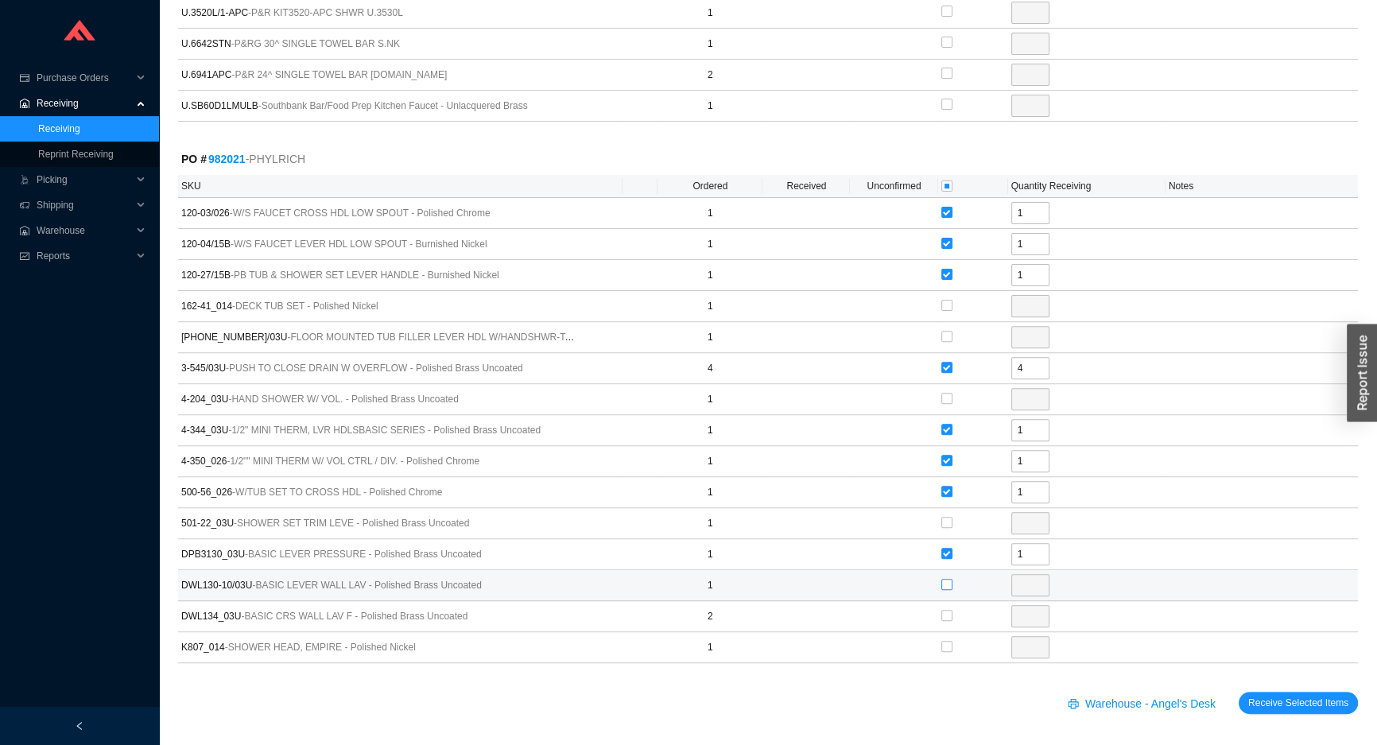
click at [946, 581] on input "checkbox" at bounding box center [947, 584] width 11 height 11
checkbox input "true"
type input "1"
click at [946, 613] on input "checkbox" at bounding box center [947, 615] width 11 height 11
checkbox input "true"
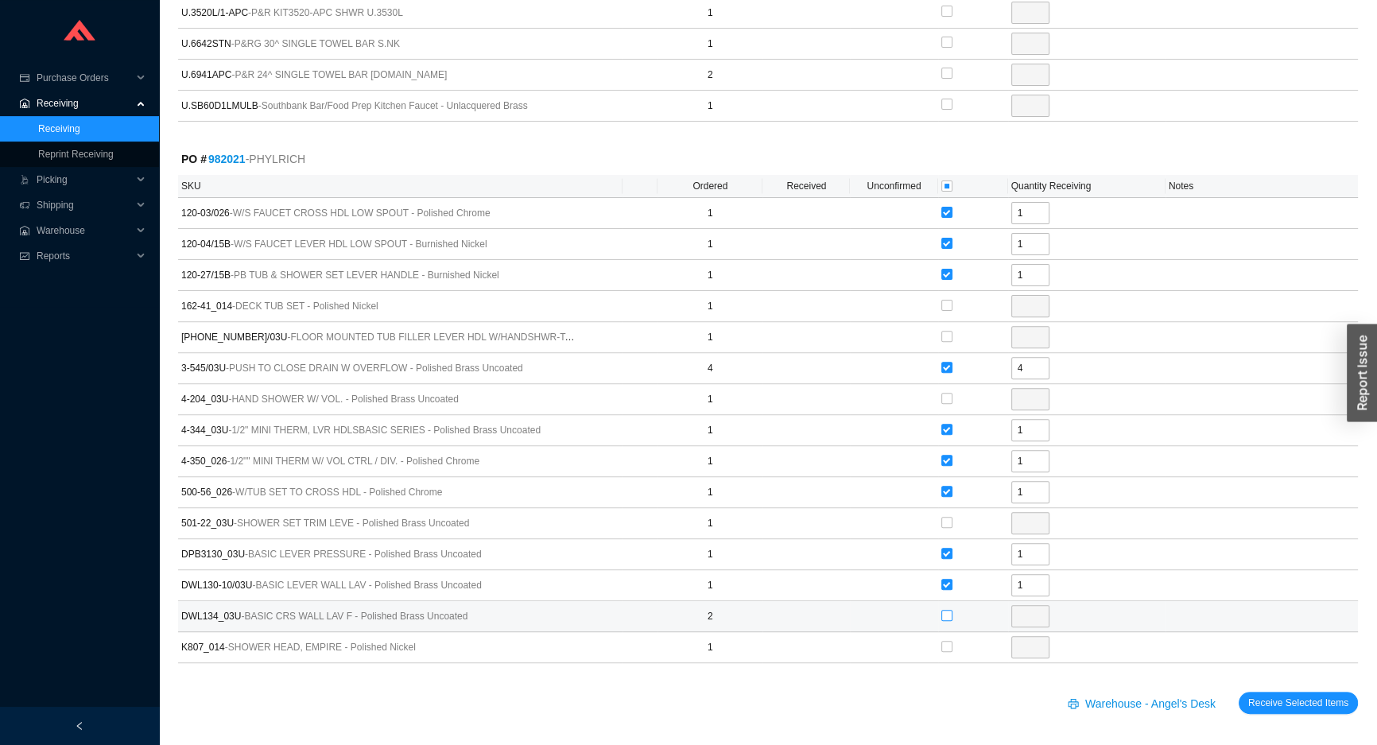
type input "2"
click at [1269, 700] on span "Receive Selected Items" at bounding box center [1298, 703] width 100 height 16
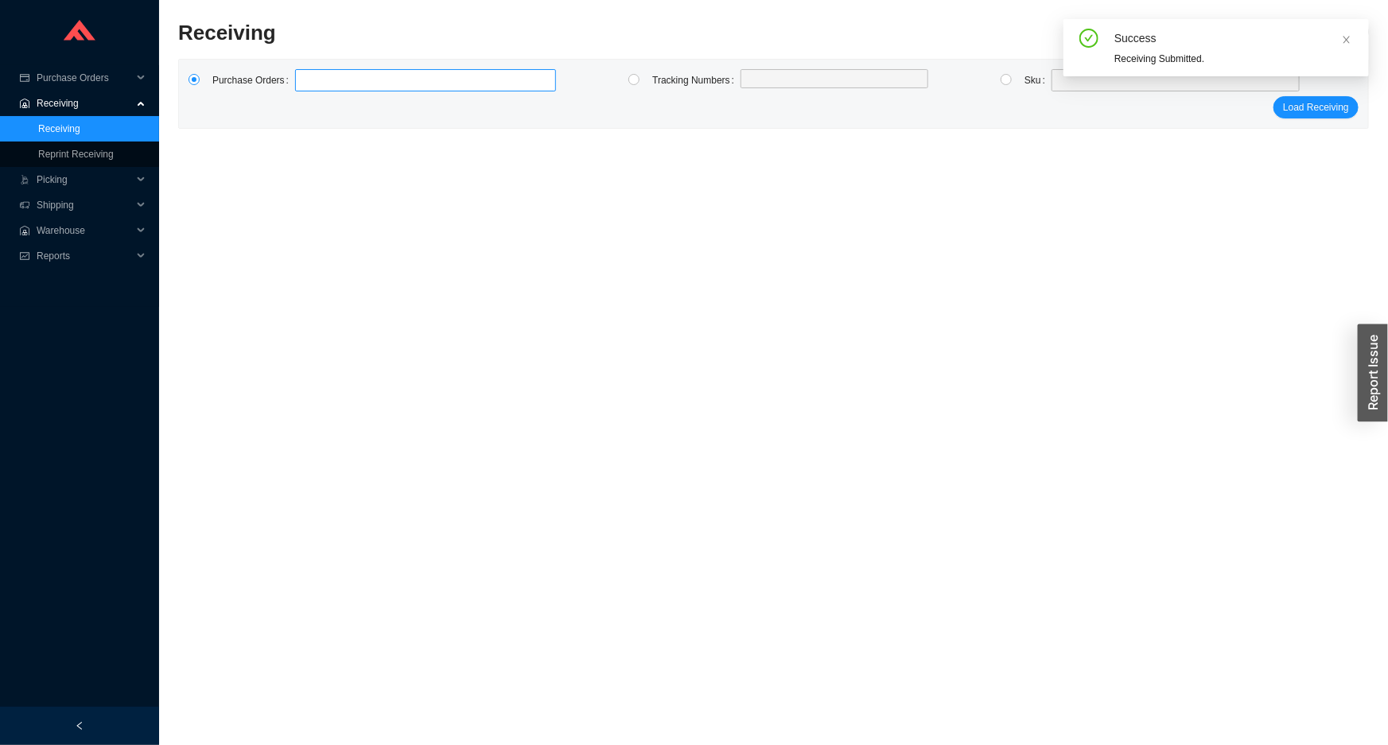
click at [353, 84] on label at bounding box center [425, 80] width 261 height 22
click at [309, 84] on input at bounding box center [302, 80] width 11 height 17
type input "983866"
type input "973656"
type input "985019"
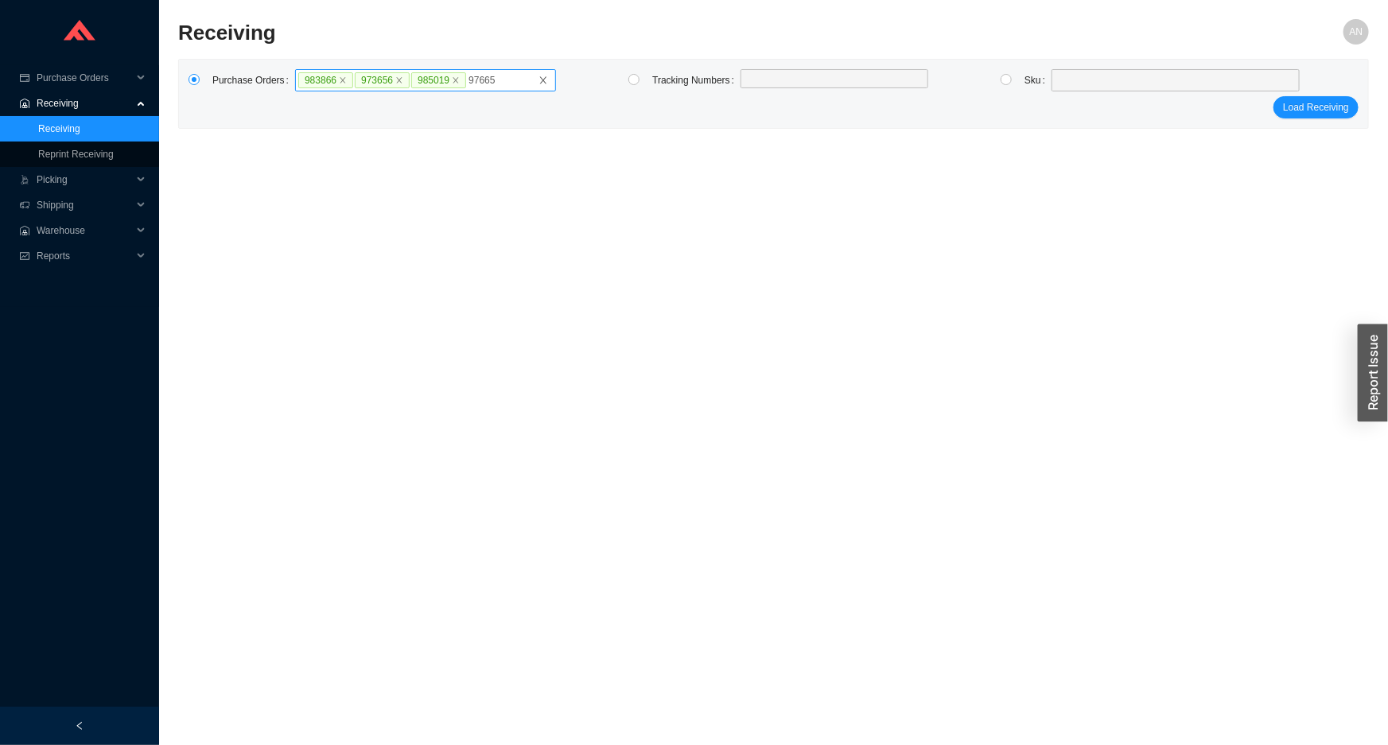
type input "976657"
click button "Load Receiving" at bounding box center [1315, 107] width 85 height 22
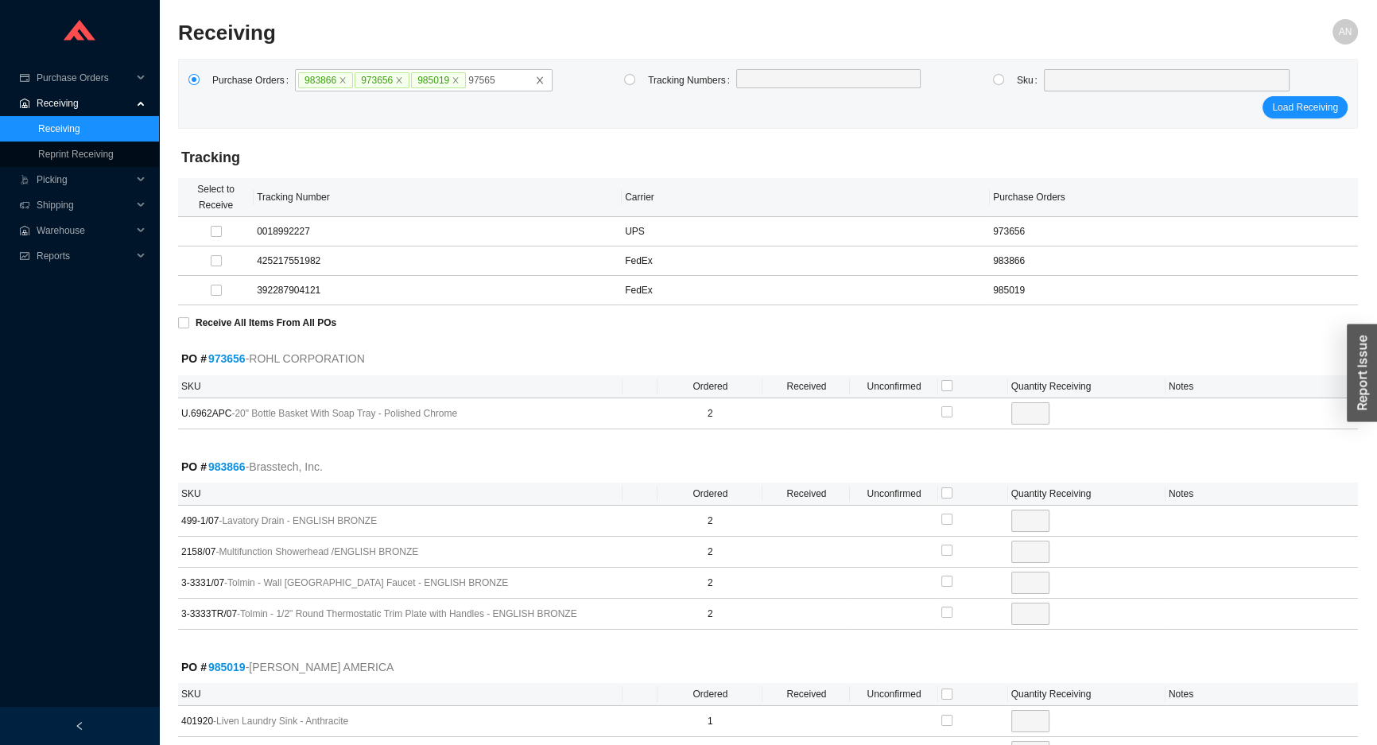
type input "975657"
click button "Load Receiving" at bounding box center [1305, 107] width 85 height 22
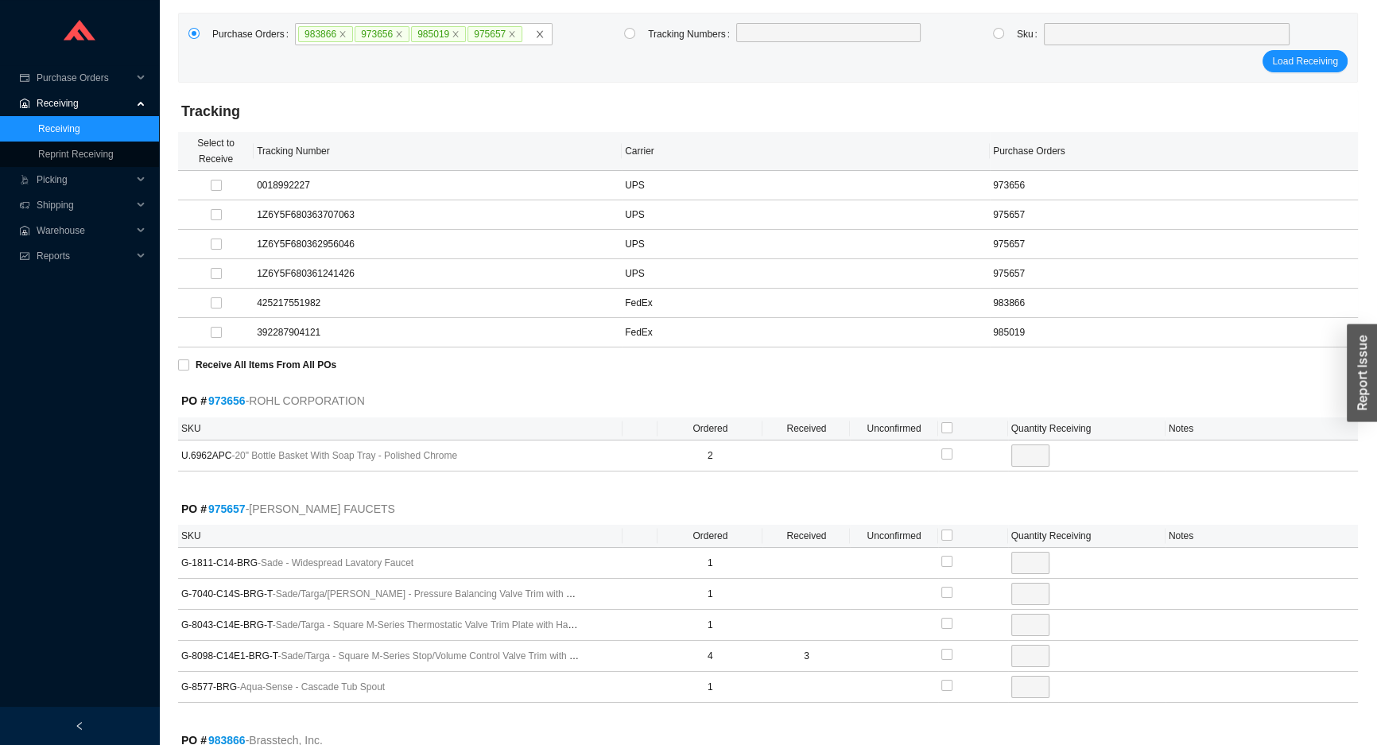
scroll to position [72, 0]
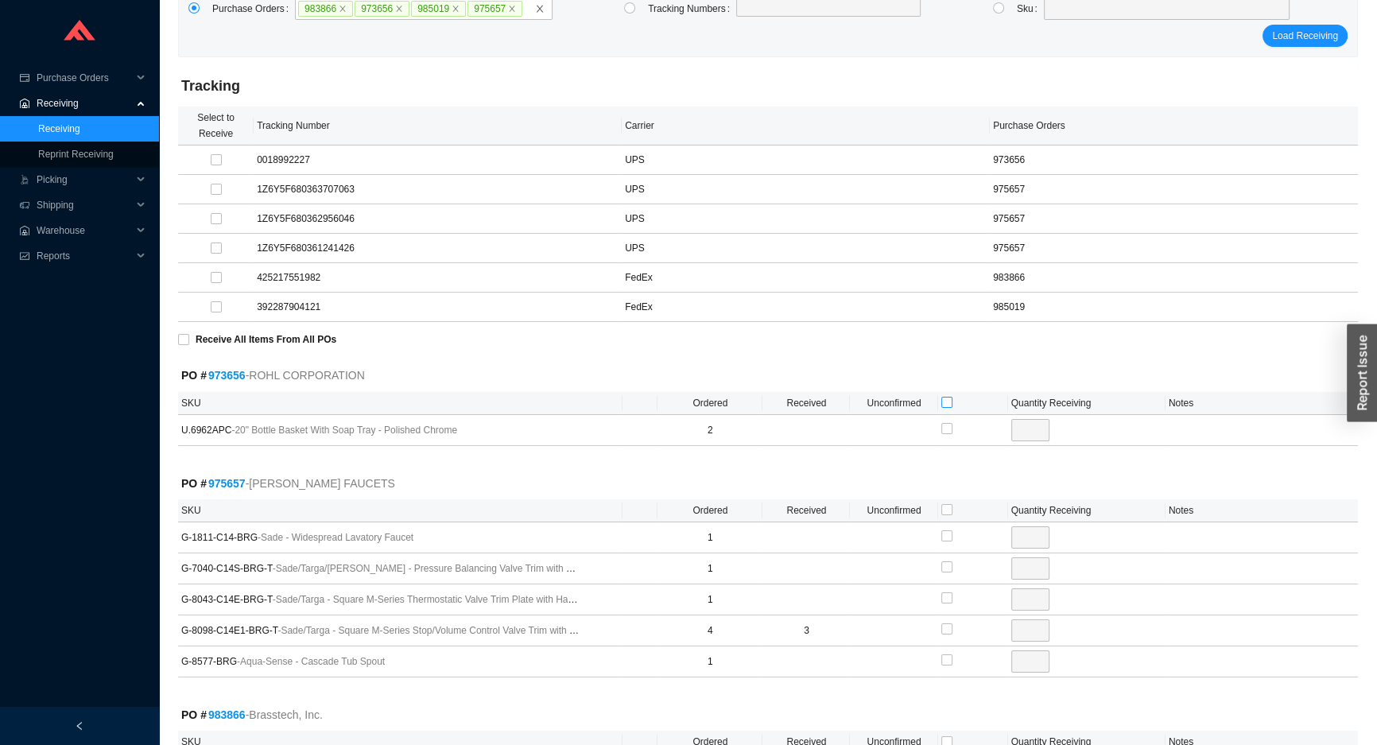
click at [947, 398] on input "checkbox" at bounding box center [947, 402] width 11 height 11
checkbox input "true"
type input "2"
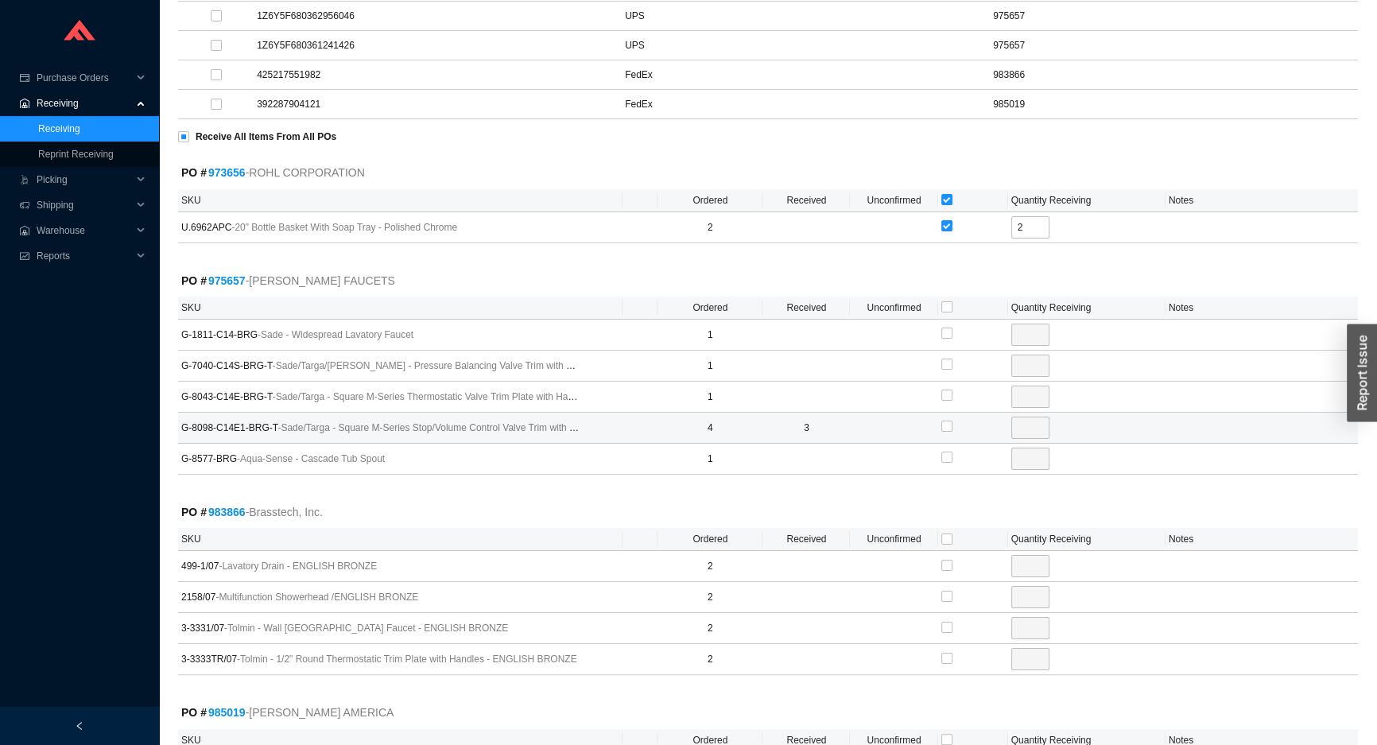
scroll to position [289, 0]
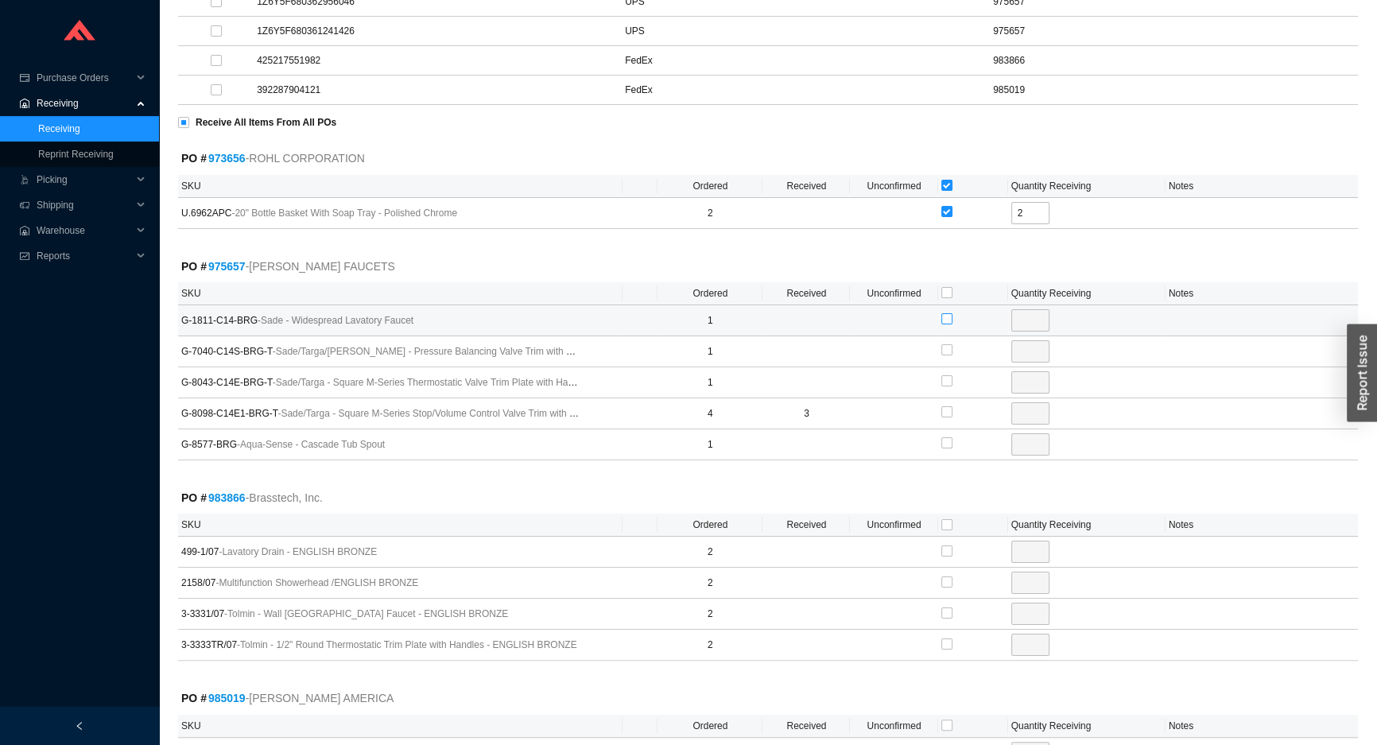
click at [943, 316] on input "checkbox" at bounding box center [947, 318] width 11 height 11
checkbox input "true"
type input "1"
click at [947, 377] on input "checkbox" at bounding box center [947, 380] width 11 height 11
checkbox input "true"
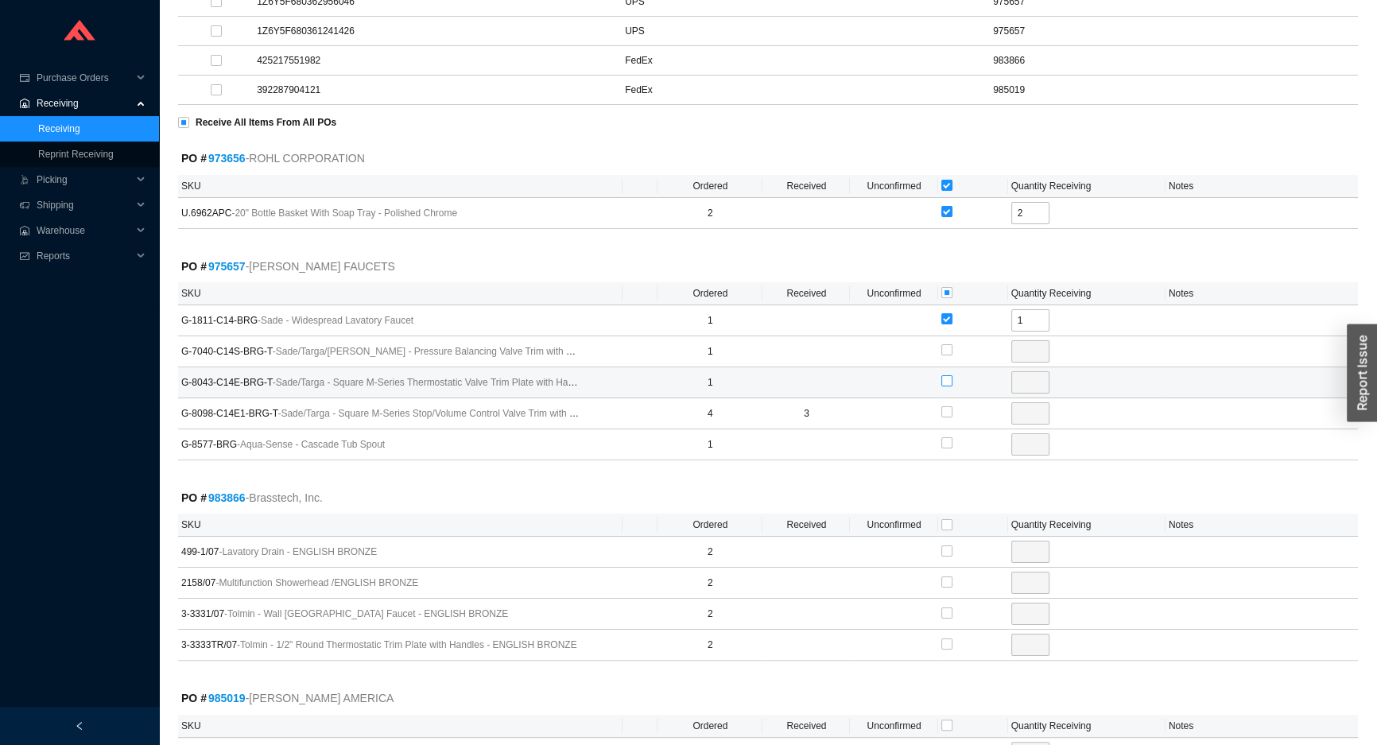
type input "1"
click at [942, 409] on input "checkbox" at bounding box center [947, 411] width 11 height 11
checkbox input "true"
type input "1"
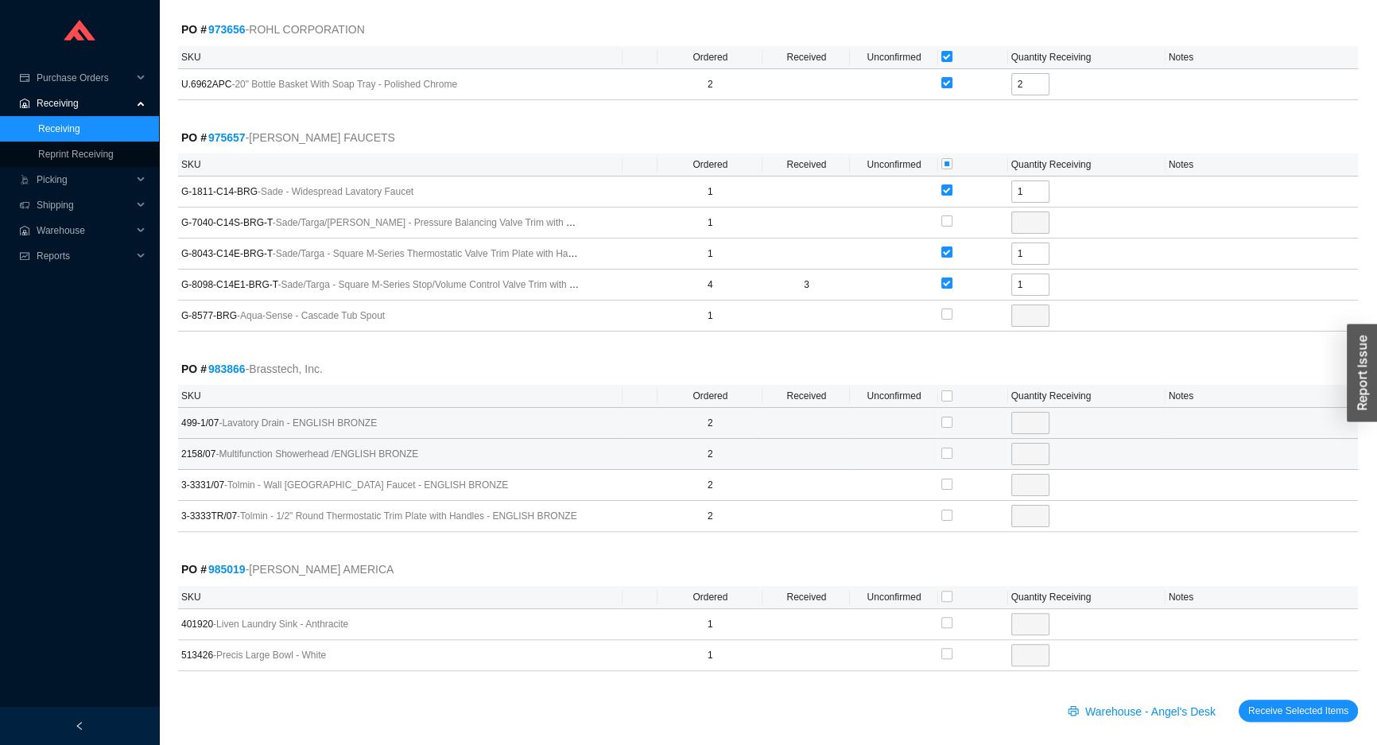
scroll to position [425, 0]
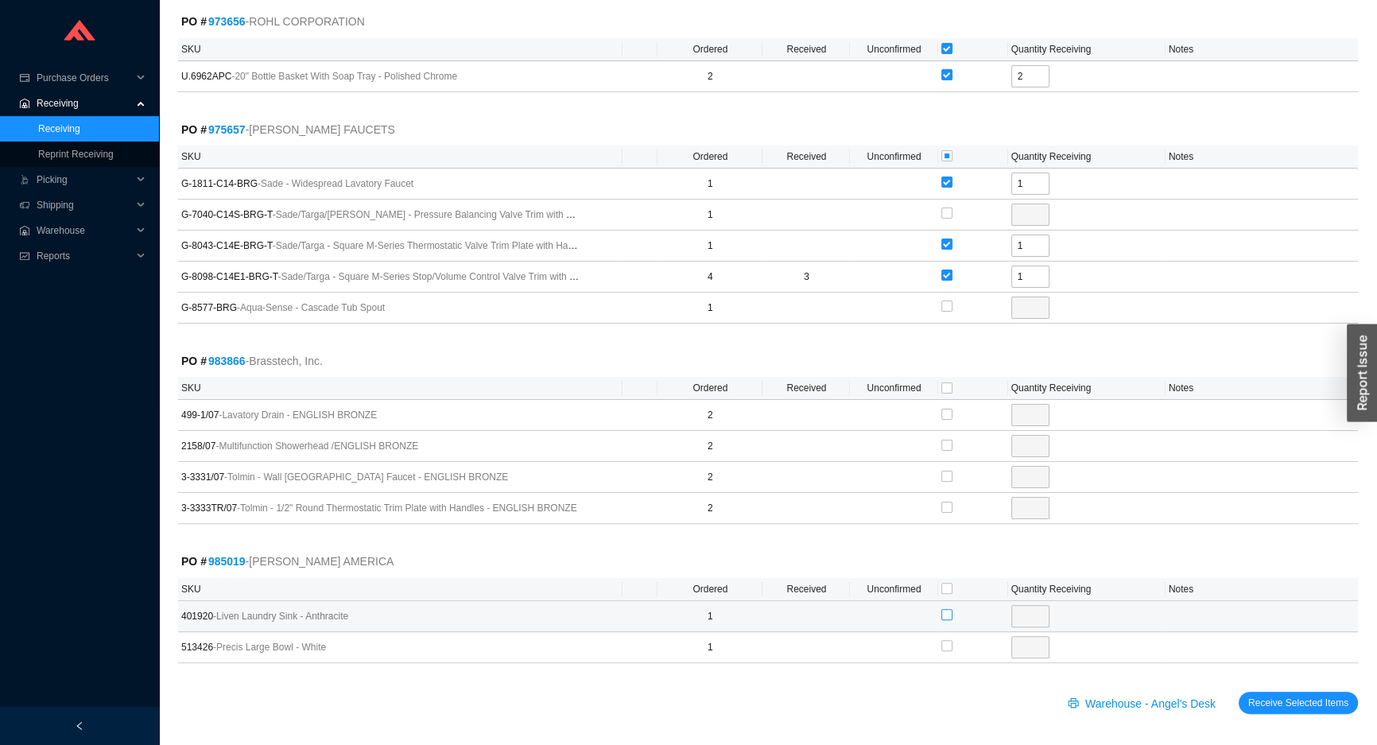
click at [942, 612] on input "checkbox" at bounding box center [947, 614] width 11 height 11
checkbox input "true"
type input "1"
click at [946, 441] on input "checkbox" at bounding box center [947, 445] width 11 height 11
checkbox input "true"
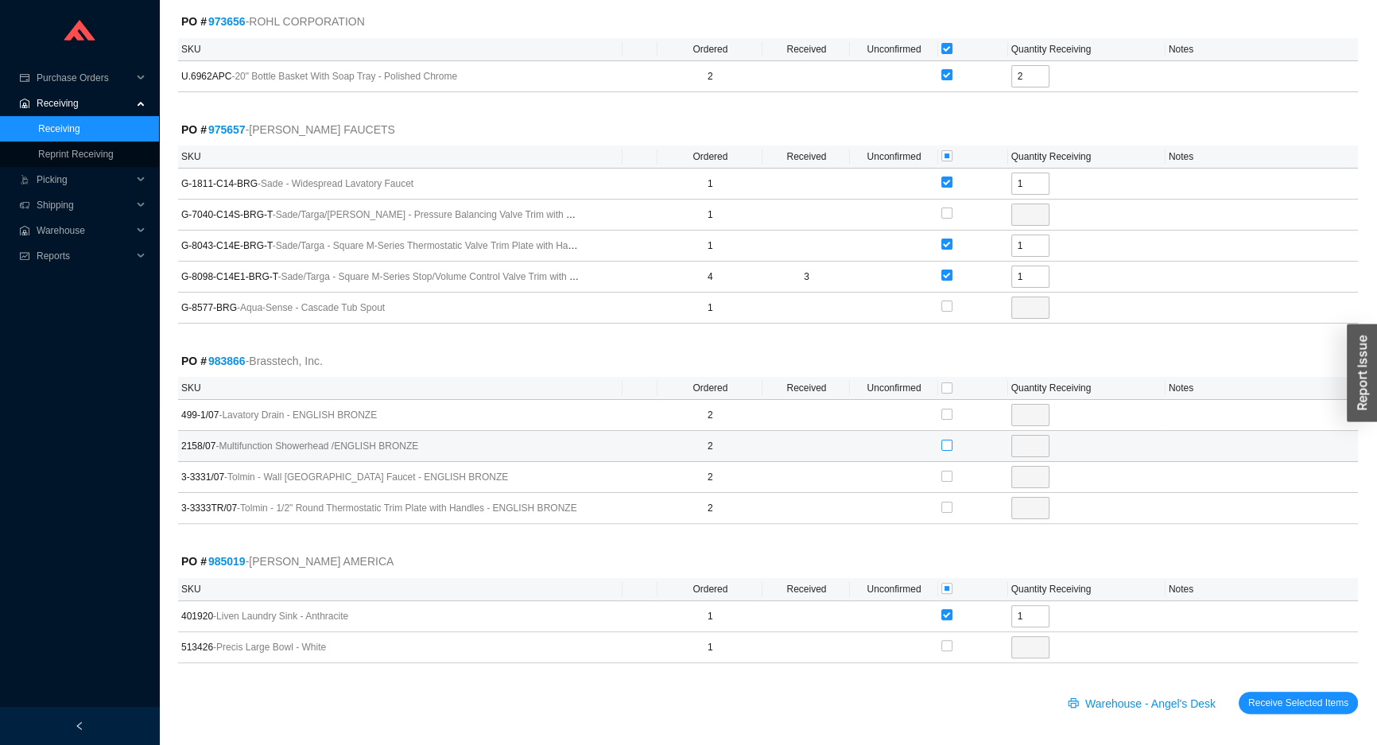
type input "2"
click at [1239, 692] on button "Receive Selected Items" at bounding box center [1298, 703] width 119 height 22
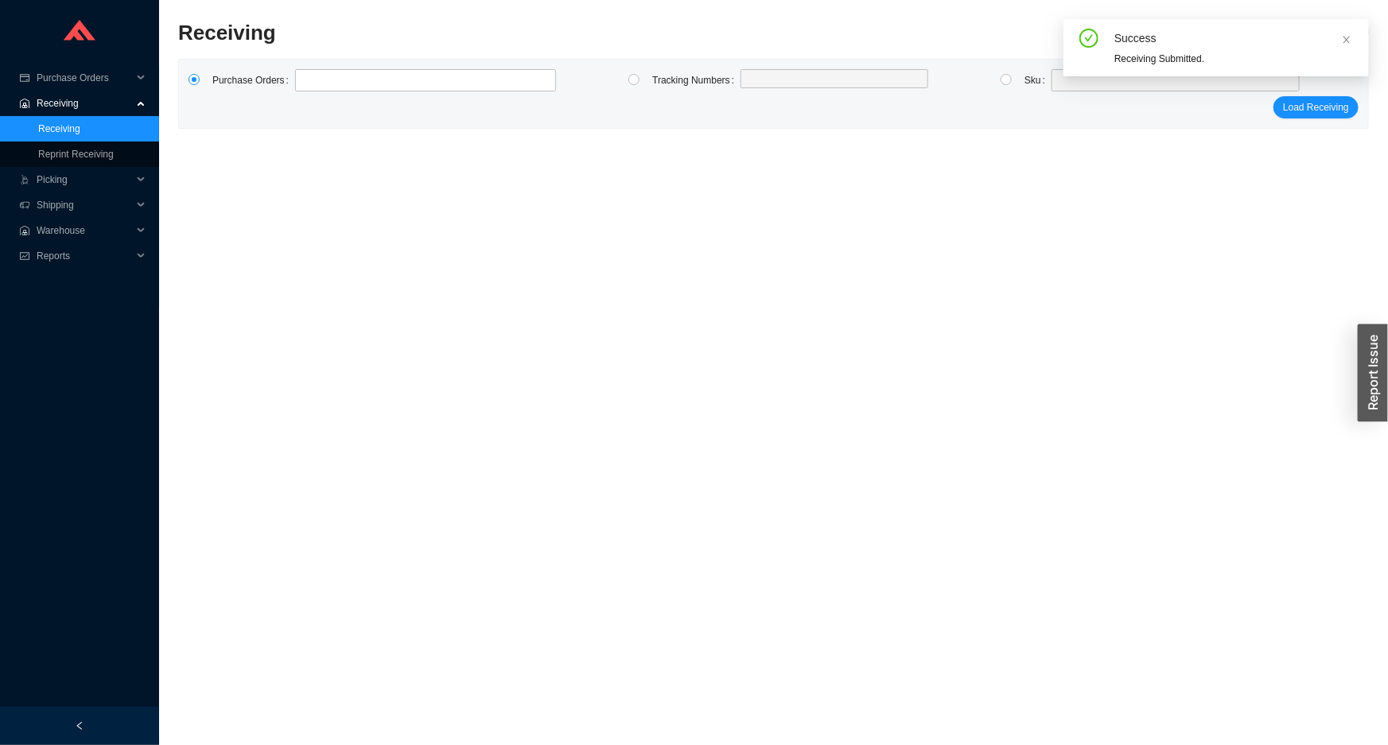
click at [429, 95] on div "Purchase Orders" at bounding box center [372, 82] width 372 height 27
click at [427, 90] on label at bounding box center [425, 80] width 261 height 22
click at [309, 89] on input at bounding box center [302, 80] width 11 height 17
type input "976794"
type input "9"
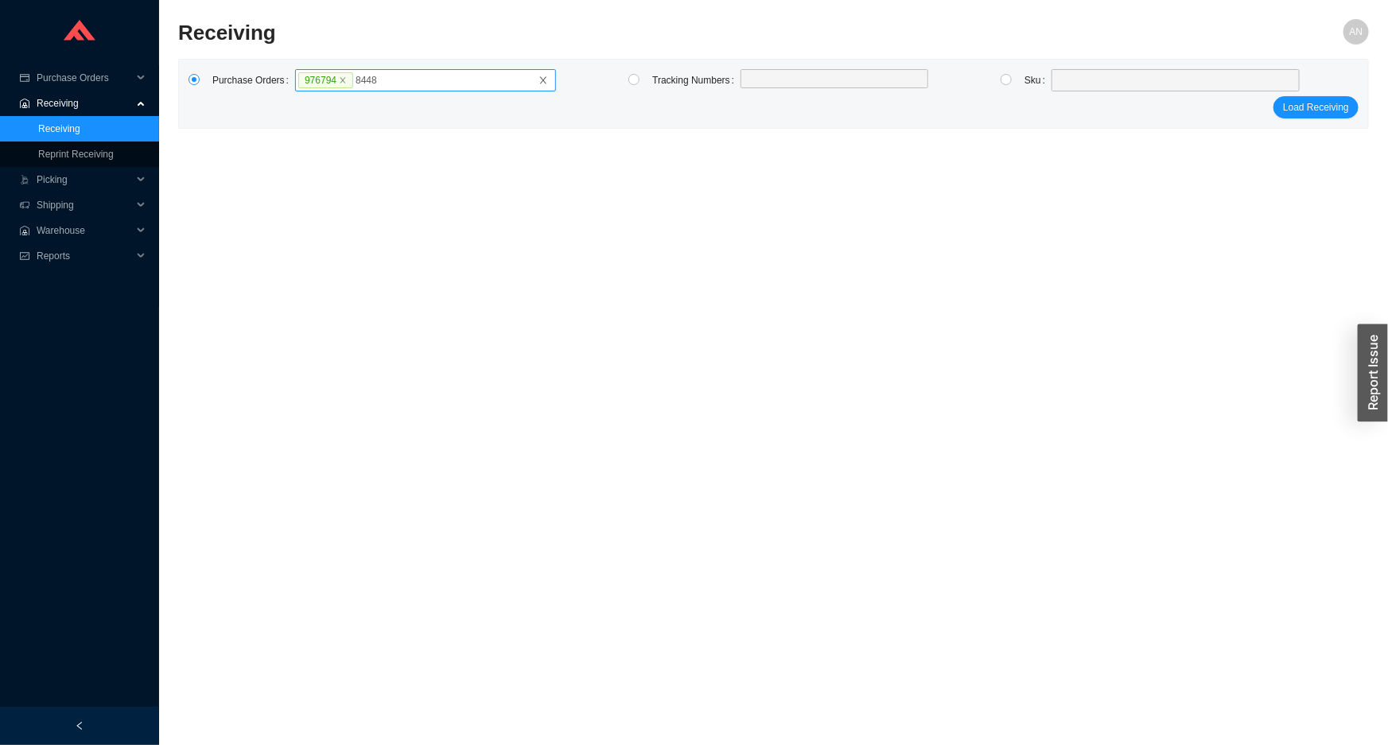
type input "84482"
type input "984482"
click button "Load Receiving" at bounding box center [1315, 107] width 85 height 22
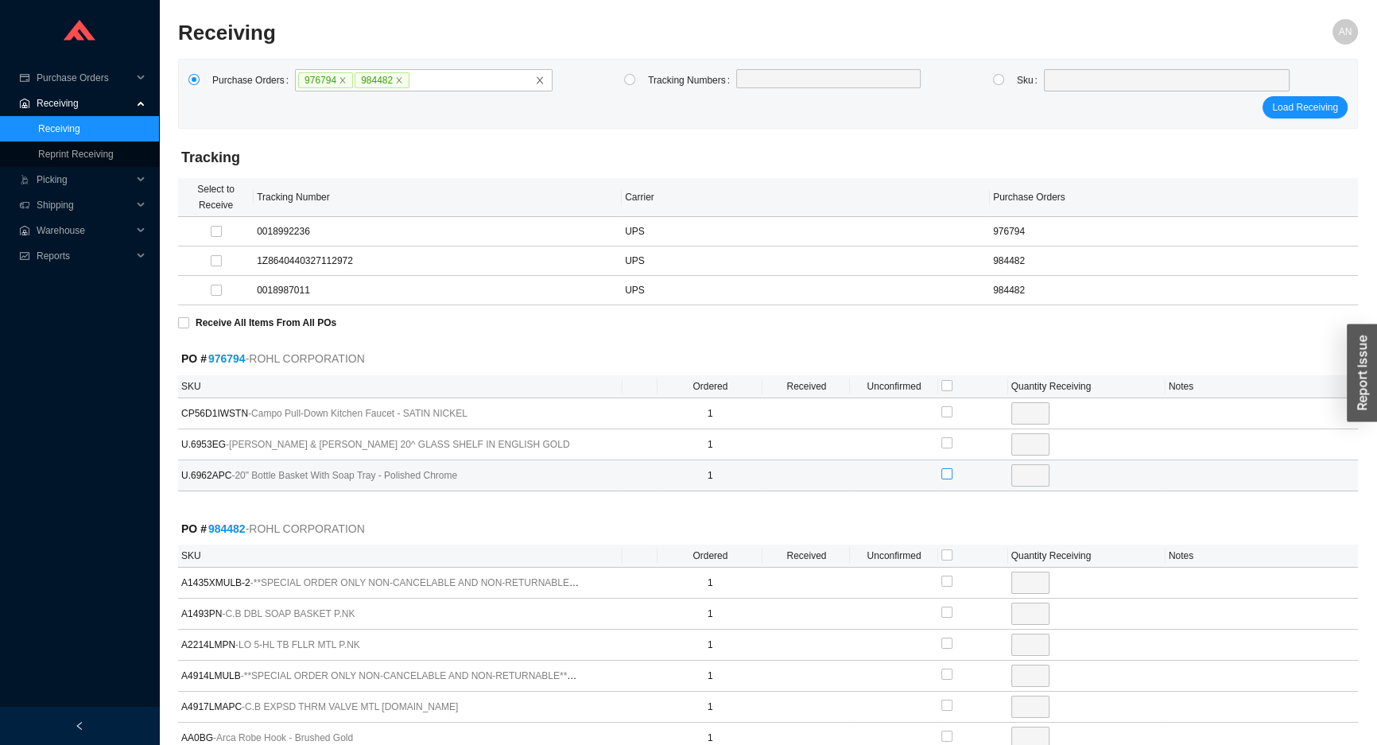
click at [946, 474] on input "checkbox" at bounding box center [947, 473] width 11 height 11
checkbox input "true"
type input "1"
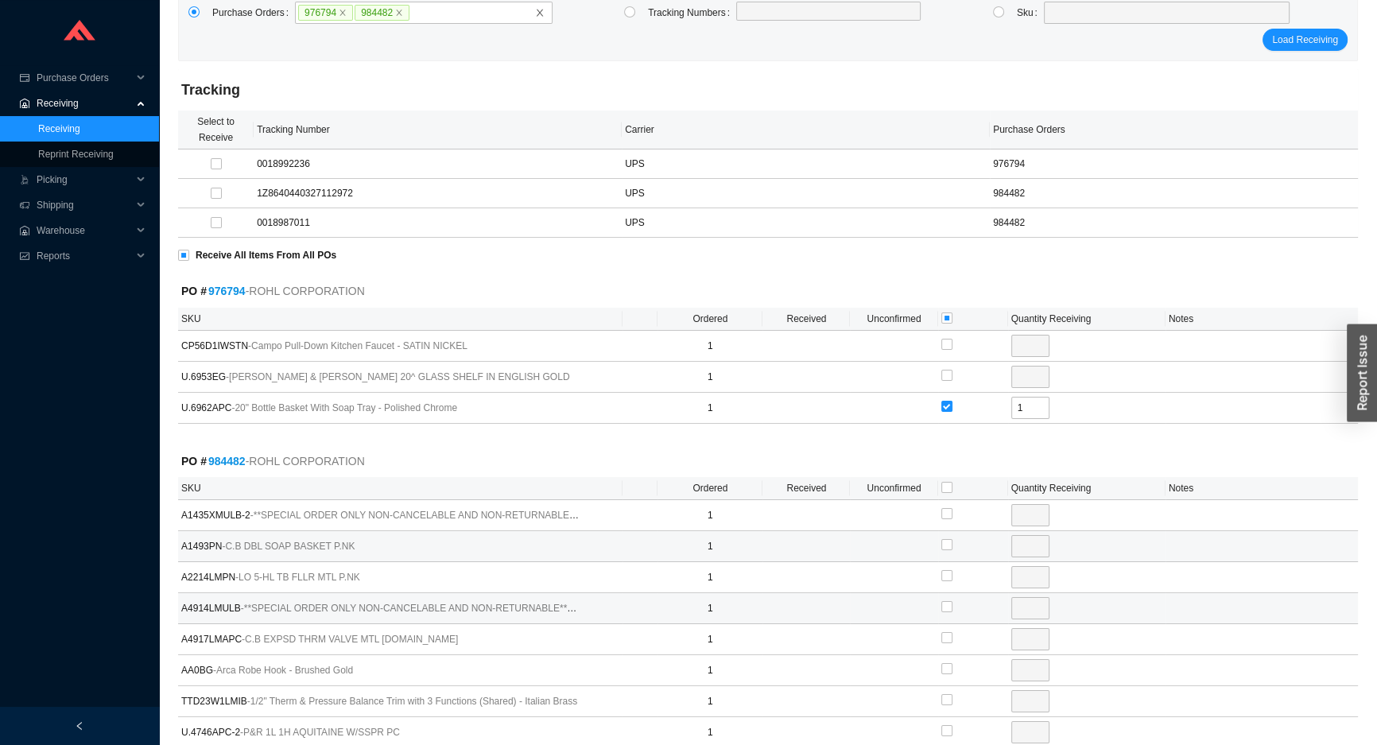
scroll to position [216, 0]
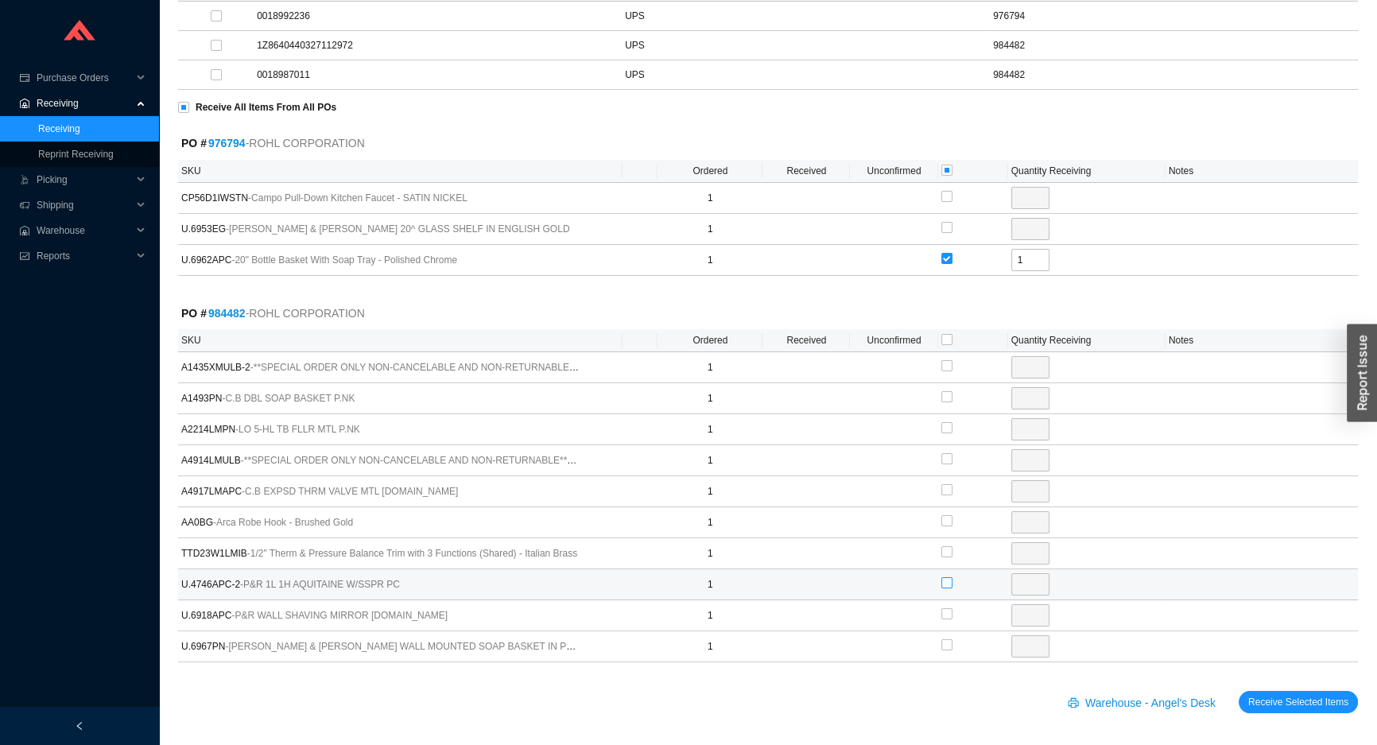
click at [943, 581] on input "checkbox" at bounding box center [947, 582] width 11 height 11
checkbox input "true"
type input "1"
click at [1239, 691] on button "Receive Selected Items" at bounding box center [1298, 702] width 119 height 22
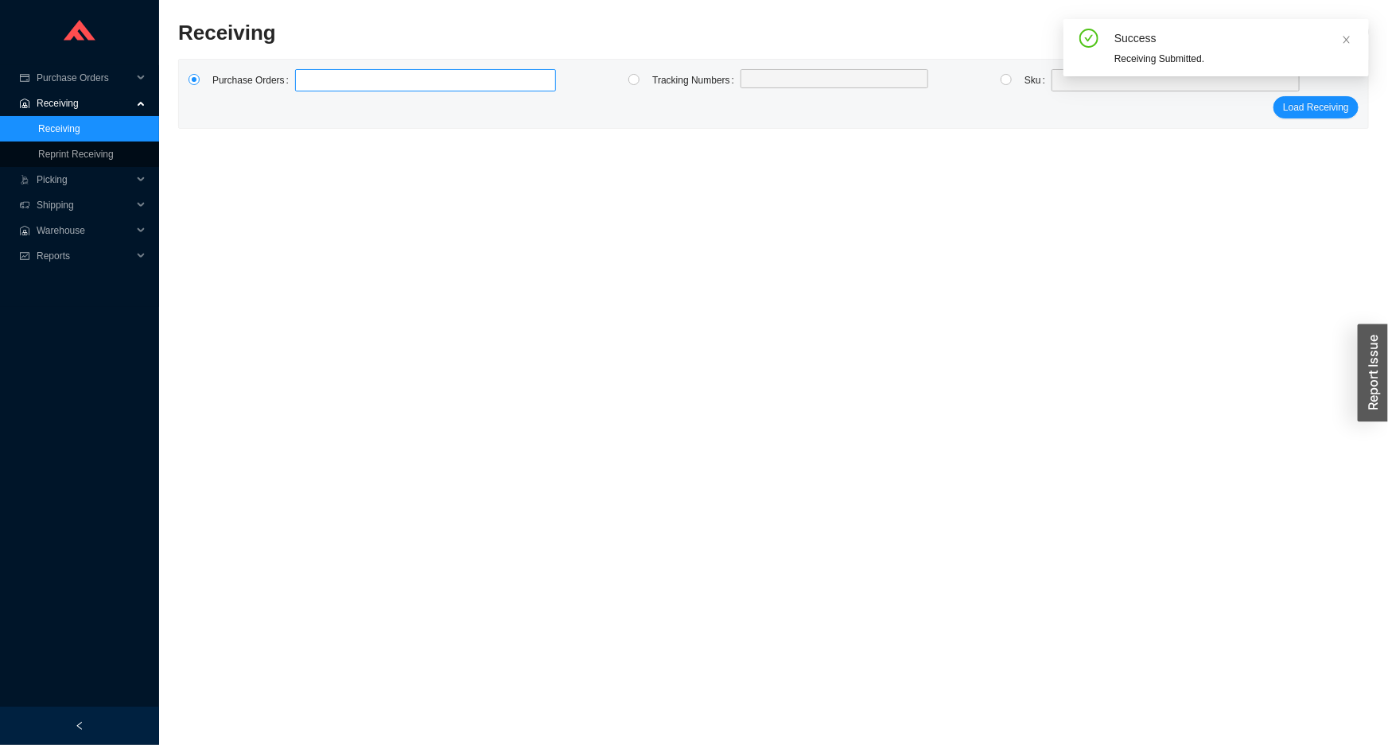
click at [299, 81] on input at bounding box center [302, 80] width 11 height 17
type input "985250"
type input "985254"
type input "985714"
type input "985401"
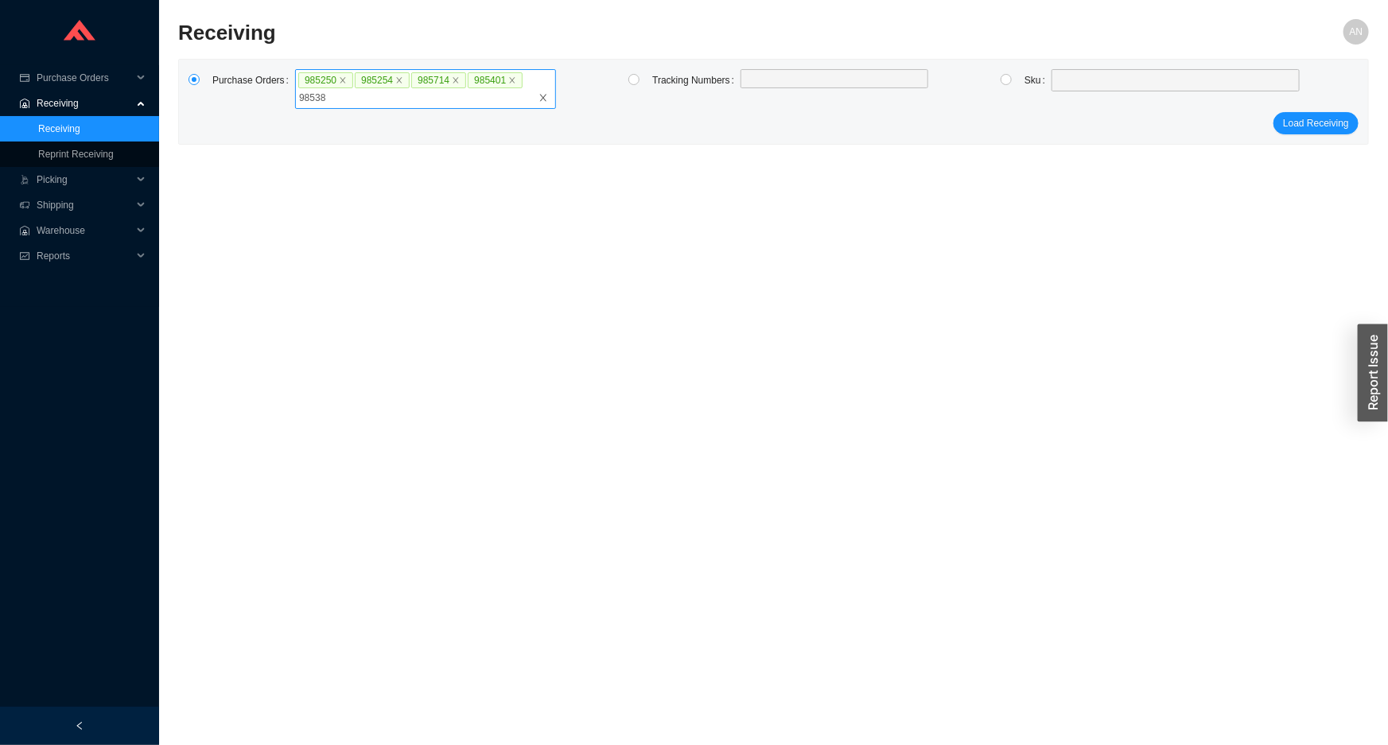
type input "985386"
click button "Load Receiving" at bounding box center [1315, 123] width 85 height 22
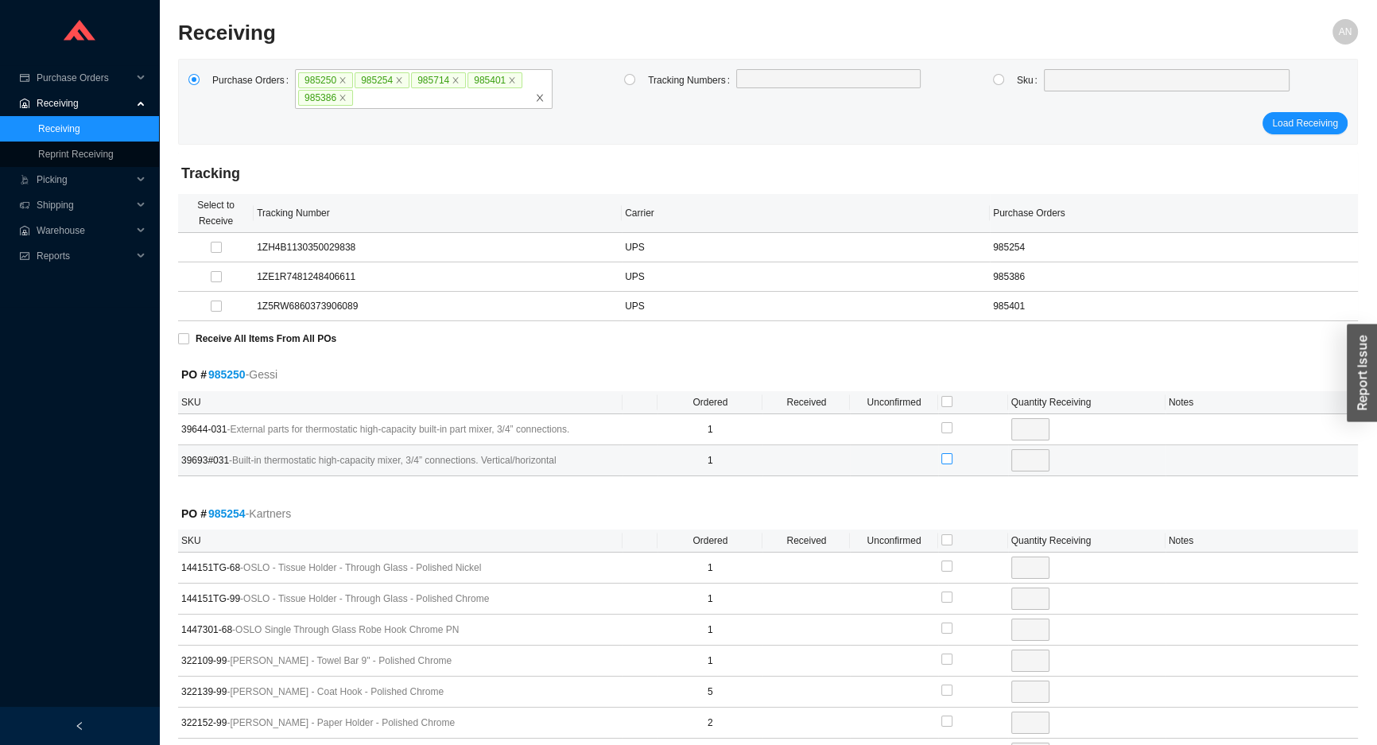
click at [943, 459] on input "checkbox" at bounding box center [947, 458] width 11 height 11
checkbox input "true"
type input "1"
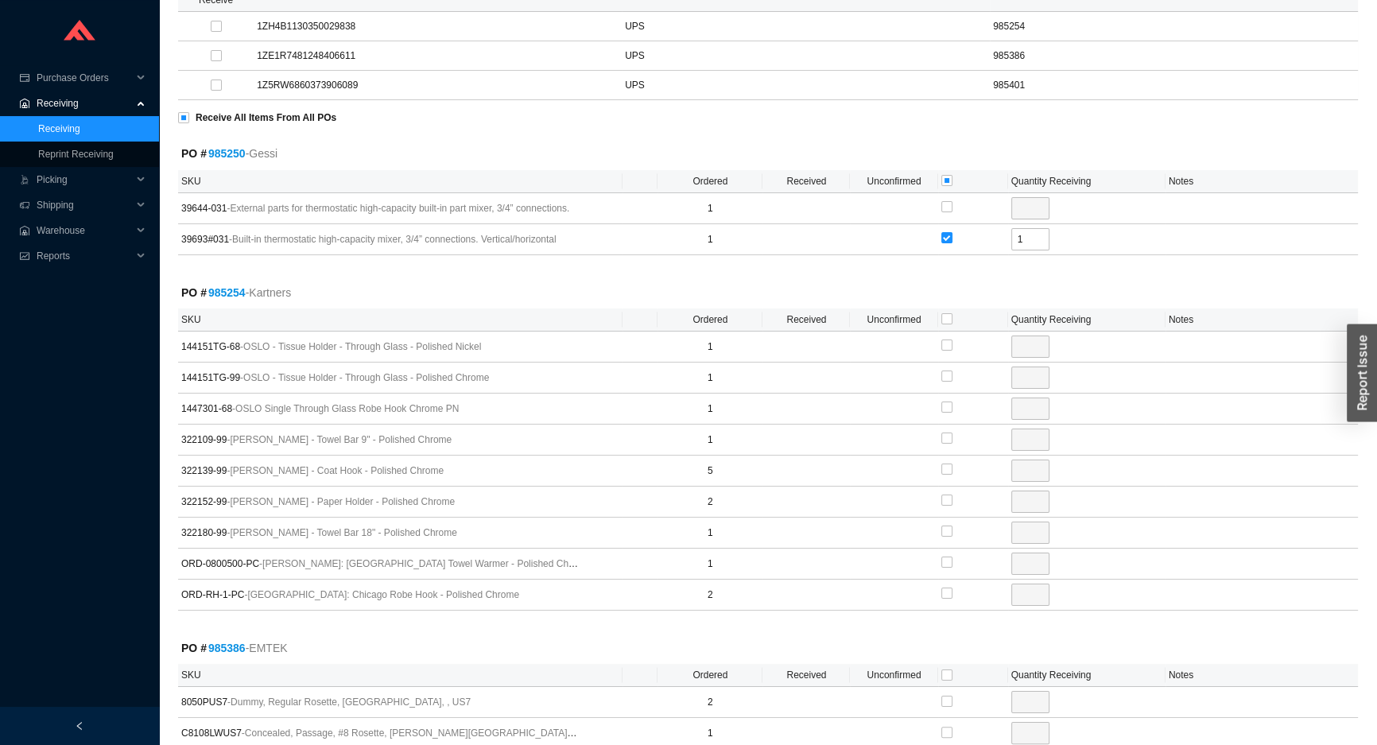
scroll to position [289, 0]
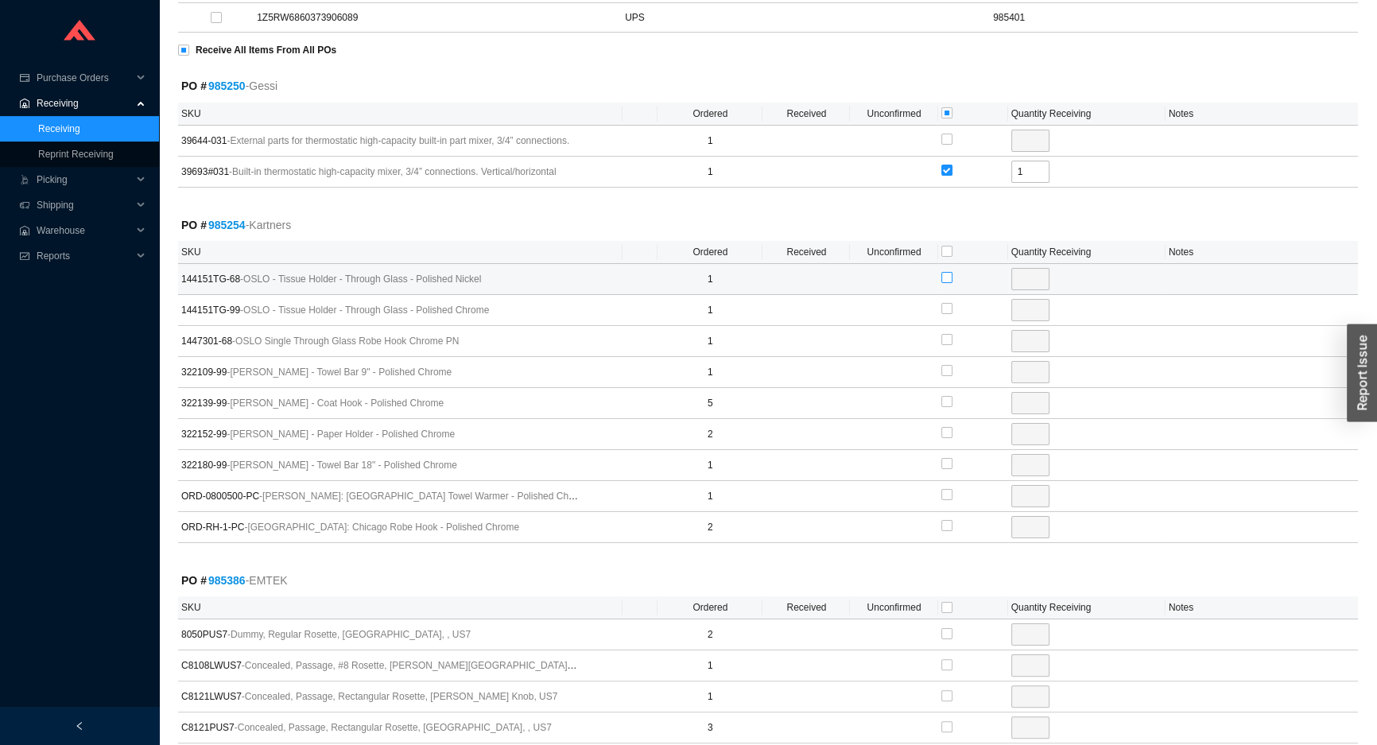
click at [949, 278] on input "checkbox" at bounding box center [947, 277] width 11 height 11
checkbox input "true"
type input "1"
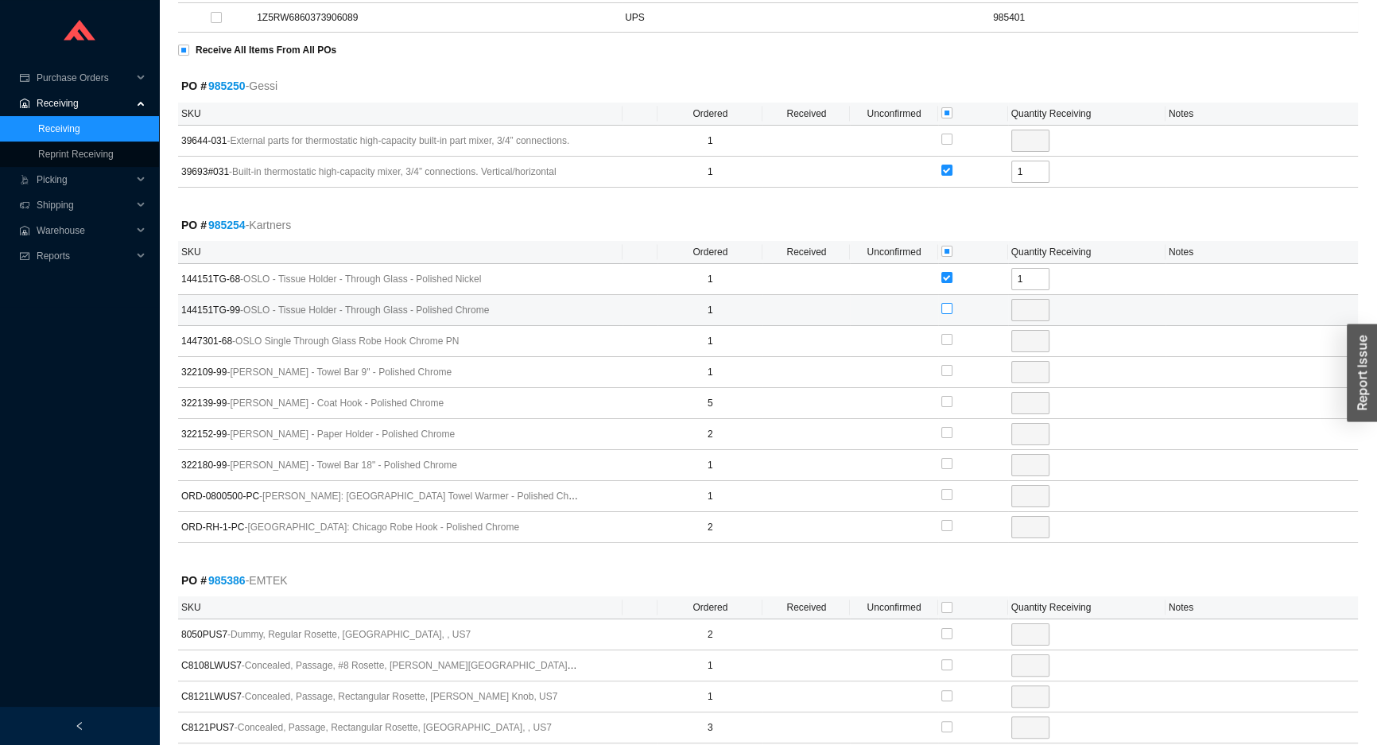
click at [946, 310] on input "checkbox" at bounding box center [947, 308] width 11 height 11
checkbox input "true"
type input "1"
click at [947, 340] on input "checkbox" at bounding box center [947, 339] width 11 height 11
checkbox input "true"
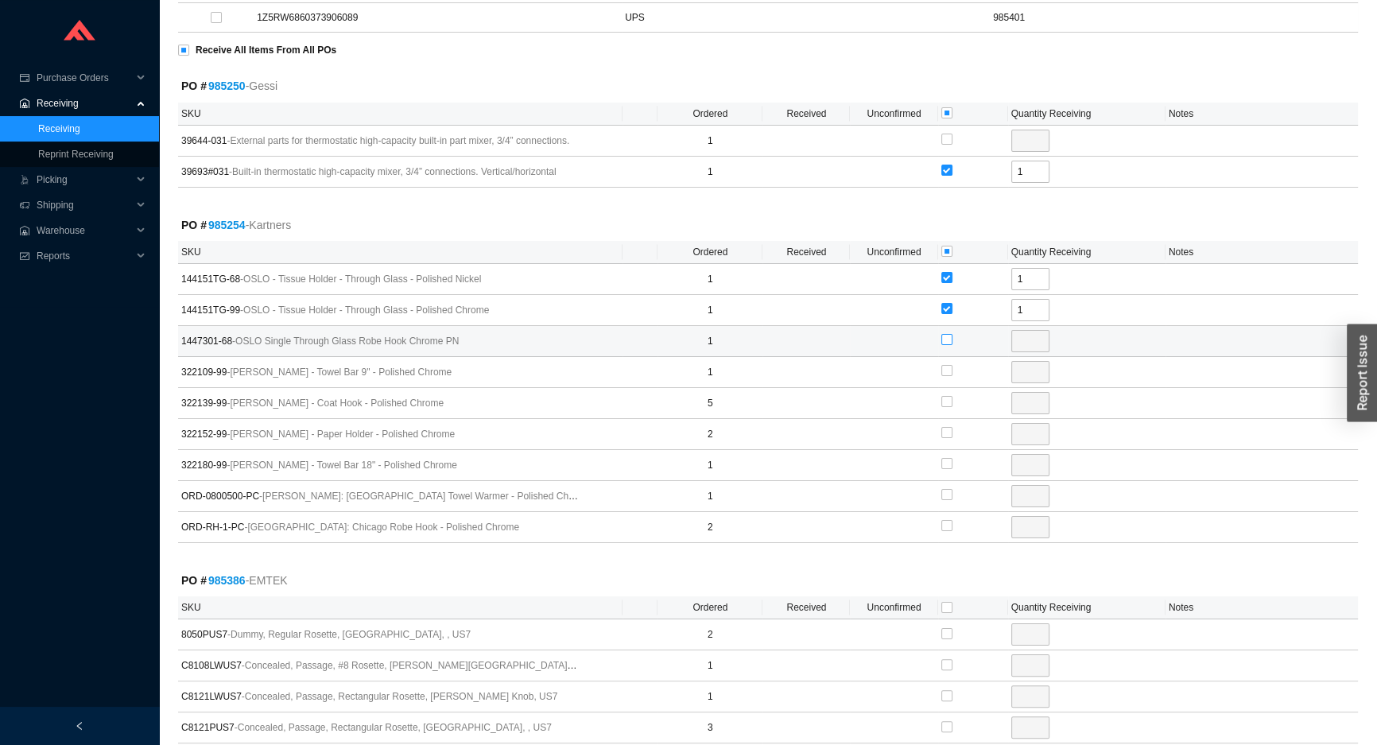
type input "1"
click at [949, 369] on input "checkbox" at bounding box center [947, 370] width 11 height 11
checkbox input "true"
type input "1"
click at [949, 397] on input "checkbox" at bounding box center [947, 401] width 11 height 11
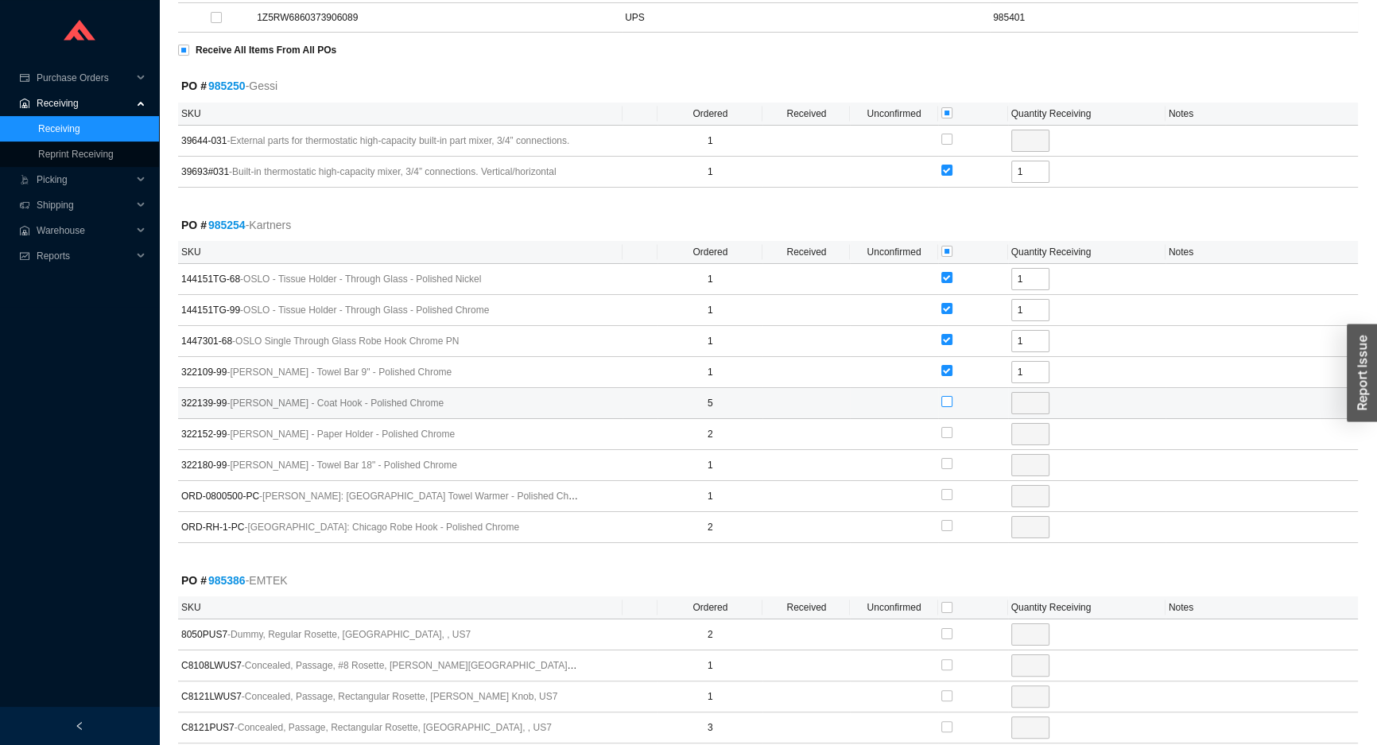
checkbox input "true"
type input "5"
click at [946, 429] on input "checkbox" at bounding box center [947, 432] width 11 height 11
checkbox input "true"
type input "2"
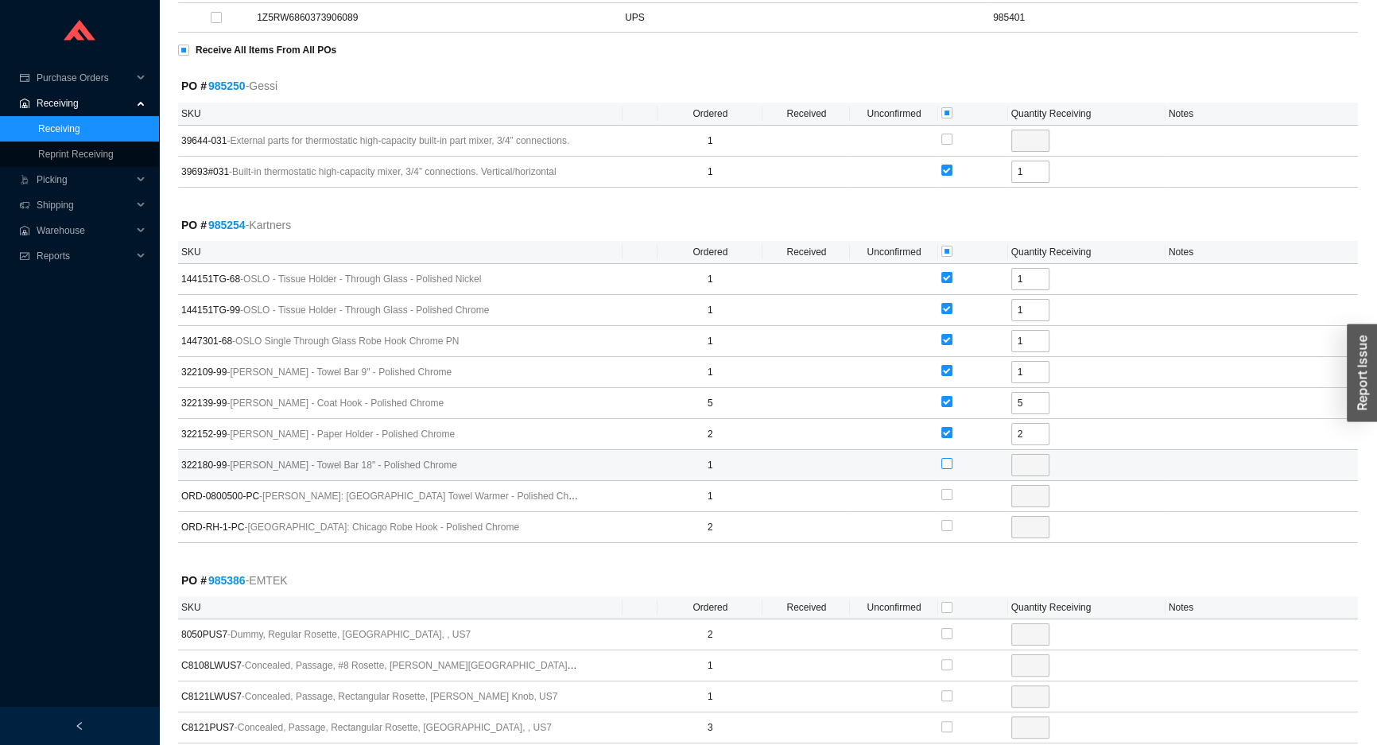
click at [944, 461] on input "checkbox" at bounding box center [947, 463] width 11 height 11
checkbox input "true"
type input "1"
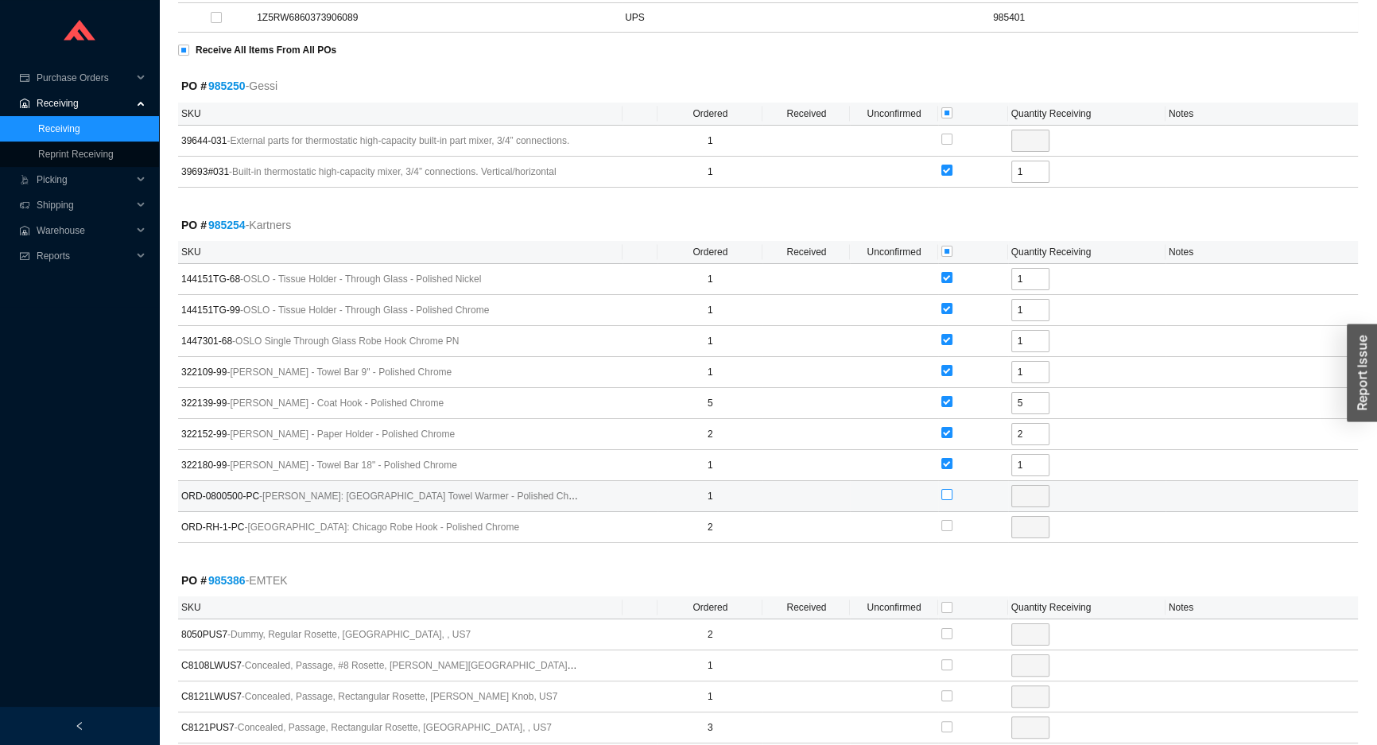
click at [944, 491] on input "checkbox" at bounding box center [947, 494] width 11 height 11
click at [942, 523] on input "checkbox" at bounding box center [947, 525] width 11 height 11
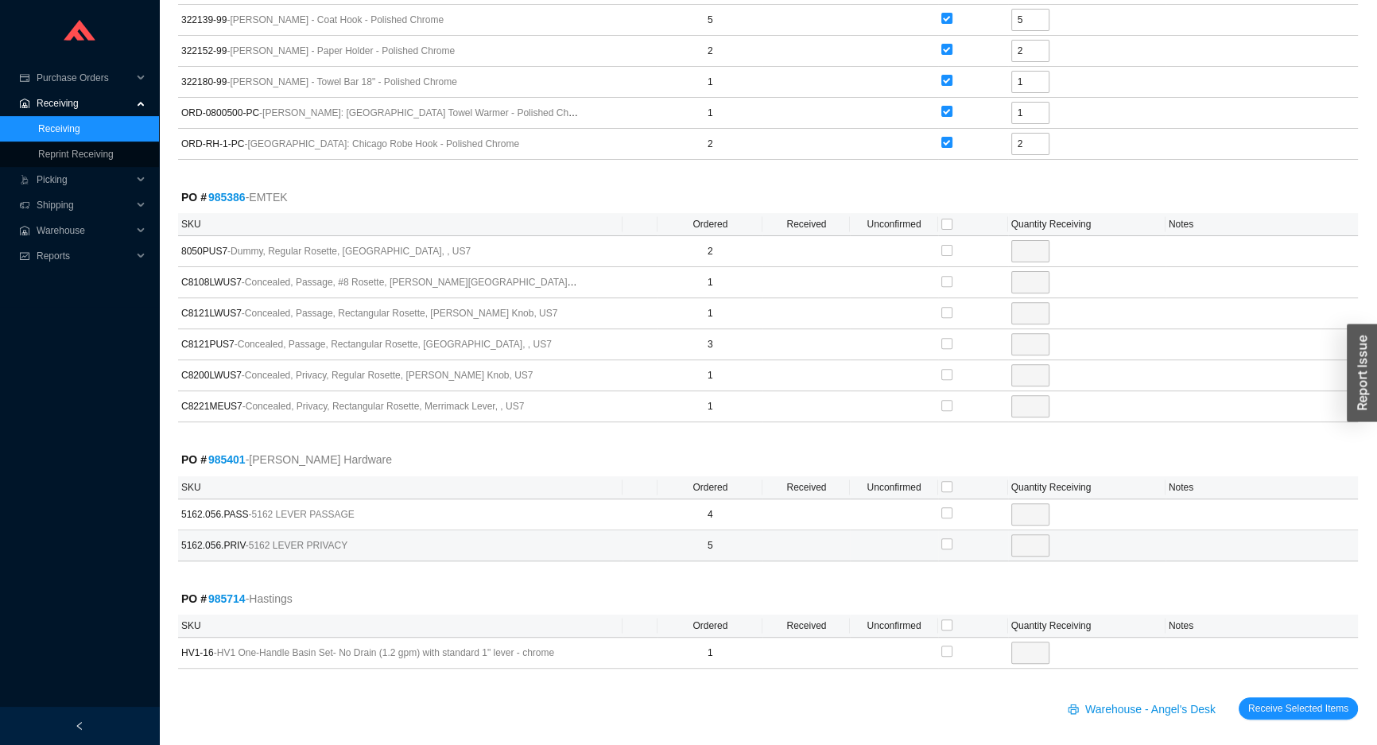
scroll to position [678, 0]
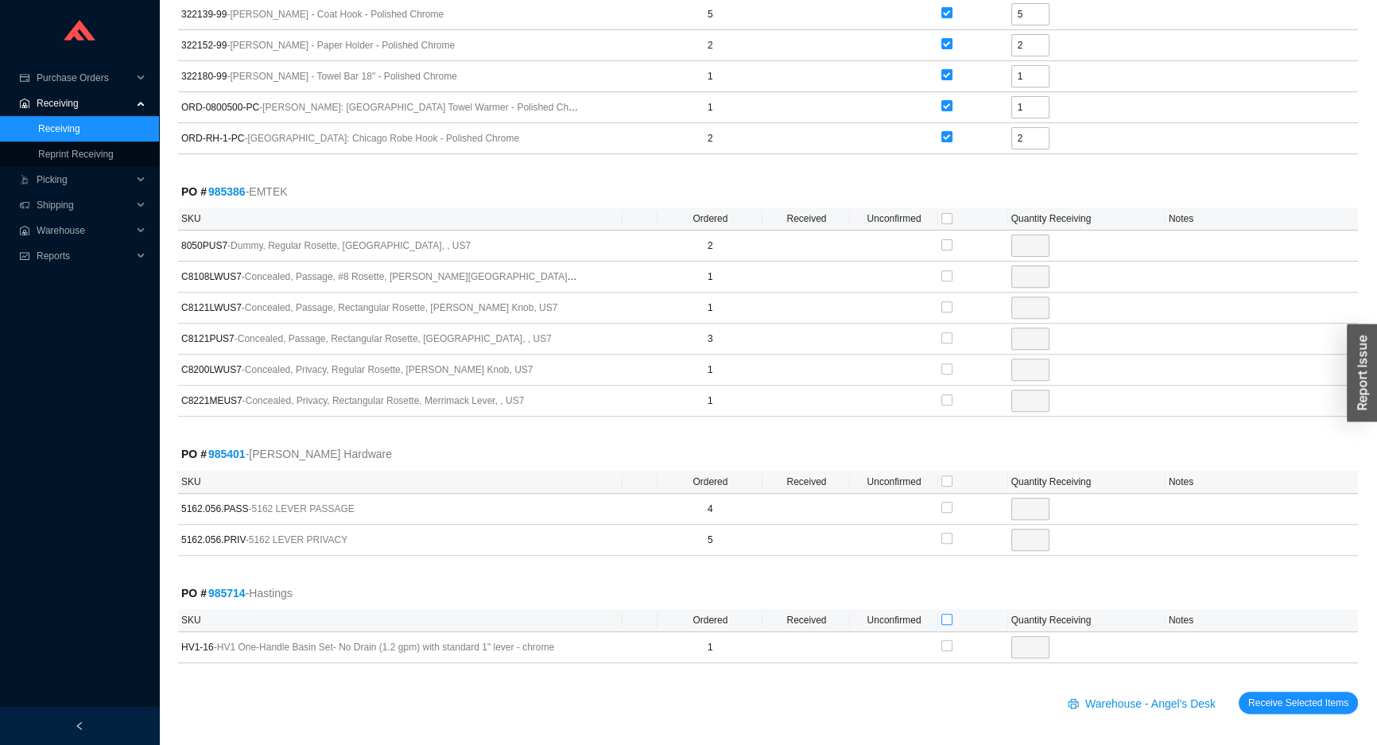
click at [946, 619] on input "checkbox" at bounding box center [947, 619] width 11 height 11
click at [943, 476] on input "checkbox" at bounding box center [947, 481] width 11 height 11
click at [943, 217] on input "checkbox" at bounding box center [947, 218] width 11 height 11
click at [1239, 692] on button "Receive Selected Items" at bounding box center [1298, 703] width 119 height 22
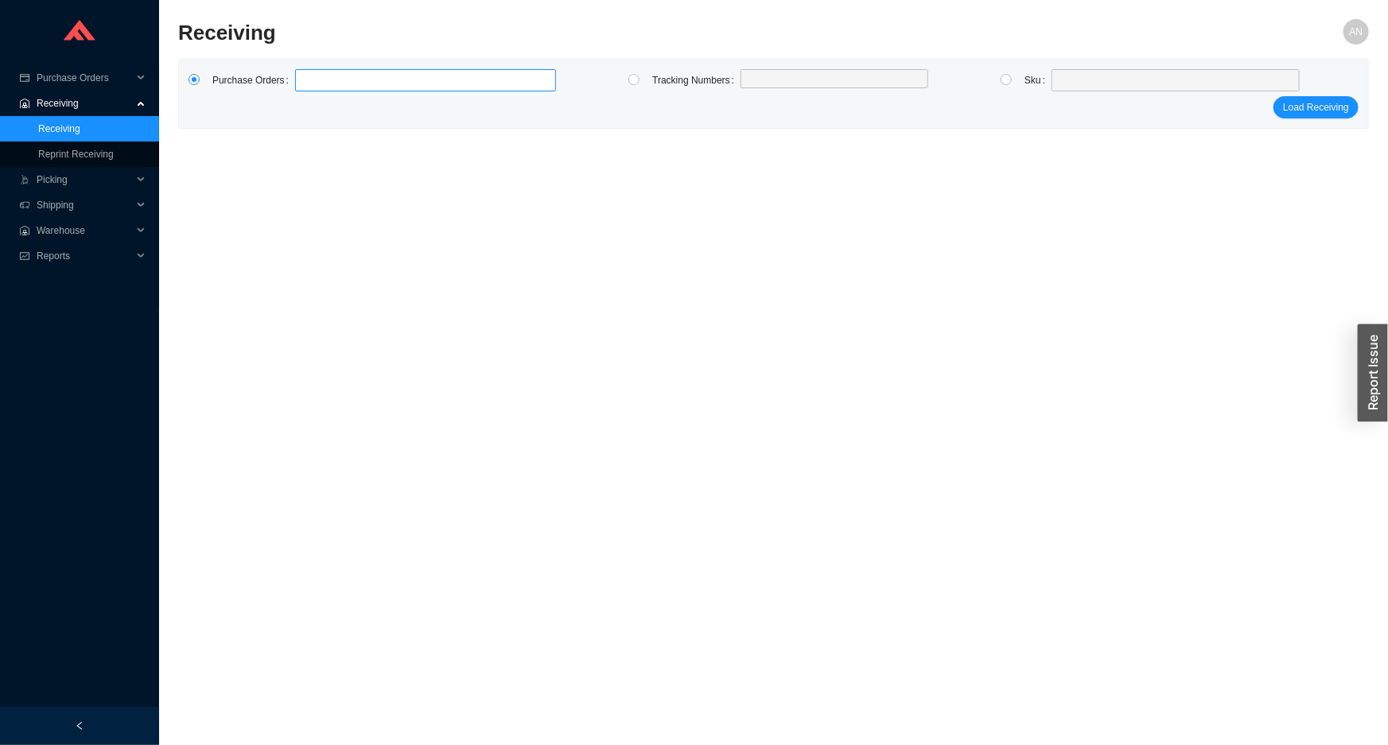
click at [323, 78] on label at bounding box center [425, 80] width 261 height 22
click at [309, 78] on input at bounding box center [302, 80] width 11 height 17
click button "Load Receiving" at bounding box center [1315, 107] width 85 height 22
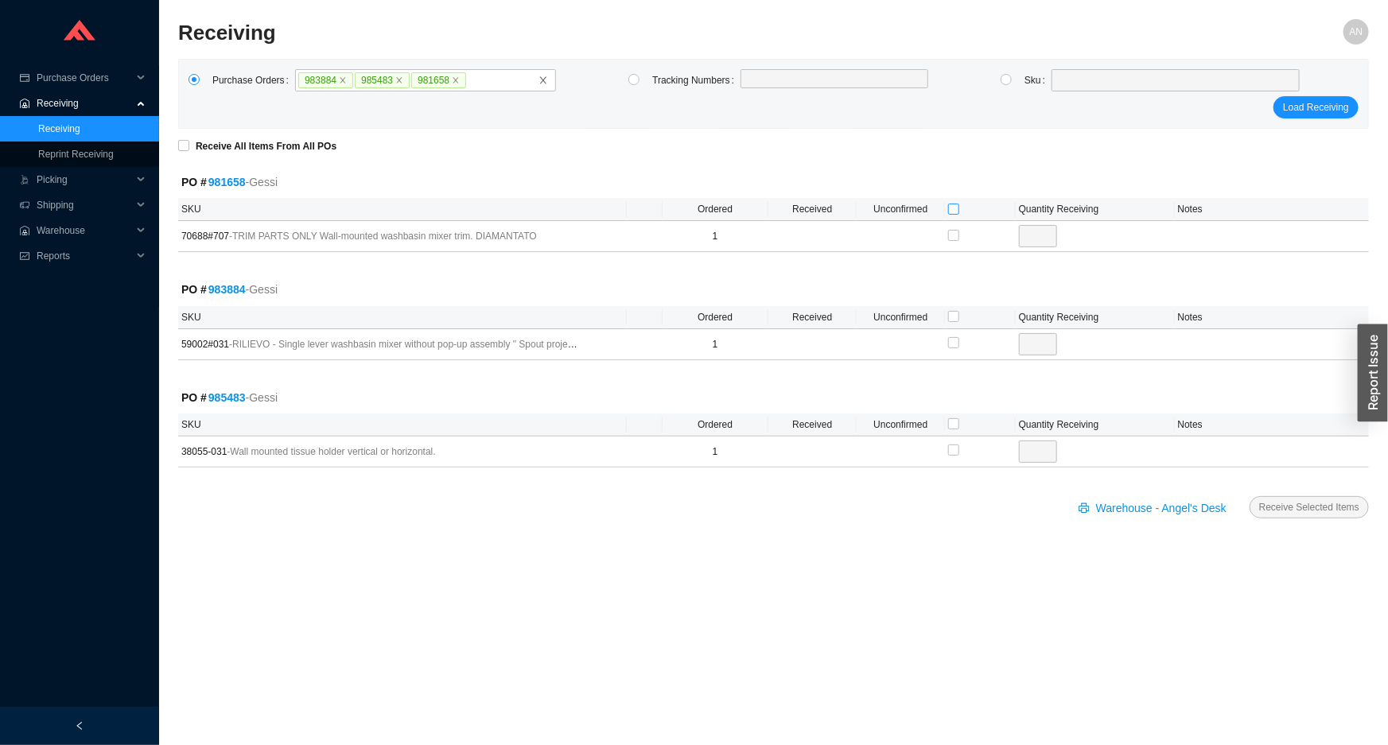
click at [950, 210] on input "checkbox" at bounding box center [953, 209] width 11 height 11
click at [952, 316] on input "checkbox" at bounding box center [953, 316] width 11 height 11
click at [953, 421] on input "checkbox" at bounding box center [953, 423] width 11 height 11
click at [1249, 496] on button "Receive Selected Items" at bounding box center [1308, 507] width 119 height 22
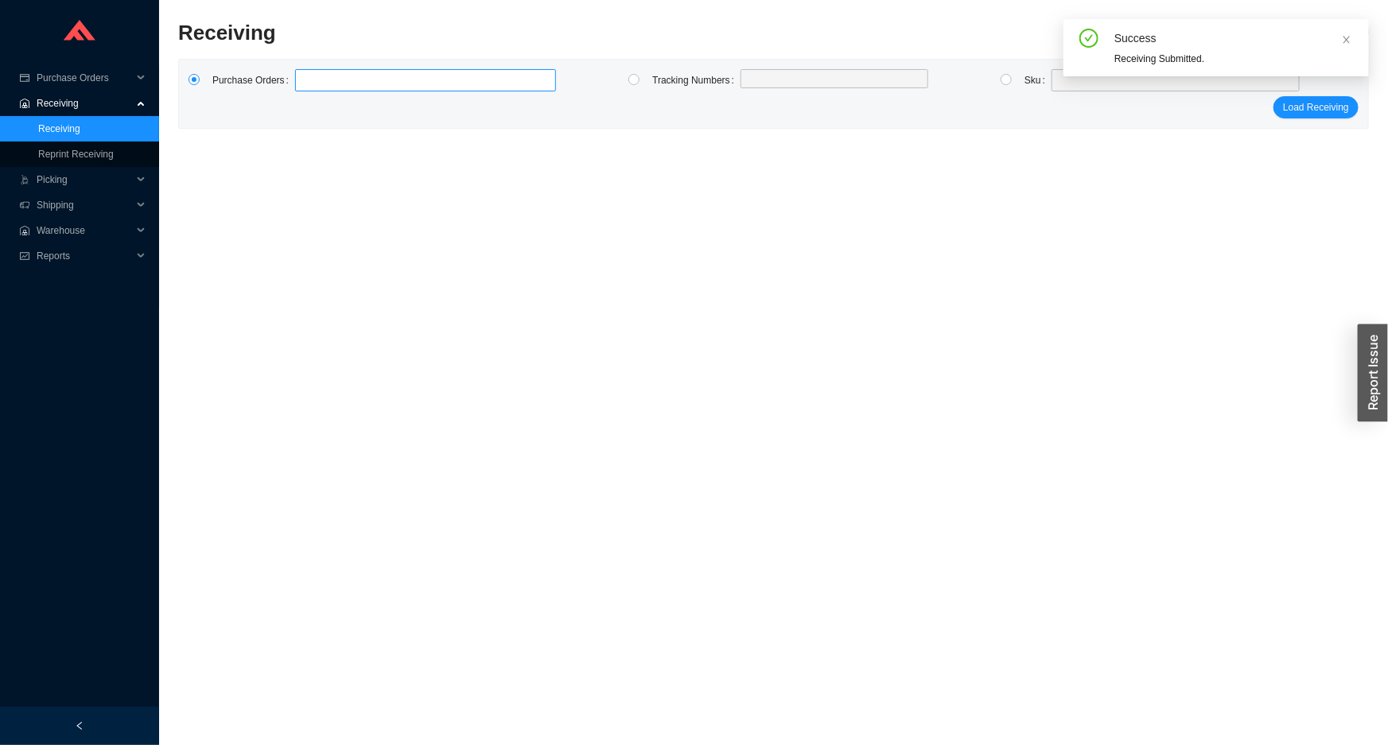
click at [307, 90] on label at bounding box center [425, 80] width 261 height 22
click at [307, 89] on input at bounding box center [302, 80] width 11 height 17
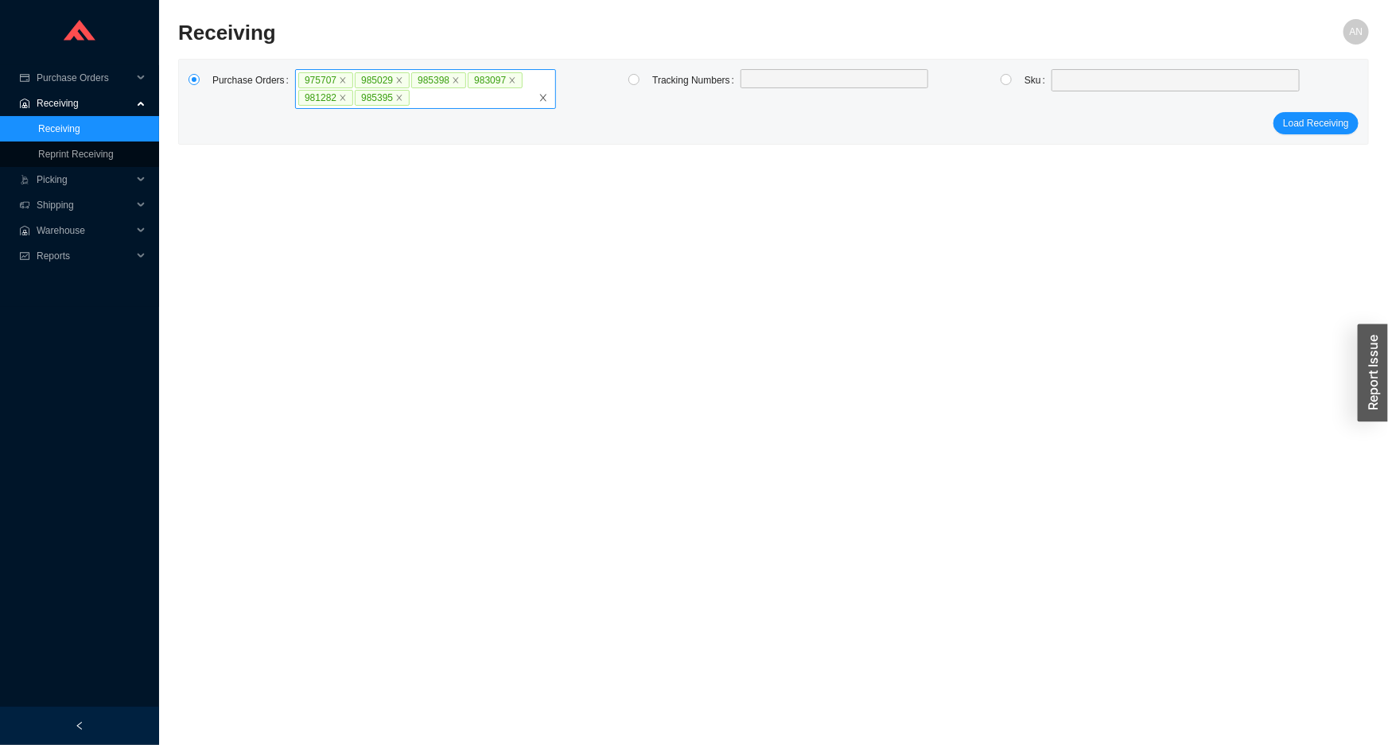
click button "Load Receiving" at bounding box center [1315, 123] width 85 height 22
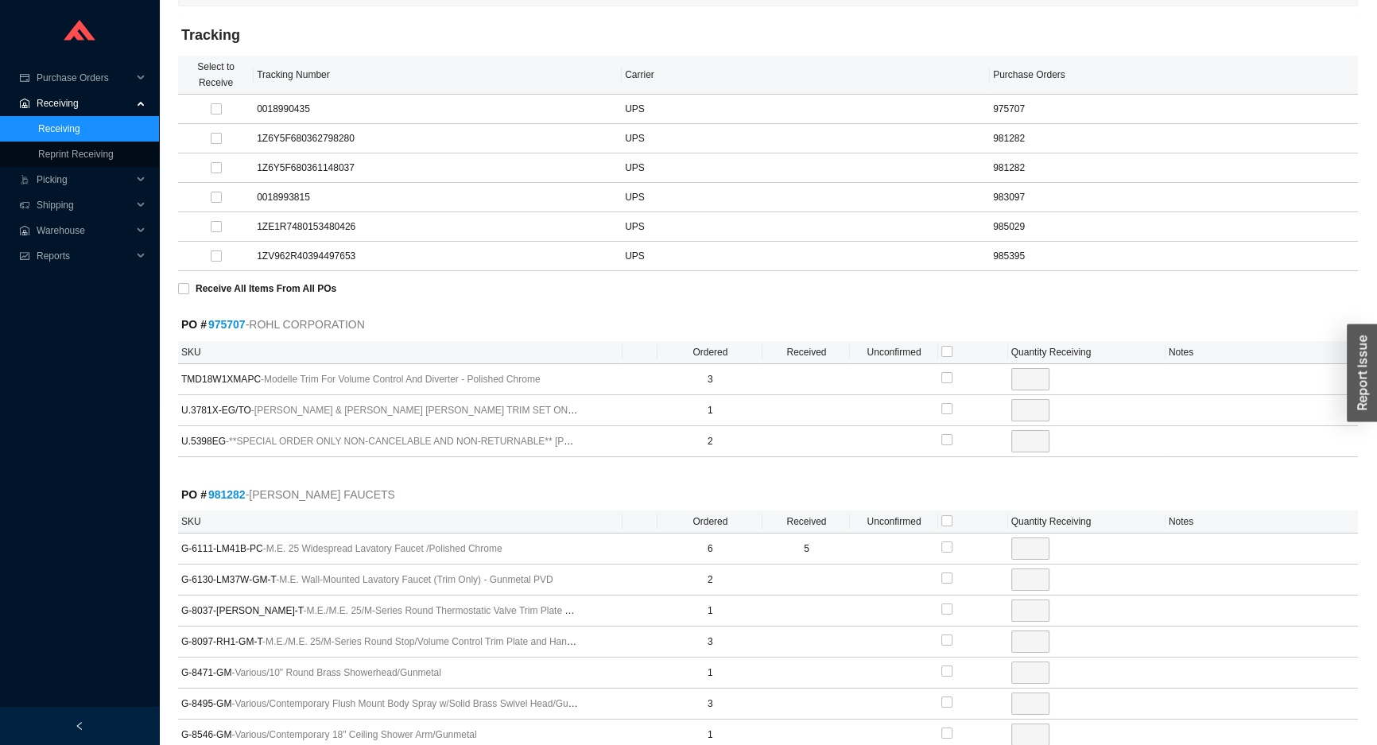
scroll to position [144, 0]
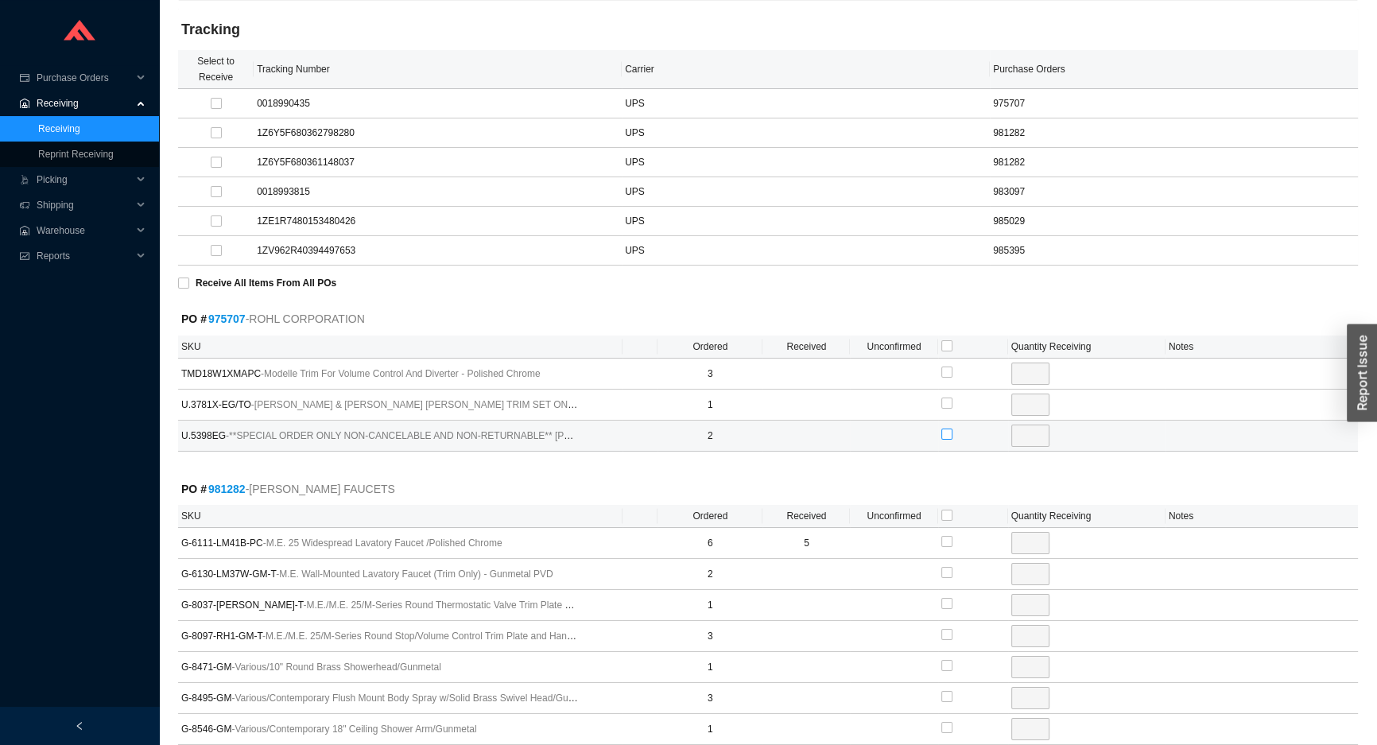
click at [950, 434] on input "checkbox" at bounding box center [947, 434] width 11 height 11
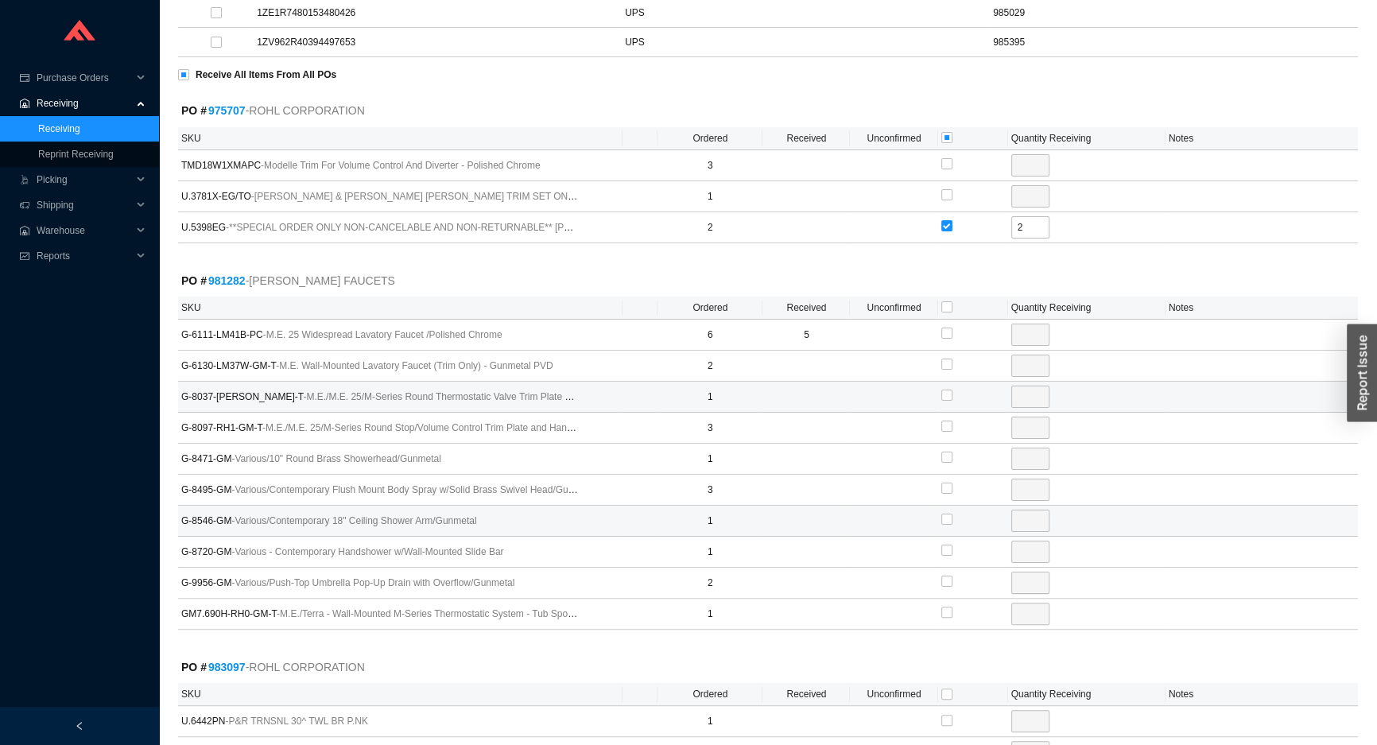
scroll to position [361, 0]
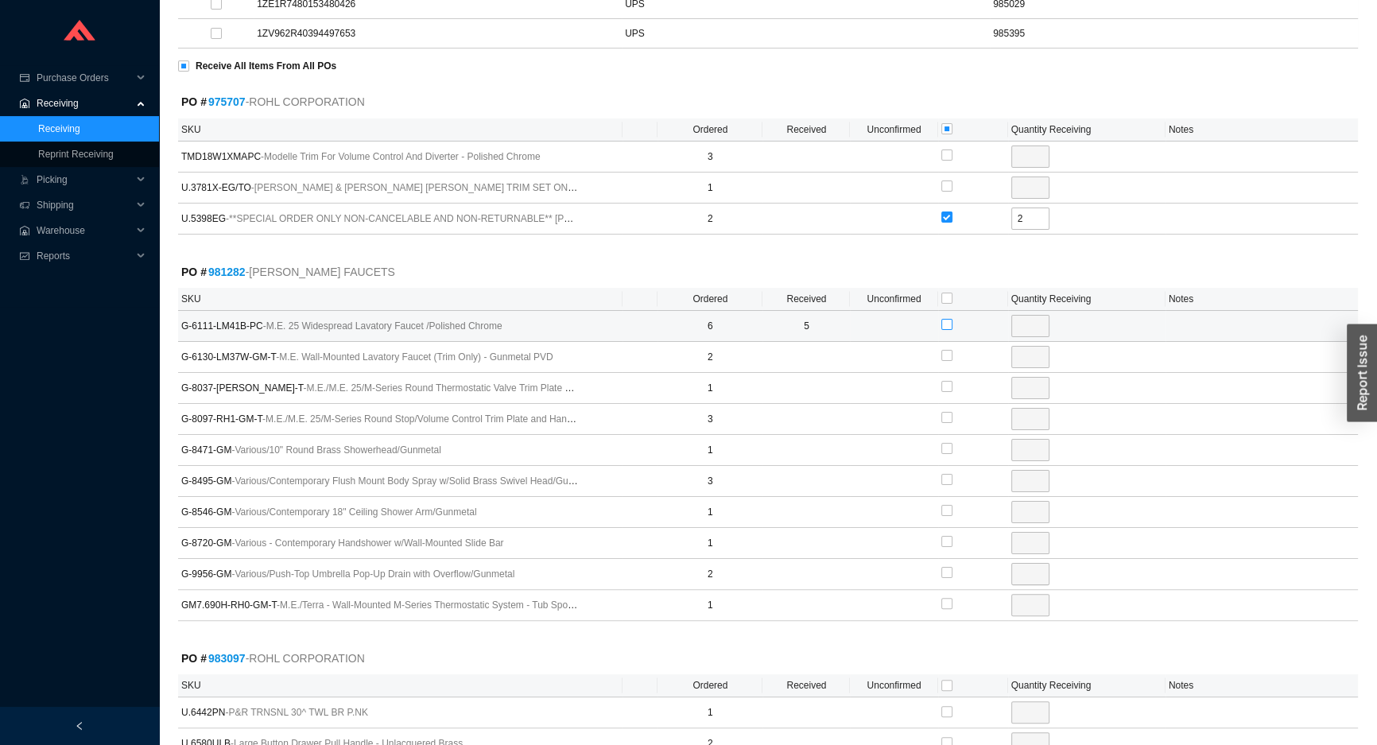
click at [946, 323] on input "checkbox" at bounding box center [947, 324] width 11 height 11
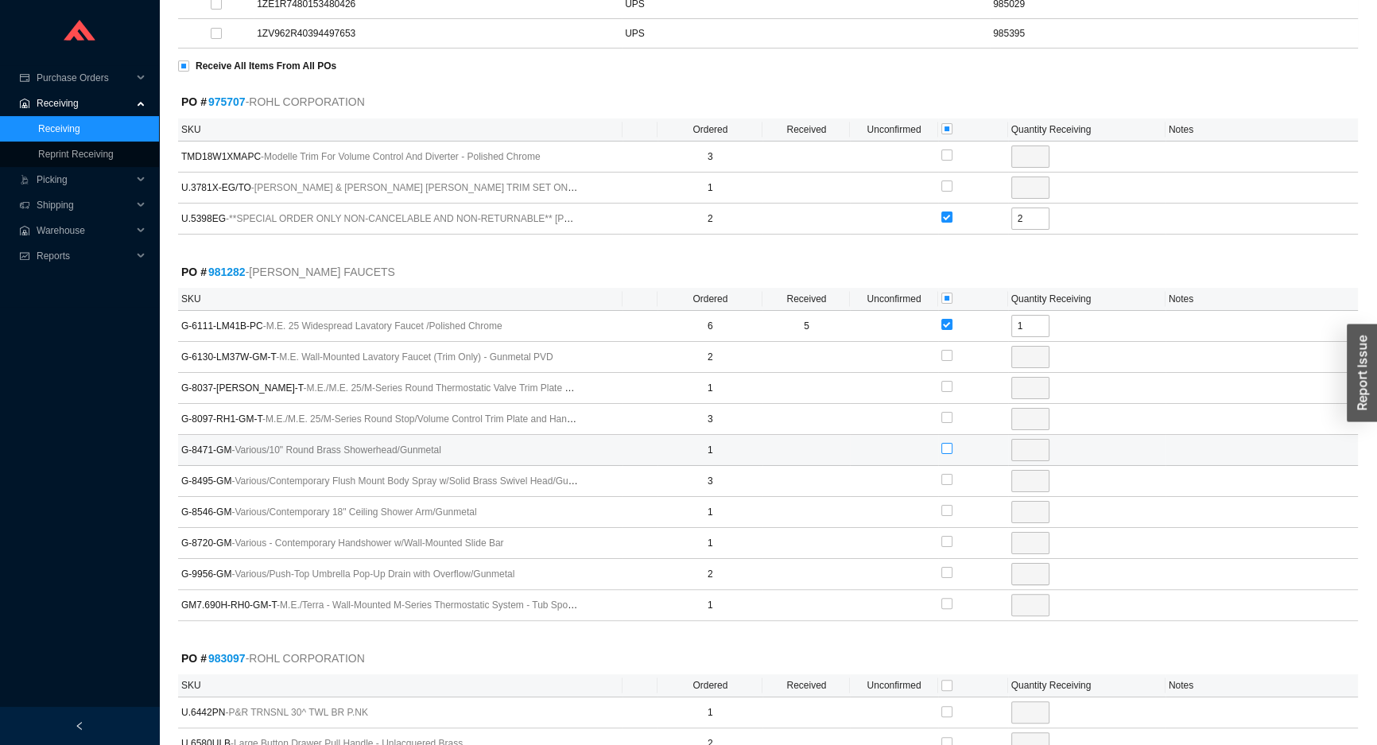
click at [944, 444] on input "checkbox" at bounding box center [947, 448] width 11 height 11
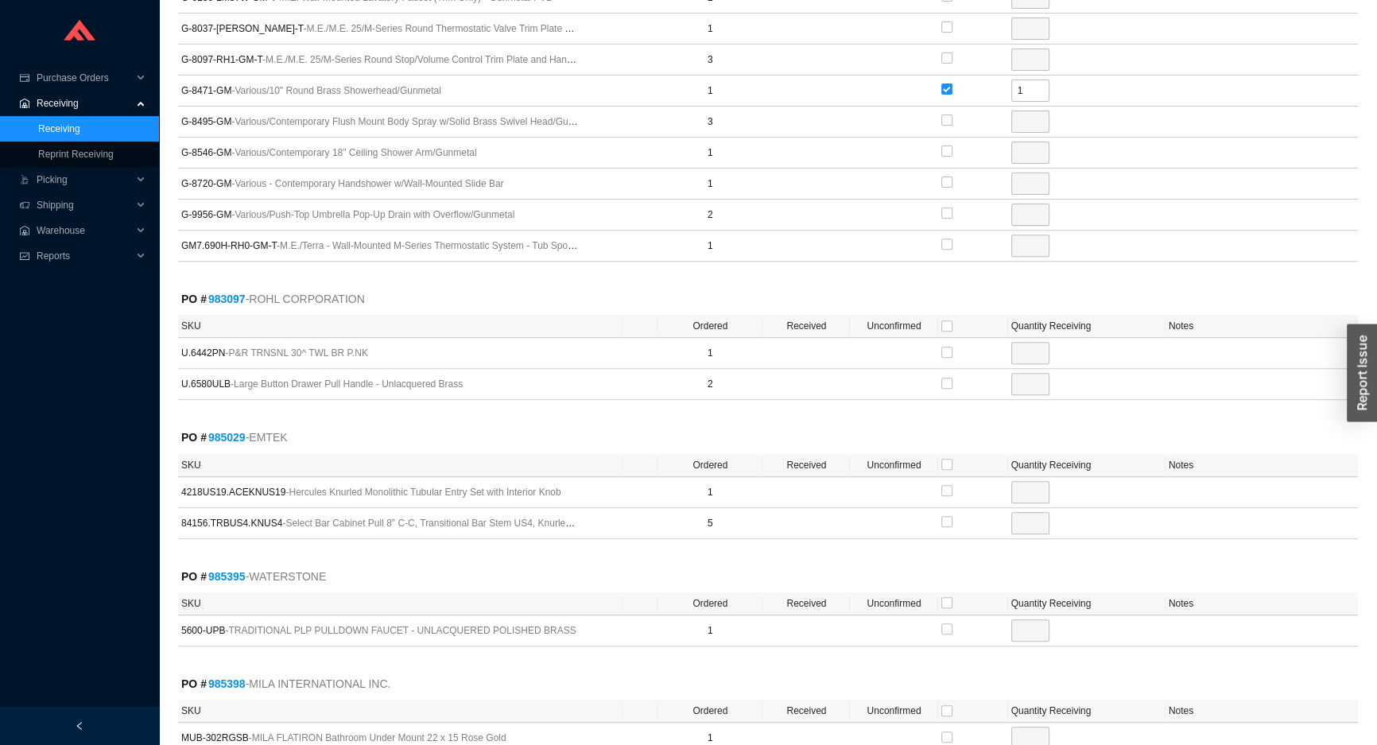
scroll to position [723, 0]
click at [946, 344] on input "checkbox" at bounding box center [947, 349] width 11 height 11
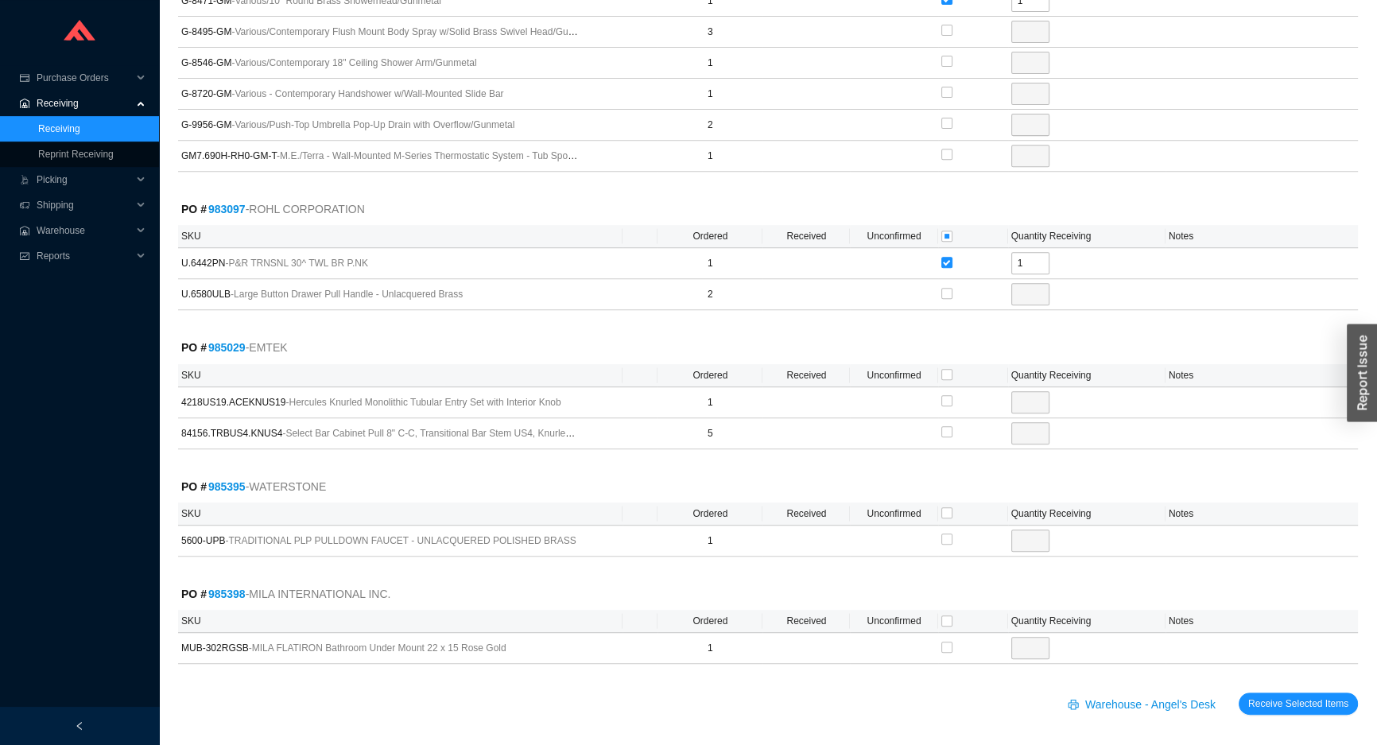
scroll to position [811, 0]
click at [945, 369] on input "checkbox" at bounding box center [947, 373] width 11 height 11
click at [946, 510] on input "checkbox" at bounding box center [947, 512] width 11 height 11
click at [945, 615] on input "checkbox" at bounding box center [947, 620] width 11 height 11
click at [1261, 697] on span "Receive Selected Items" at bounding box center [1298, 703] width 100 height 16
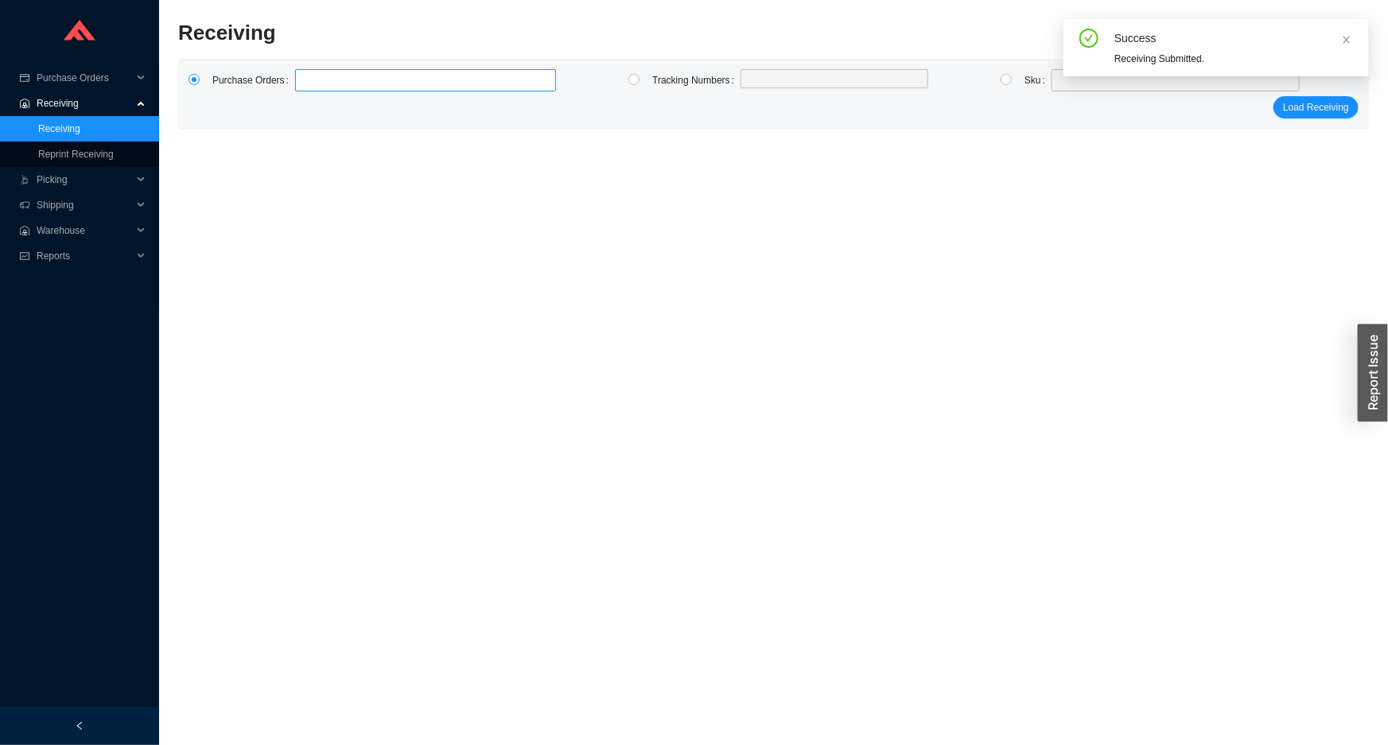
click at [352, 80] on label at bounding box center [425, 80] width 261 height 22
click at [309, 80] on input at bounding box center [302, 80] width 11 height 17
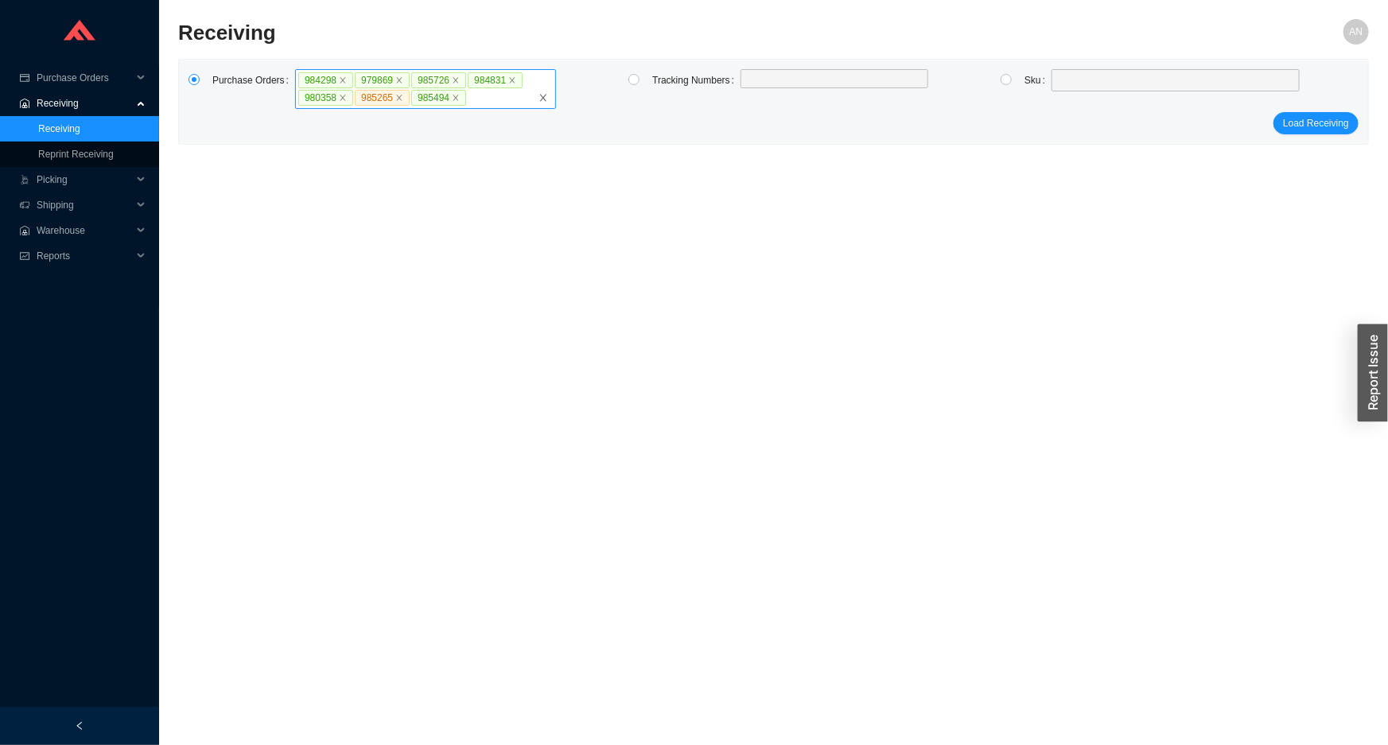
click button "Load Receiving" at bounding box center [1315, 123] width 85 height 22
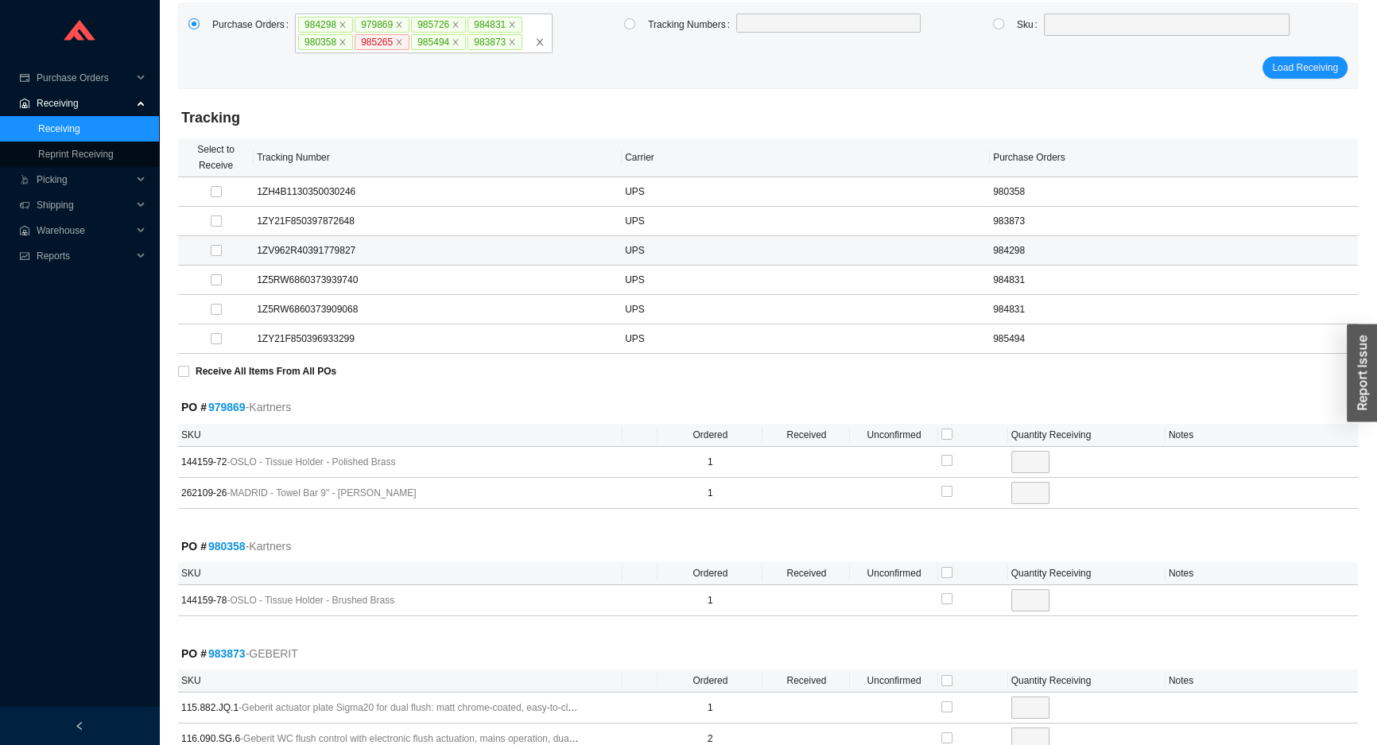
scroll to position [72, 0]
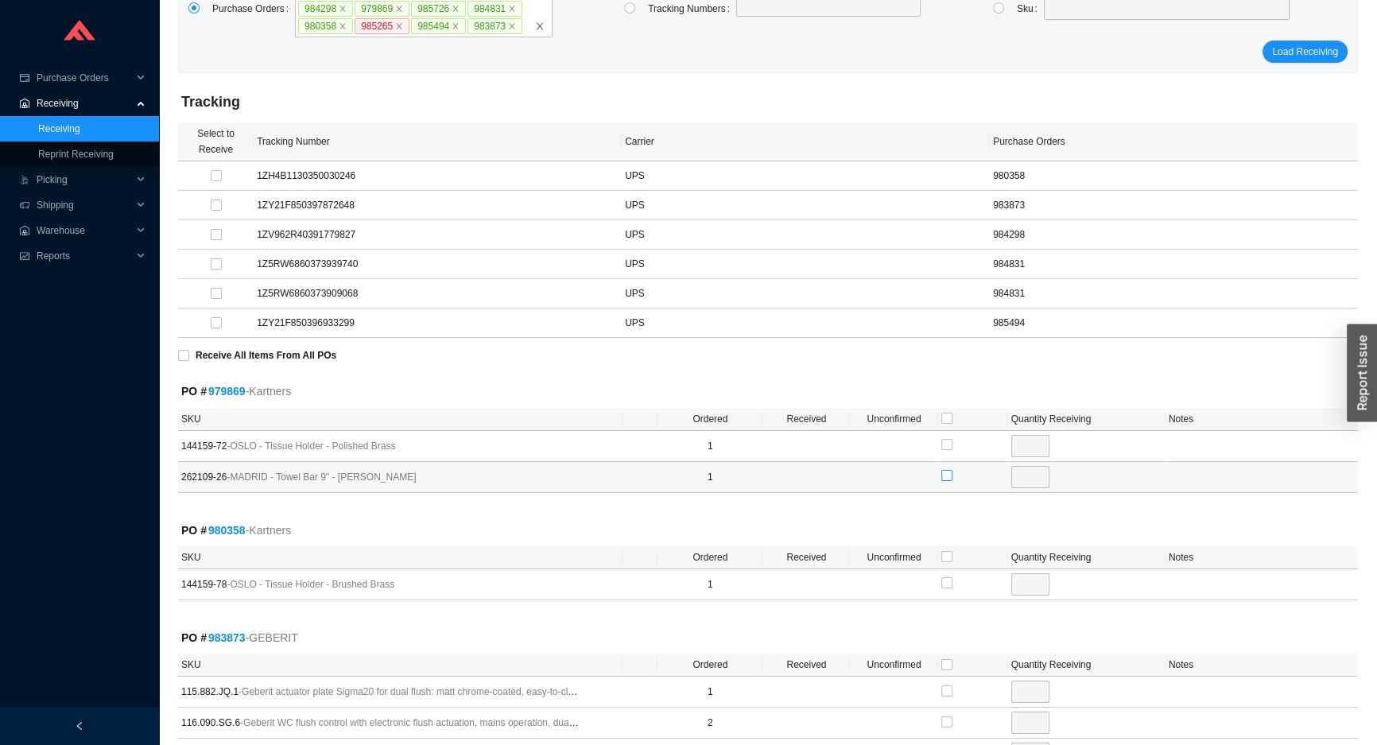
click at [946, 474] on input "checkbox" at bounding box center [947, 475] width 11 height 11
click at [946, 551] on input "checkbox" at bounding box center [947, 556] width 11 height 11
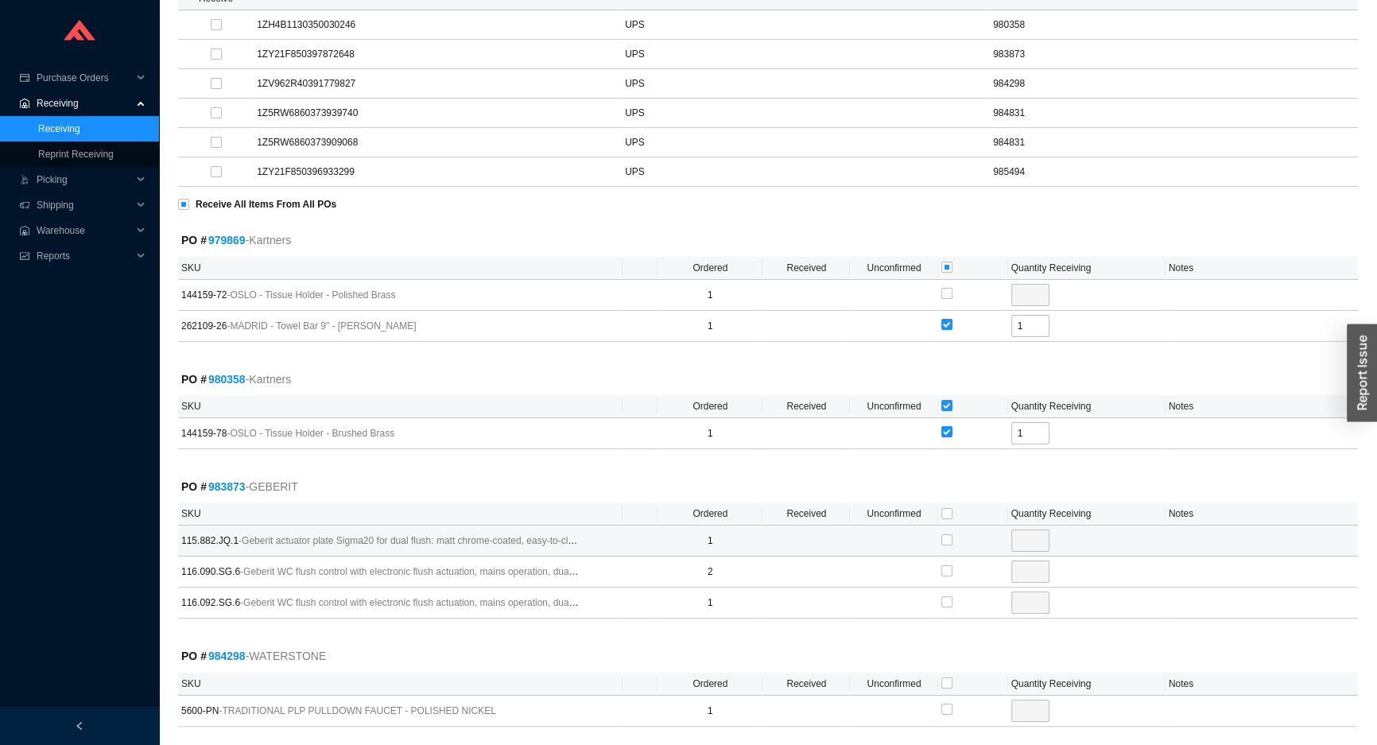
scroll to position [289, 0]
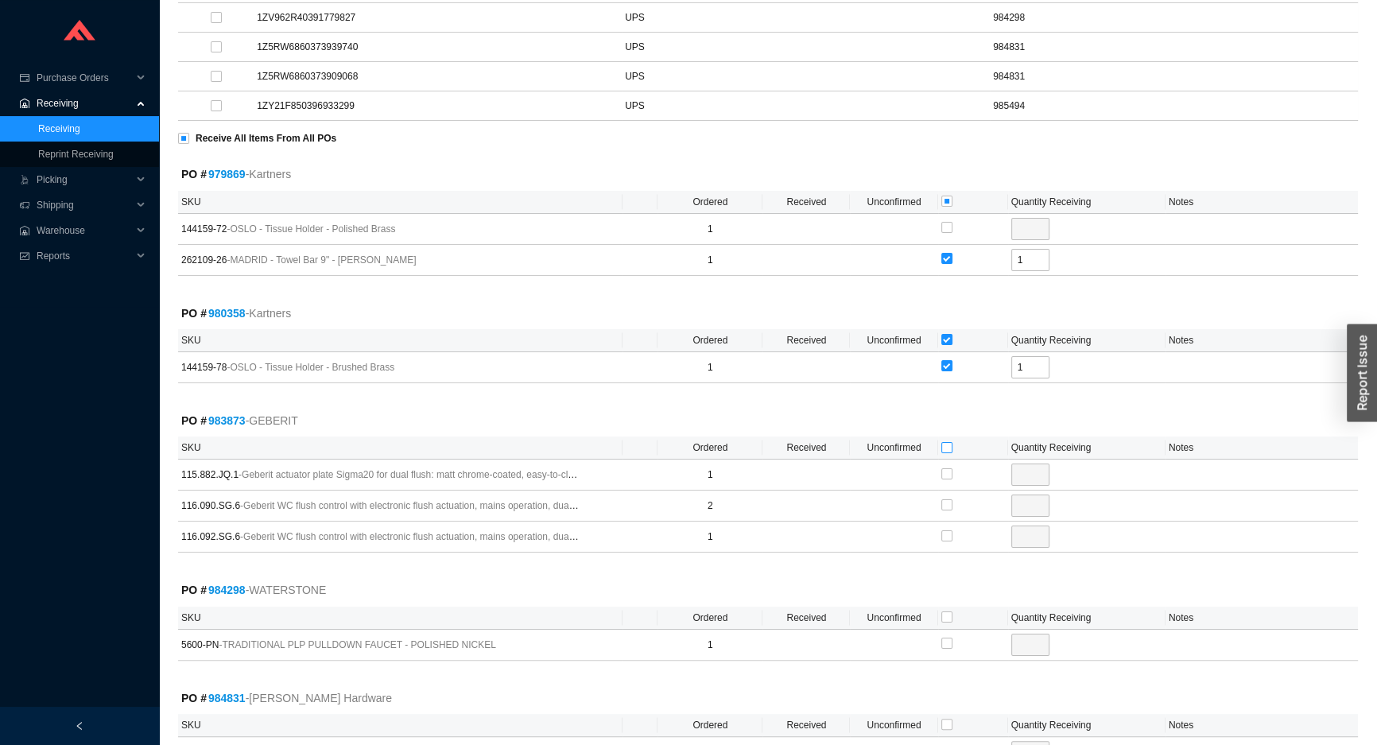
click at [946, 443] on input "checkbox" at bounding box center [947, 447] width 11 height 11
click at [944, 614] on input "checkbox" at bounding box center [947, 617] width 11 height 11
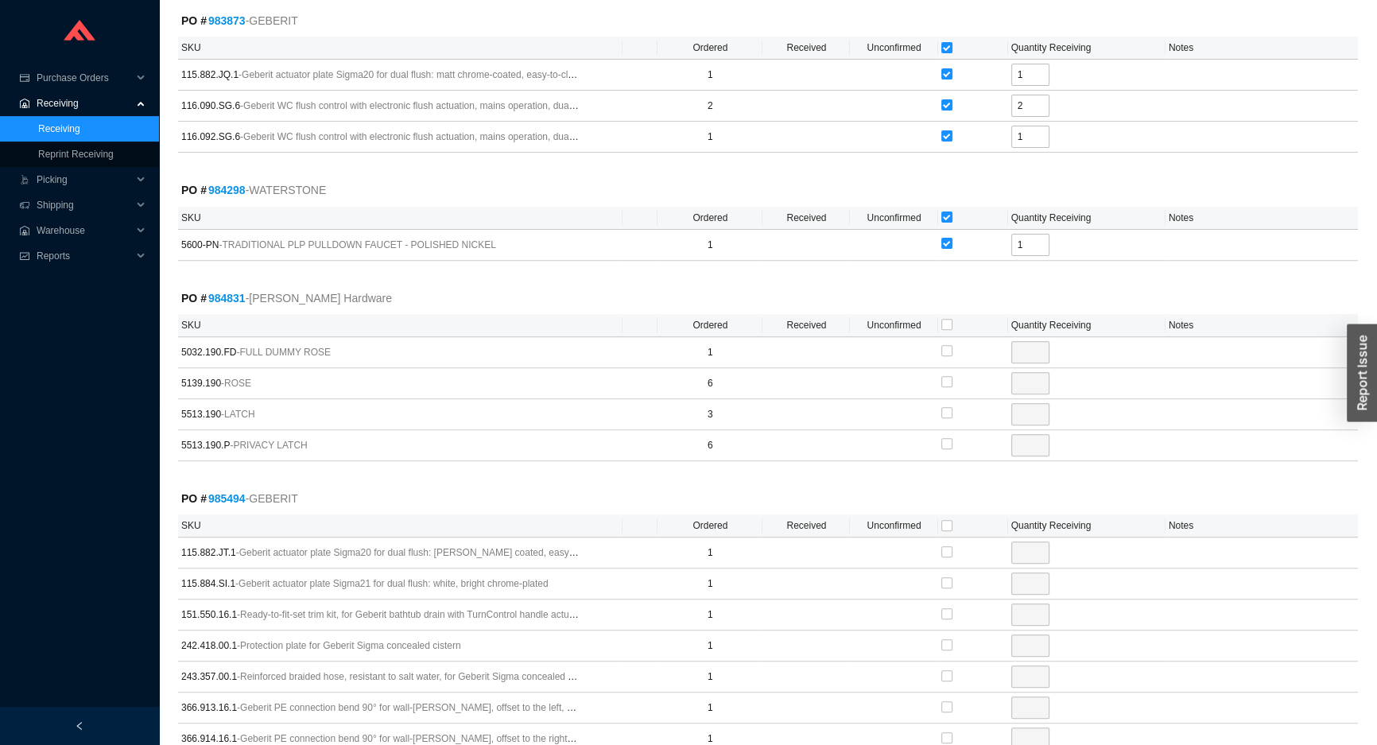
scroll to position [723, 0]
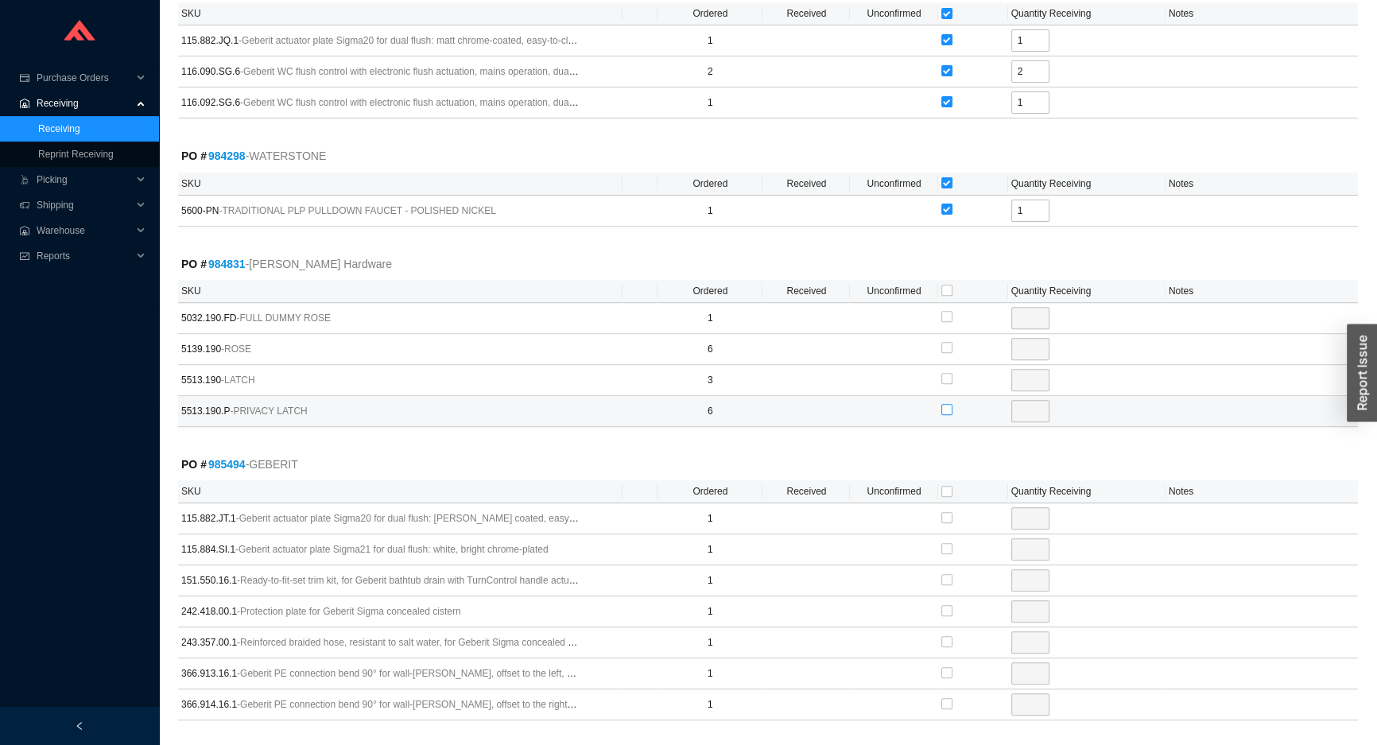
click at [946, 405] on input "checkbox" at bounding box center [947, 409] width 11 height 11
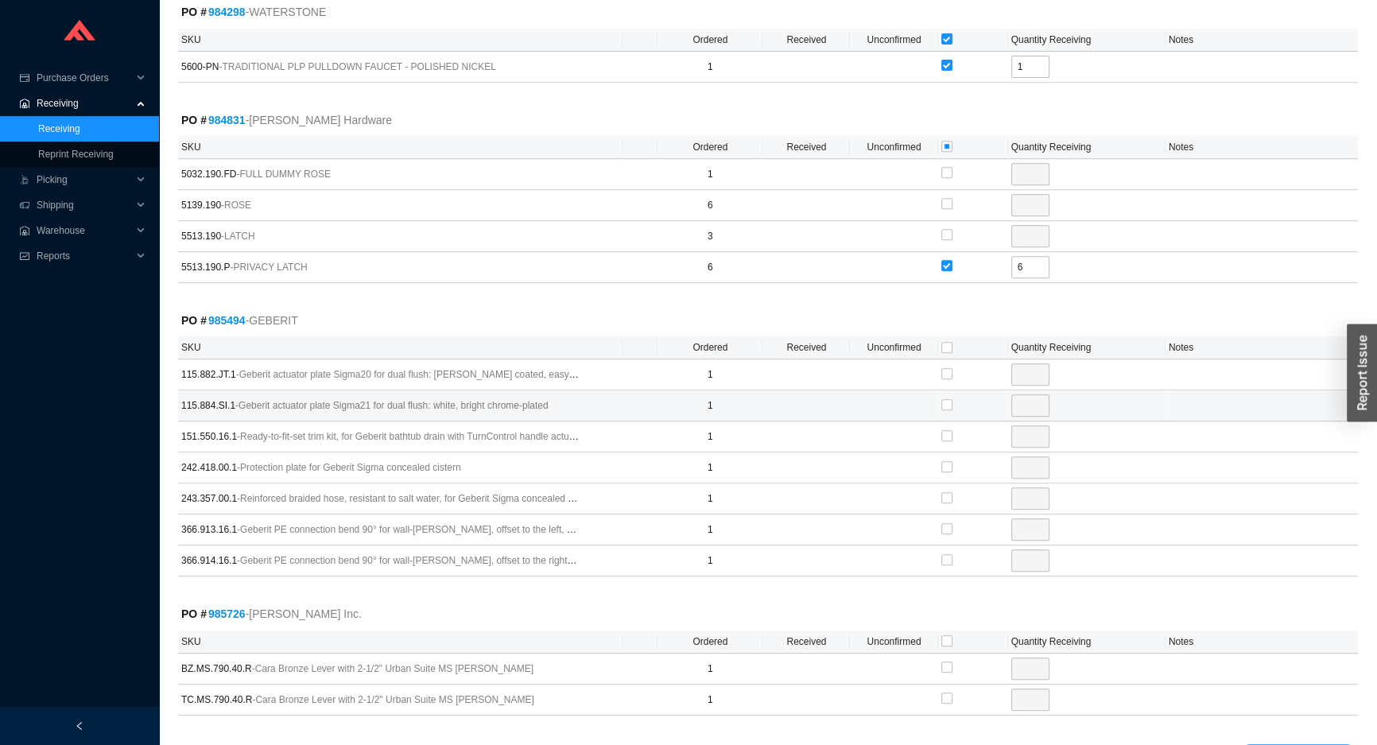
scroll to position [918, 0]
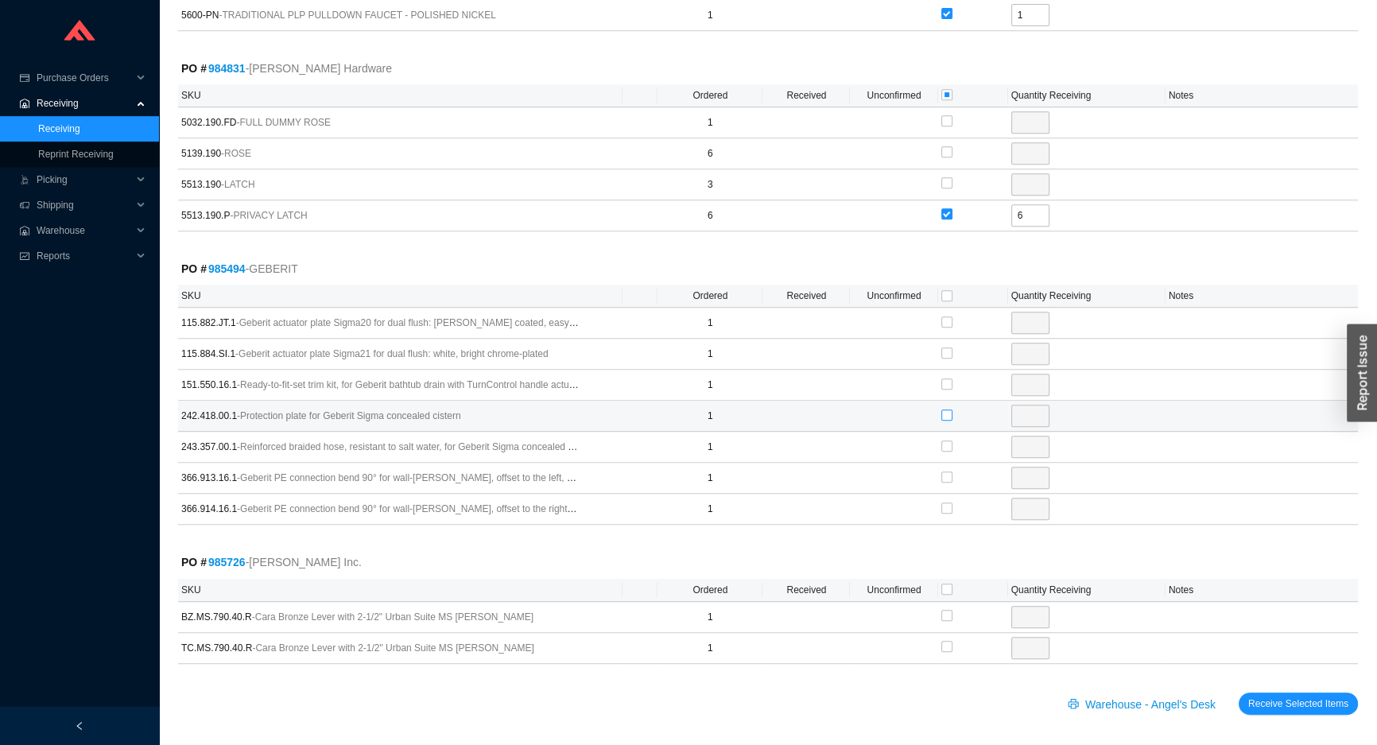
click at [944, 410] on input "checkbox" at bounding box center [947, 415] width 11 height 11
click at [944, 472] on input "checkbox" at bounding box center [947, 477] width 11 height 11
click at [946, 503] on input "checkbox" at bounding box center [947, 508] width 11 height 11
click at [949, 588] on input "checkbox" at bounding box center [947, 589] width 11 height 11
click at [1276, 703] on span "Receive Selected Items" at bounding box center [1298, 704] width 100 height 16
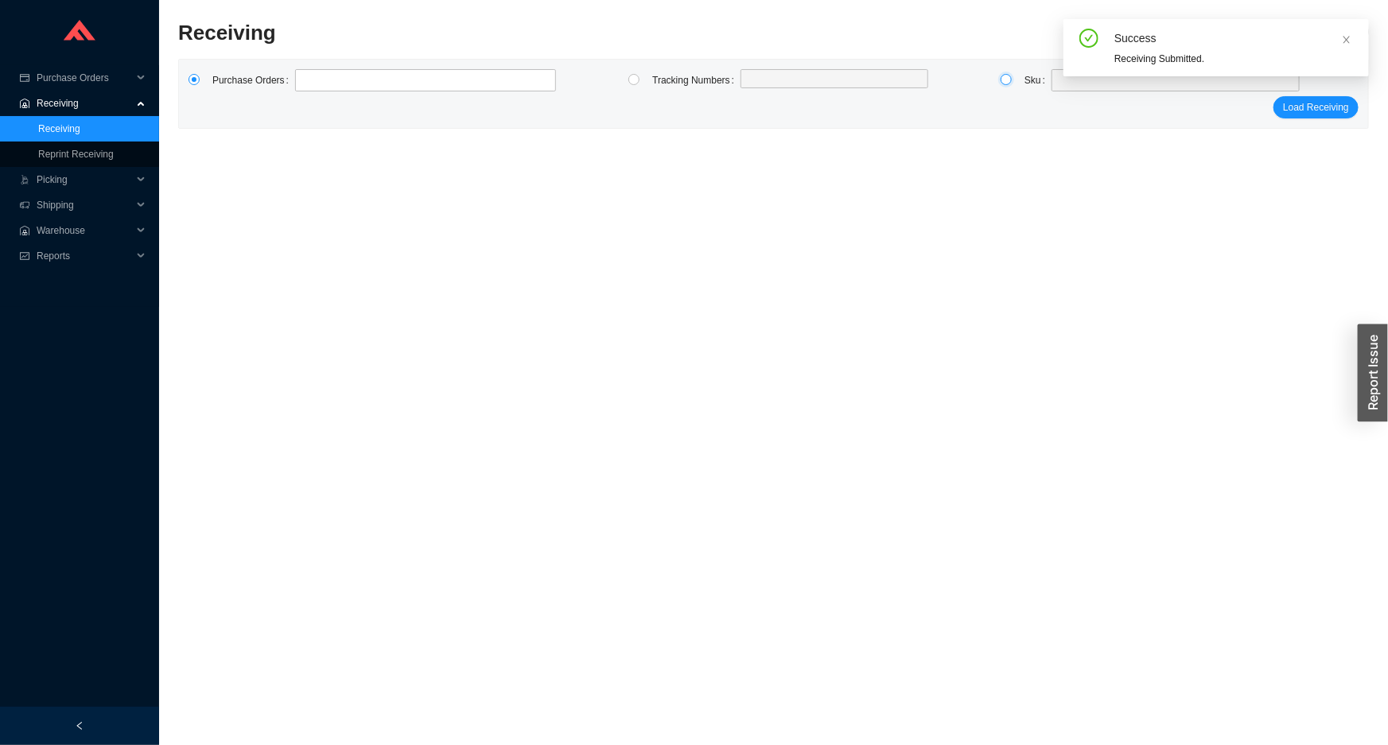
click at [1005, 81] on input "radio" at bounding box center [1005, 79] width 11 height 11
click at [1051, 83] on div at bounding box center [1175, 80] width 248 height 22
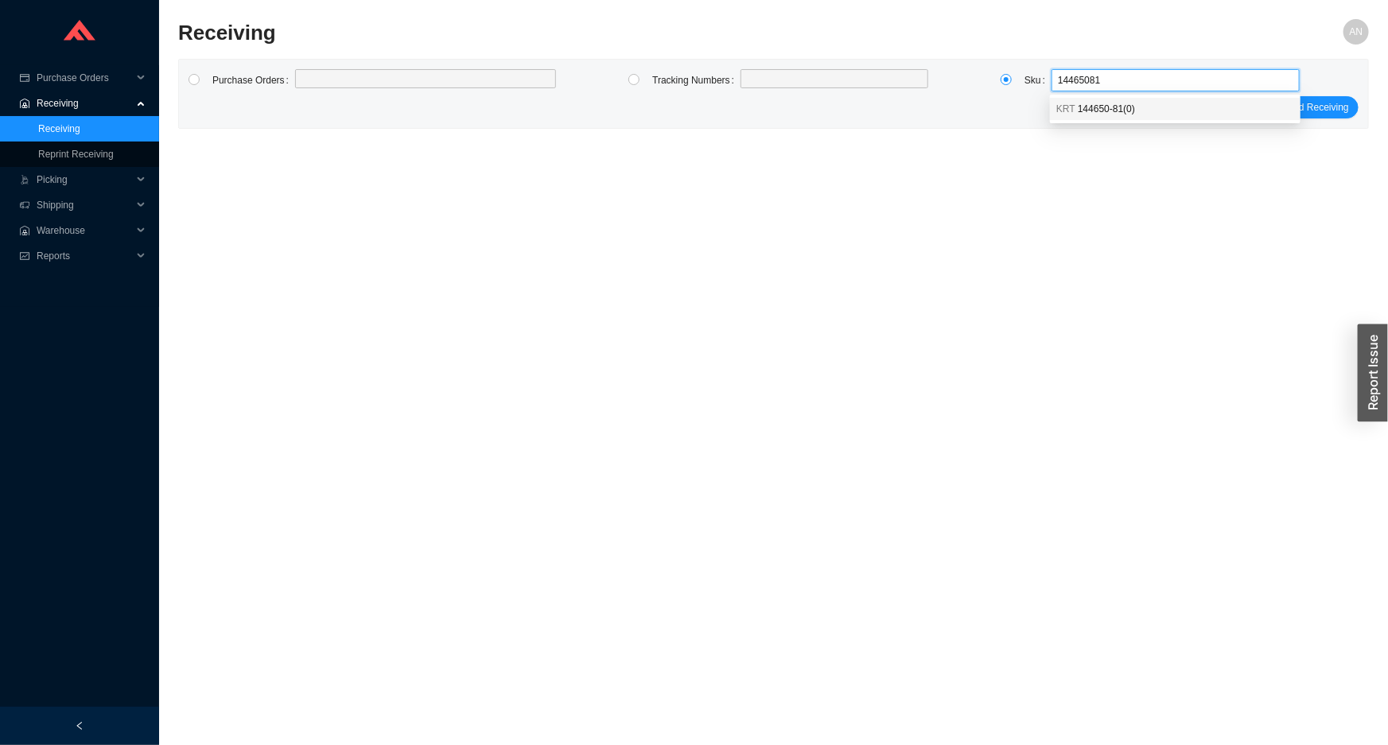
click at [1084, 113] on span "144650-81 ( 0 )" at bounding box center [1106, 108] width 57 height 11
click at [1035, 164] on main "Receiving AN Purchase Orders Tracking Numbers Sku KRT 144650-81 KRT 144650-81 (…" at bounding box center [773, 382] width 1190 height 726
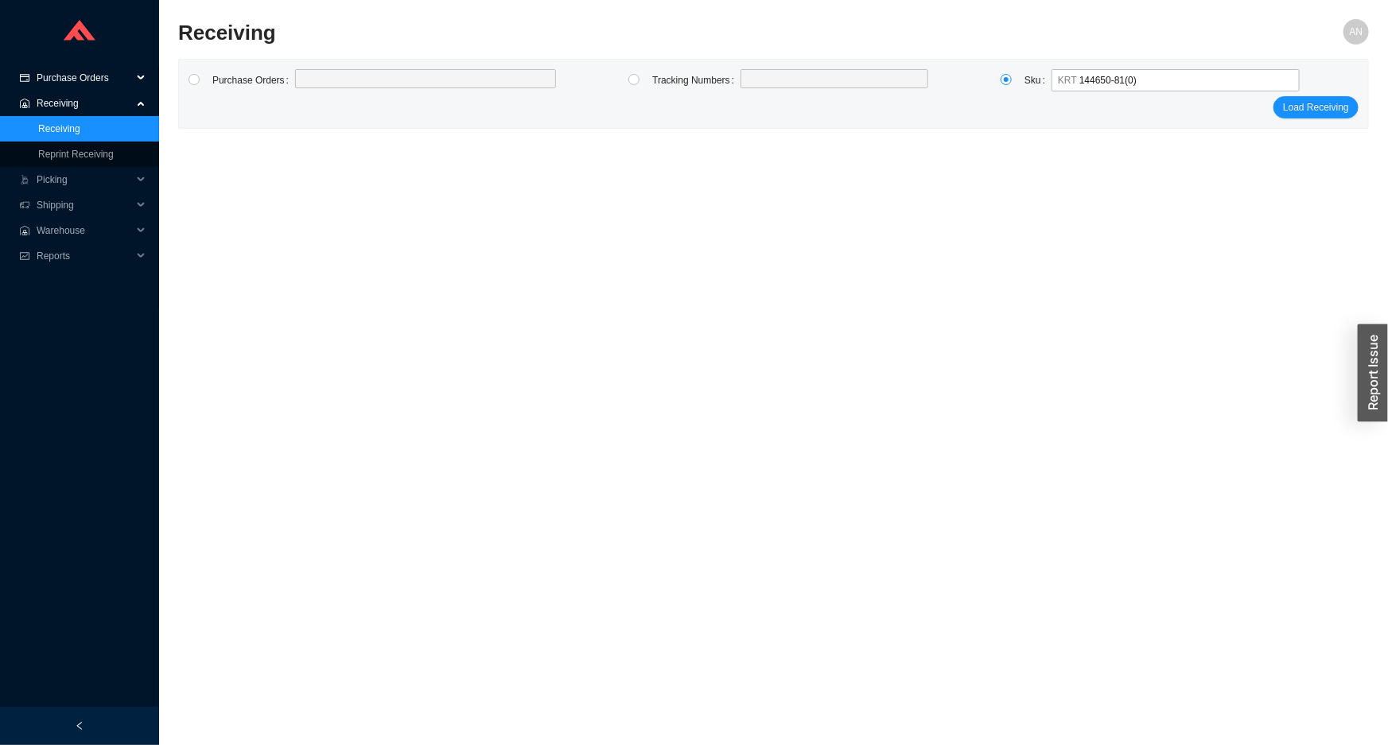
click at [109, 80] on span "Purchase Orders" at bounding box center [84, 77] width 95 height 25
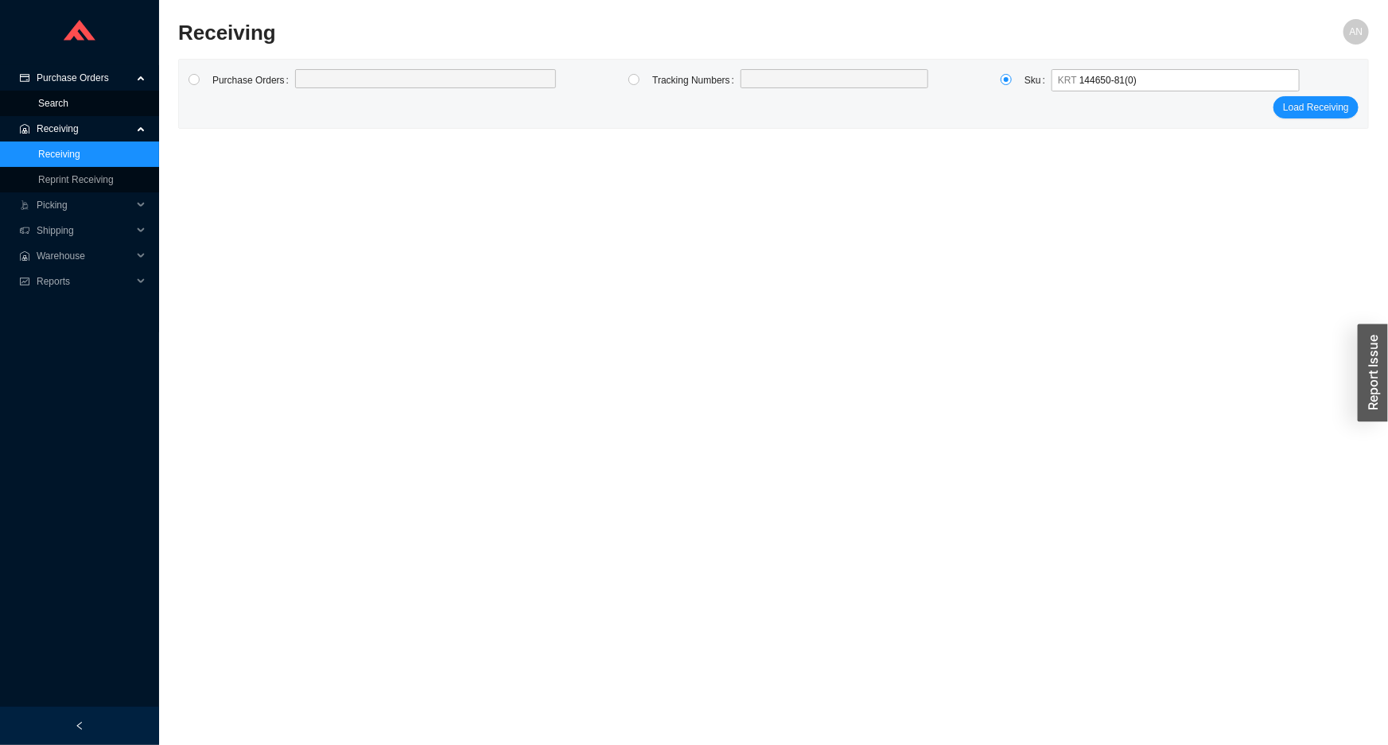
click at [68, 103] on link "Search" at bounding box center [53, 103] width 30 height 11
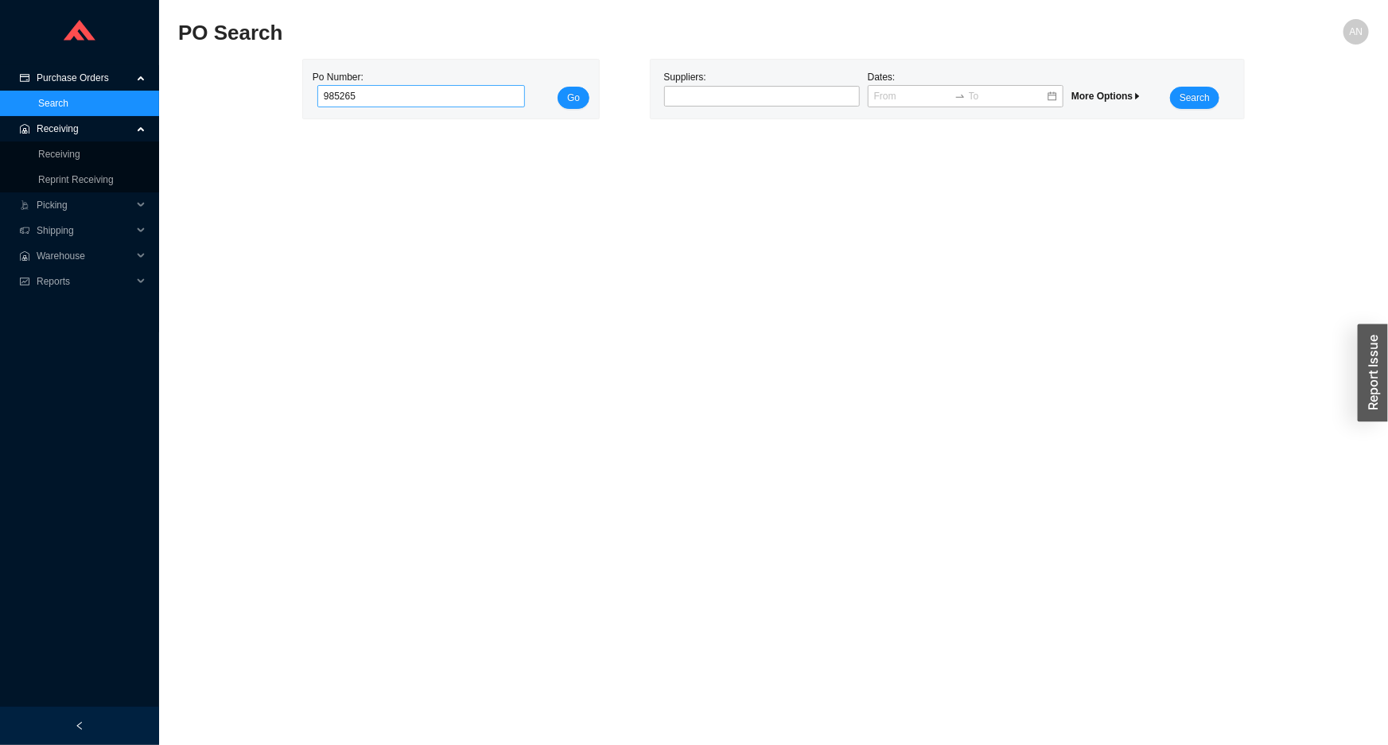
click button "Go" at bounding box center [573, 98] width 32 height 22
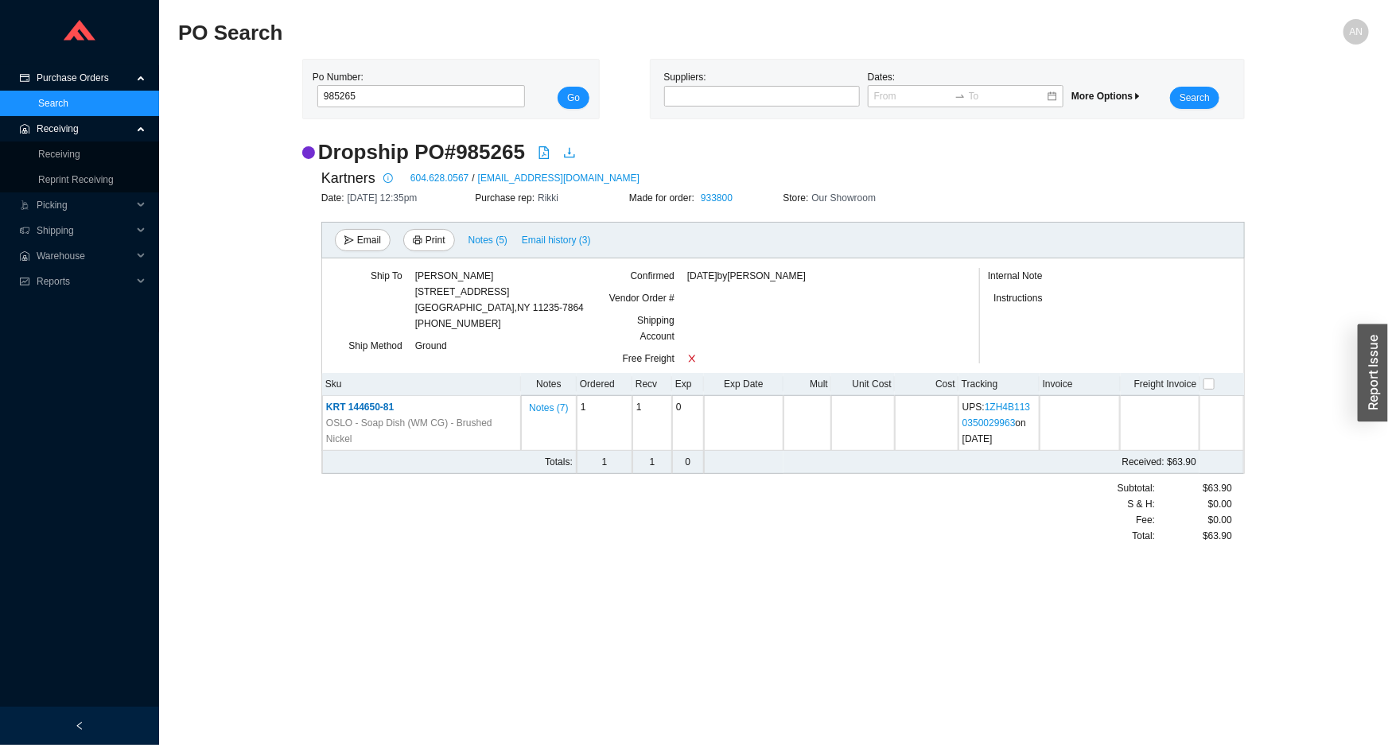
click at [33, 134] on div ".warehouse_svg__a{fill:none;stroke:currentColor;stroke-linecap:round;stroke-lin…" at bounding box center [79, 128] width 159 height 25
drag, startPoint x: 57, startPoint y: 127, endPoint x: 63, endPoint y: 139, distance: 13.2
click at [60, 131] on span "Receiving" at bounding box center [84, 128] width 95 height 25
click at [63, 149] on link "Receiving" at bounding box center [59, 154] width 42 height 11
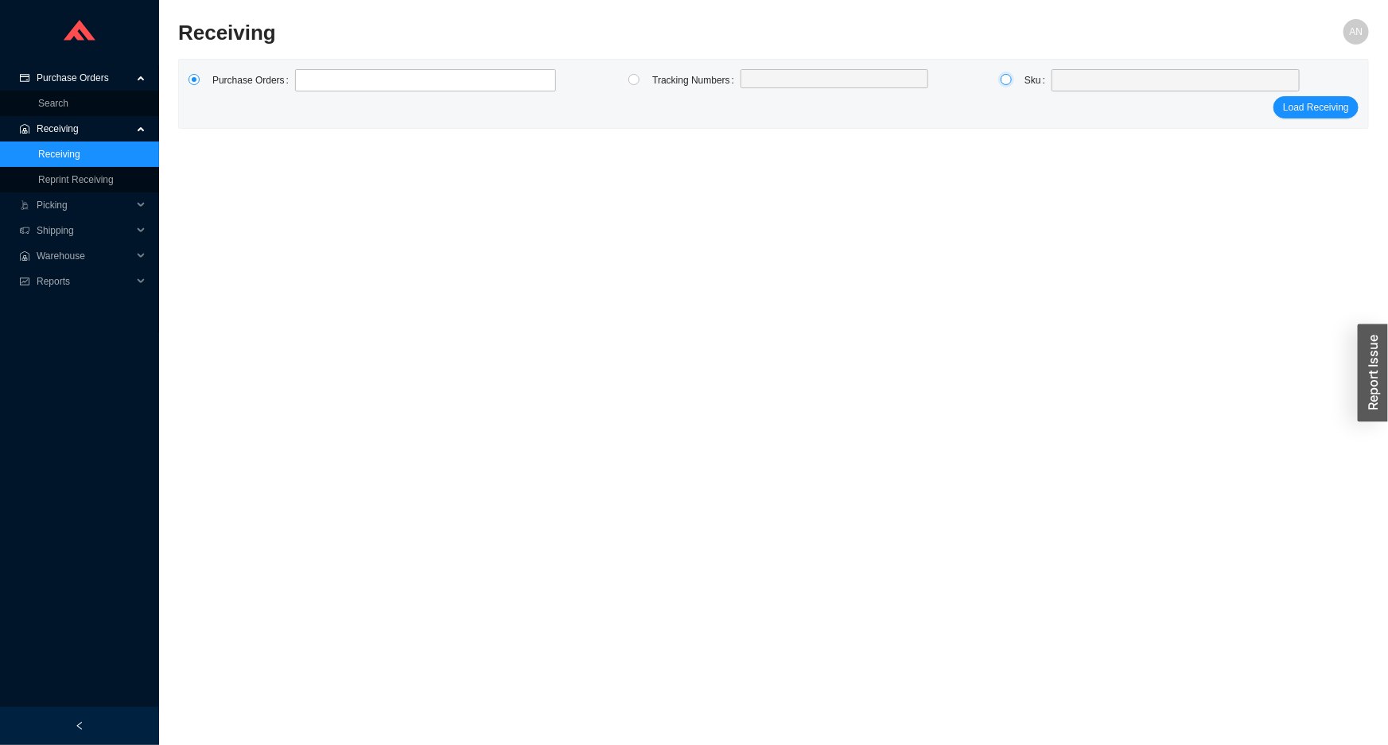
click at [1009, 83] on input "radio" at bounding box center [1005, 79] width 11 height 11
click at [1077, 77] on span at bounding box center [1175, 80] width 235 height 21
drag, startPoint x: 1128, startPoint y: 103, endPoint x: 1148, endPoint y: 99, distance: 20.4
click at [1129, 103] on span "73314671 ( 1 )" at bounding box center [1107, 108] width 54 height 11
click at [1299, 102] on span "Load Receiving" at bounding box center [1316, 107] width 66 height 16
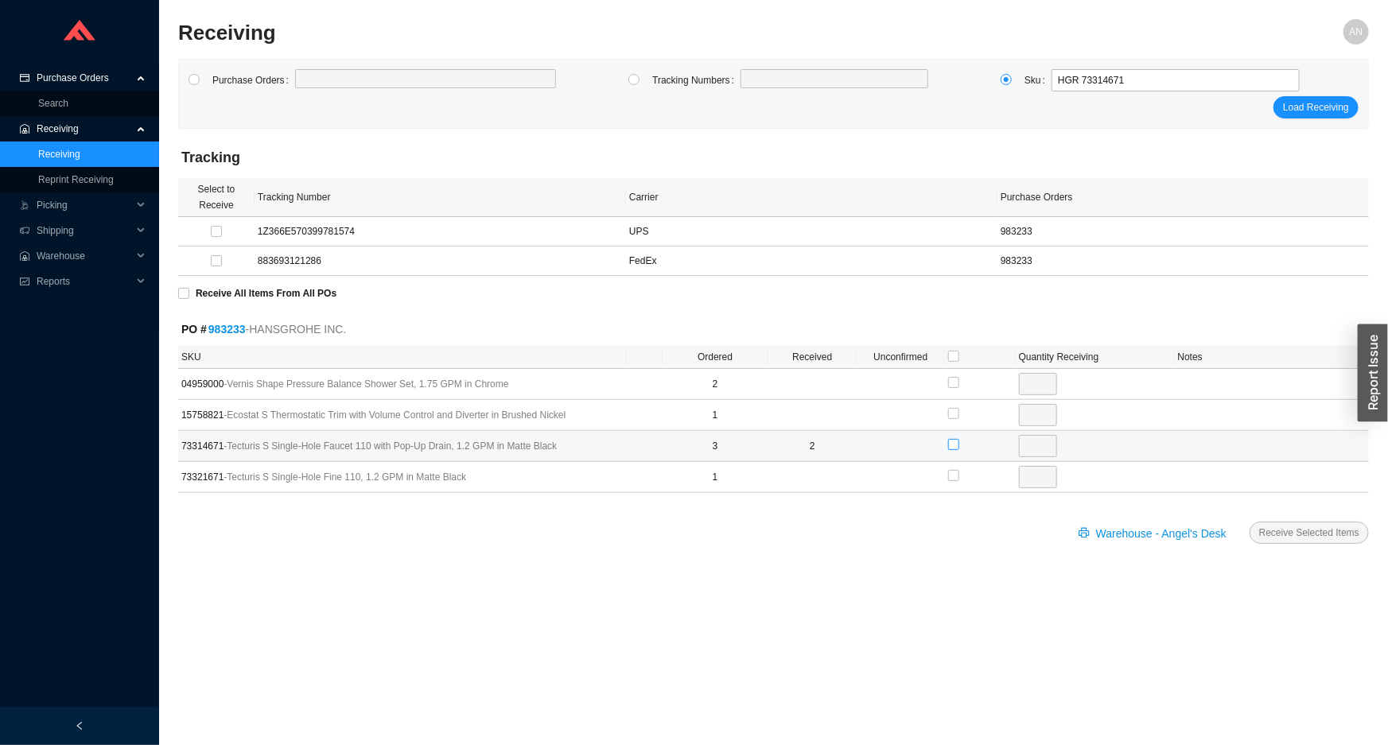
click at [957, 445] on input "checkbox" at bounding box center [953, 444] width 11 height 11
click at [1315, 532] on span "Receive Selected Items" at bounding box center [1309, 533] width 100 height 16
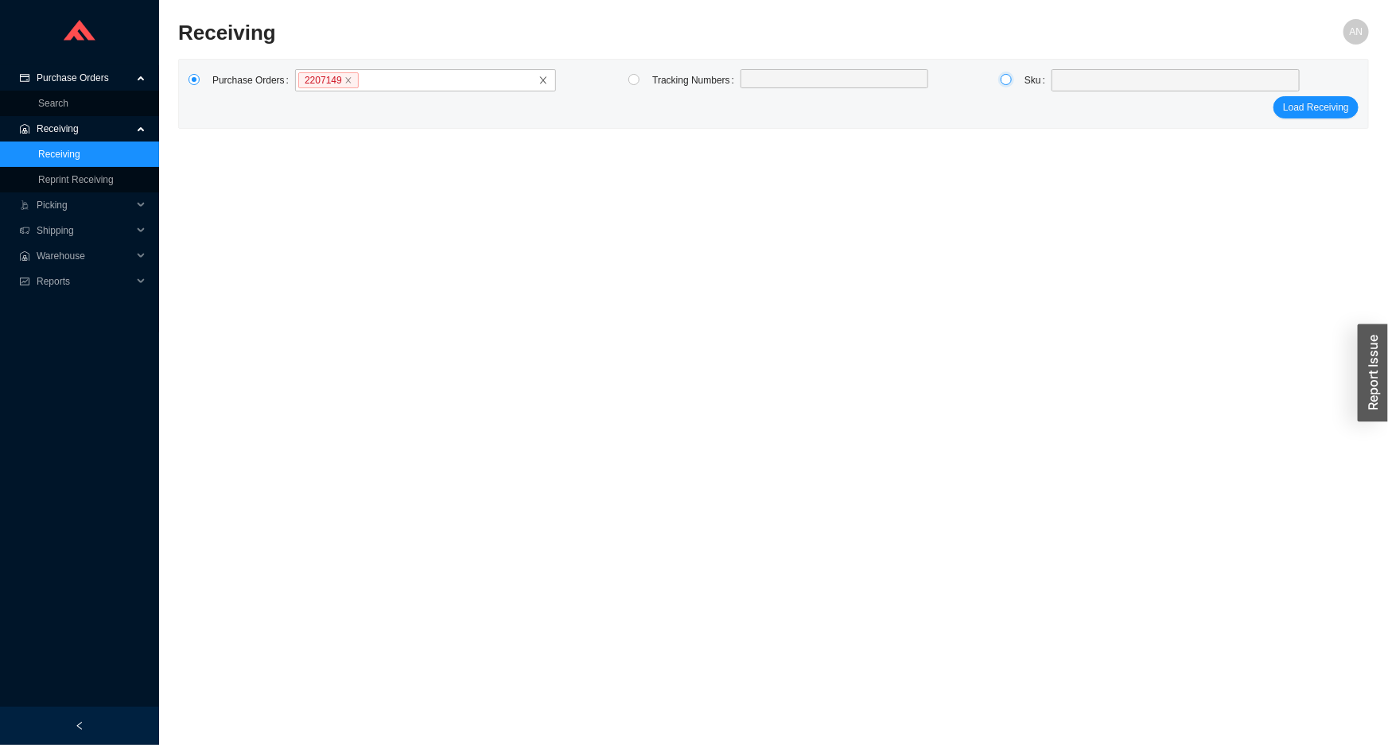
click at [1004, 80] on input "radio" at bounding box center [1005, 79] width 11 height 11
click at [1058, 80] on span at bounding box center [1175, 80] width 235 height 21
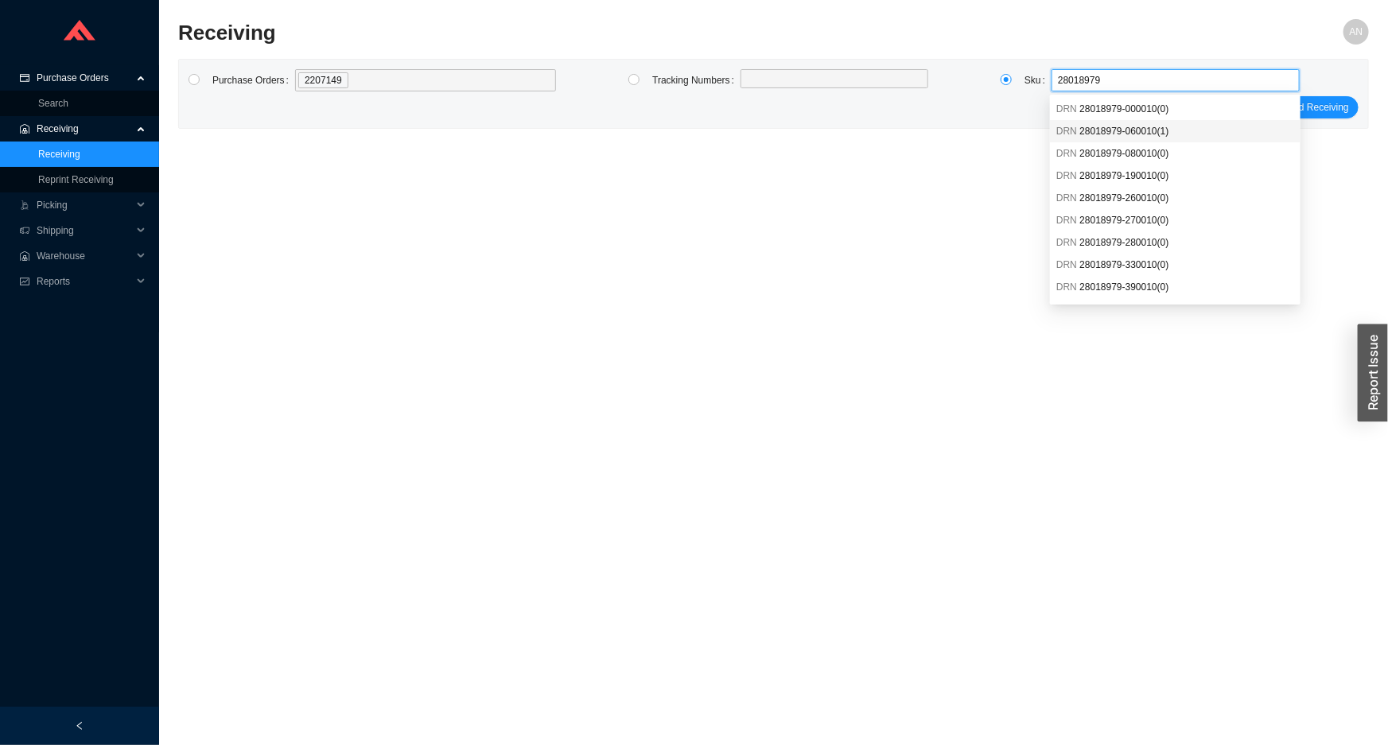
click at [1101, 132] on span "28018979-060010 ( 1 )" at bounding box center [1123, 131] width 89 height 11
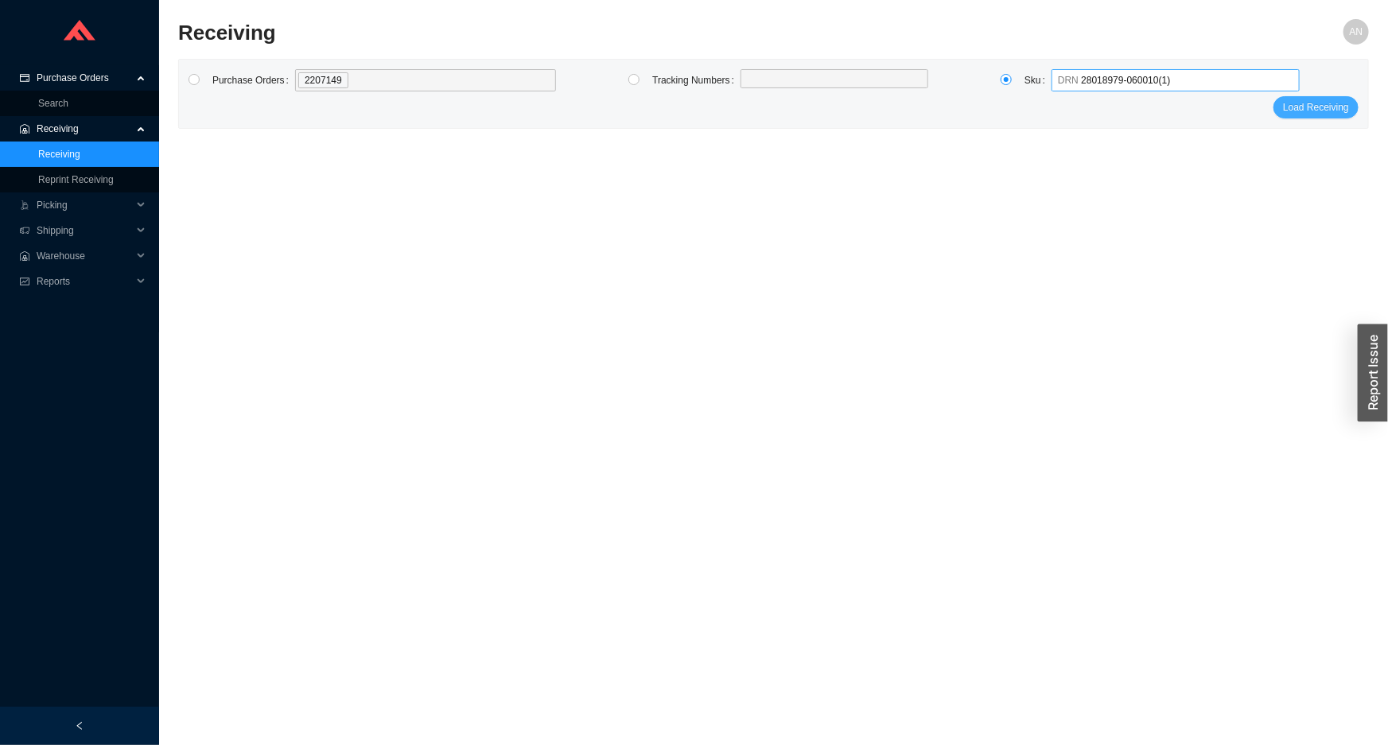
click at [1297, 108] on span "Load Receiving" at bounding box center [1316, 107] width 66 height 16
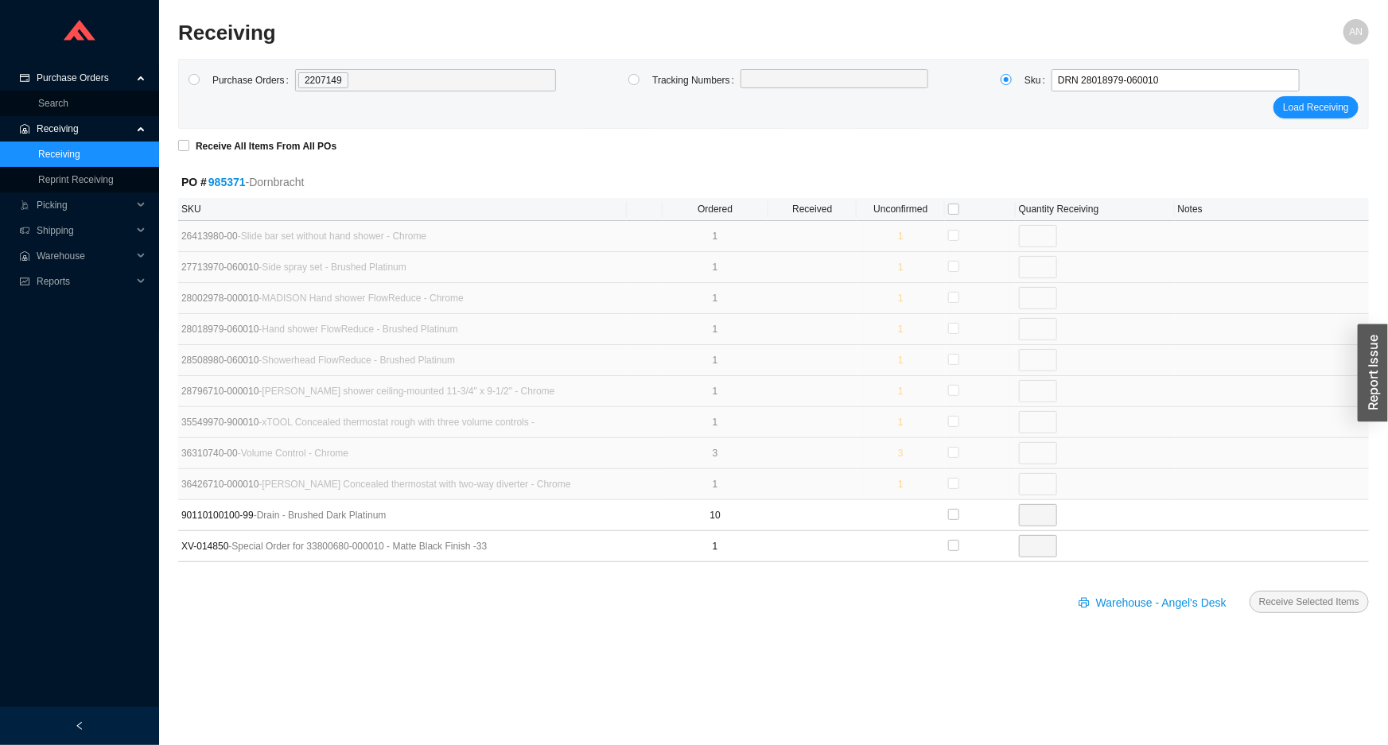
click at [231, 179] on link "985371" at bounding box center [226, 182] width 37 height 13
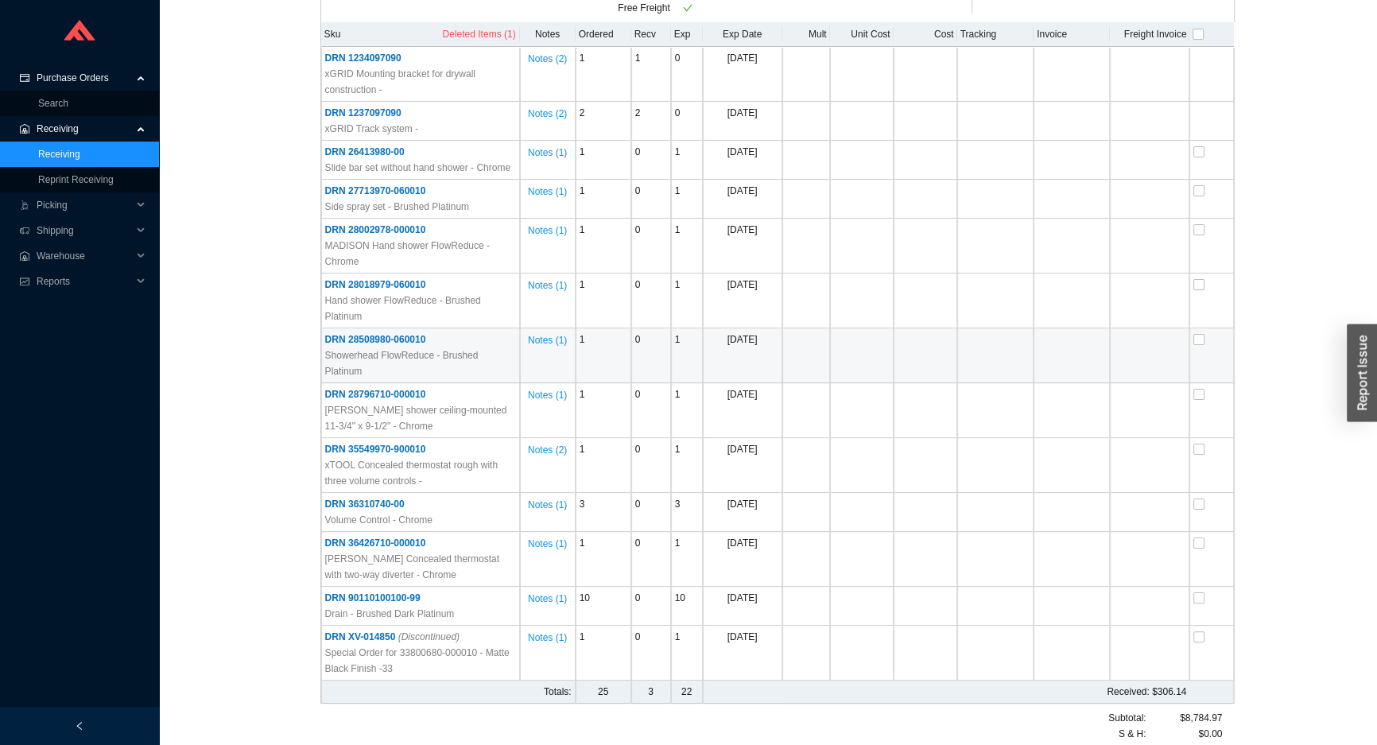
scroll to position [361, 0]
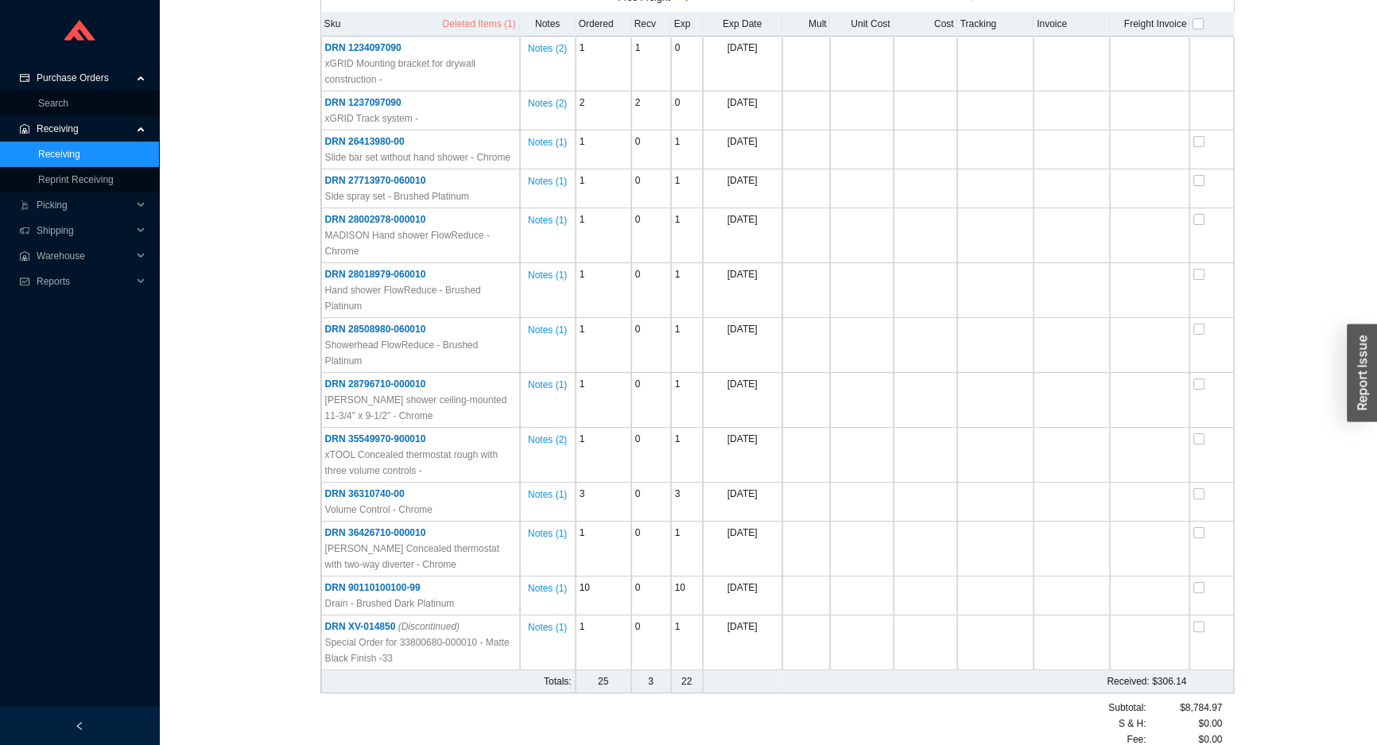
click at [485, 24] on span "Deleted Items (1)" at bounding box center [479, 24] width 73 height 16
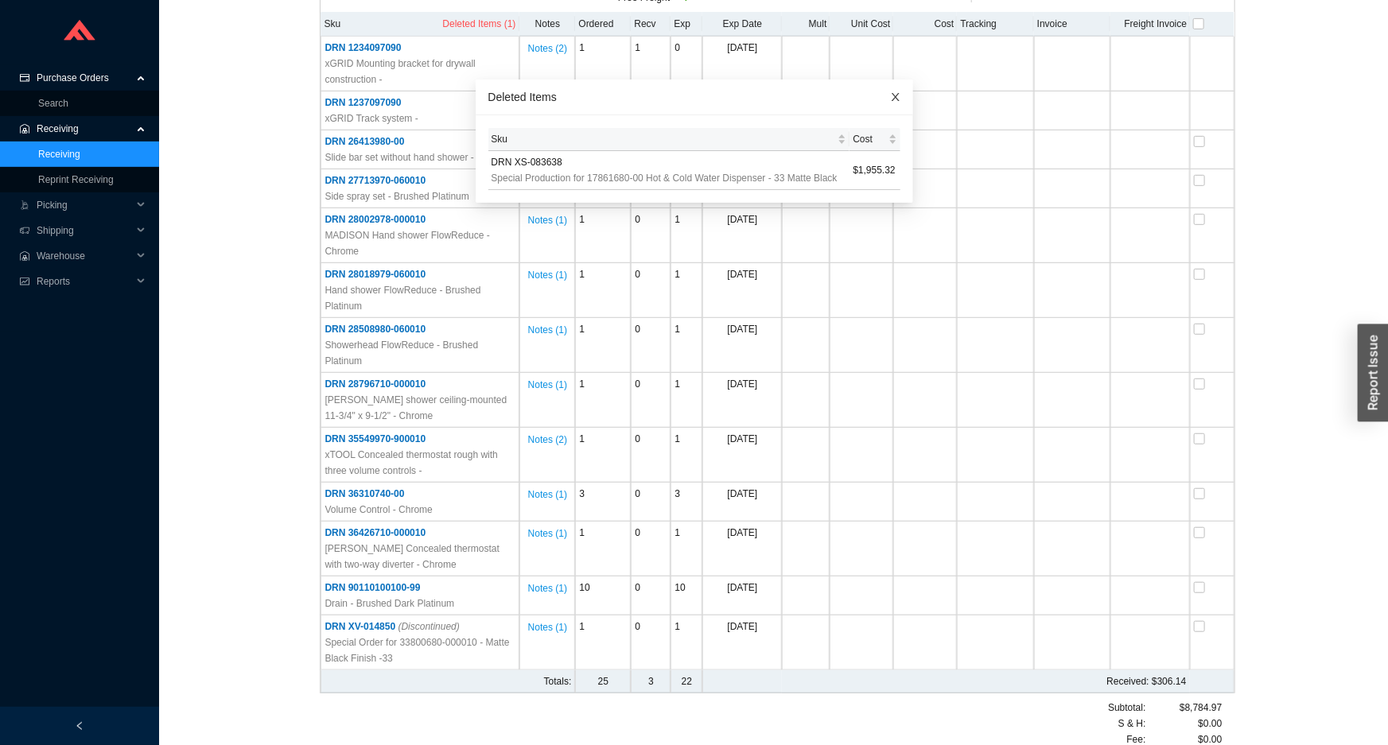
click at [878, 95] on span "Close" at bounding box center [895, 97] width 35 height 35
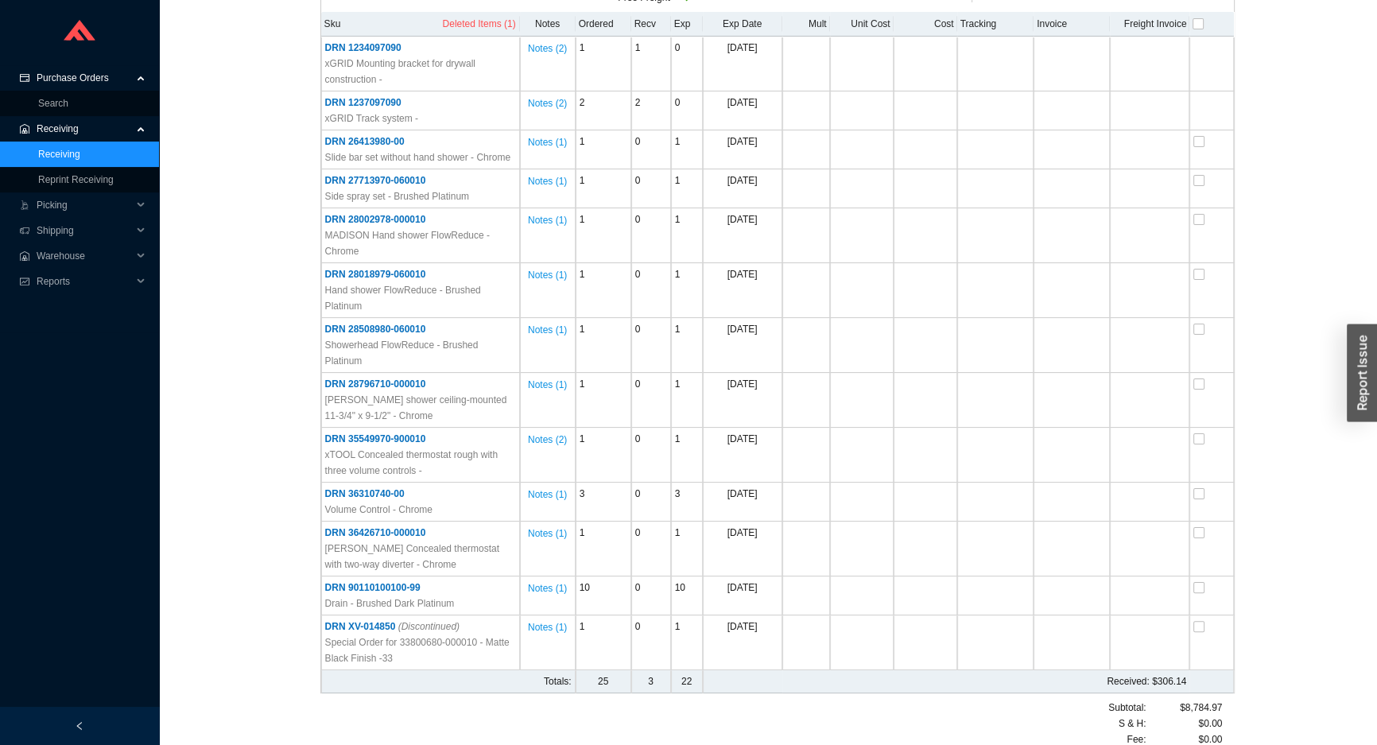
scroll to position [377, 0]
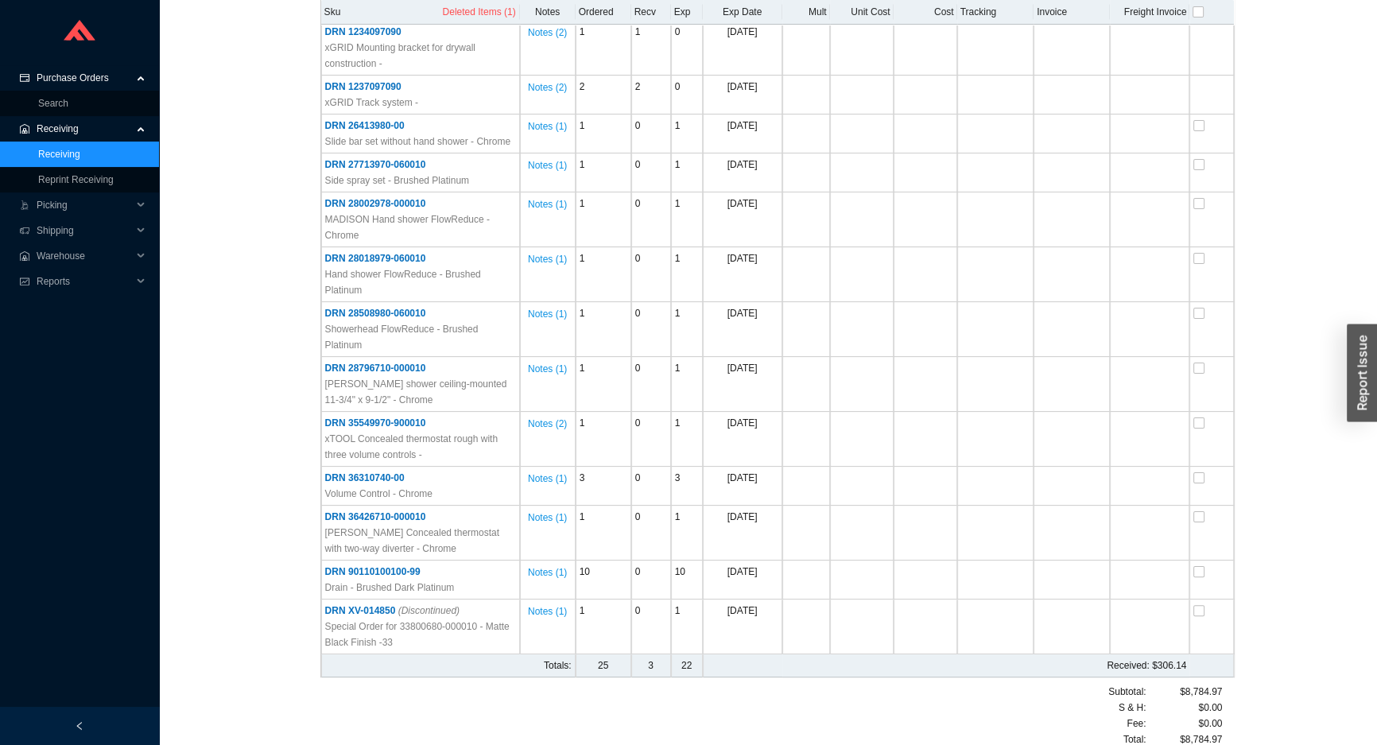
drag, startPoint x: 77, startPoint y: 155, endPoint x: 93, endPoint y: 153, distance: 16.0
click at [77, 155] on link "Receiving" at bounding box center [59, 154] width 42 height 11
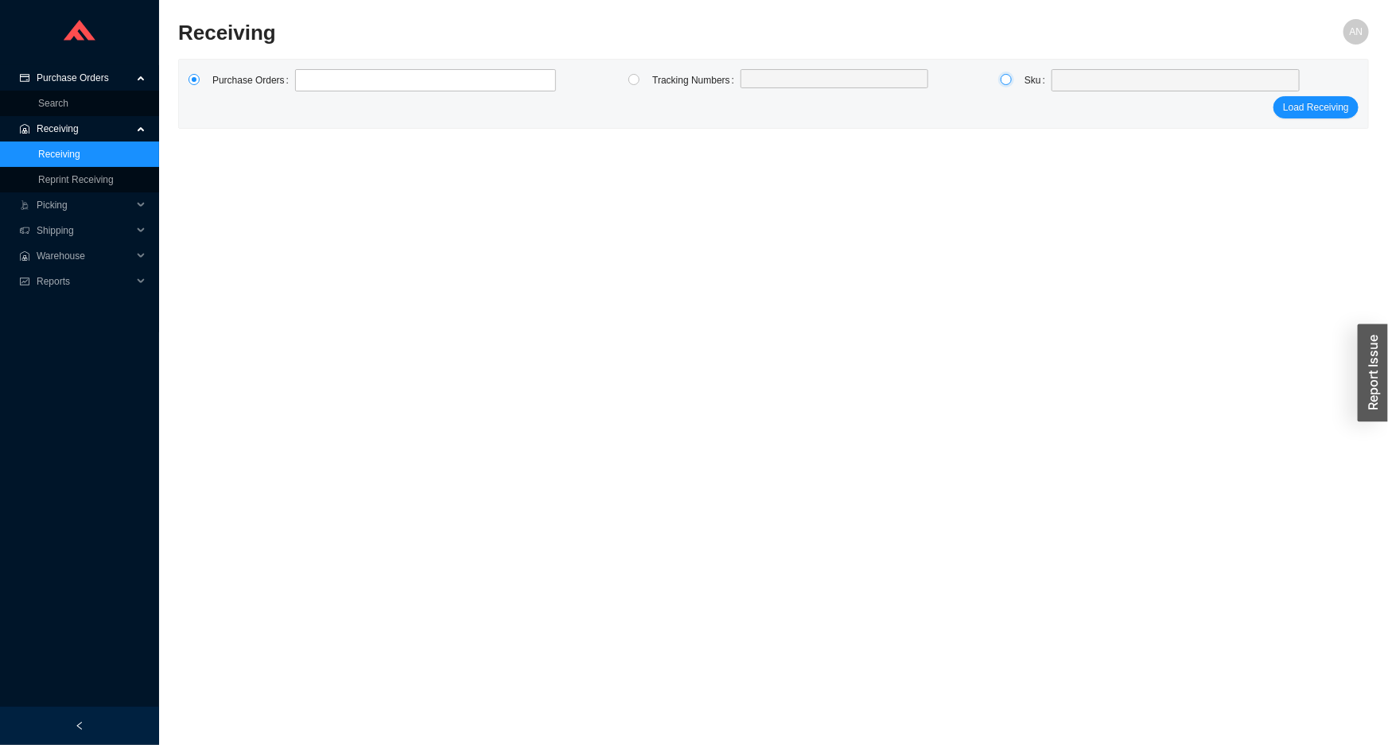
drag, startPoint x: 1006, startPoint y: 82, endPoint x: 1063, endPoint y: 101, distance: 60.4
click at [1019, 86] on label at bounding box center [1012, 80] width 24 height 22
click at [1012, 85] on input "radio" at bounding box center [1005, 79] width 11 height 11
click at [1064, 87] on span at bounding box center [1175, 80] width 235 height 21
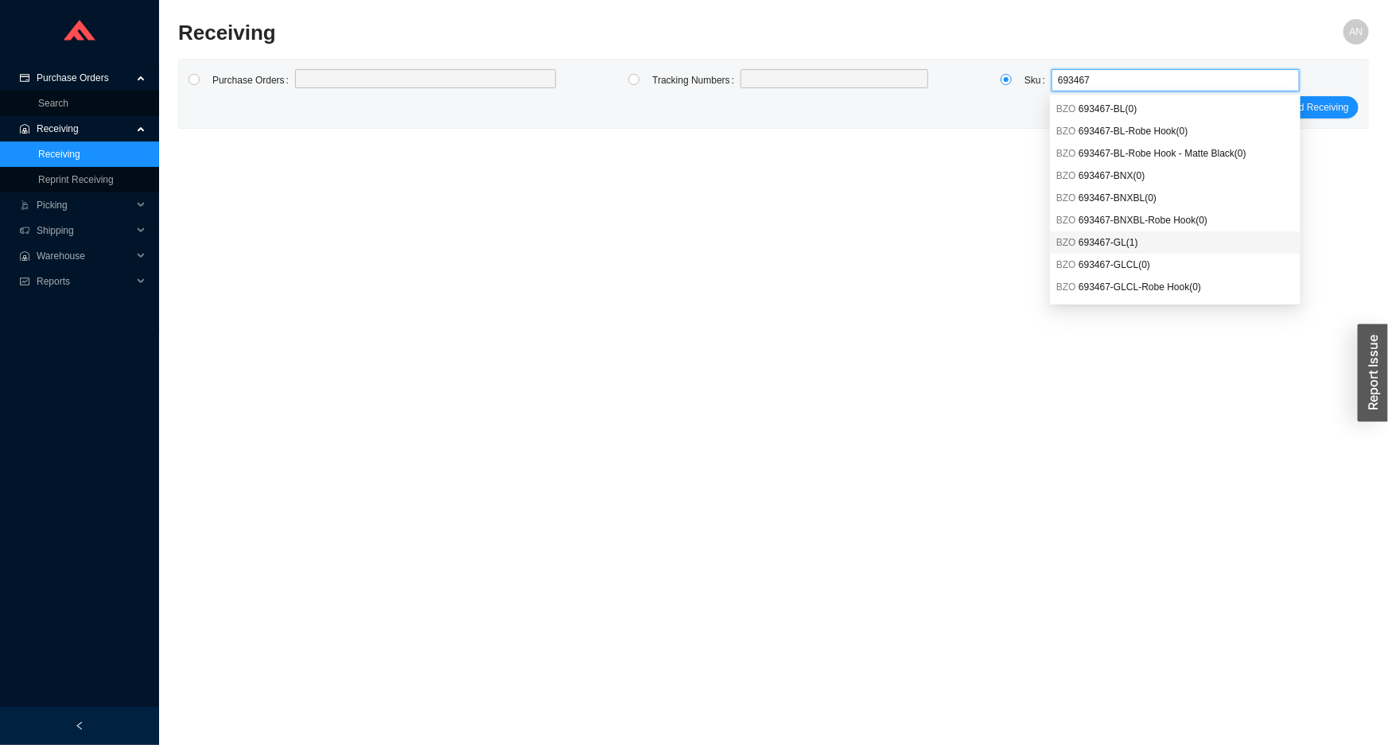
click at [1124, 240] on span "693467-GL ( 1 )" at bounding box center [1108, 242] width 60 height 11
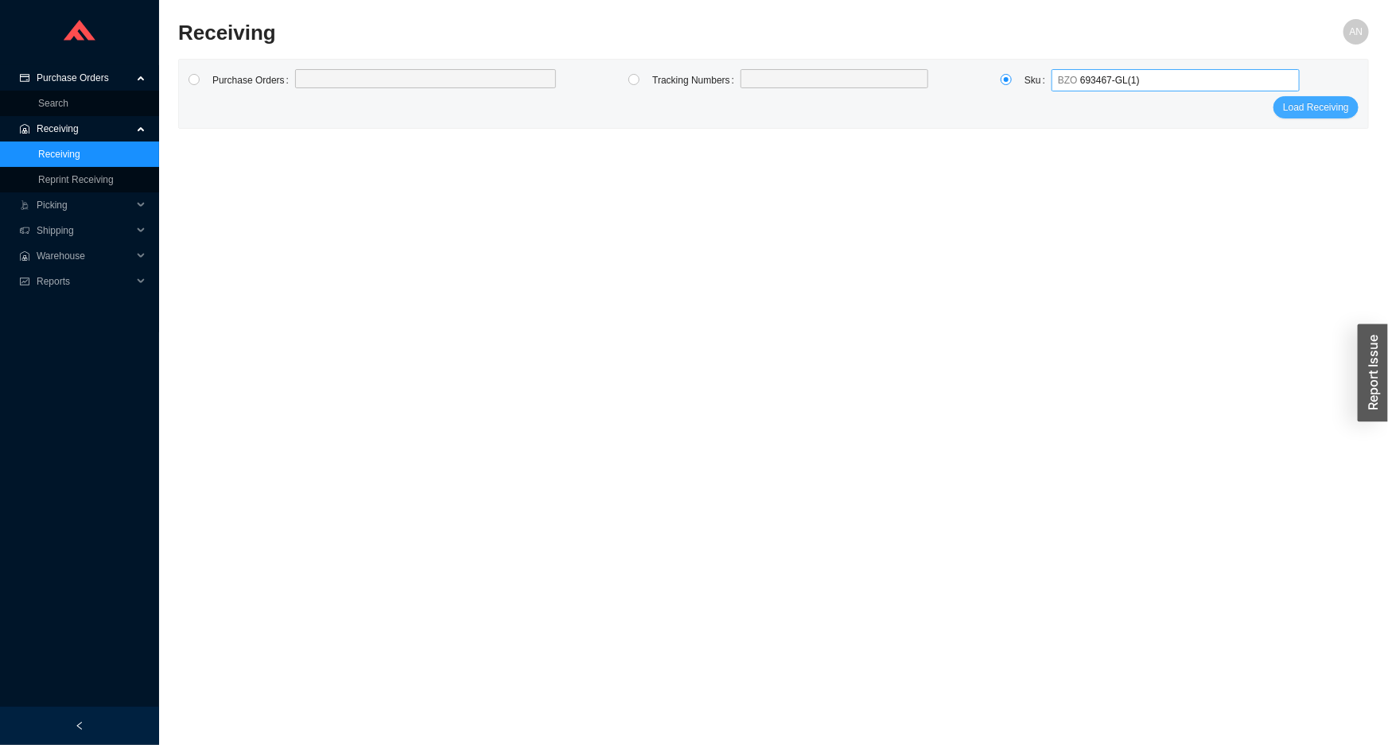
click at [1303, 95] on form "Purchase Orders Tracking Numbers Sku BZO 693467-GL ( 1 ) Load Receiving" at bounding box center [773, 93] width 1170 height 49
click at [1304, 101] on span "Load Receiving" at bounding box center [1316, 107] width 66 height 16
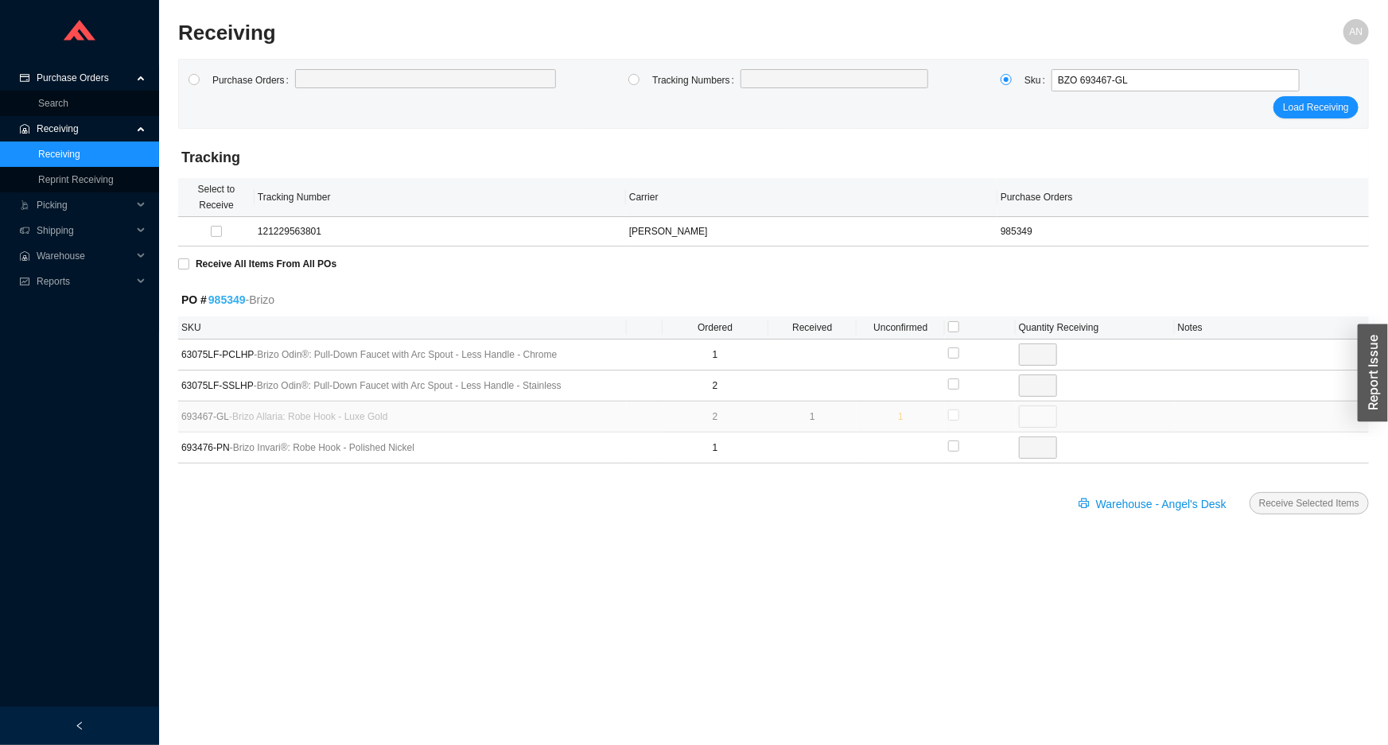
click at [230, 305] on link "985349" at bounding box center [226, 299] width 37 height 13
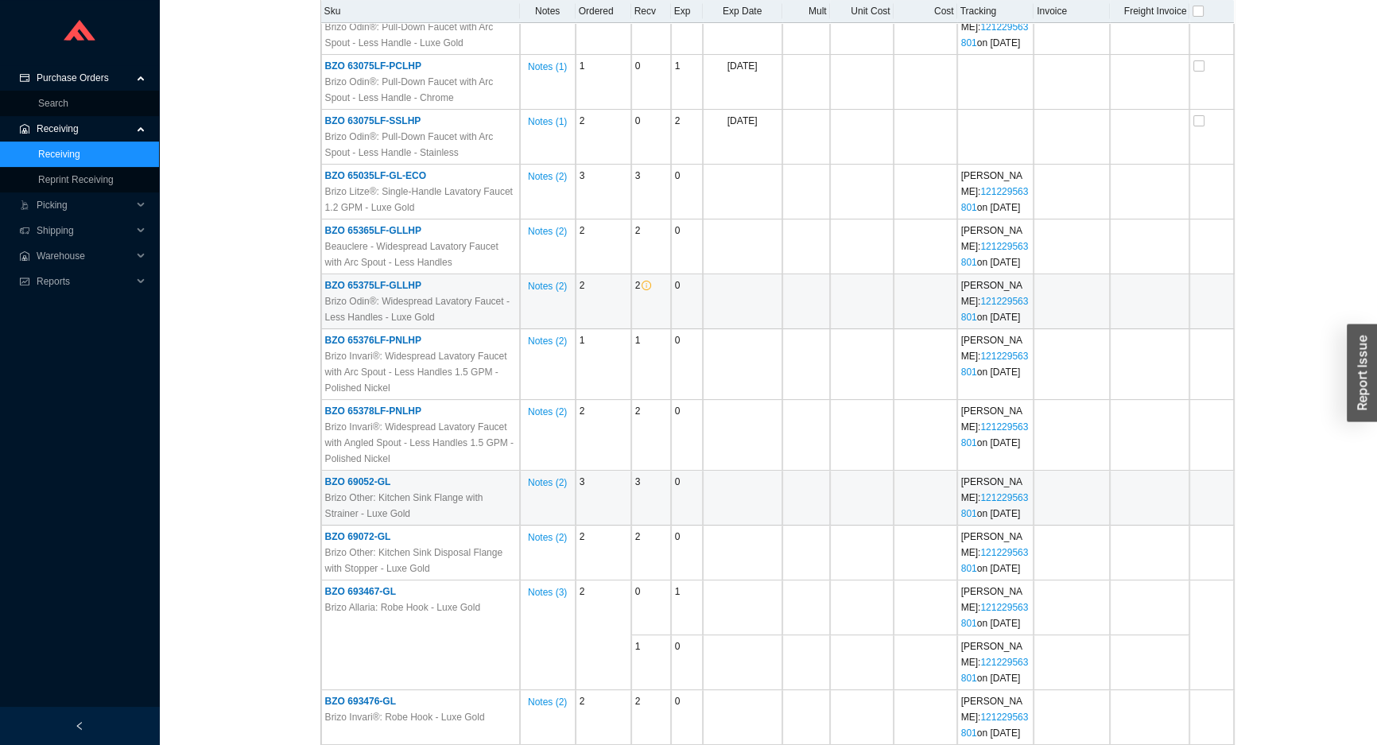
scroll to position [723, 0]
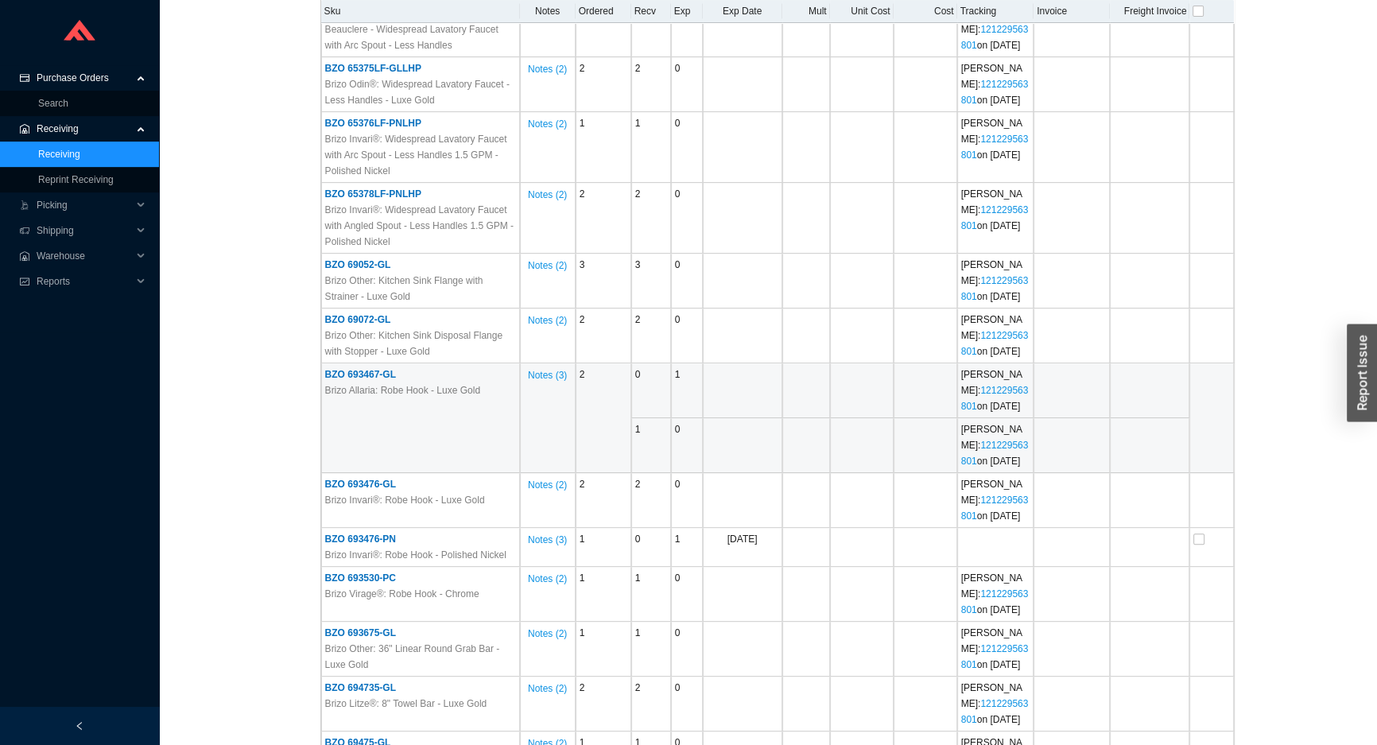
click at [356, 371] on span "BZO 693467-GL" at bounding box center [360, 374] width 71 height 11
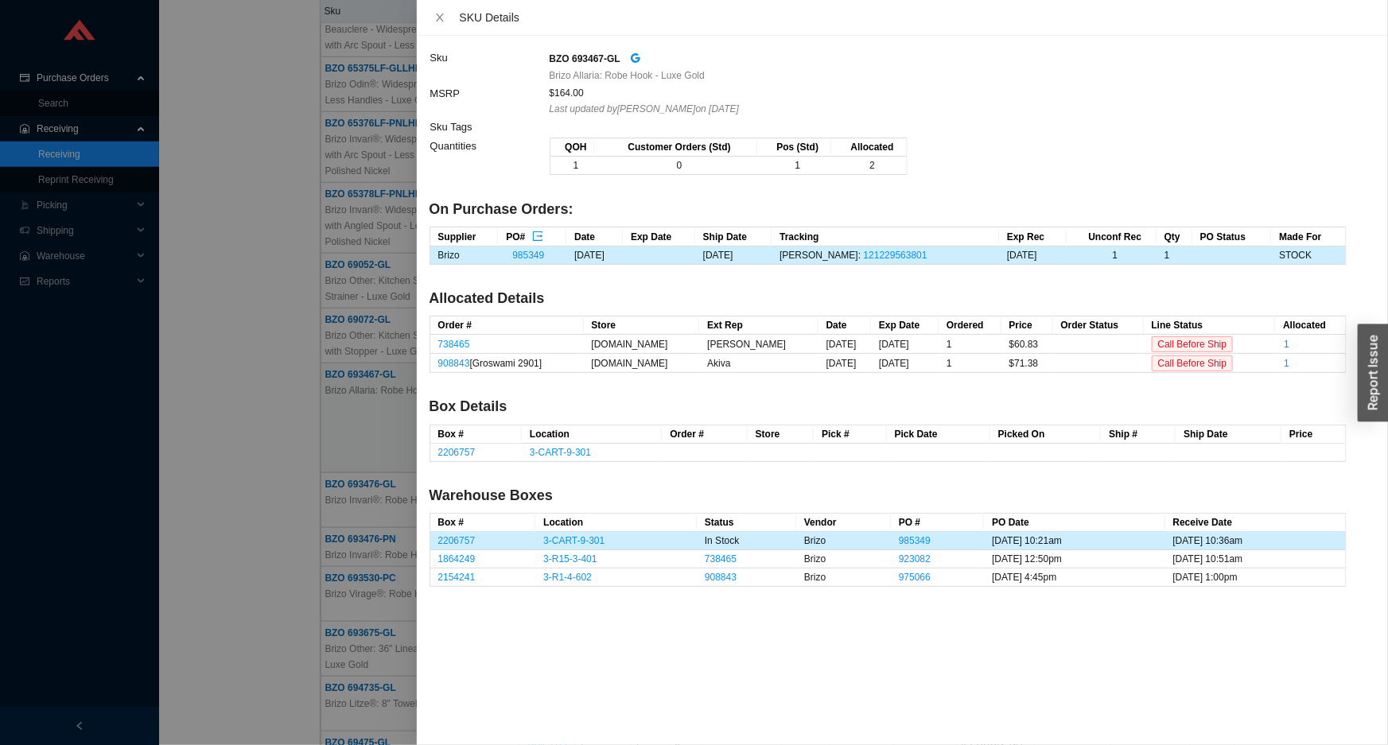
click at [182, 142] on div at bounding box center [694, 372] width 1388 height 745
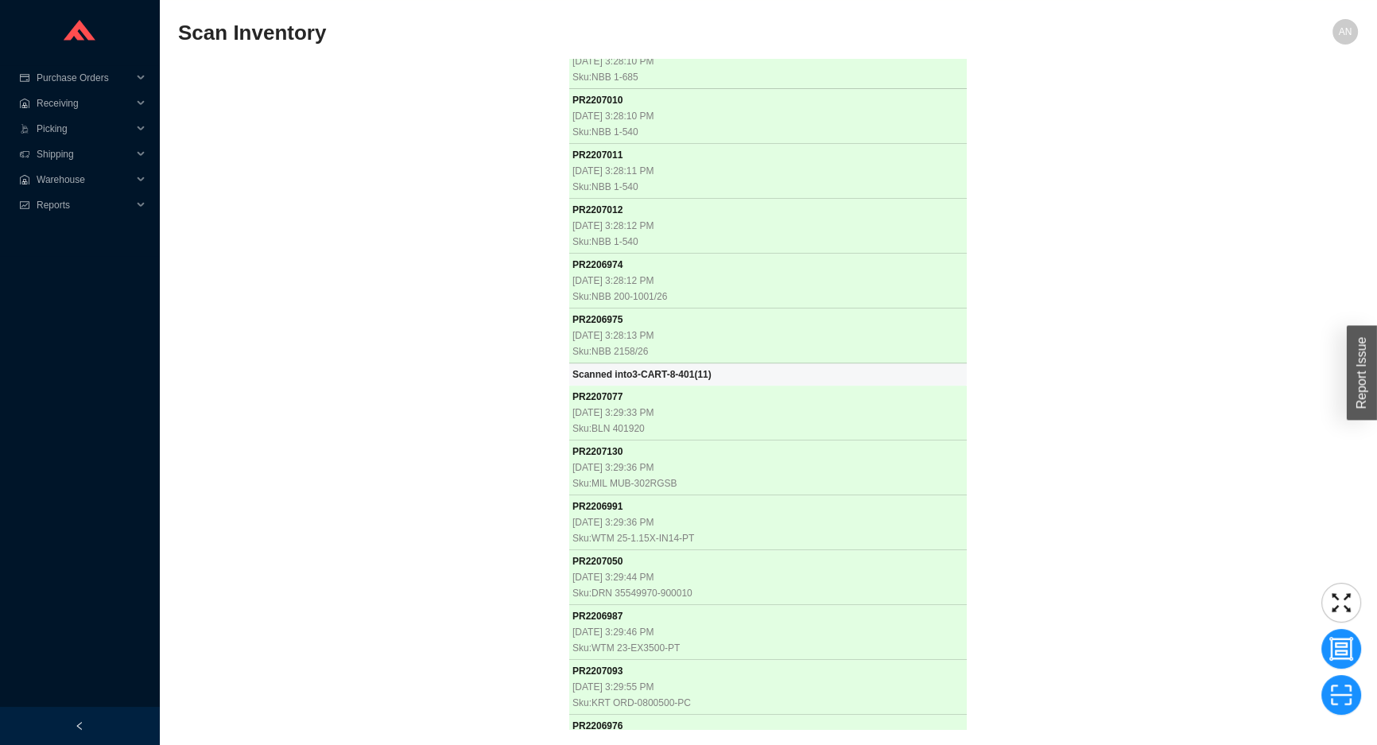
scroll to position [46322, 0]
click at [503, 618] on div "PR 2205718 8/19/2025, 12:49:53 PM Sku: ICE S-230.01 PR 2205719 8/19/2025, 12:49…" at bounding box center [768, 394] width 1180 height 670
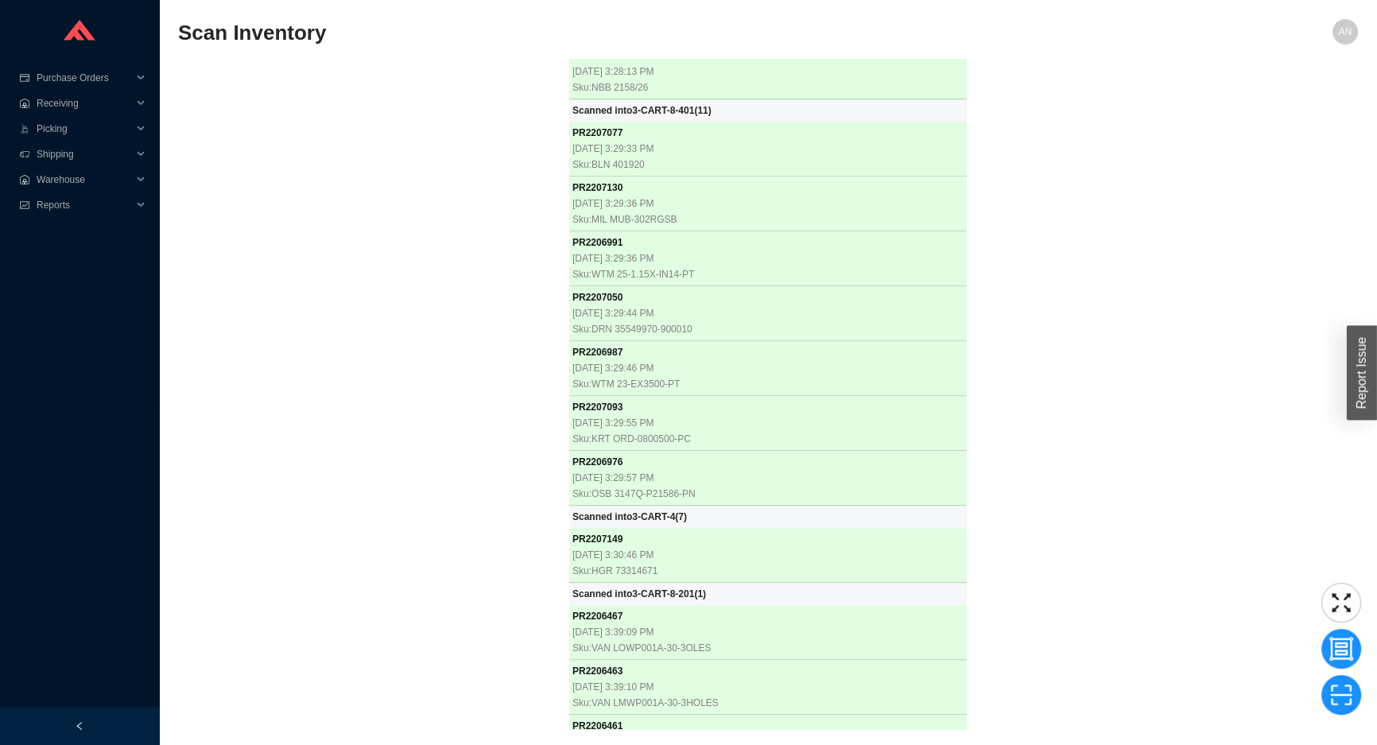
scroll to position [46586, 0]
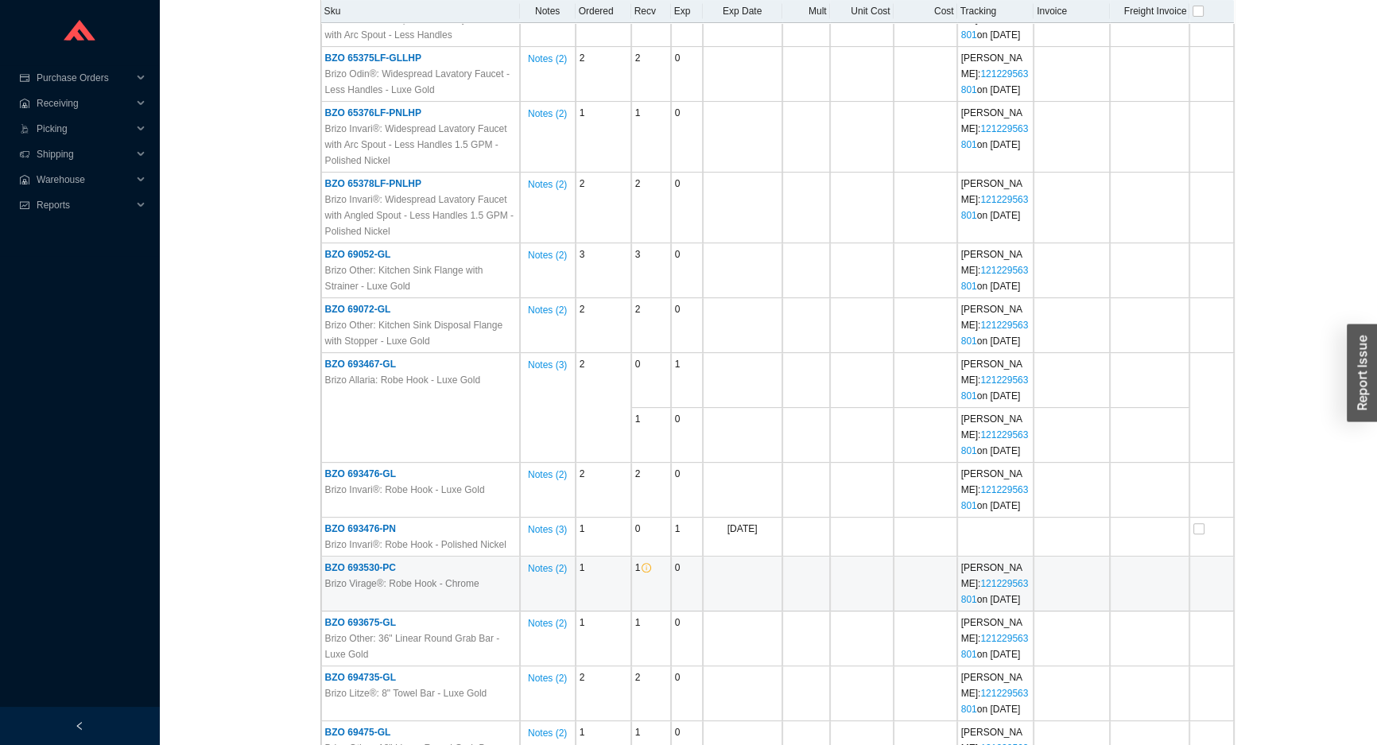
scroll to position [795, 0]
